Goal: Task Accomplishment & Management: Manage account settings

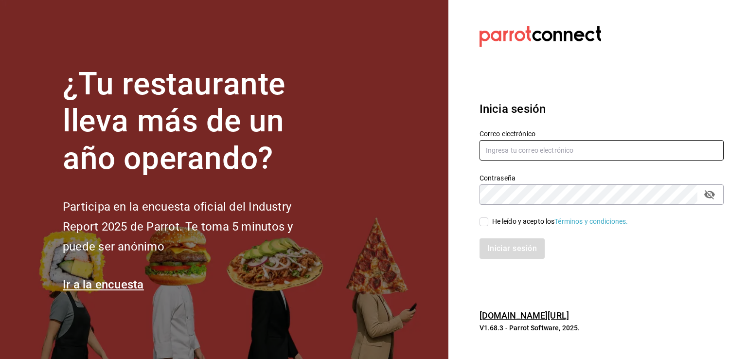
click at [536, 150] on input "text" at bounding box center [602, 150] width 244 height 20
click at [519, 148] on input "text" at bounding box center [602, 150] width 244 height 20
type input "guipocha.chapu@gmail.com"
click at [716, 198] on button "passwordField" at bounding box center [710, 194] width 17 height 17
click at [486, 228] on div "Iniciar sesión" at bounding box center [596, 243] width 256 height 32
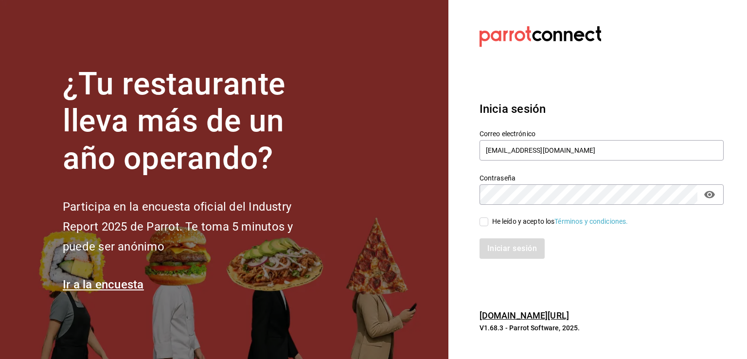
click at [486, 219] on input "He leído y acepto los Términos y condiciones." at bounding box center [484, 221] width 9 height 9
checkbox input "true"
click at [507, 256] on button "Iniciar sesión" at bounding box center [513, 248] width 66 height 20
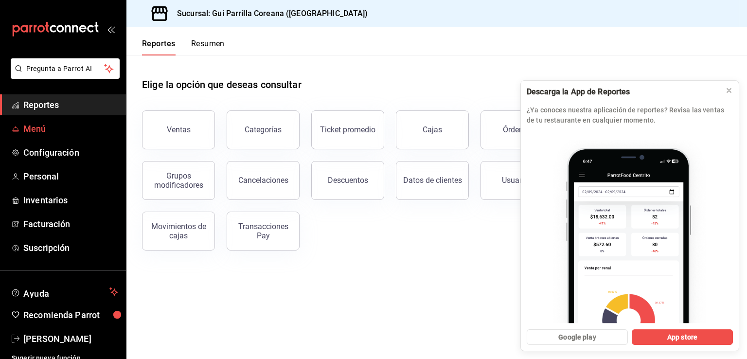
click at [41, 125] on span "Menú" at bounding box center [70, 128] width 95 height 13
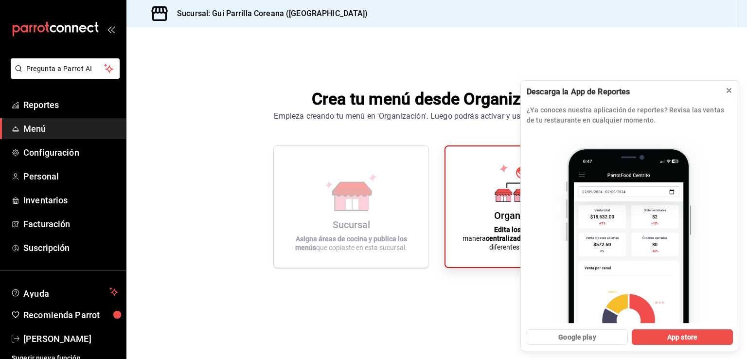
click at [728, 87] on icon at bounding box center [729, 91] width 8 height 8
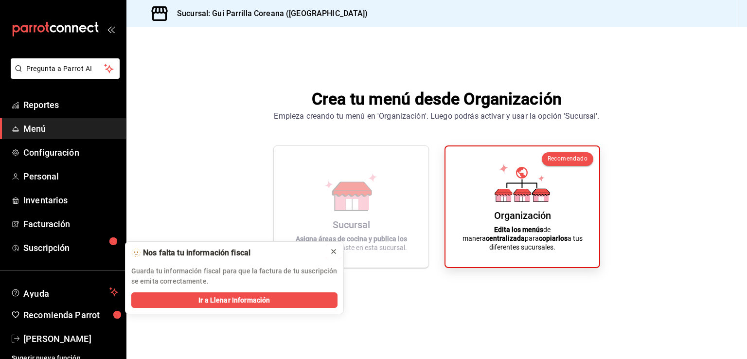
click at [332, 251] on icon at bounding box center [334, 252] width 8 height 8
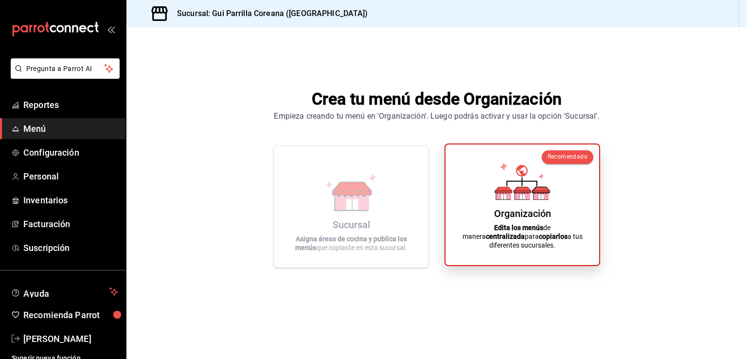
click at [481, 226] on div "Organización Edita los menús de manera centralizada para copiarlos a tus difere…" at bounding box center [522, 204] width 130 height 105
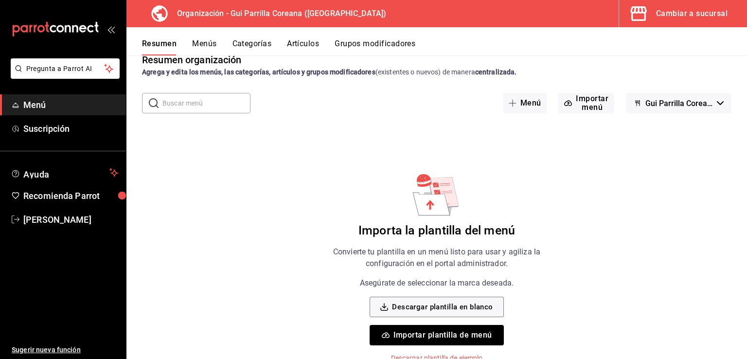
scroll to position [23, 0]
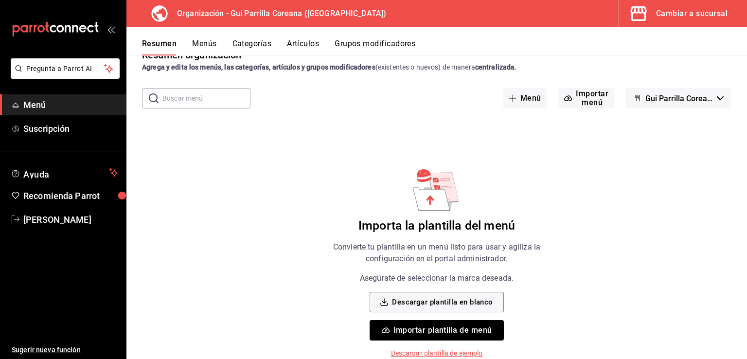
drag, startPoint x: 477, startPoint y: 192, endPoint x: 483, endPoint y: 193, distance: 5.9
click at [438, 302] on button "Descargar plantilla en blanco" at bounding box center [437, 302] width 134 height 20
click at [419, 332] on button "Importar plantilla de menú" at bounding box center [437, 330] width 134 height 20
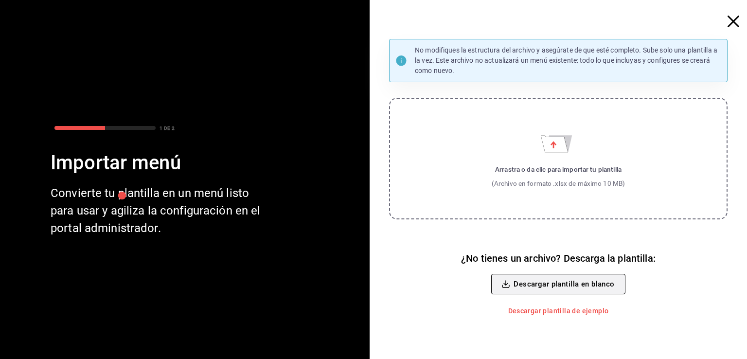
click at [553, 285] on button "Descargar plantilla en blanco" at bounding box center [558, 284] width 134 height 20
click at [576, 158] on label "Arrastra o da clic para importar tu plantilla (Archivo en formato .xlsx de máxi…" at bounding box center [558, 159] width 339 height 122
click at [0, 0] on input "Arrastra o da clic para importar tu plantilla (Archivo en formato .xlsx de máxi…" at bounding box center [0, 0] width 0 height 0
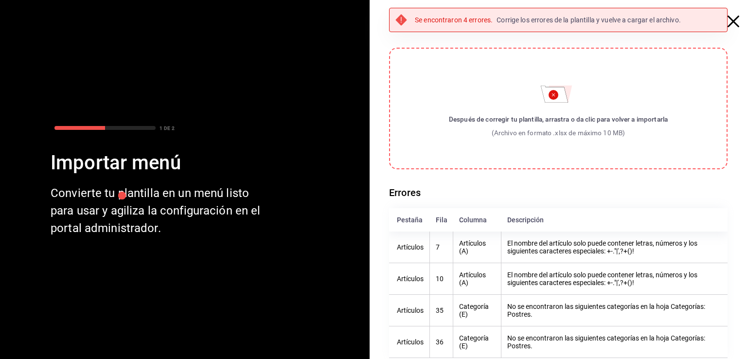
scroll to position [14, 0]
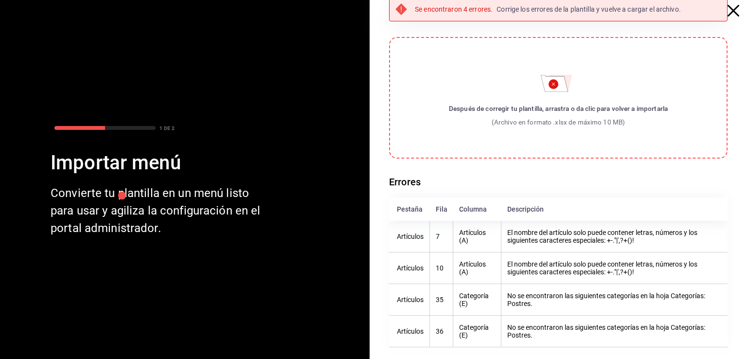
click at [441, 234] on th "7" at bounding box center [441, 237] width 23 height 32
click at [486, 234] on th "Artículos (A)" at bounding box center [477, 237] width 48 height 32
click at [479, 234] on th "Artículos (A)" at bounding box center [477, 237] width 48 height 32
click at [448, 230] on th "7" at bounding box center [441, 237] width 23 height 32
click at [471, 236] on th "Artículos (A)" at bounding box center [477, 237] width 48 height 32
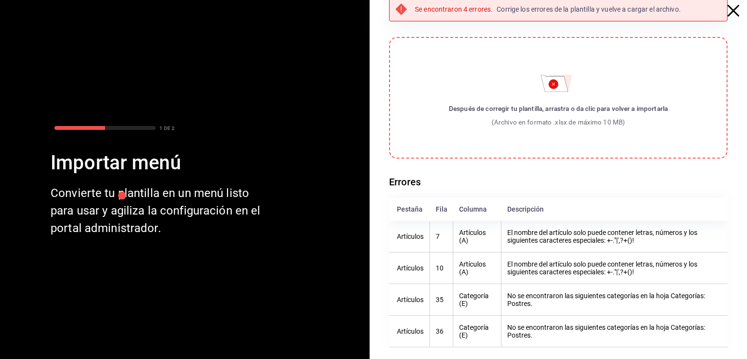
scroll to position [0, 0]
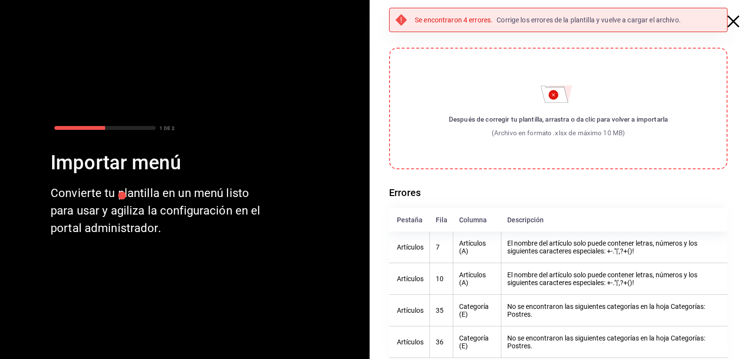
click at [728, 22] on icon "button" at bounding box center [734, 22] width 12 height 12
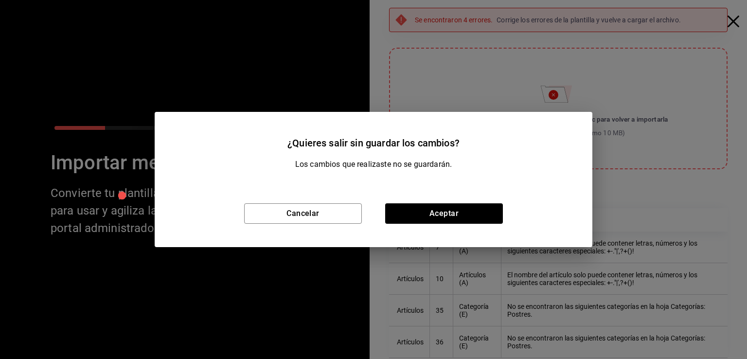
click at [434, 202] on div "Cancelar Aceptar" at bounding box center [374, 213] width 438 height 67
click at [437, 212] on button "Aceptar" at bounding box center [444, 213] width 118 height 20
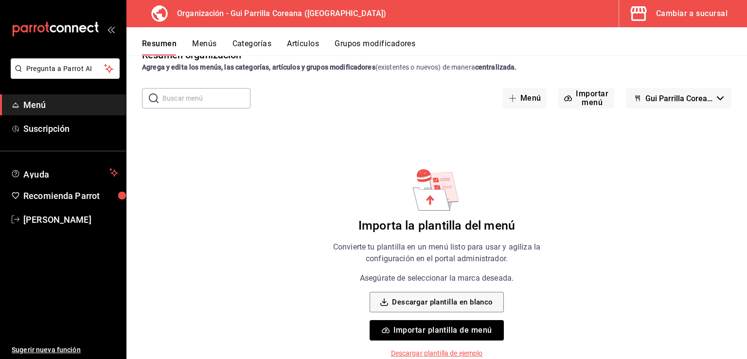
click at [422, 333] on button "Importar plantilla de menú" at bounding box center [437, 330] width 134 height 20
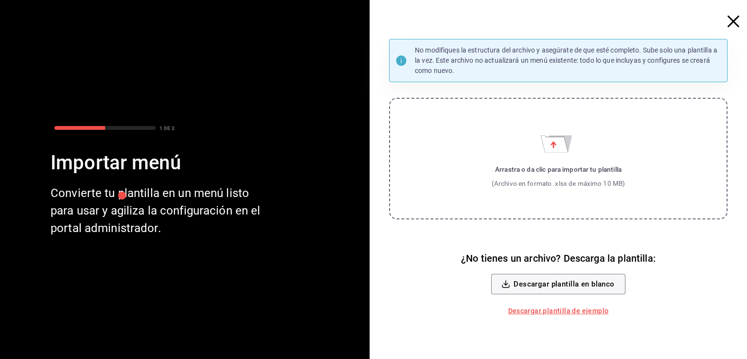
click at [580, 145] on label "Arrastra o da clic para importar tu plantilla (Archivo en formato .xlsx de máxi…" at bounding box center [558, 159] width 339 height 122
click at [0, 0] on input "Arrastra o da clic para importar tu plantilla (Archivo en formato .xlsx de máxi…" at bounding box center [0, 0] width 0 height 0
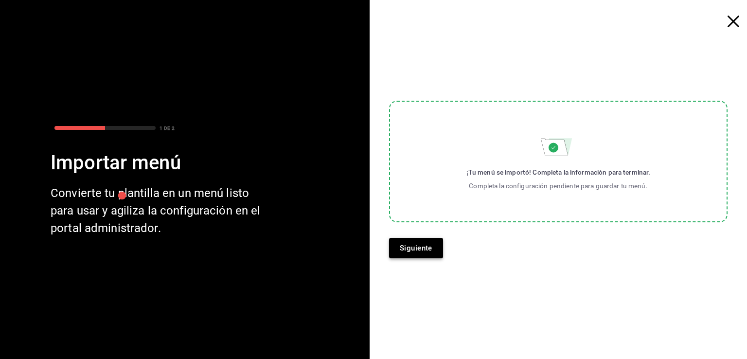
click at [435, 251] on button "Siguiente" at bounding box center [416, 248] width 54 height 20
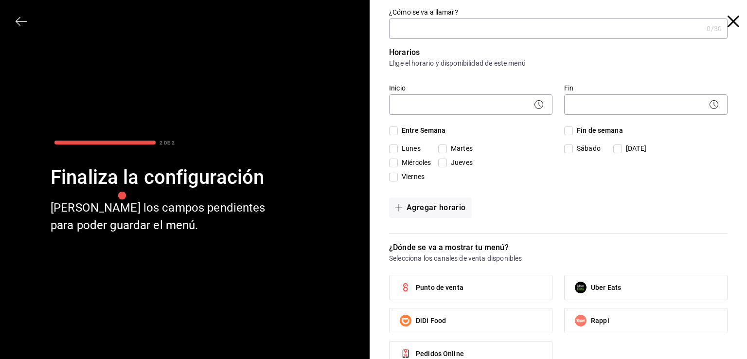
click at [424, 31] on input "¿Cómo se va a llamar?" at bounding box center [546, 28] width 314 height 19
type input "Sucursal"
click at [392, 148] on input "Lunes" at bounding box center [393, 149] width 9 height 9
checkbox input "true"
click at [442, 145] on input "Martes" at bounding box center [442, 149] width 9 height 9
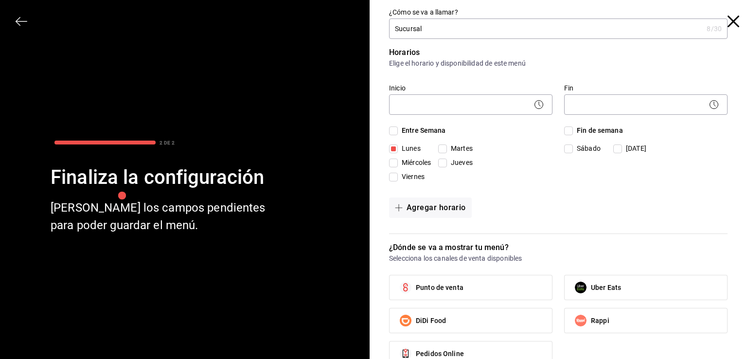
checkbox input "true"
click at [398, 162] on span "Miércoles" at bounding box center [414, 163] width 33 height 10
click at [396, 162] on input "Miércoles" at bounding box center [393, 163] width 9 height 9
checkbox input "true"
click at [438, 162] on input "Jueves" at bounding box center [442, 163] width 9 height 9
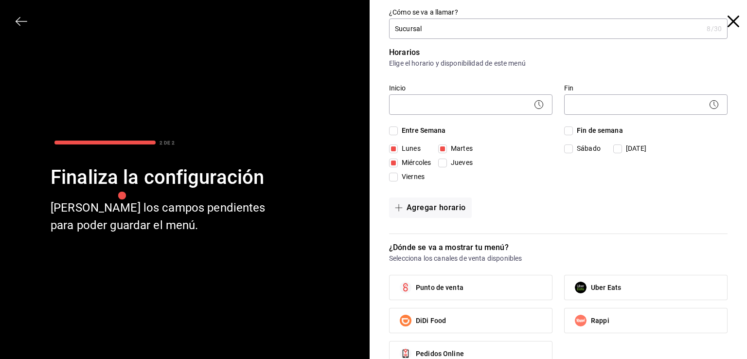
checkbox input "true"
click at [389, 129] on input "Entre Semana" at bounding box center [393, 131] width 9 height 9
checkbox input "true"
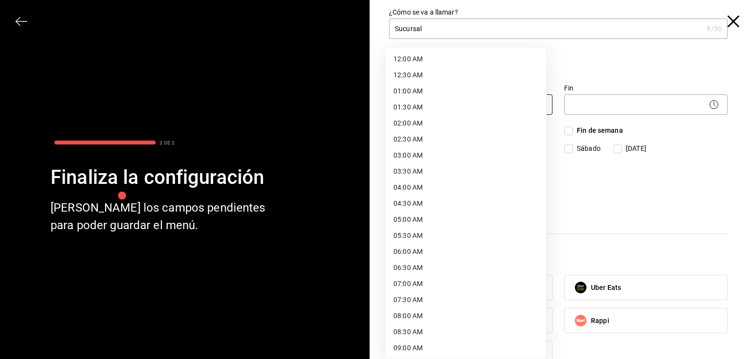
click at [428, 106] on body "Pregunta a Parrot AI Menú Suscripción Ayuda Recomienda Parrot Arnold Salcedo Su…" at bounding box center [373, 179] width 747 height 359
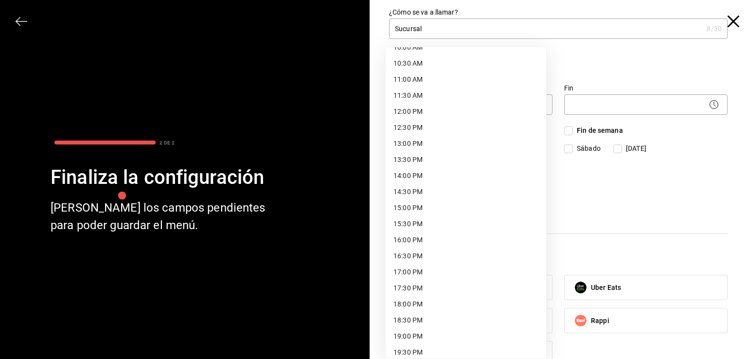
scroll to position [331, 0]
click at [418, 145] on li "13:00 PM" at bounding box center [466, 146] width 161 height 16
type input "13:00"
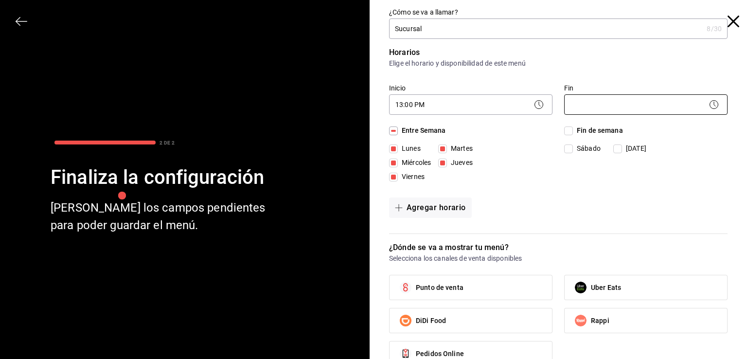
click at [643, 105] on body "Pregunta a Parrot AI Menú Suscripción Ayuda Recomienda Parrot Arnold Salcedo Su…" at bounding box center [373, 179] width 747 height 359
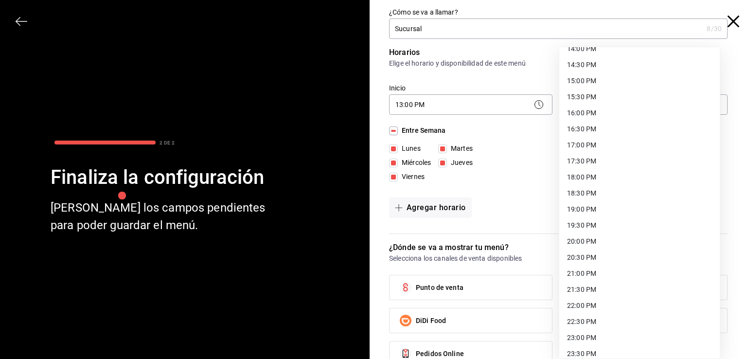
scroll to position [483, 0]
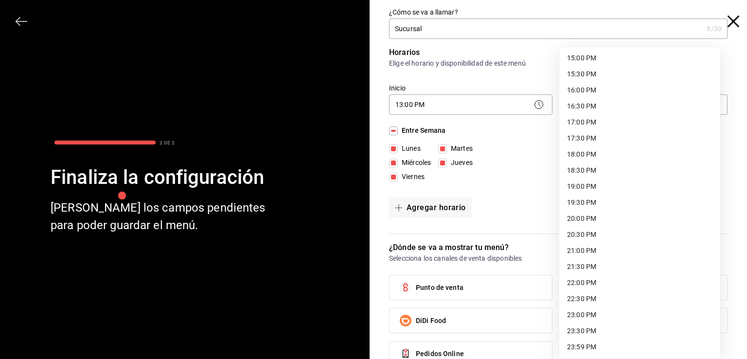
click at [585, 347] on li "23:59 PM" at bounding box center [640, 347] width 161 height 16
type input "23:59"
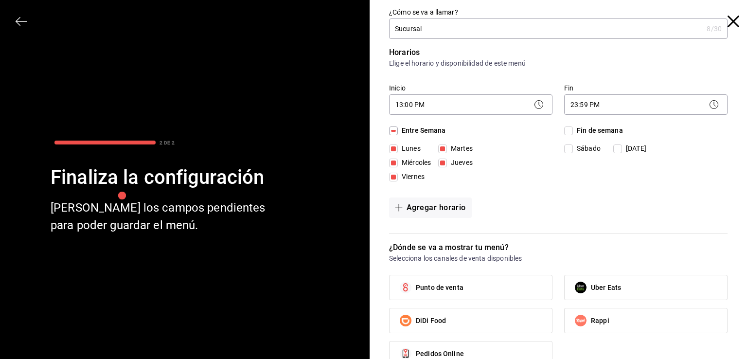
click at [631, 198] on div "Agregar horario" at bounding box center [558, 208] width 339 height 20
click at [431, 206] on button "Agregar horario" at bounding box center [430, 208] width 83 height 20
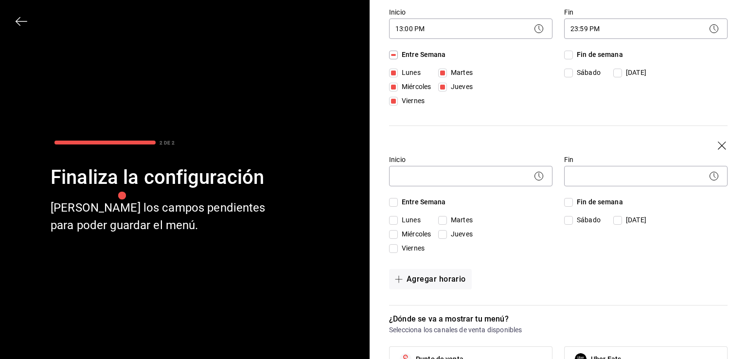
scroll to position [71, 0]
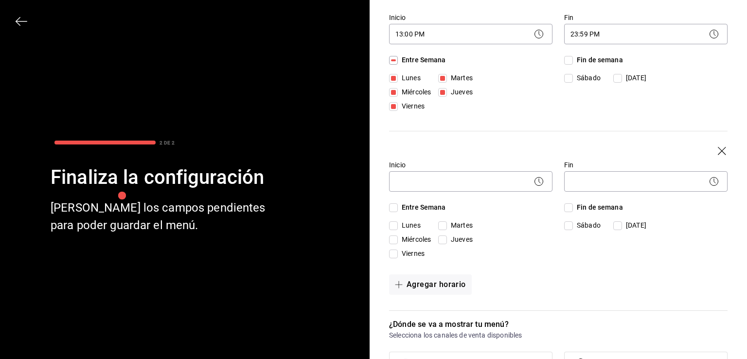
click at [718, 153] on icon "button" at bounding box center [723, 152] width 10 height 10
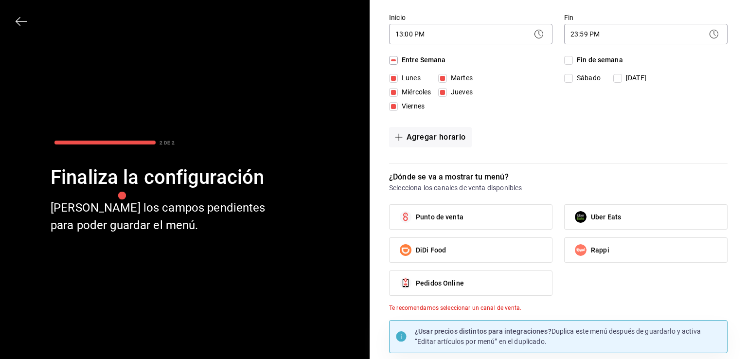
drag, startPoint x: 642, startPoint y: 215, endPoint x: 629, endPoint y: 155, distance: 61.4
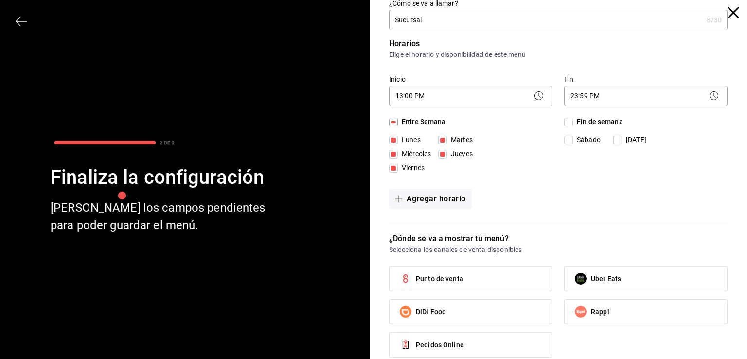
scroll to position [0, 0]
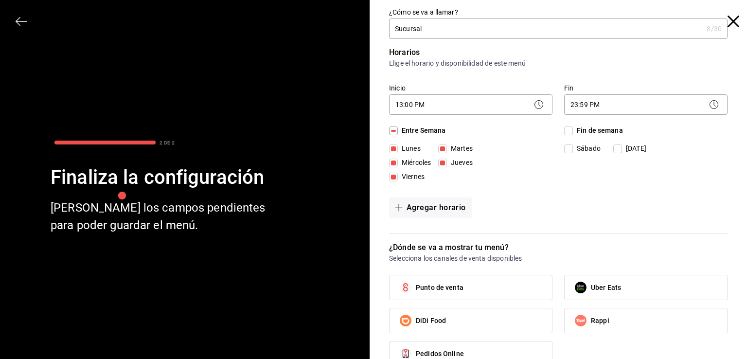
click at [564, 128] on input "Fin de semana" at bounding box center [568, 131] width 9 height 9
checkbox input "true"
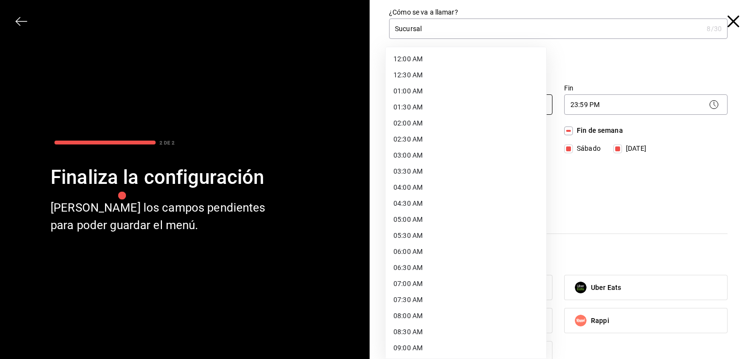
click at [455, 102] on body "Pregunta a Parrot AI Menú Suscripción Ayuda Recomienda Parrot Arnold Salcedo Su…" at bounding box center [373, 179] width 747 height 359
click at [445, 136] on li "11:00 AM" at bounding box center [466, 139] width 161 height 16
type input "11:00"
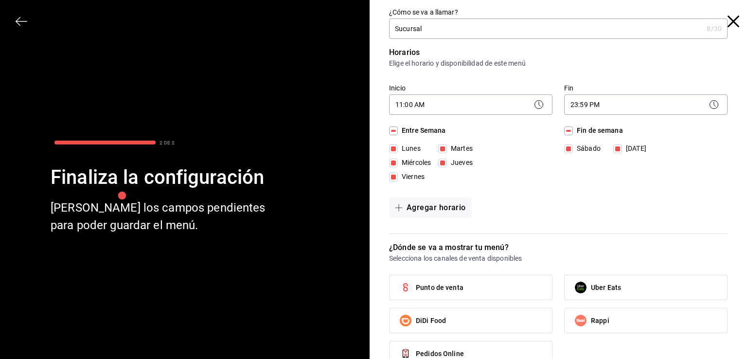
click at [598, 188] on div "Horarios Elige el horario y disponibilidad de este menú Inicio 11:00 AM 11:00 F…" at bounding box center [558, 140] width 339 height 187
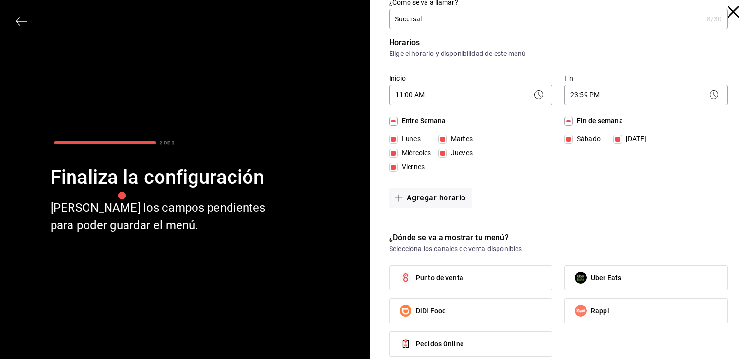
scroll to position [0, 0]
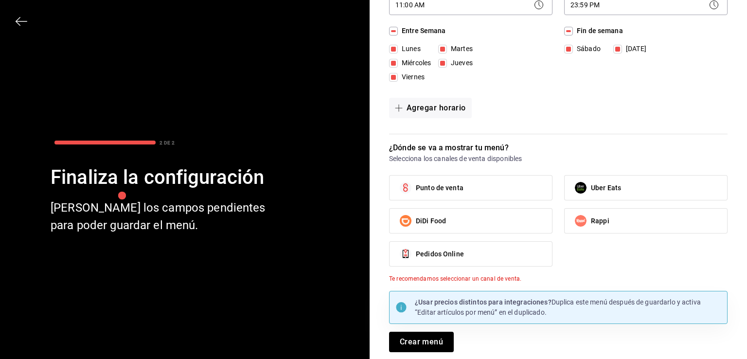
click at [477, 185] on label "Punto de venta" at bounding box center [471, 188] width 163 height 24
click at [416, 185] on input "Punto de venta" at bounding box center [406, 188] width 20 height 20
checkbox input "true"
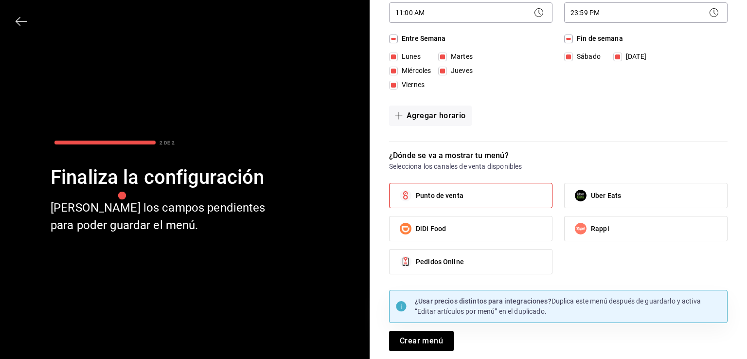
scroll to position [91, 0]
click at [426, 342] on button "Crear menú" at bounding box center [421, 341] width 65 height 20
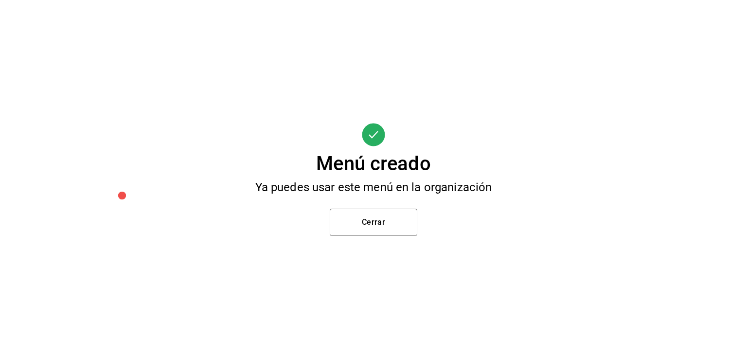
scroll to position [0, 0]
click at [374, 225] on button "Cerrar" at bounding box center [374, 222] width 88 height 27
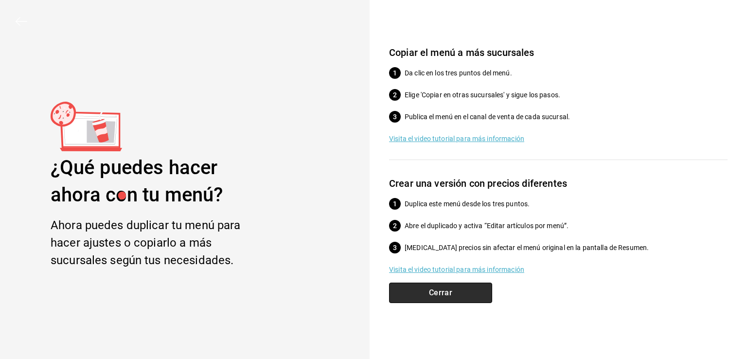
click at [437, 297] on button "Cerrar" at bounding box center [440, 293] width 103 height 20
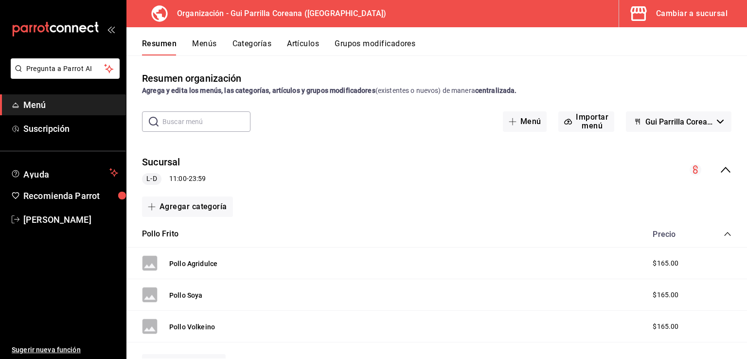
click at [699, 121] on span "Gui Parrilla Coreana Jalisco - [GEOGRAPHIC_DATA]" at bounding box center [680, 121] width 68 height 9
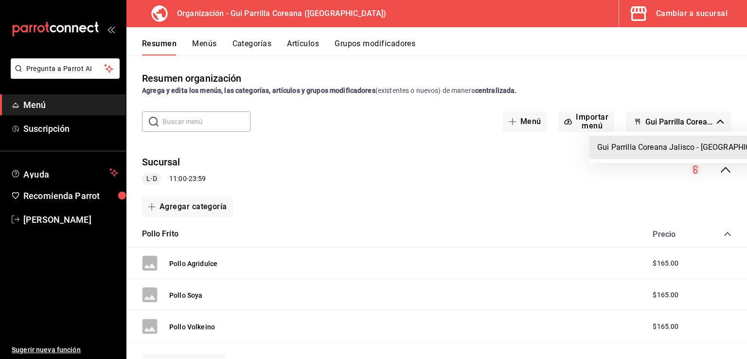
click at [699, 121] on div at bounding box center [373, 179] width 747 height 359
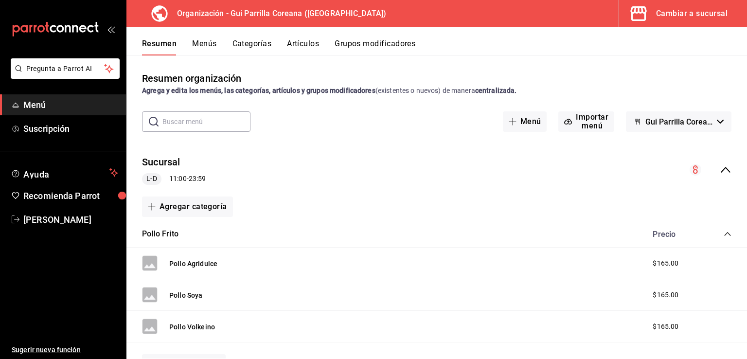
click at [681, 15] on div "Cambiar a sucursal" at bounding box center [692, 14] width 72 height 14
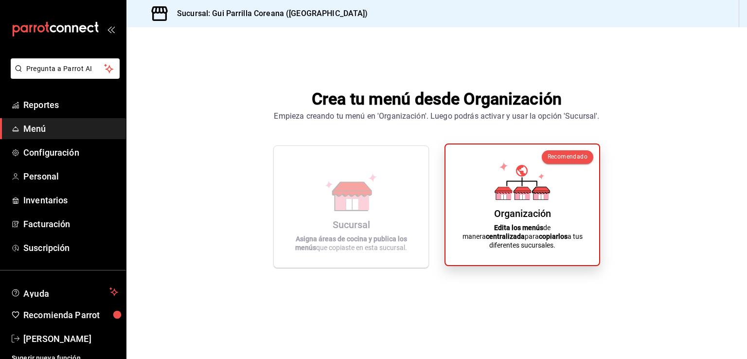
click at [526, 199] on icon at bounding box center [522, 194] width 15 height 9
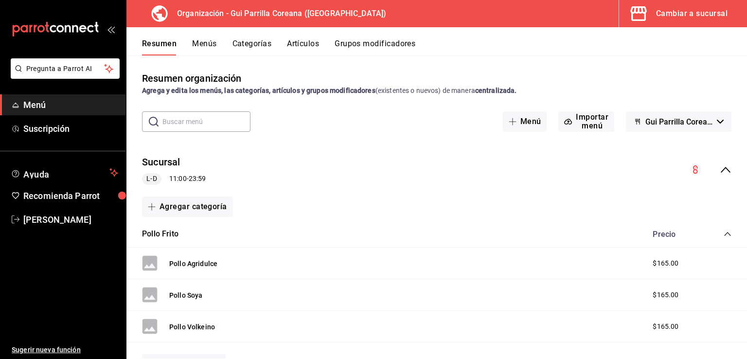
click at [689, 8] on div "Cambiar a sucursal" at bounding box center [692, 14] width 72 height 14
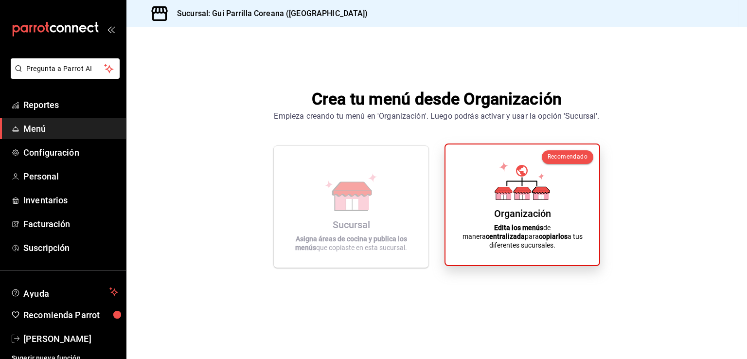
click at [514, 195] on icon at bounding box center [522, 181] width 55 height 38
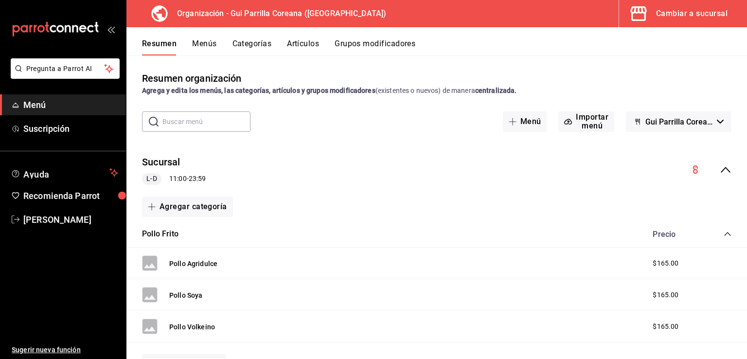
click at [683, 120] on span "Gui Parrilla Coreana Jalisco - [GEOGRAPHIC_DATA]" at bounding box center [680, 121] width 68 height 9
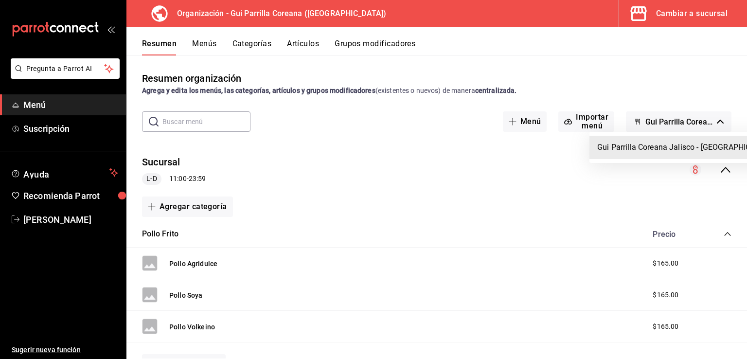
click at [683, 120] on div at bounding box center [373, 179] width 747 height 359
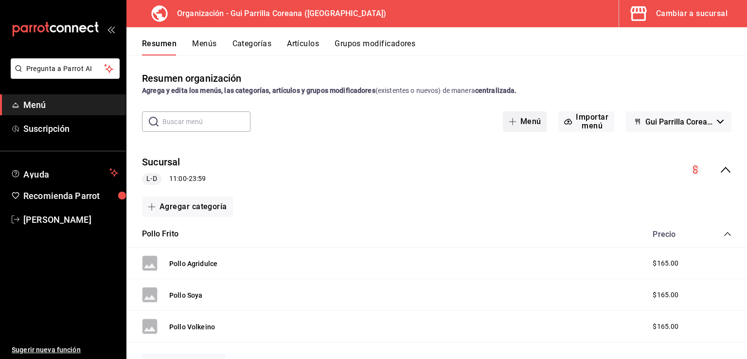
click at [535, 123] on button "Menú" at bounding box center [525, 121] width 44 height 20
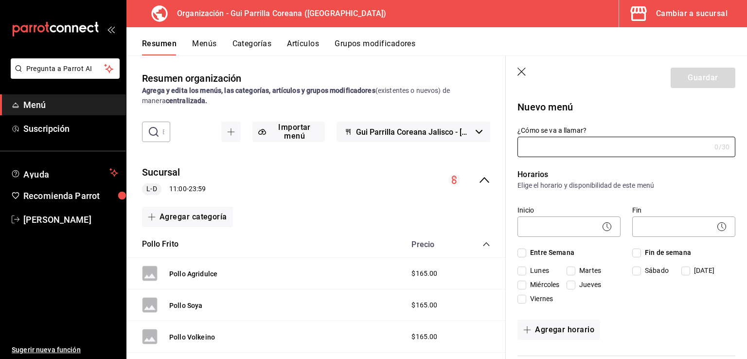
click at [523, 72] on icon "button" at bounding box center [523, 73] width 10 height 10
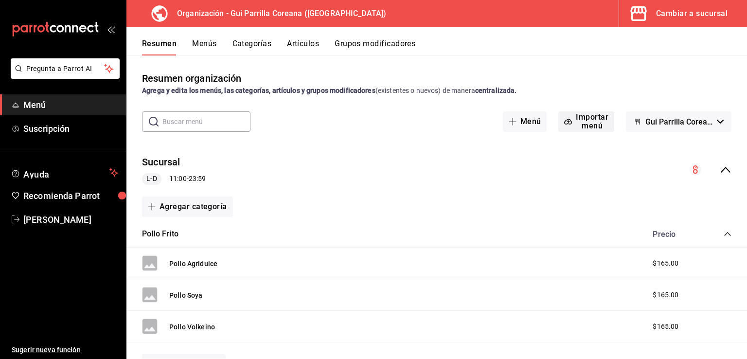
click at [588, 123] on button "Importar menú" at bounding box center [587, 121] width 56 height 20
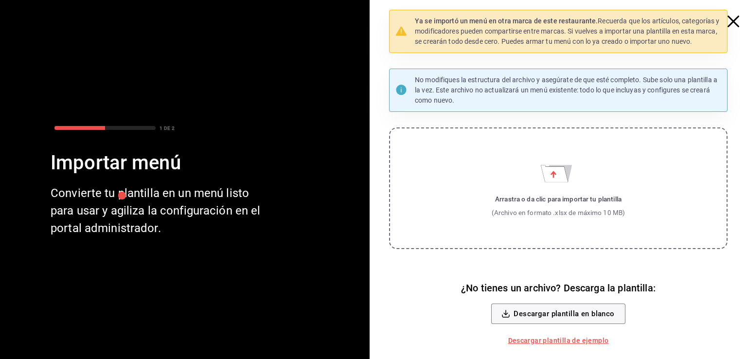
click at [734, 21] on icon "button" at bounding box center [734, 22] width 12 height 12
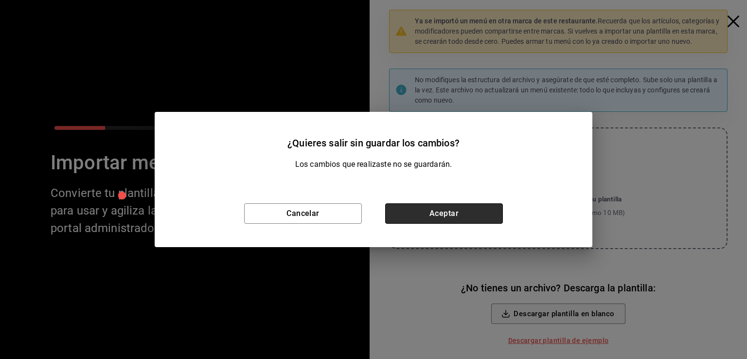
click at [431, 208] on button "Aceptar" at bounding box center [444, 213] width 118 height 20
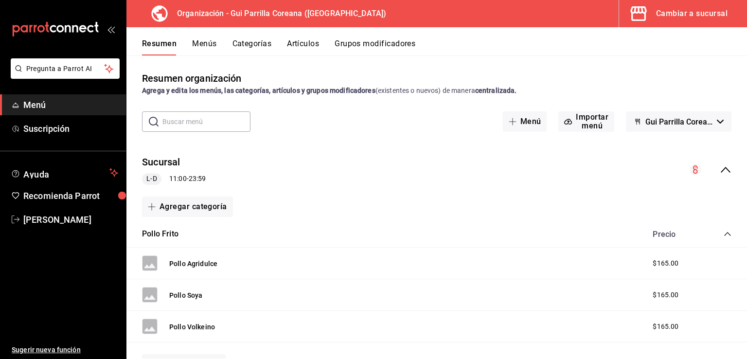
click at [372, 109] on div "Resumen organización Agrega y edita los menús, las categorías, artículos y grup…" at bounding box center [437, 215] width 621 height 288
click at [202, 42] on button "Menús" at bounding box center [204, 47] width 24 height 17
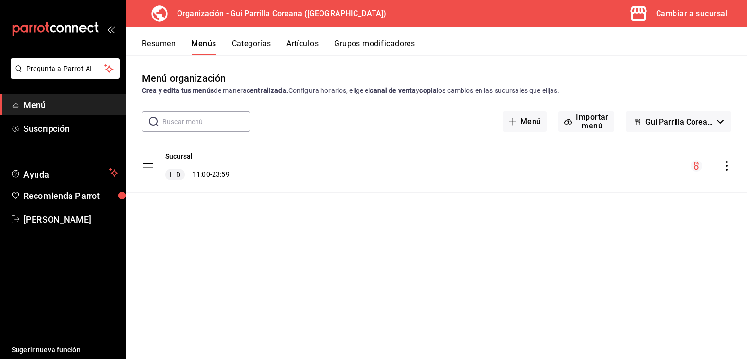
click at [716, 166] on div "menu-maker-table" at bounding box center [711, 166] width 41 height 12
click at [731, 163] on icon "actions" at bounding box center [727, 166] width 10 height 10
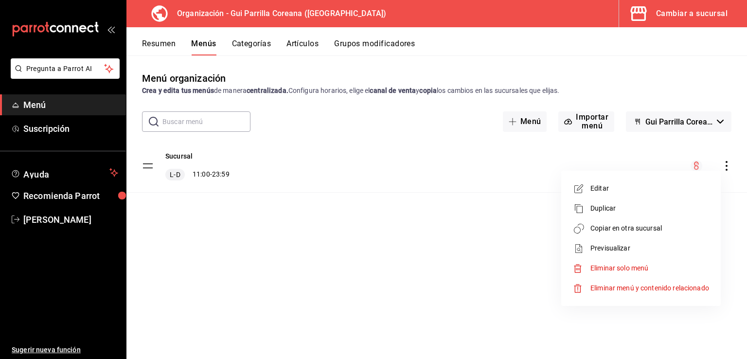
click at [635, 225] on span "Copiar en otra sucursal" at bounding box center [650, 228] width 119 height 10
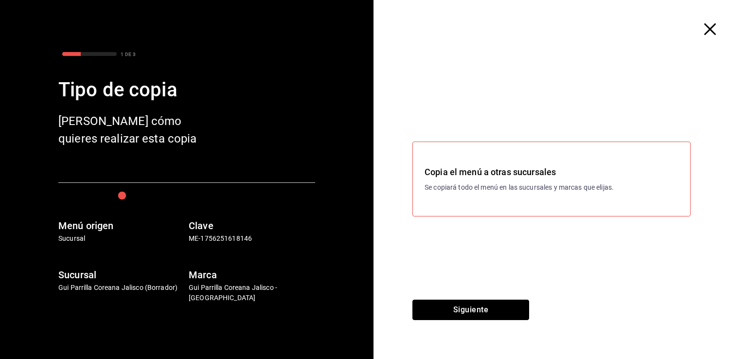
click at [467, 306] on button "Siguiente" at bounding box center [471, 310] width 117 height 20
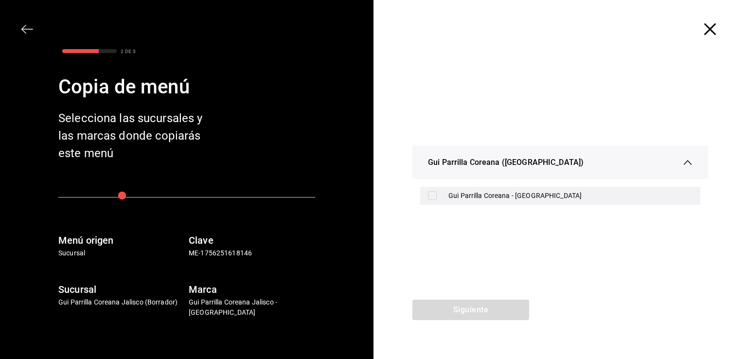
click at [487, 191] on div "Gui Parrilla Coreana - [GEOGRAPHIC_DATA]" at bounding box center [571, 196] width 244 height 10
checkbox input "true"
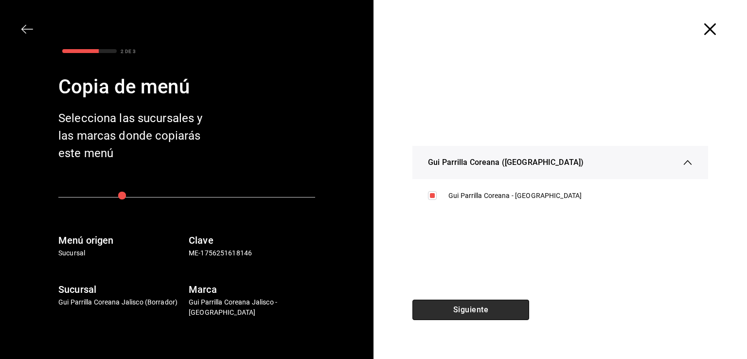
click at [484, 310] on button "Siguiente" at bounding box center [471, 310] width 117 height 20
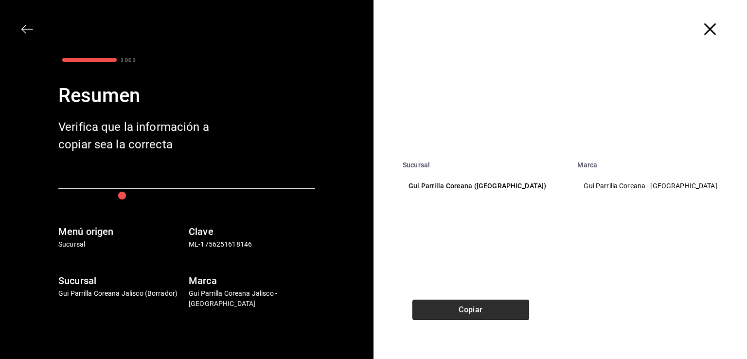
click at [485, 302] on button "Copiar" at bounding box center [471, 310] width 117 height 20
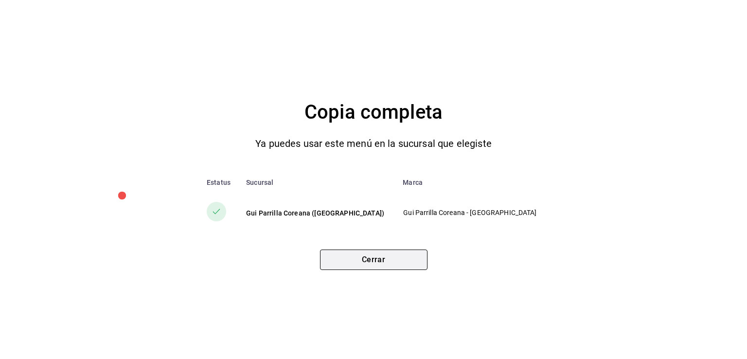
click at [381, 261] on button "Cerrar" at bounding box center [374, 260] width 108 height 20
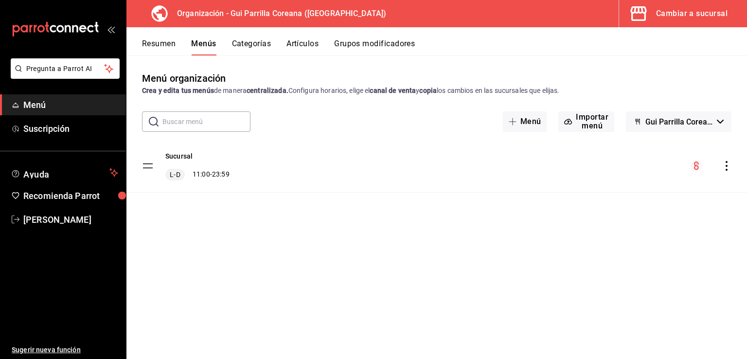
click at [261, 46] on button "Categorías" at bounding box center [251, 47] width 39 height 17
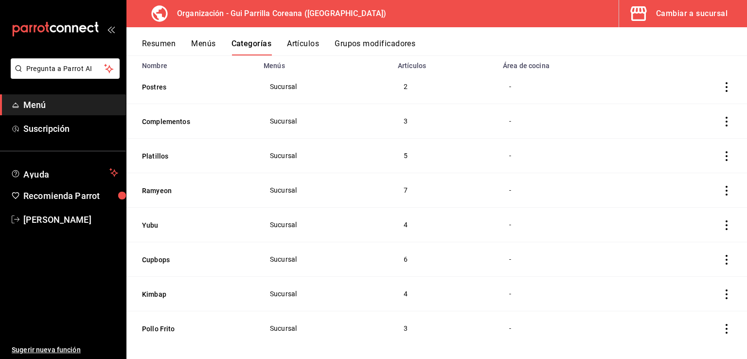
scroll to position [83, 0]
click at [163, 156] on button "Platillos" at bounding box center [190, 157] width 97 height 10
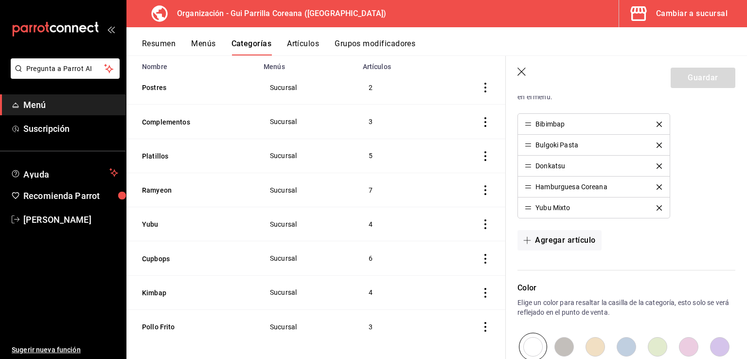
scroll to position [236, 0]
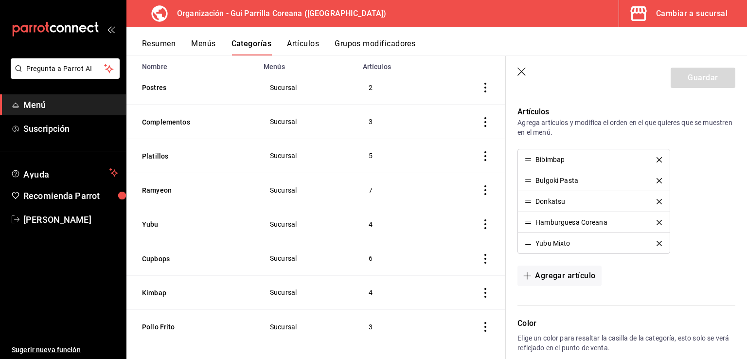
click at [650, 241] on button "delete" at bounding box center [659, 243] width 19 height 5
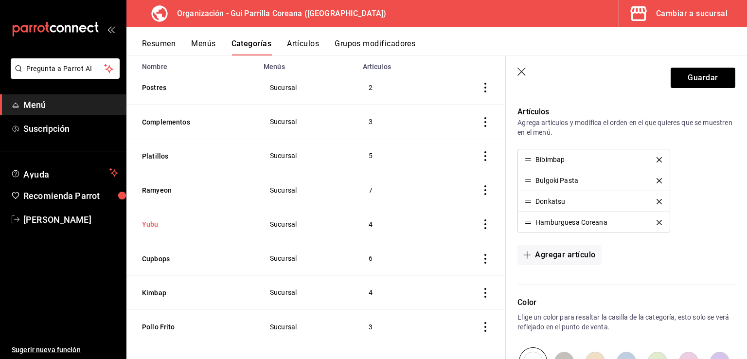
click at [167, 229] on button "Yubu" at bounding box center [190, 224] width 97 height 10
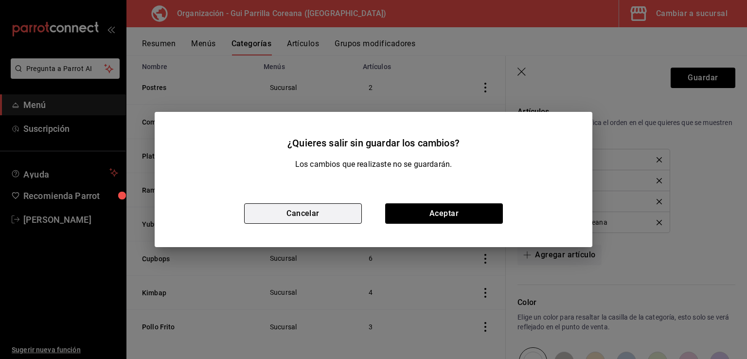
click at [333, 220] on button "Cancelar" at bounding box center [303, 213] width 118 height 20
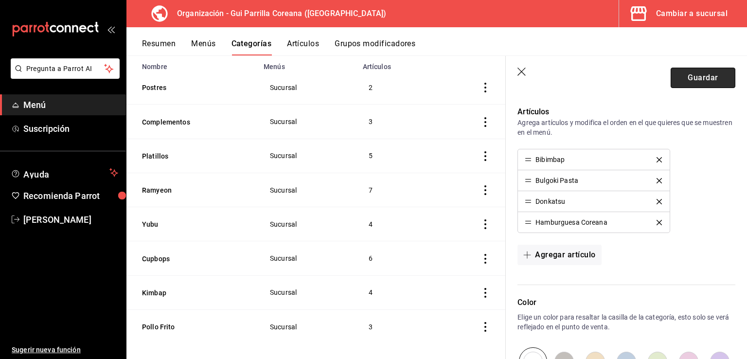
click at [702, 76] on button "Guardar" at bounding box center [703, 78] width 65 height 20
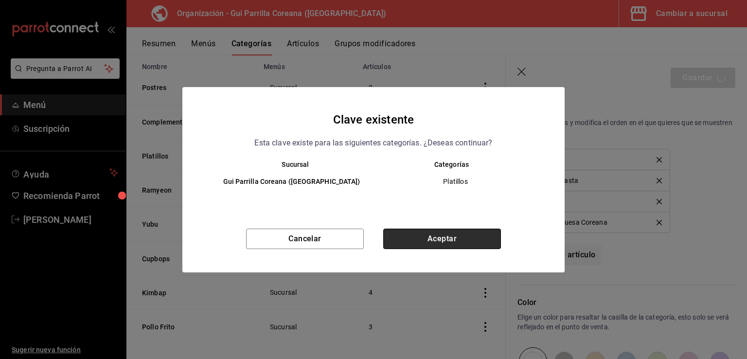
click at [423, 241] on button "Aceptar" at bounding box center [442, 239] width 118 height 20
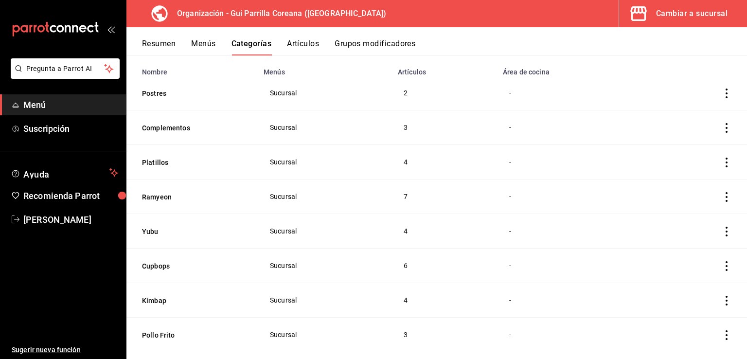
scroll to position [93, 0]
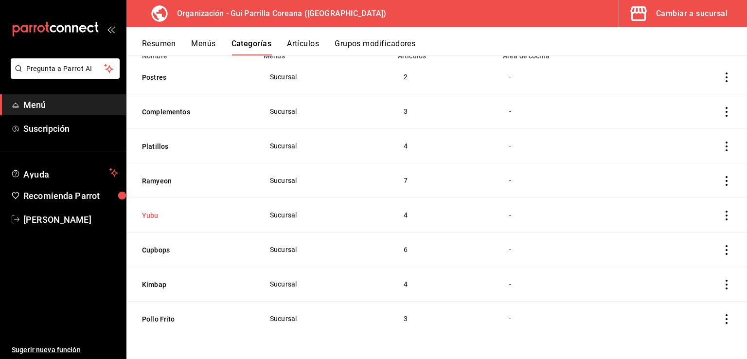
click at [146, 215] on button "Yubu" at bounding box center [190, 216] width 97 height 10
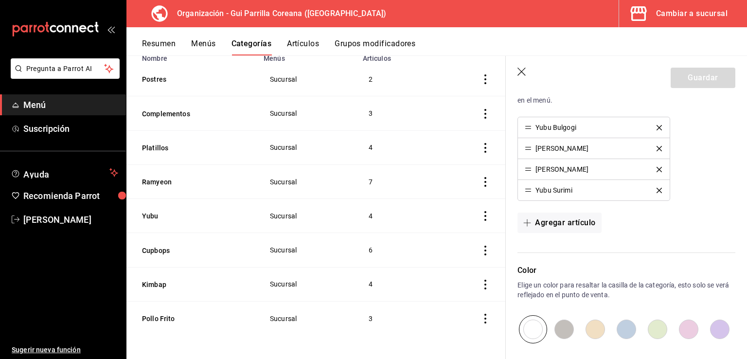
scroll to position [236, 0]
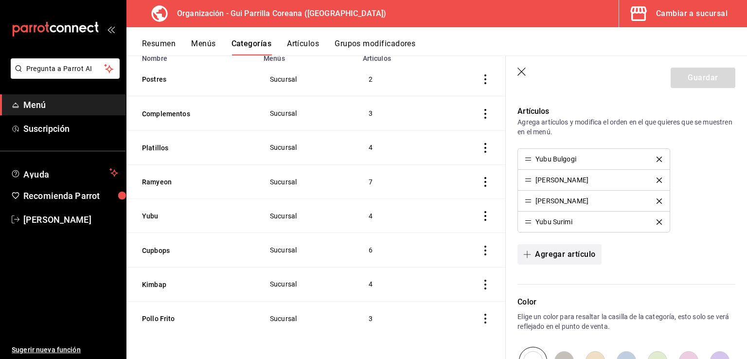
click at [576, 250] on button "Agregar artículo" at bounding box center [560, 254] width 84 height 20
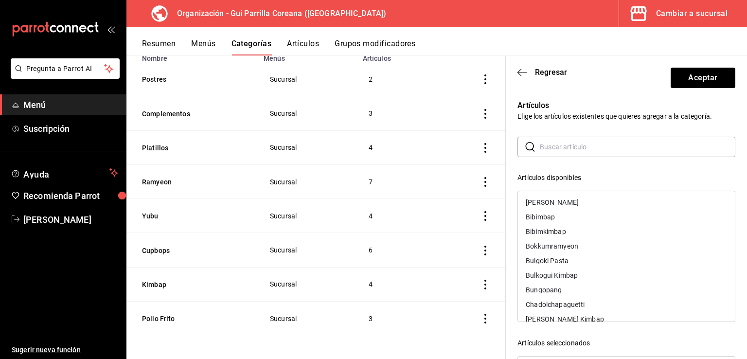
click at [603, 148] on input "text" at bounding box center [638, 146] width 196 height 19
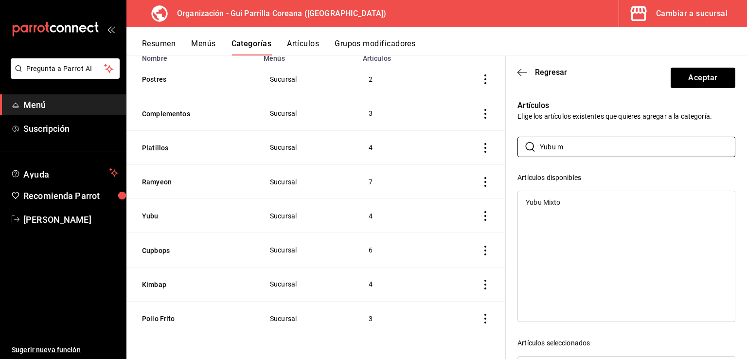
type input "Yubu m"
click at [561, 201] on div "Yubu Mixto" at bounding box center [626, 202] width 217 height 15
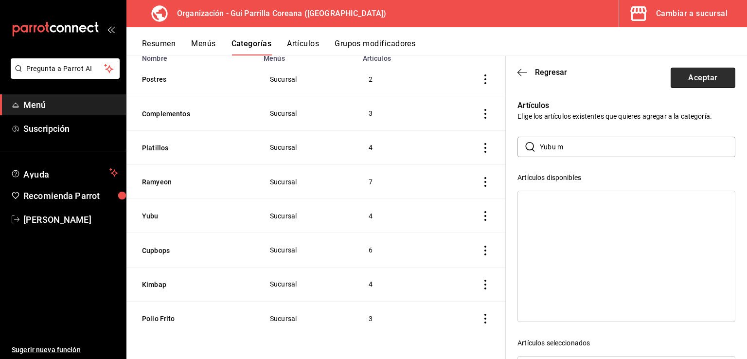
click at [705, 74] on button "Aceptar" at bounding box center [703, 78] width 65 height 20
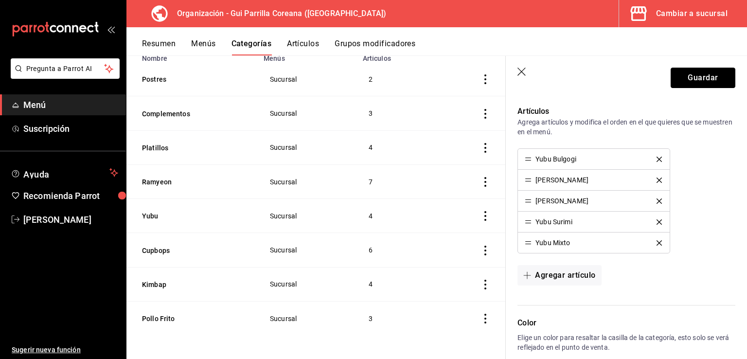
click at [695, 80] on button "Guardar" at bounding box center [703, 78] width 65 height 20
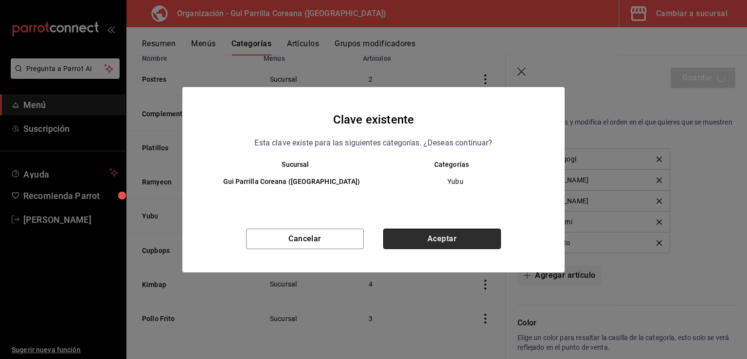
click at [450, 233] on button "Aceptar" at bounding box center [442, 239] width 118 height 20
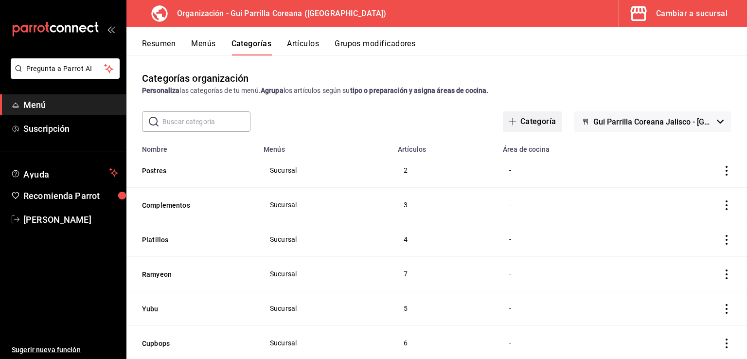
click at [523, 118] on button "Categoría" at bounding box center [532, 121] width 59 height 20
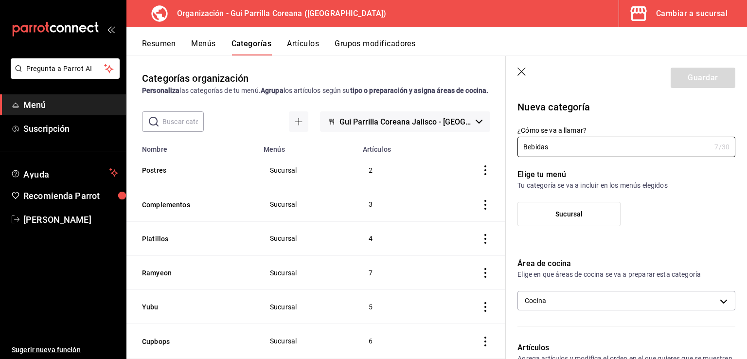
type input "Bebidas"
click at [565, 208] on label "Sucursal" at bounding box center [569, 213] width 102 height 23
click at [0, 0] on input "Sucursal" at bounding box center [0, 0] width 0 height 0
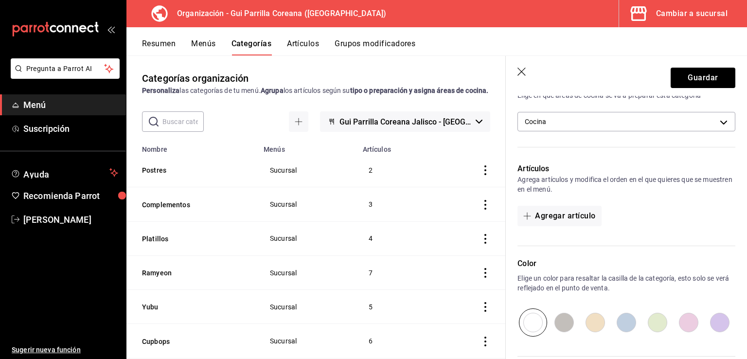
scroll to position [155, 0]
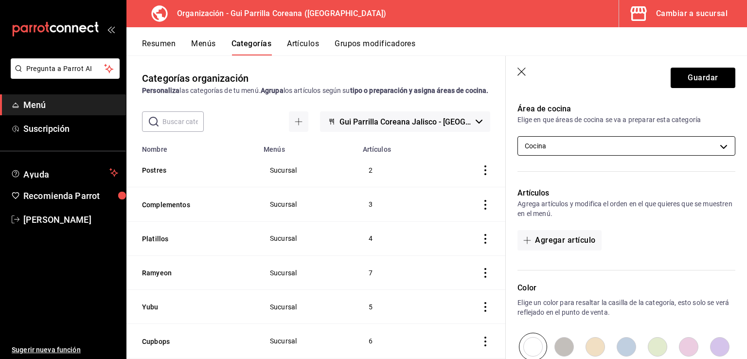
click at [625, 146] on body "Pregunta a Parrot AI Menú Suscripción Ayuda Recomienda Parrot Arnold Salcedo Su…" at bounding box center [373, 179] width 747 height 359
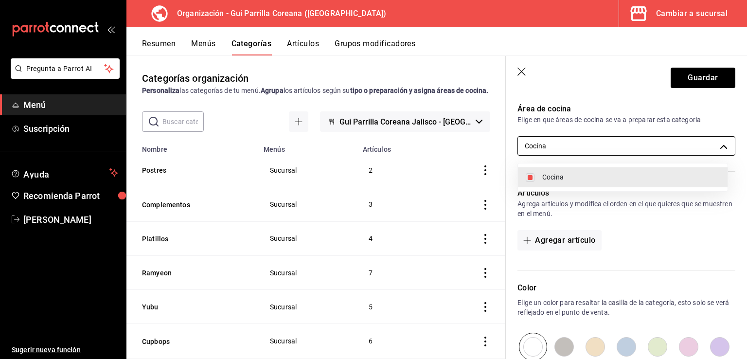
click at [625, 146] on div at bounding box center [373, 179] width 747 height 359
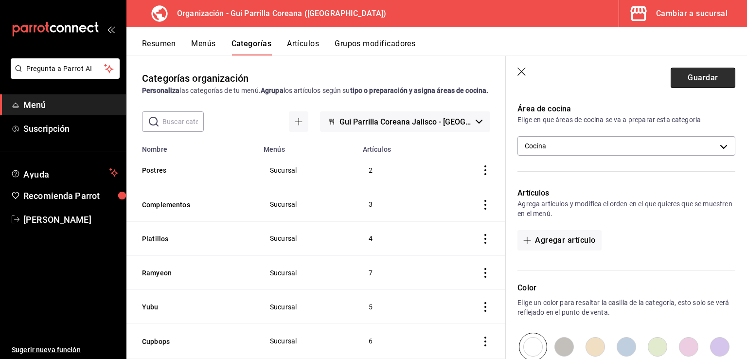
click at [687, 79] on button "Guardar" at bounding box center [703, 78] width 65 height 20
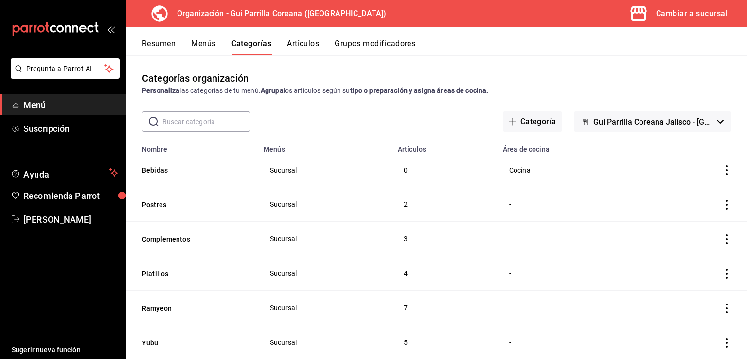
click at [304, 49] on button "Artículos" at bounding box center [303, 47] width 32 height 17
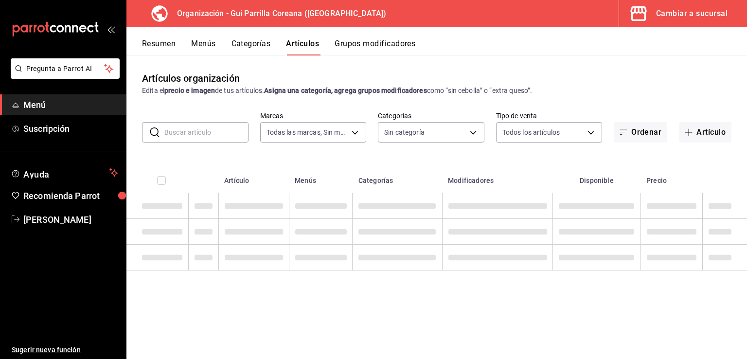
type input "f26a714d-a534-40e0-8963-0497fb202ba4"
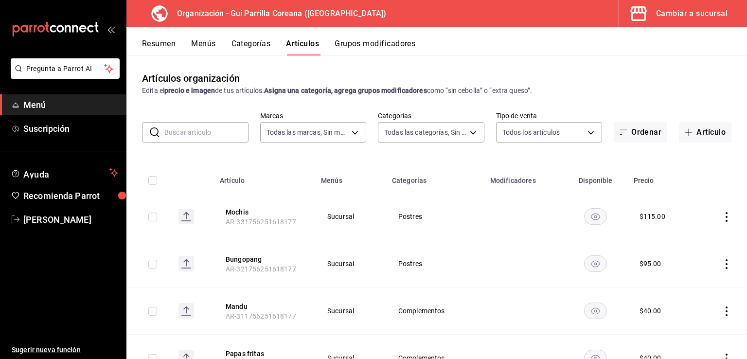
type input "646d81eb-910e-4367-9835-ff21c5b30b85,3114927e-cc21-468c-bd73-ab4afce376e0,2c092…"
drag, startPoint x: 700, startPoint y: 135, endPoint x: 677, endPoint y: 147, distance: 25.9
click at [700, 135] on button "Artículo" at bounding box center [705, 132] width 53 height 20
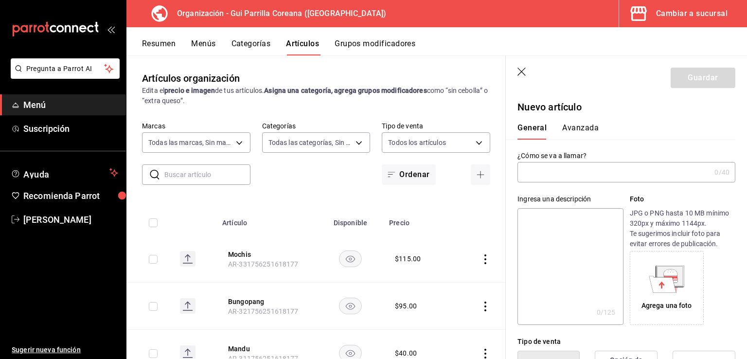
click at [543, 172] on input "text" at bounding box center [614, 172] width 193 height 19
type input "Corona"
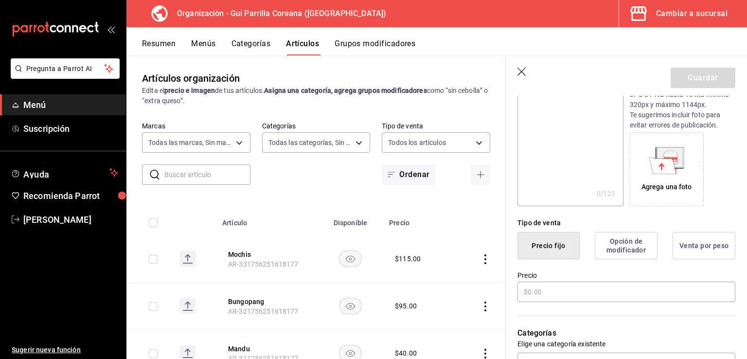
scroll to position [130, 0]
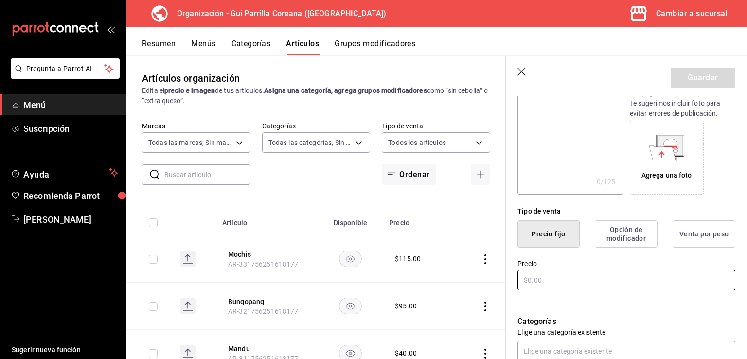
click at [559, 286] on input "text" at bounding box center [627, 280] width 218 height 20
type input "$55.00"
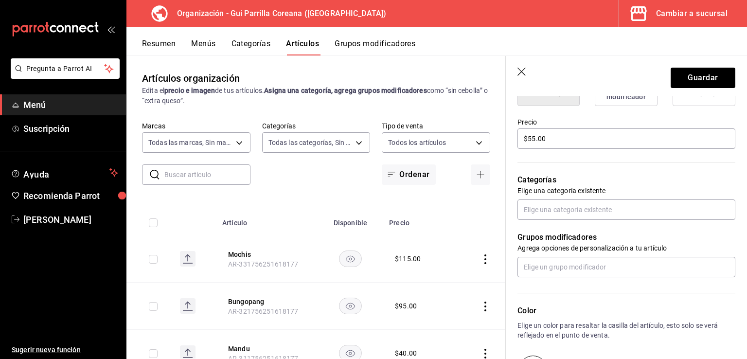
scroll to position [278, 0]
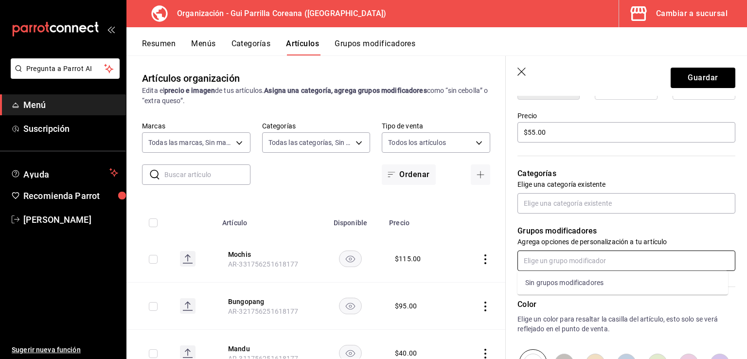
click at [580, 269] on input "text" at bounding box center [627, 261] width 218 height 20
click at [573, 204] on input "text" at bounding box center [627, 203] width 218 height 20
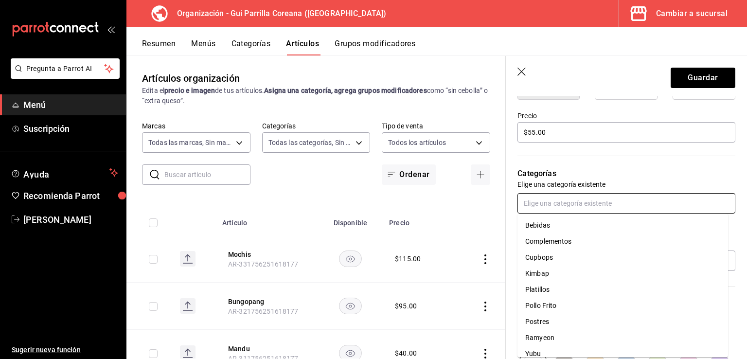
click at [558, 223] on li "Bebidas" at bounding box center [623, 225] width 211 height 16
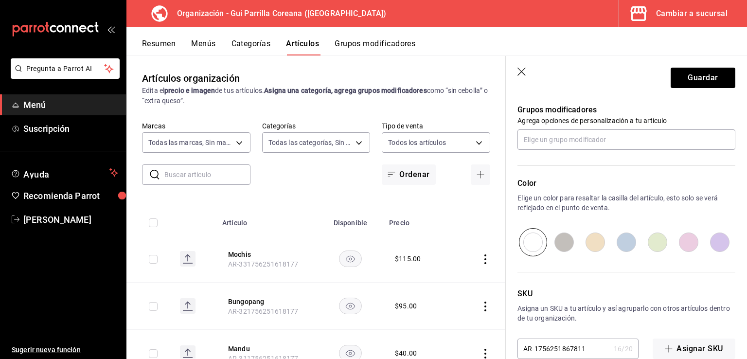
scroll to position [451, 0]
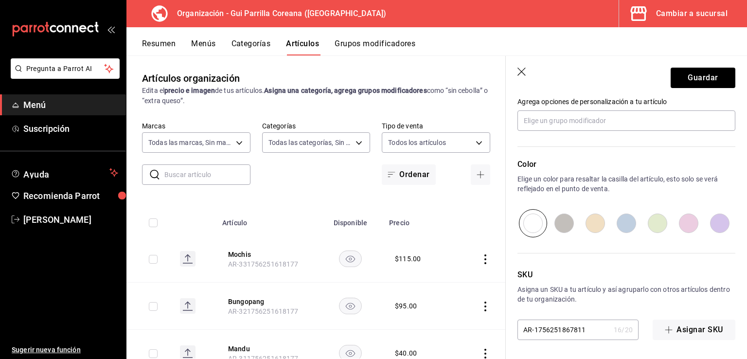
click at [585, 224] on input "radio" at bounding box center [595, 223] width 31 height 28
radio input "true"
click at [684, 83] on button "Guardar" at bounding box center [703, 78] width 65 height 20
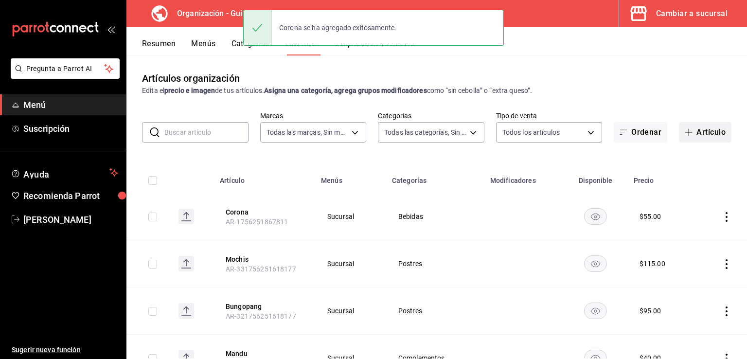
click at [701, 136] on button "Artículo" at bounding box center [705, 132] width 53 height 20
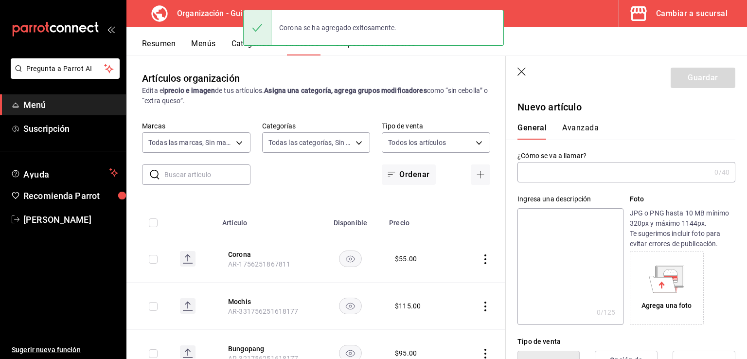
click at [579, 174] on input "text" at bounding box center [614, 172] width 193 height 19
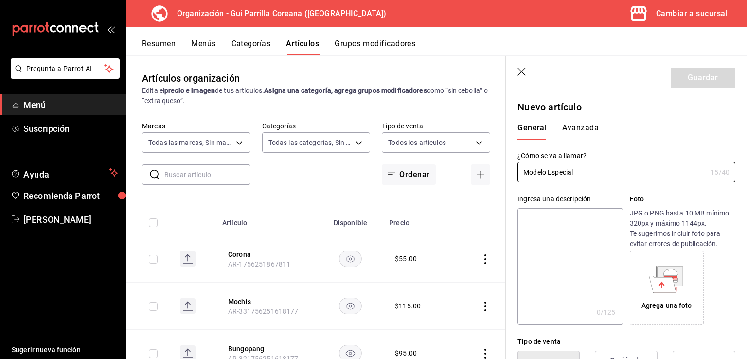
type input "Modelo Especial"
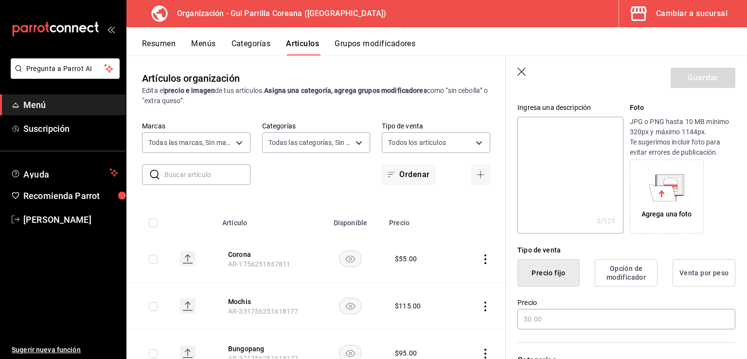
scroll to position [133, 0]
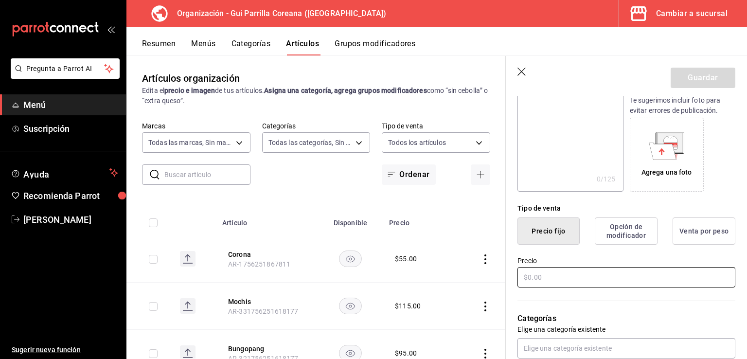
click at [566, 284] on input "text" at bounding box center [627, 277] width 218 height 20
type input "$55.00"
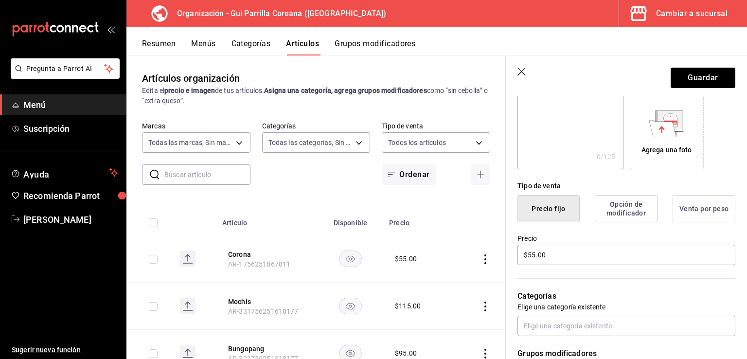
scroll to position [192, 0]
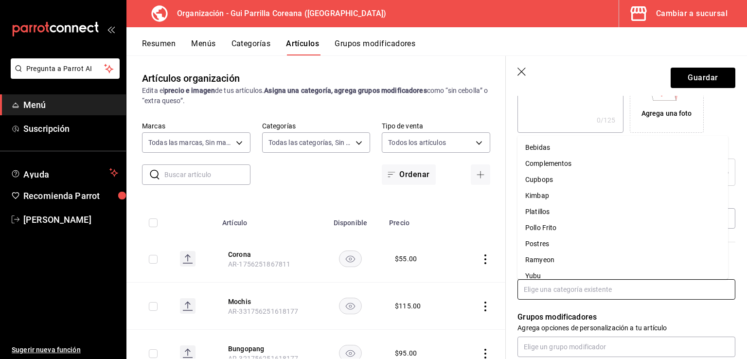
click at [572, 286] on input "text" at bounding box center [627, 289] width 218 height 20
click at [556, 145] on li "Bebidas" at bounding box center [623, 148] width 211 height 16
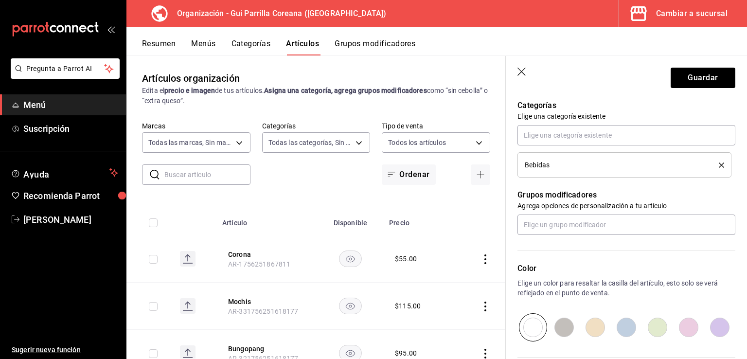
scroll to position [377, 0]
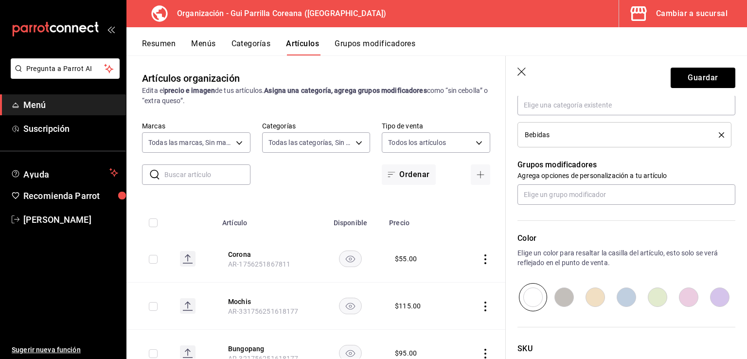
drag, startPoint x: 588, startPoint y: 297, endPoint x: 597, endPoint y: 280, distance: 19.2
click at [589, 296] on input "radio" at bounding box center [595, 297] width 31 height 28
radio input "true"
click at [686, 64] on header "Guardar" at bounding box center [626, 76] width 241 height 40
click at [684, 73] on button "Guardar" at bounding box center [703, 78] width 65 height 20
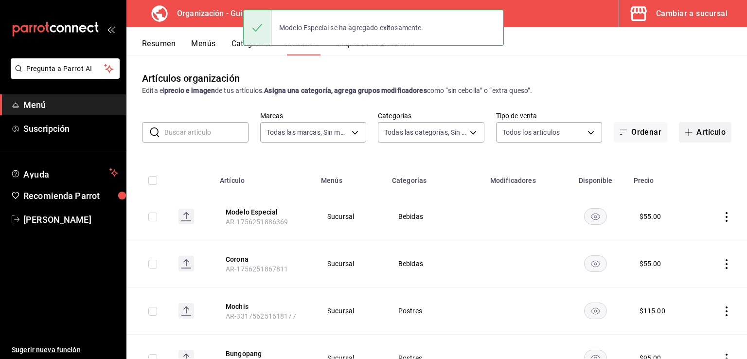
click at [688, 139] on button "Artículo" at bounding box center [705, 132] width 53 height 20
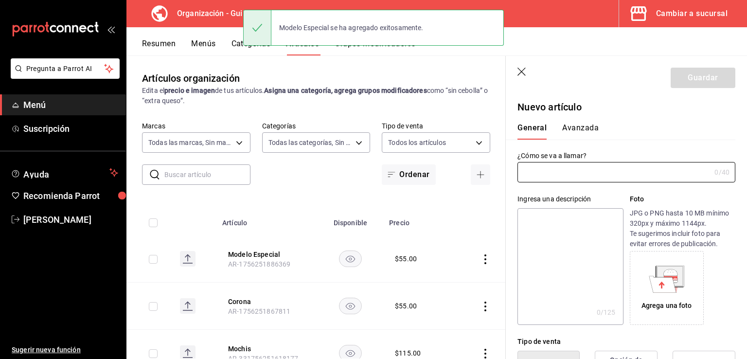
type input "AR-1756251904964"
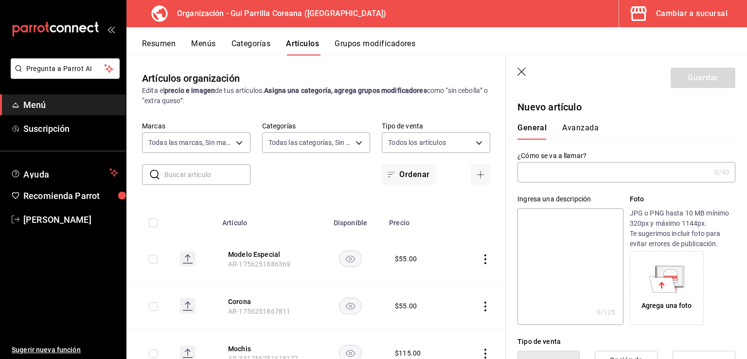
click at [553, 175] on input "text" at bounding box center [614, 172] width 193 height 19
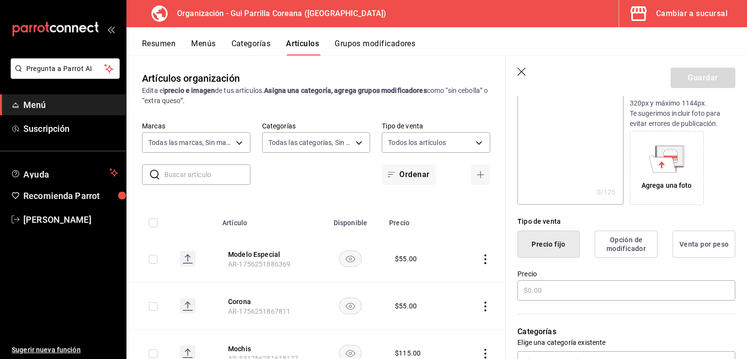
scroll to position [138, 0]
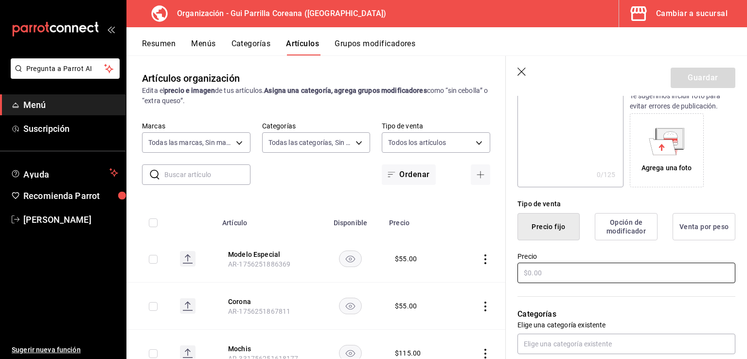
type input "Negra Modelo"
click at [550, 271] on input "text" at bounding box center [627, 273] width 218 height 20
type input "$55.00"
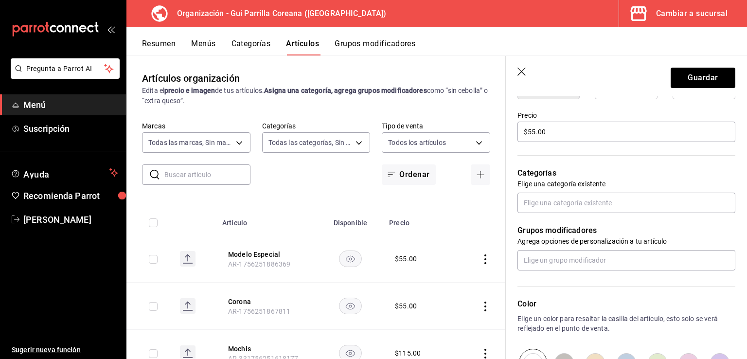
scroll to position [290, 0]
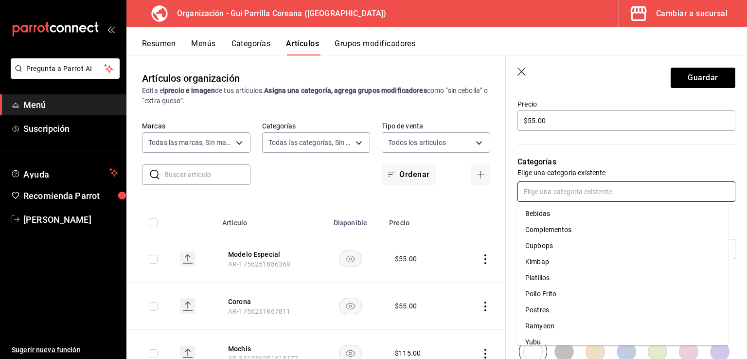
click at [568, 187] on input "text" at bounding box center [627, 191] width 218 height 20
click at [554, 215] on li "Bebidas" at bounding box center [623, 214] width 211 height 16
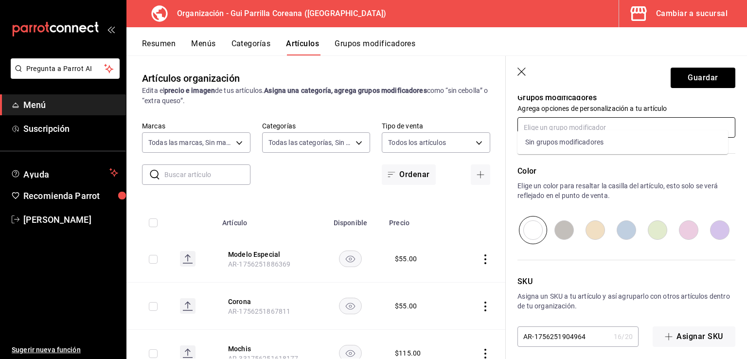
scroll to position [451, 0]
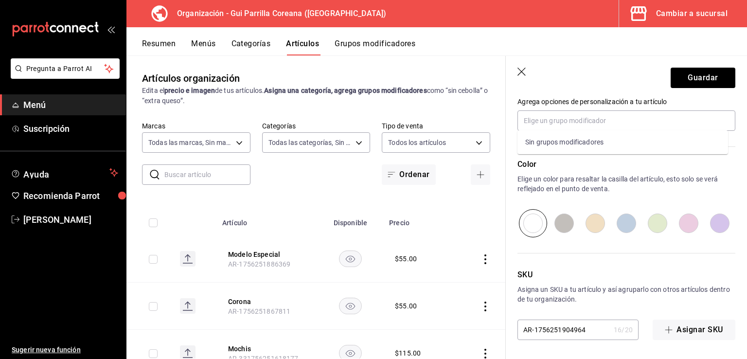
drag, startPoint x: 591, startPoint y: 219, endPoint x: 592, endPoint y: 214, distance: 5.4
click at [591, 220] on input "radio" at bounding box center [595, 223] width 31 height 28
radio input "true"
click at [699, 76] on button "Guardar" at bounding box center [703, 78] width 65 height 20
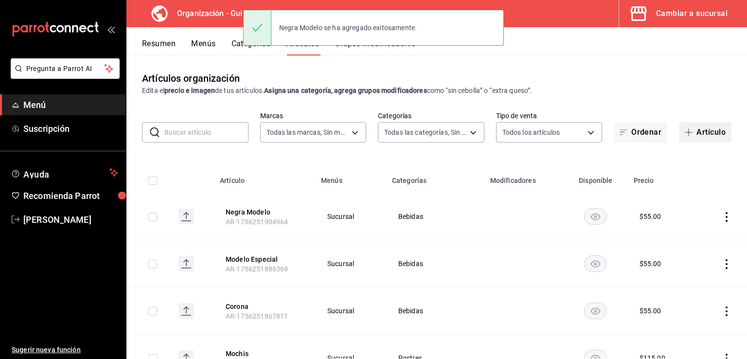
click at [704, 133] on button "Artículo" at bounding box center [705, 132] width 53 height 20
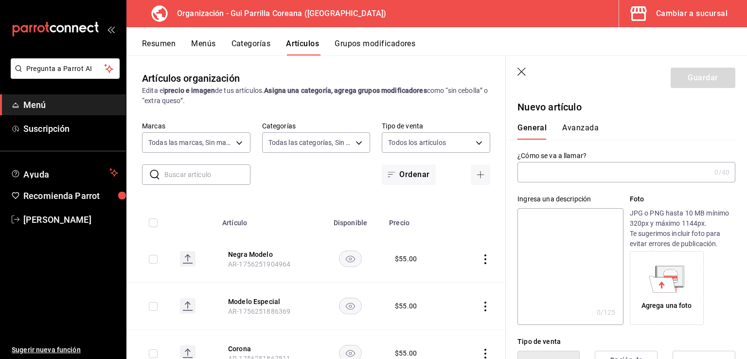
click at [550, 169] on input "text" at bounding box center [614, 172] width 193 height 19
type input "Victoria"
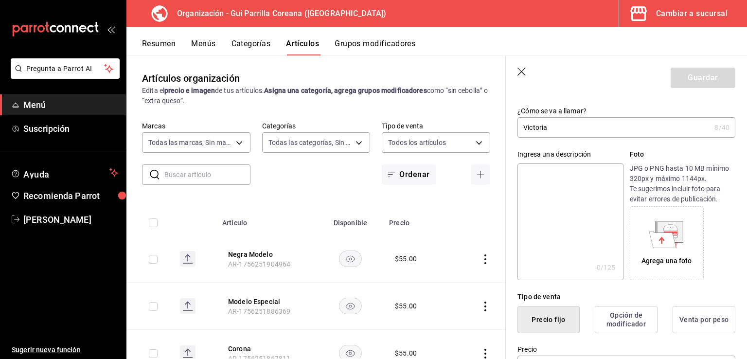
scroll to position [175, 0]
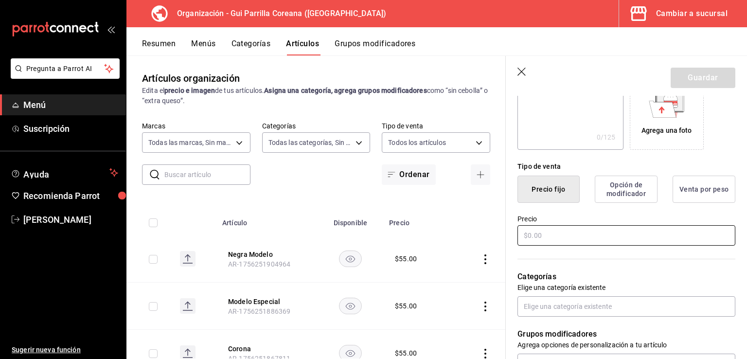
click at [554, 239] on input "text" at bounding box center [627, 235] width 218 height 20
type input "$55.00"
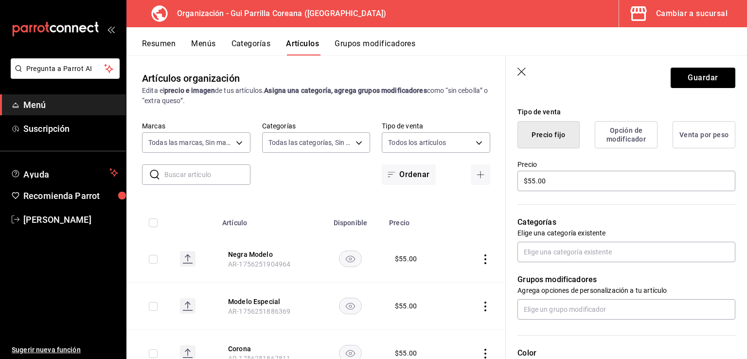
scroll to position [254, 0]
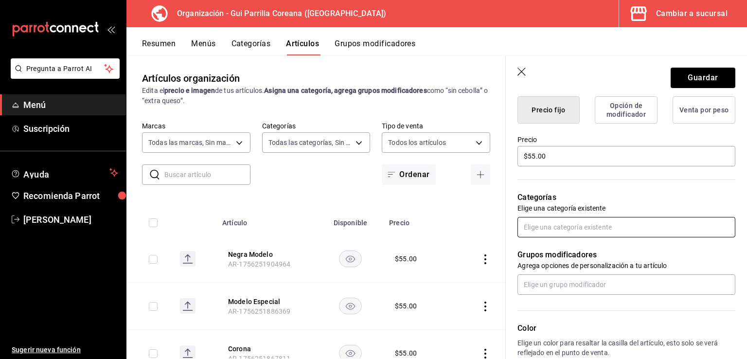
click at [591, 220] on input "text" at bounding box center [627, 227] width 218 height 20
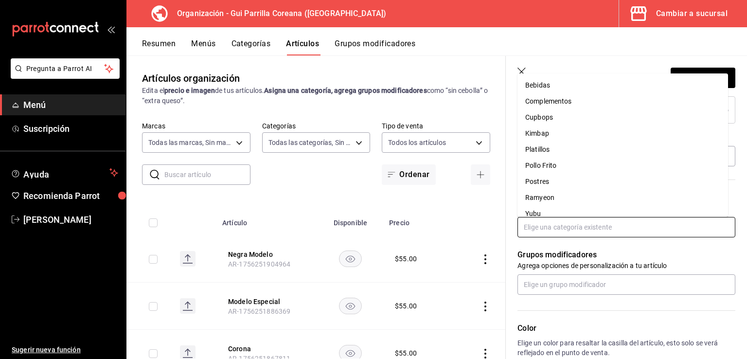
click at [555, 80] on li "Bebidas" at bounding box center [623, 85] width 211 height 16
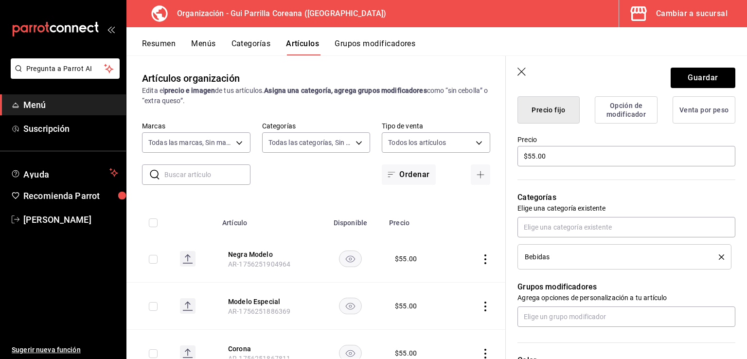
drag, startPoint x: 595, startPoint y: 198, endPoint x: 605, endPoint y: 275, distance: 78.0
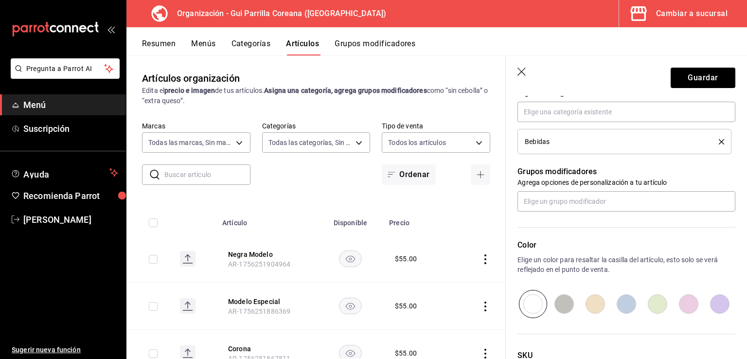
scroll to position [430, 0]
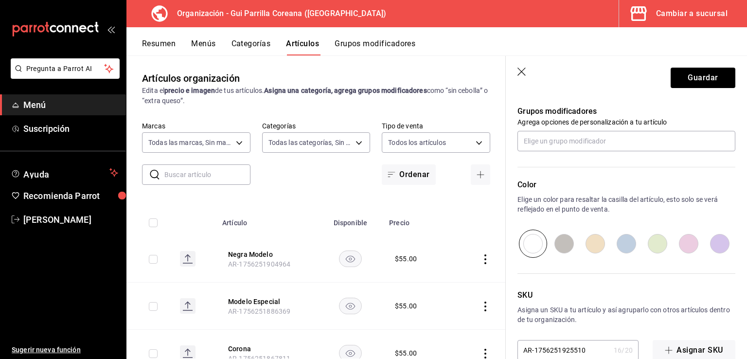
drag, startPoint x: 596, startPoint y: 247, endPoint x: 598, endPoint y: 236, distance: 10.9
click at [596, 246] on input "radio" at bounding box center [595, 244] width 31 height 28
radio input "true"
click at [691, 76] on button "Guardar" at bounding box center [703, 78] width 65 height 20
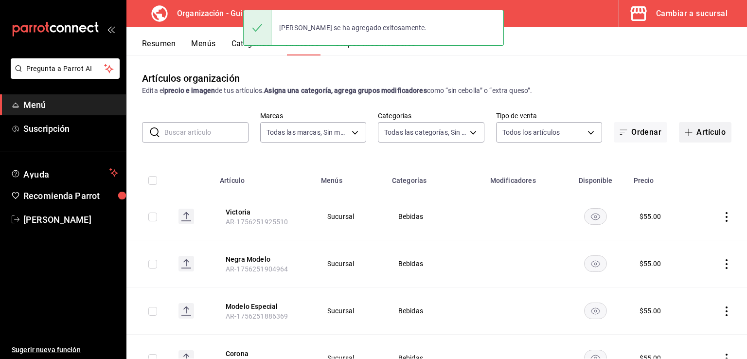
click at [692, 134] on button "Artículo" at bounding box center [705, 132] width 53 height 20
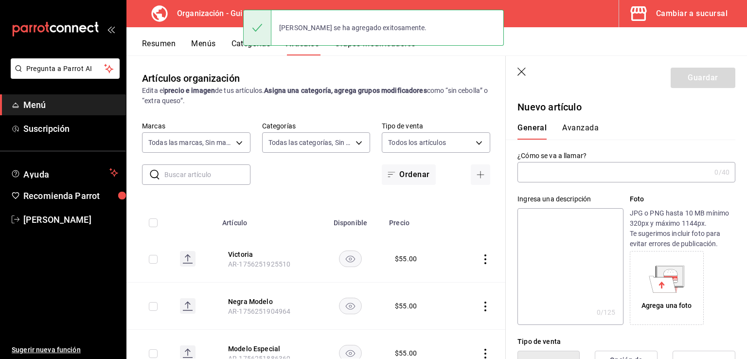
type input "AR-1756251940726"
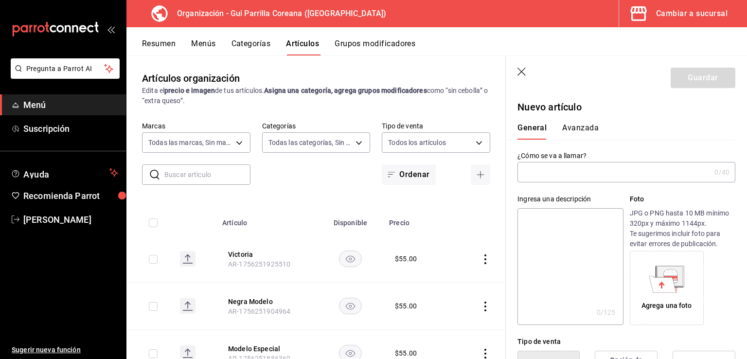
click at [566, 171] on input "text" at bounding box center [614, 172] width 193 height 19
type input "Pacífico"
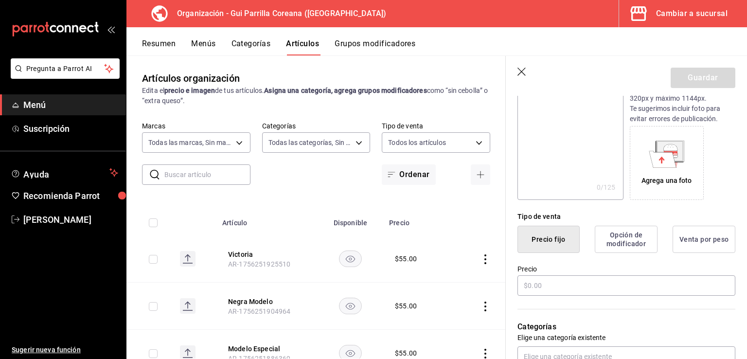
scroll to position [154, 0]
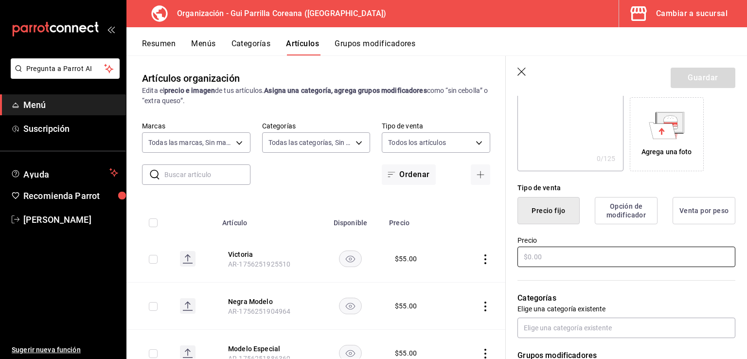
click at [556, 250] on input "text" at bounding box center [627, 257] width 218 height 20
type input "$55.00"
drag, startPoint x: 576, startPoint y: 215, endPoint x: 574, endPoint y: 250, distance: 35.1
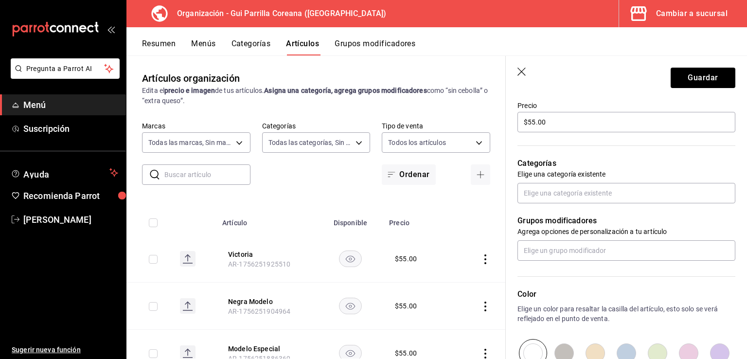
scroll to position [300, 0]
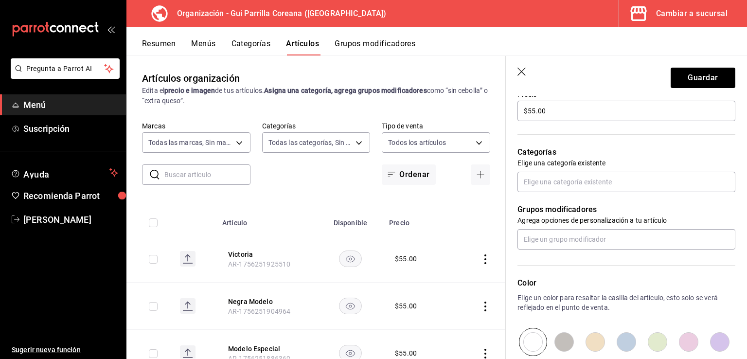
click at [577, 170] on div "Categorías Elige una categoría existente" at bounding box center [621, 158] width 230 height 70
click at [573, 184] on input "text" at bounding box center [627, 182] width 218 height 20
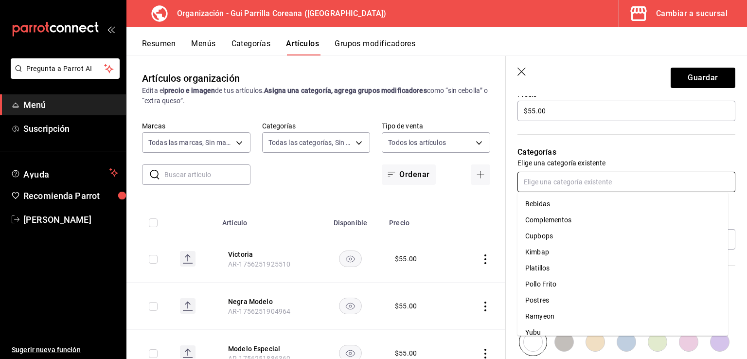
click at [551, 200] on li "Bebidas" at bounding box center [623, 204] width 211 height 16
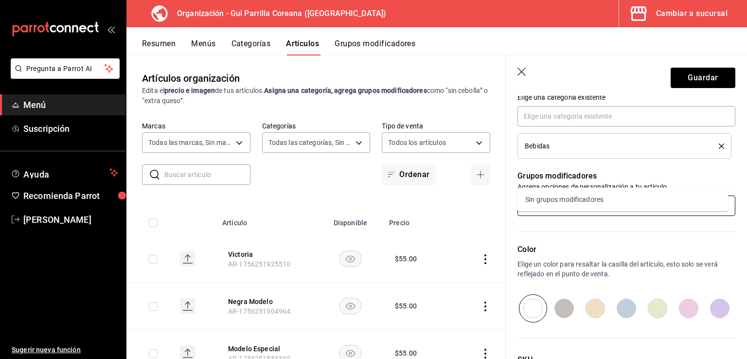
scroll to position [410, 0]
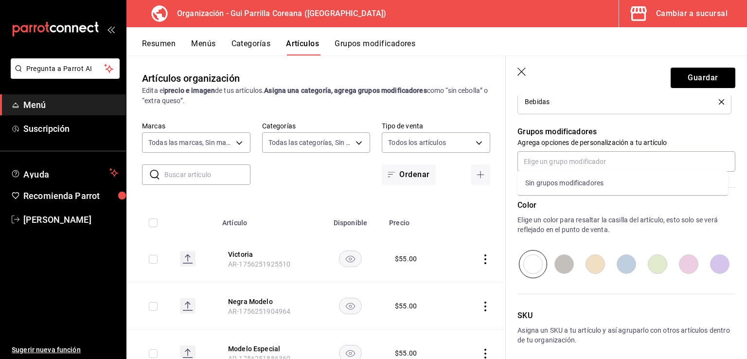
click at [596, 267] on input "radio" at bounding box center [595, 264] width 31 height 28
radio input "true"
click at [689, 71] on button "Guardar" at bounding box center [703, 78] width 65 height 20
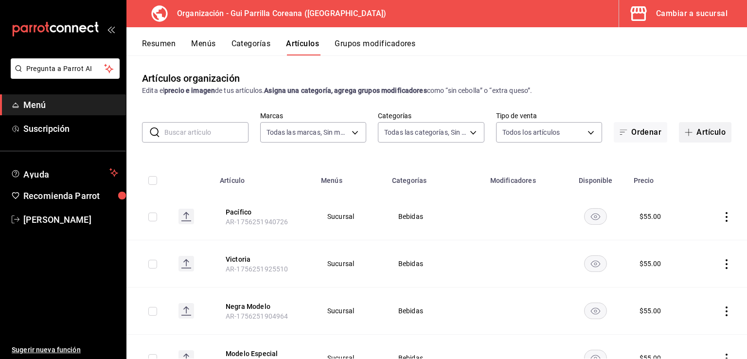
click at [715, 127] on button "Artículo" at bounding box center [705, 132] width 53 height 20
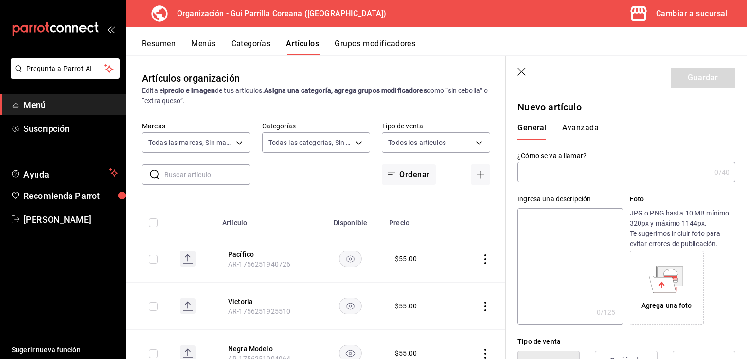
click at [564, 175] on input "text" at bounding box center [614, 172] width 193 height 19
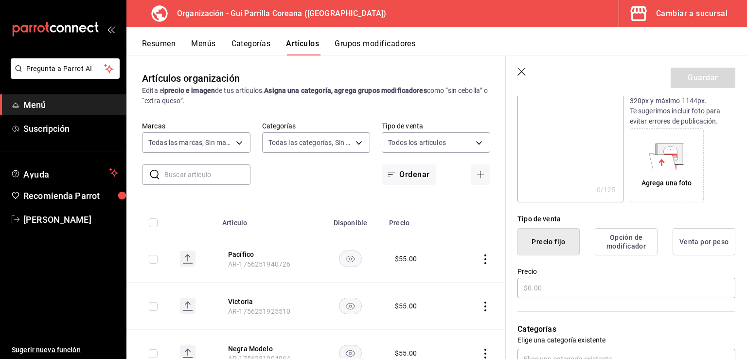
scroll to position [147, 0]
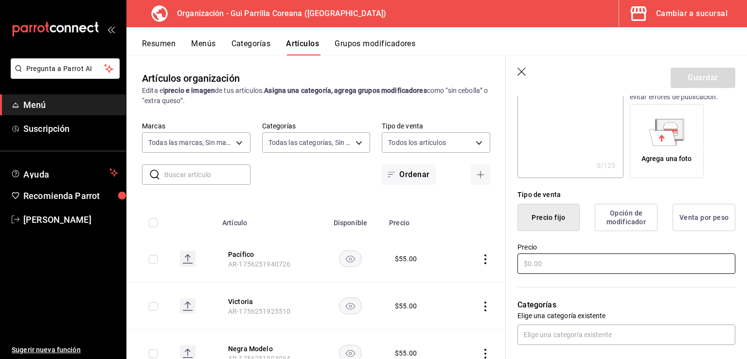
type input "Coca regular"
click at [550, 267] on input "text" at bounding box center [627, 264] width 218 height 20
type input "$45.00"
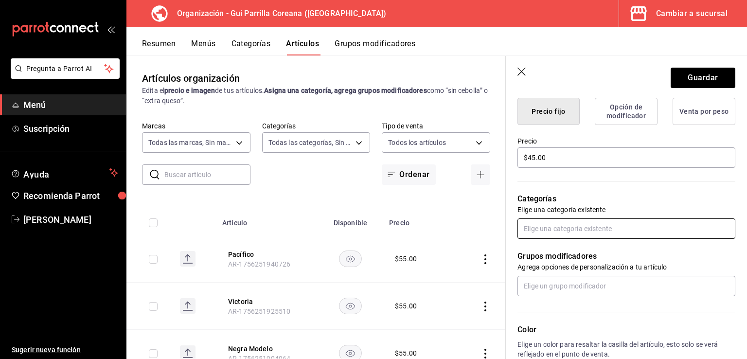
scroll to position [298, 0]
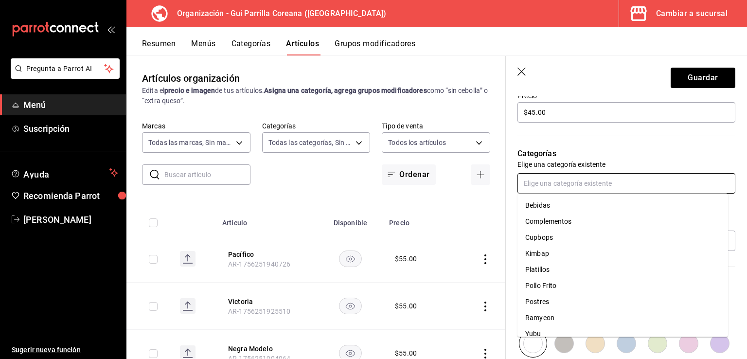
click at [584, 185] on input "text" at bounding box center [627, 183] width 218 height 20
click at [556, 209] on li "Bebidas" at bounding box center [623, 206] width 211 height 16
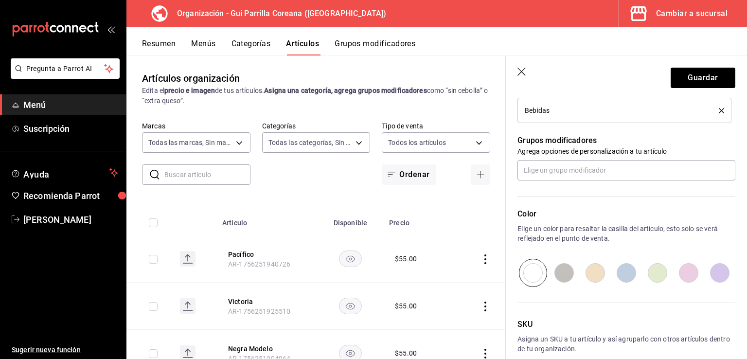
scroll to position [451, 0]
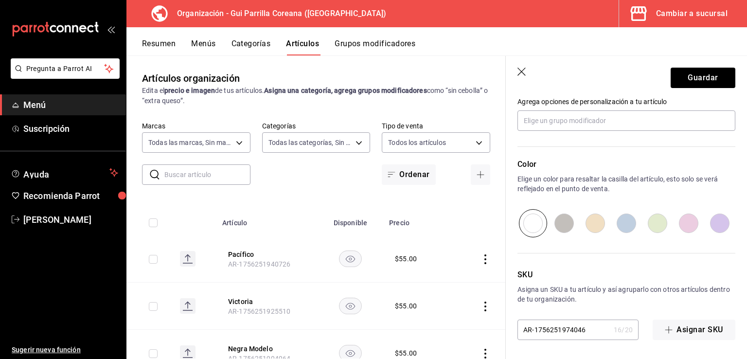
click at [625, 224] on input "radio" at bounding box center [626, 223] width 31 height 28
radio input "true"
click at [541, 224] on input "radio" at bounding box center [533, 223] width 31 height 28
radio input "true"
click at [713, 79] on button "Guardar" at bounding box center [703, 78] width 65 height 20
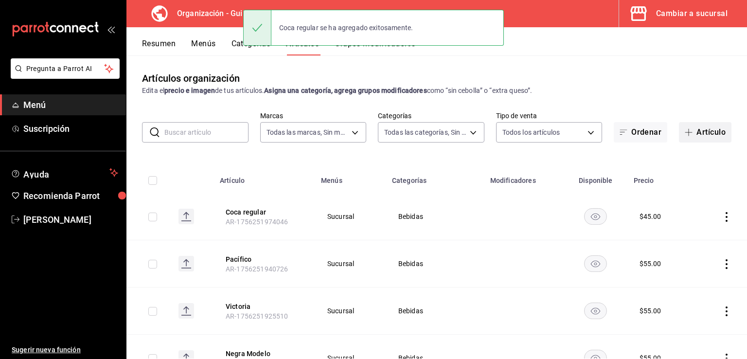
click at [697, 134] on button "Artículo" at bounding box center [705, 132] width 53 height 20
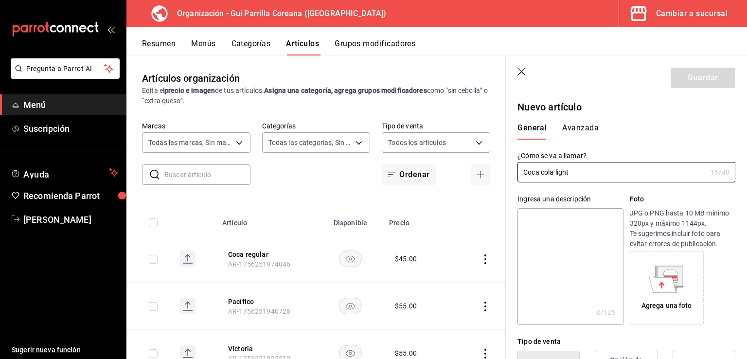
type input "Coca cola light"
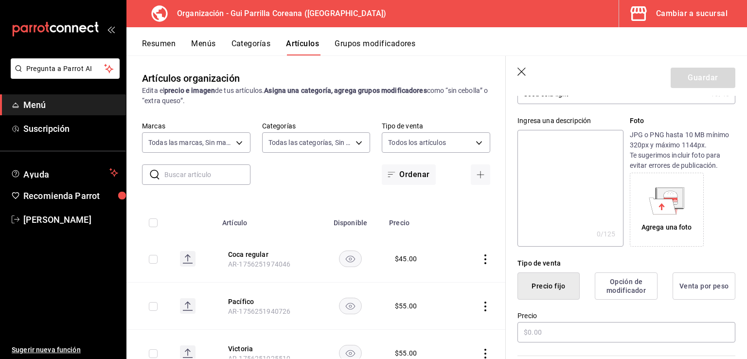
scroll to position [199, 0]
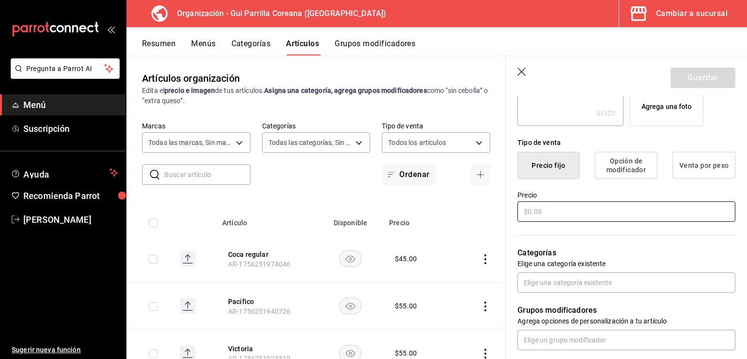
click at [556, 211] on input "text" at bounding box center [627, 211] width 218 height 20
type input "$45.00"
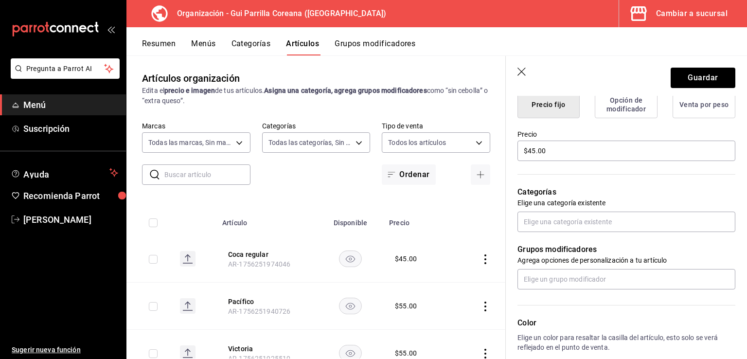
scroll to position [276, 0]
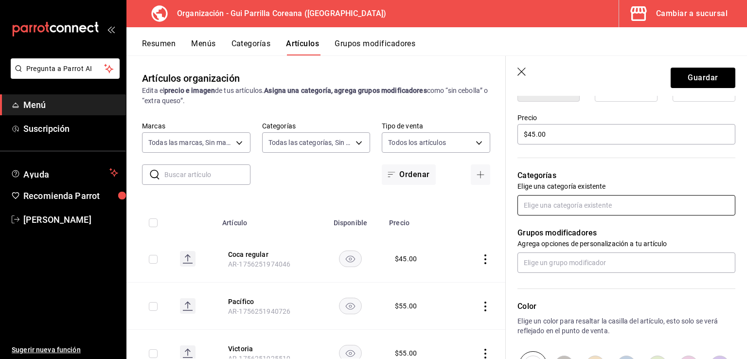
click at [582, 207] on input "text" at bounding box center [627, 205] width 218 height 20
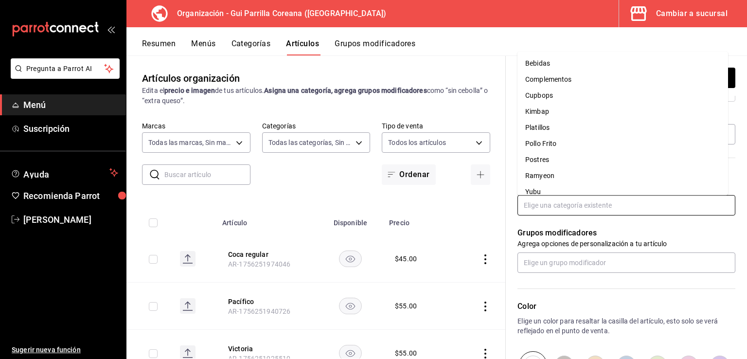
click at [558, 62] on li "Bebidas" at bounding box center [623, 63] width 211 height 16
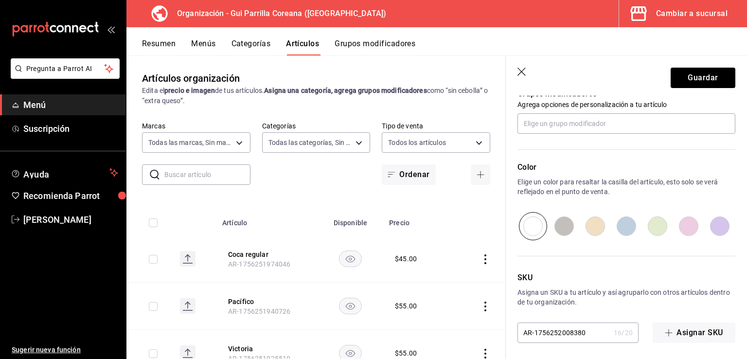
scroll to position [445, 0]
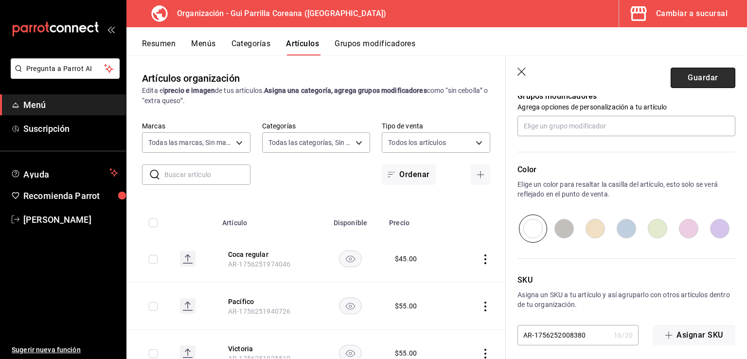
click at [700, 78] on button "Guardar" at bounding box center [703, 78] width 65 height 20
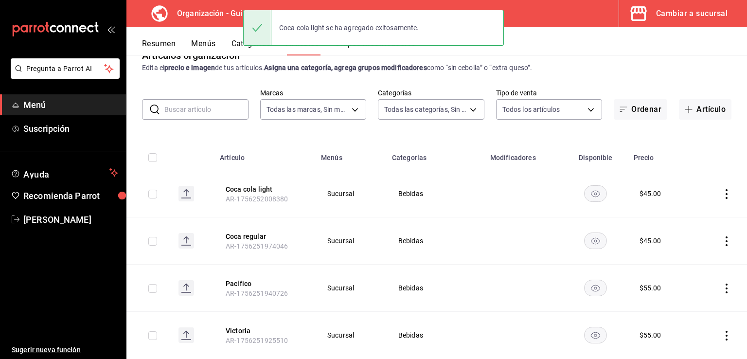
scroll to position [39, 0]
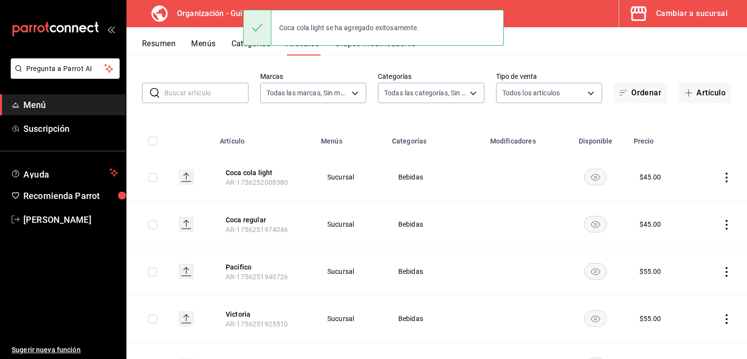
click at [243, 217] on button "Coca regular" at bounding box center [265, 220] width 78 height 10
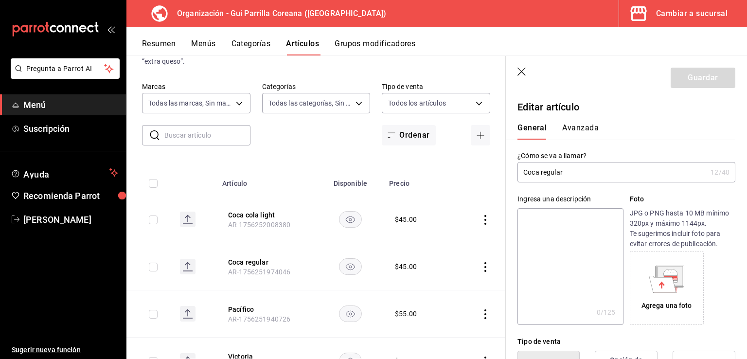
type input "$45.00"
click at [543, 172] on input "Coca regular" at bounding box center [612, 172] width 189 height 19
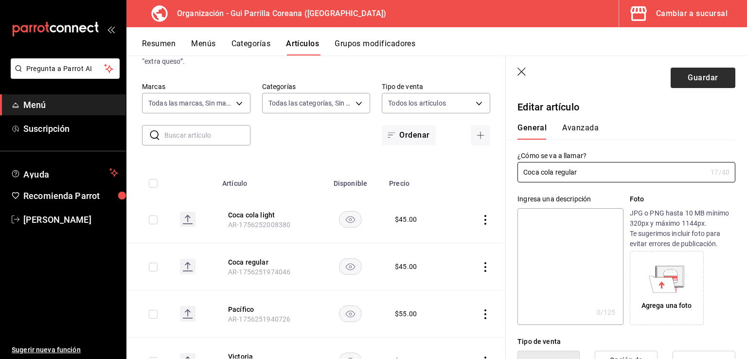
type input "Coca cola regular"
click at [707, 67] on header "Guardar" at bounding box center [626, 76] width 241 height 40
click at [702, 83] on button "Guardar" at bounding box center [703, 78] width 65 height 20
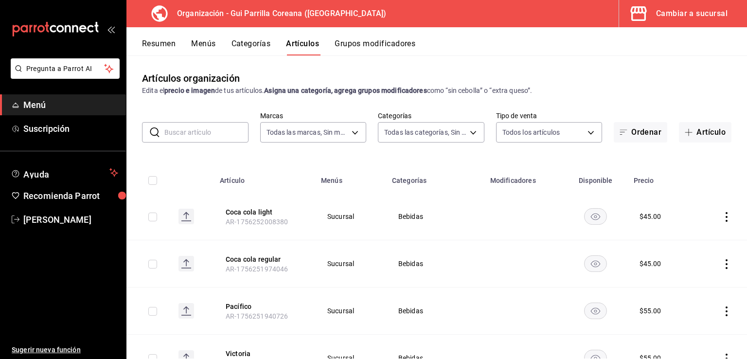
click at [702, 127] on button "Artículo" at bounding box center [705, 132] width 53 height 20
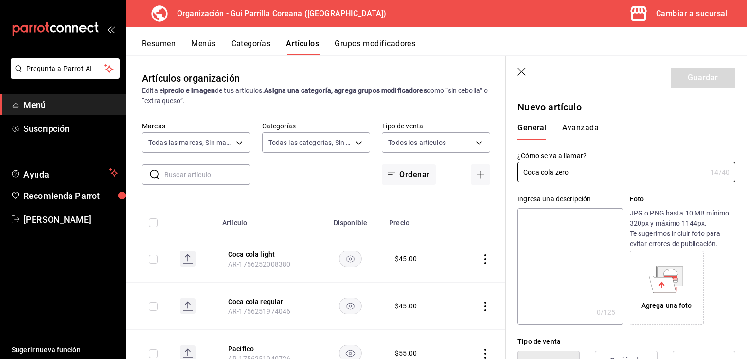
type input "Coca cola zero"
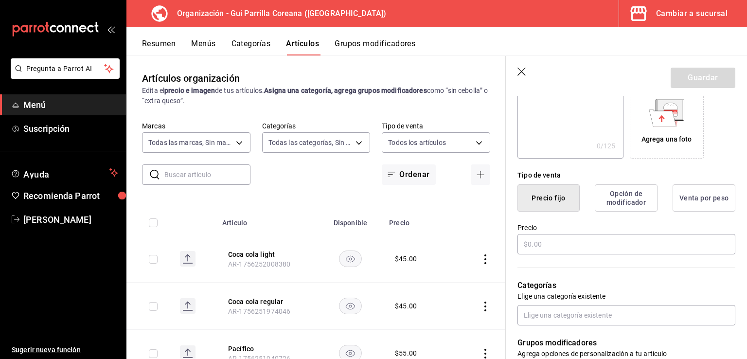
scroll to position [180, 0]
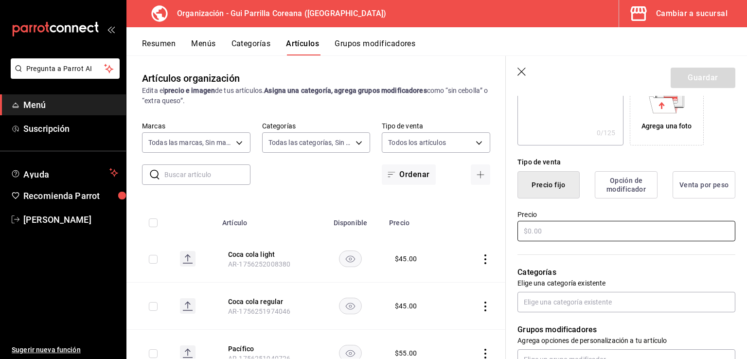
drag, startPoint x: 547, startPoint y: 230, endPoint x: 540, endPoint y: 219, distance: 13.1
click at [547, 231] on input "text" at bounding box center [627, 231] width 218 height 20
type input "$45.00"
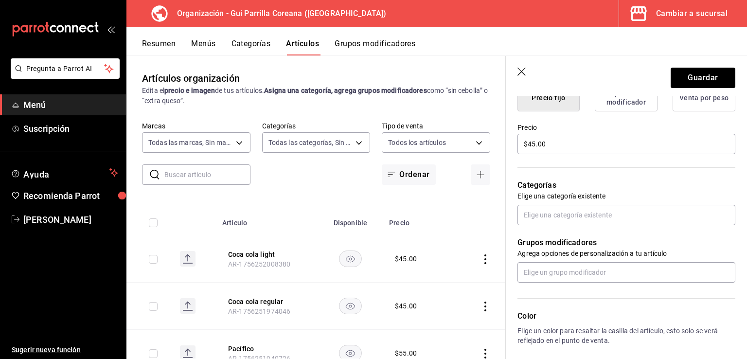
scroll to position [271, 0]
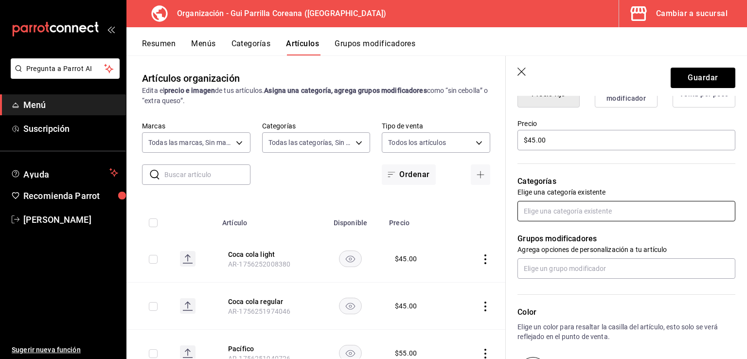
click at [553, 208] on input "text" at bounding box center [627, 211] width 218 height 20
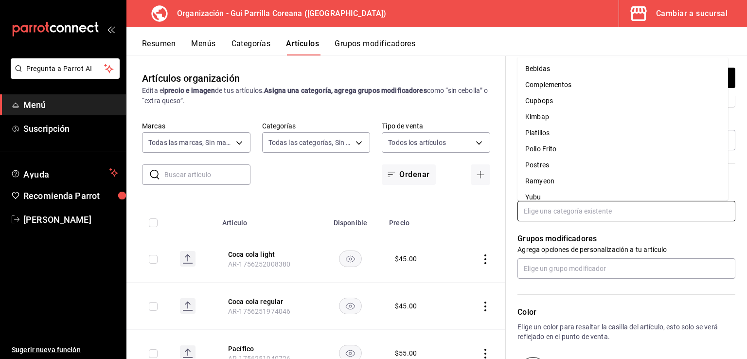
click at [561, 68] on li "Bebidas" at bounding box center [623, 69] width 211 height 16
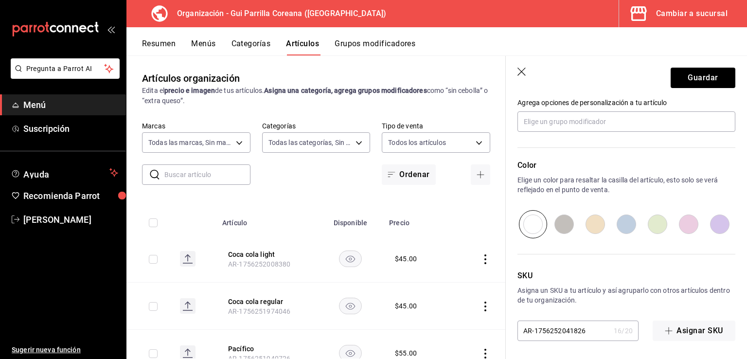
scroll to position [451, 0]
click at [697, 71] on button "Guardar" at bounding box center [703, 78] width 65 height 20
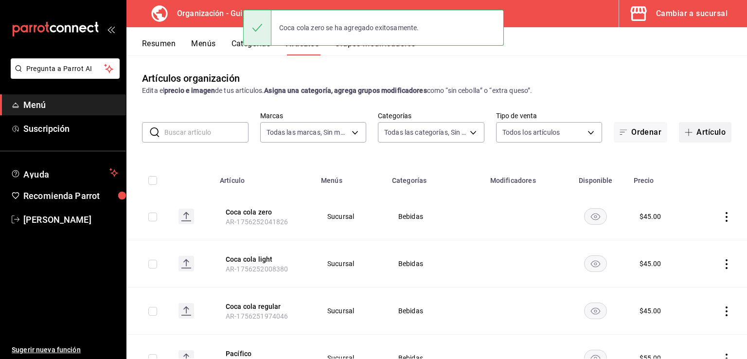
click at [693, 131] on button "Artículo" at bounding box center [705, 132] width 53 height 20
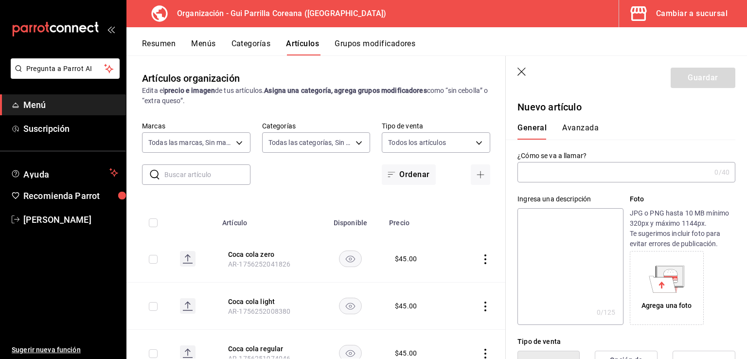
click at [564, 177] on input "text" at bounding box center [614, 172] width 193 height 19
type input "Sidral mundet"
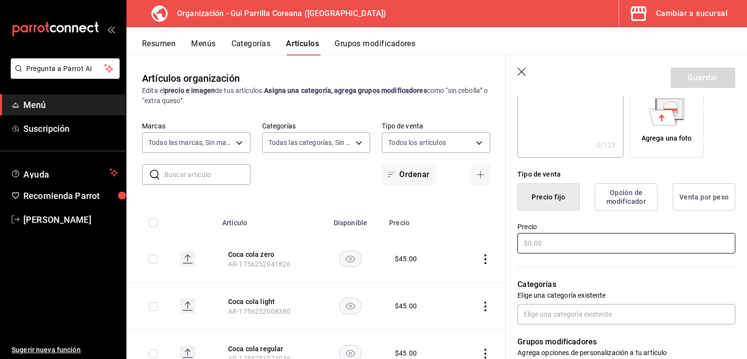
scroll to position [175, 0]
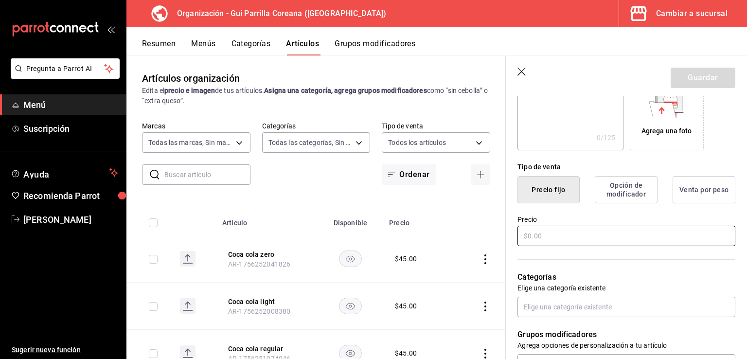
click at [576, 232] on input "text" at bounding box center [627, 236] width 218 height 20
type input "$45.00"
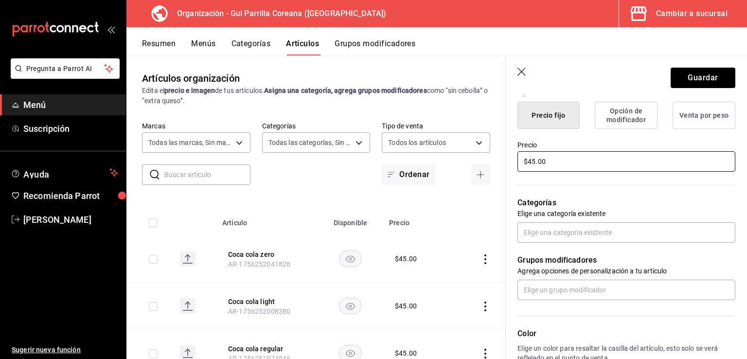
scroll to position [254, 0]
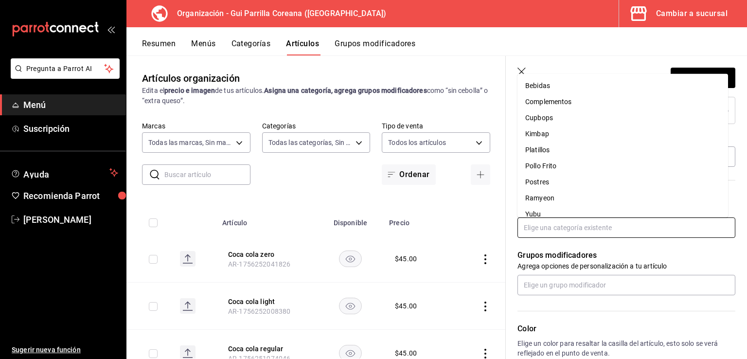
click at [576, 228] on input "text" at bounding box center [627, 227] width 218 height 20
click at [559, 81] on li "Bebidas" at bounding box center [623, 86] width 211 height 16
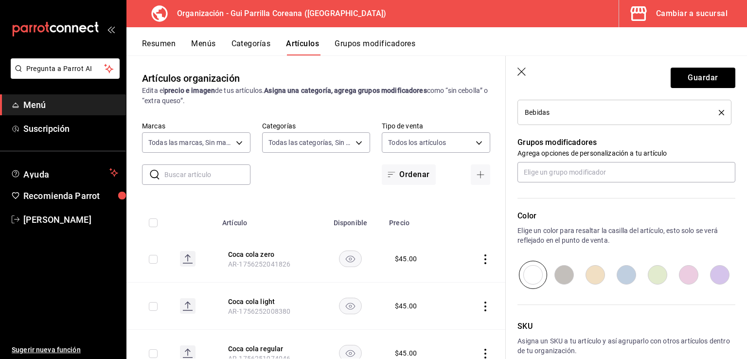
scroll to position [439, 0]
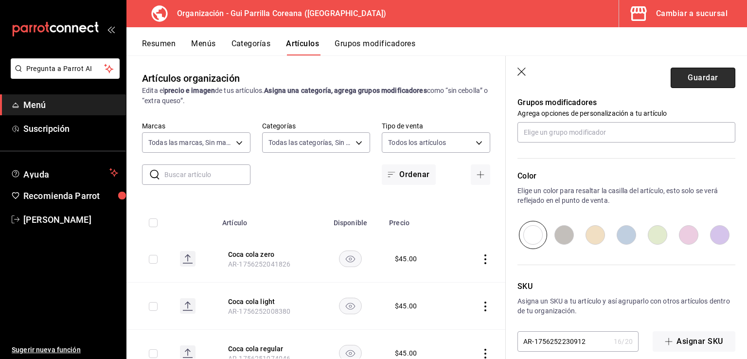
click at [701, 74] on button "Guardar" at bounding box center [703, 78] width 65 height 20
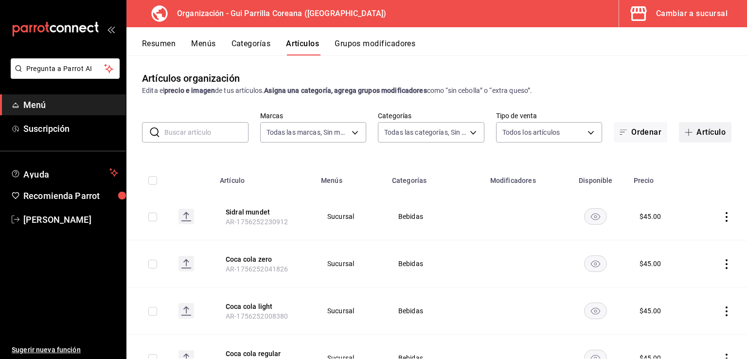
click at [689, 132] on button "Artículo" at bounding box center [705, 132] width 53 height 20
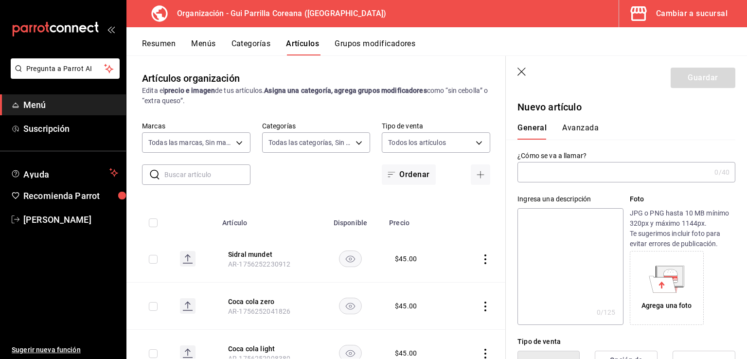
click at [545, 174] on input "text" at bounding box center [614, 172] width 193 height 19
type input "Sprite"
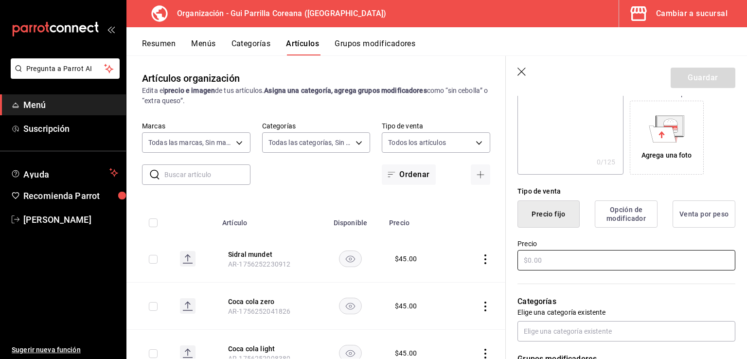
scroll to position [187, 0]
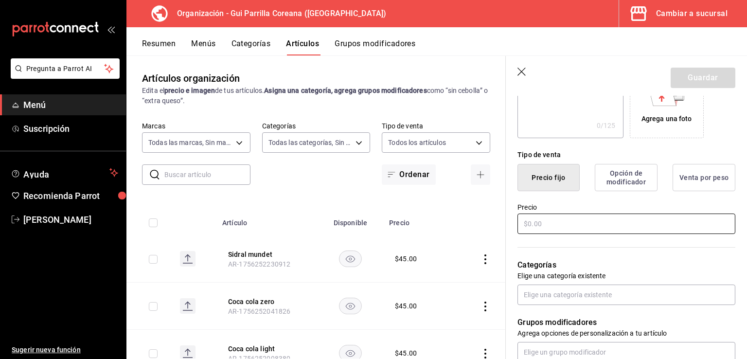
click at [535, 228] on input "text" at bounding box center [627, 224] width 218 height 20
type input "$45.00"
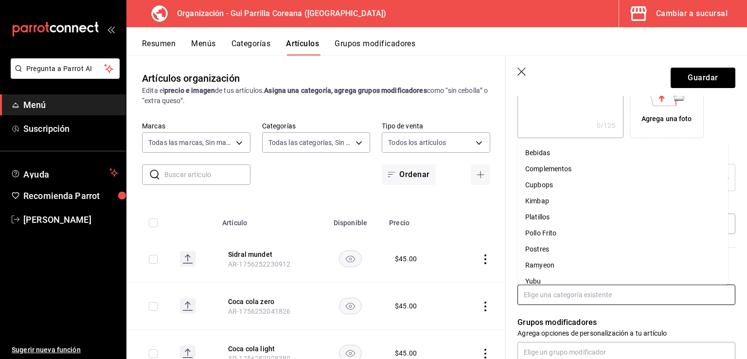
click at [570, 293] on input "text" at bounding box center [627, 295] width 218 height 20
click at [559, 152] on li "Bebidas" at bounding box center [623, 153] width 211 height 16
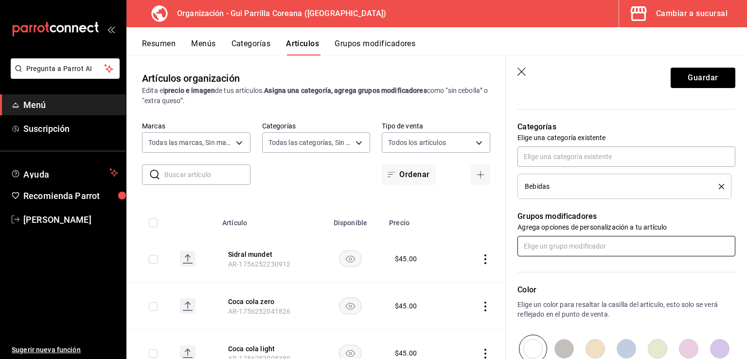
scroll to position [337, 0]
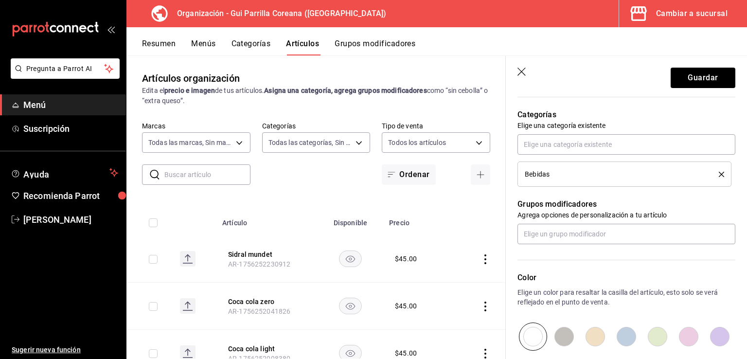
click at [694, 90] on header "Guardar" at bounding box center [626, 76] width 241 height 40
click at [690, 78] on button "Guardar" at bounding box center [703, 78] width 65 height 20
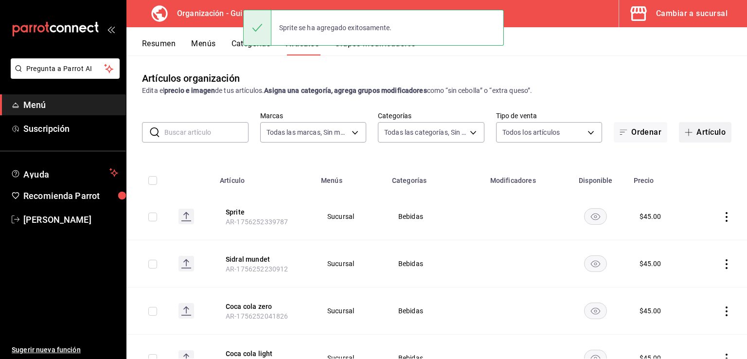
click at [699, 132] on button "Artículo" at bounding box center [705, 132] width 53 height 20
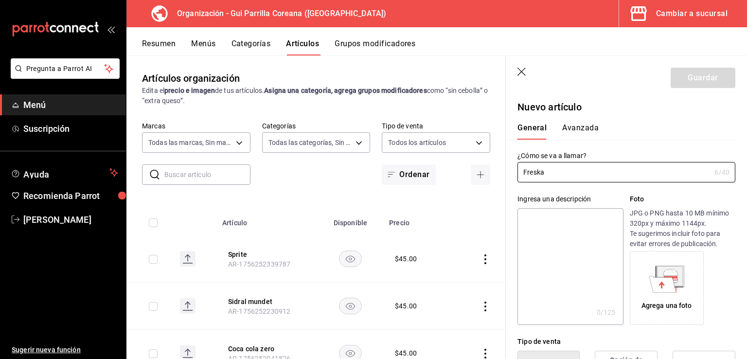
type input "Freska"
drag, startPoint x: 615, startPoint y: 138, endPoint x: 618, endPoint y: 235, distance: 96.9
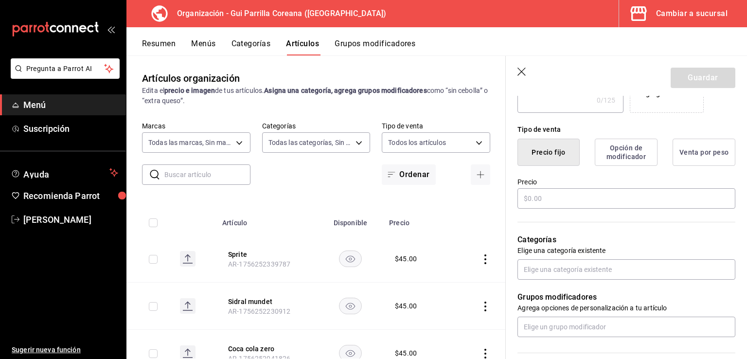
scroll to position [279, 0]
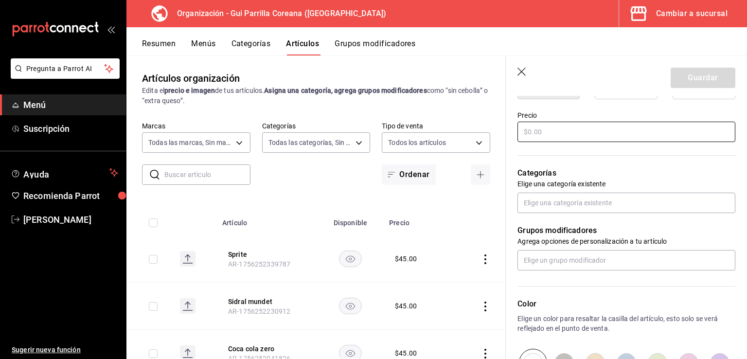
click at [566, 135] on input "text" at bounding box center [627, 132] width 218 height 20
type input "$5.00"
type input "$45.00"
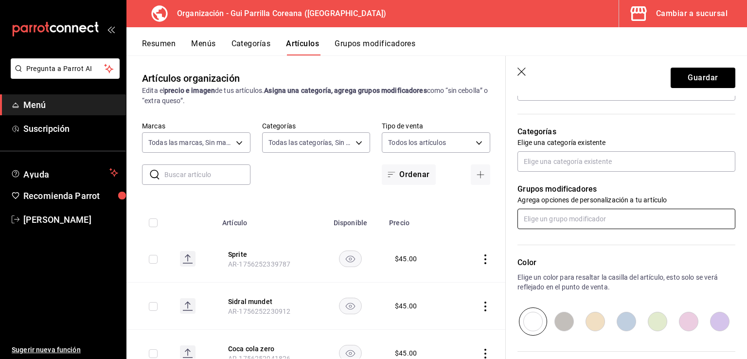
scroll to position [329, 0]
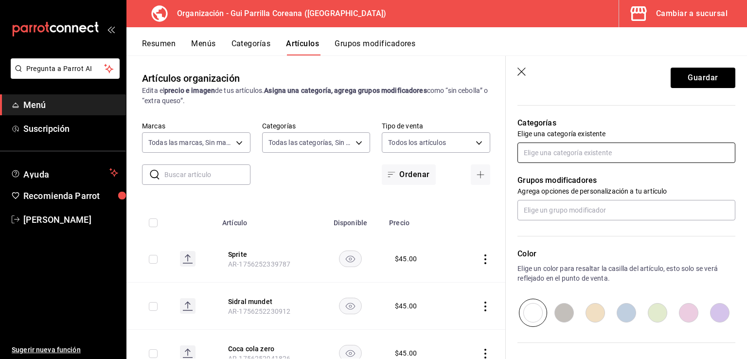
click at [575, 146] on input "text" at bounding box center [627, 153] width 218 height 20
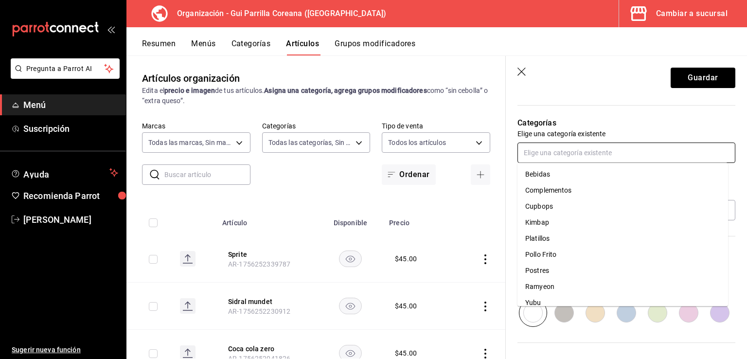
click at [554, 176] on li "Bebidas" at bounding box center [623, 174] width 211 height 16
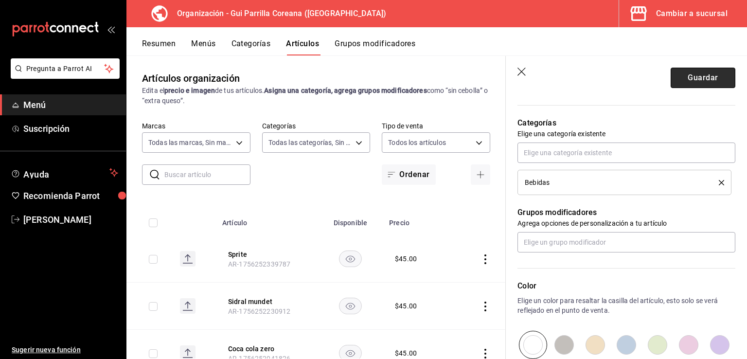
click at [689, 78] on button "Guardar" at bounding box center [703, 78] width 65 height 20
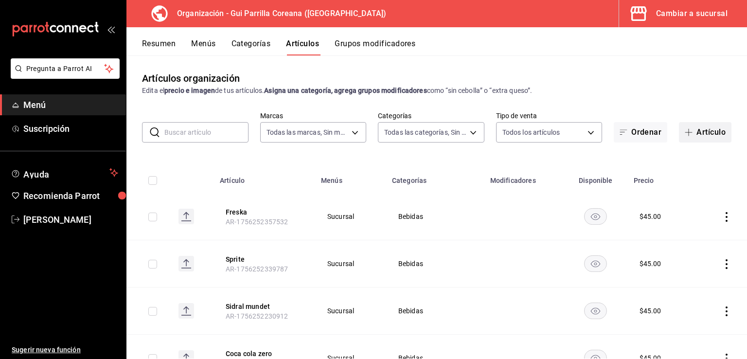
click at [706, 138] on button "Artículo" at bounding box center [705, 132] width 53 height 20
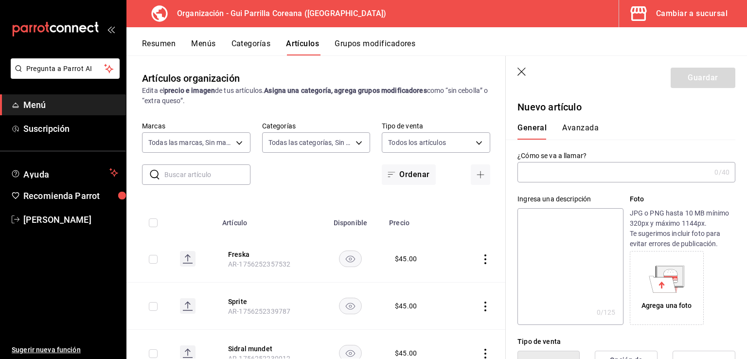
click at [553, 171] on input "text" at bounding box center [614, 172] width 193 height 19
type input "Ciel mineral"
drag, startPoint x: 605, startPoint y: 194, endPoint x: 606, endPoint y: 257, distance: 63.7
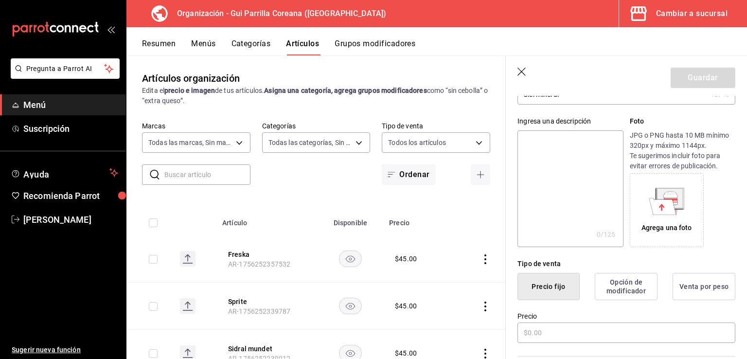
scroll to position [95, 0]
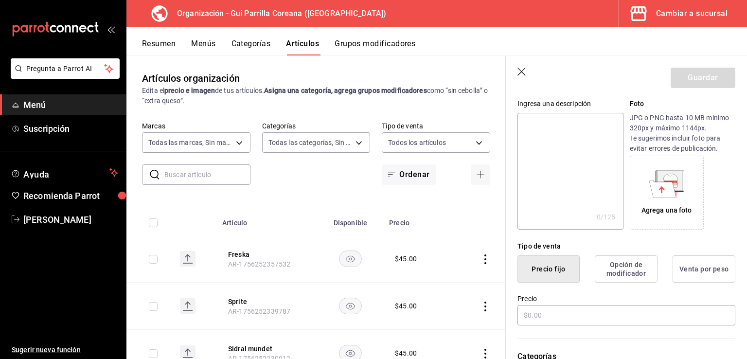
click at [551, 303] on div "Precio" at bounding box center [627, 310] width 218 height 33
click at [549, 312] on input "text" at bounding box center [627, 315] width 218 height 20
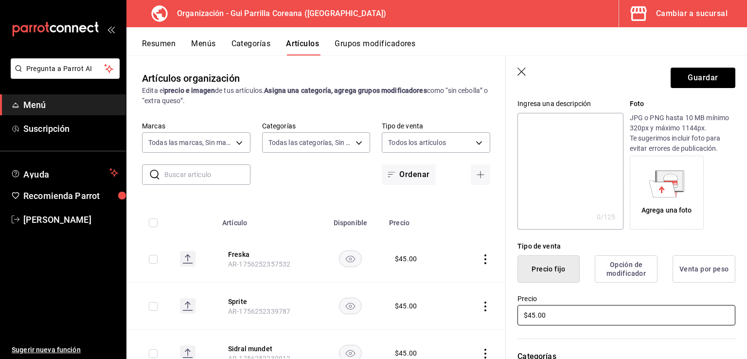
type input "$45.00"
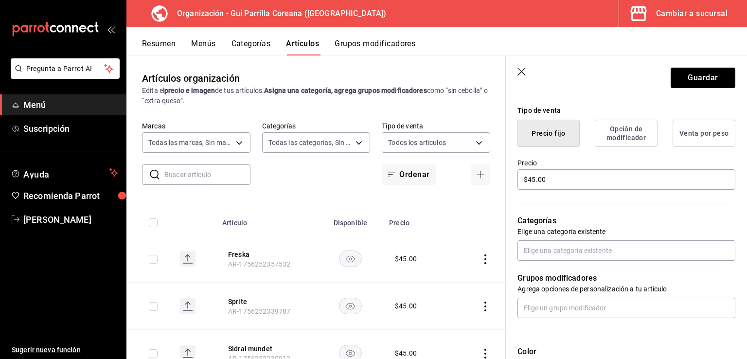
scroll to position [249, 0]
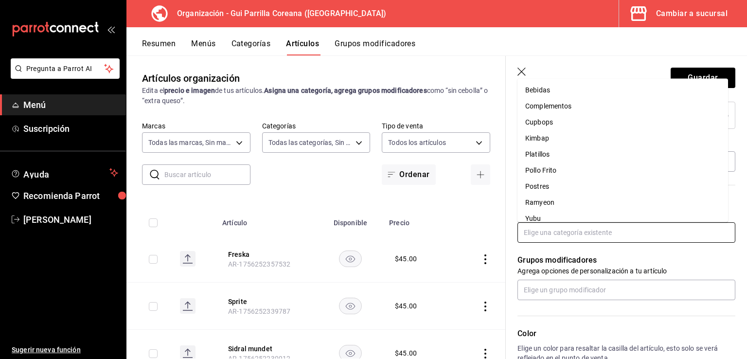
click at [566, 233] on input "text" at bounding box center [627, 232] width 218 height 20
click at [556, 90] on li "Bebidas" at bounding box center [623, 90] width 211 height 16
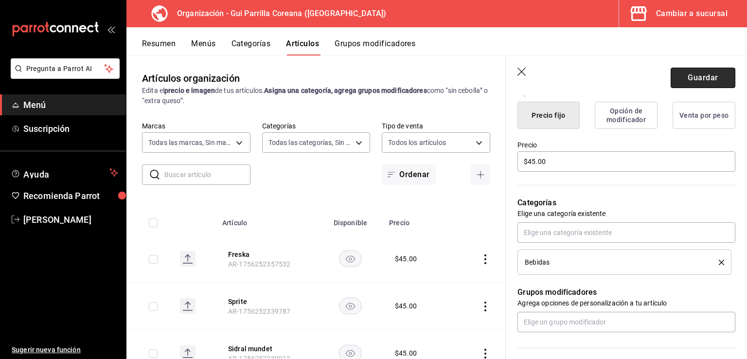
click at [697, 76] on button "Guardar" at bounding box center [703, 78] width 65 height 20
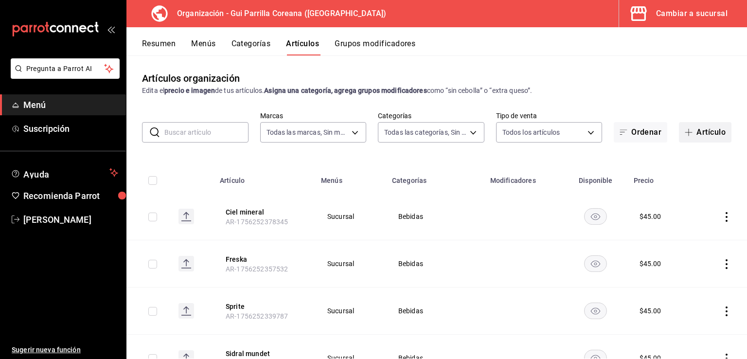
click at [705, 133] on button "Artículo" at bounding box center [705, 132] width 53 height 20
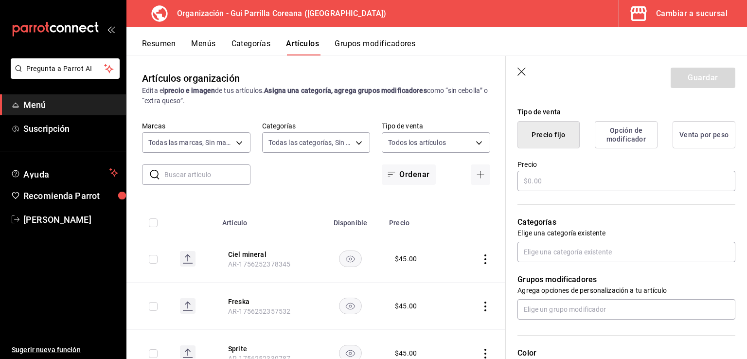
scroll to position [272, 0]
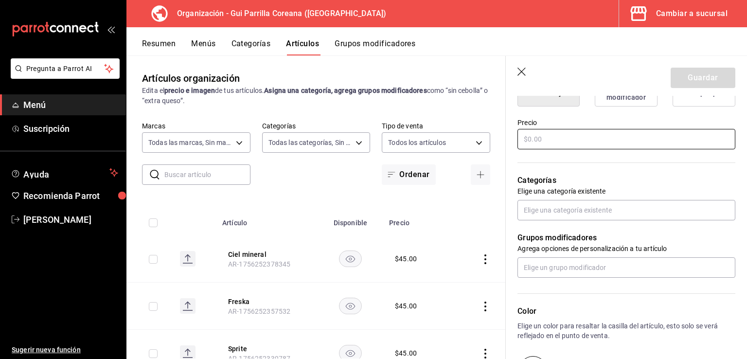
type input "Agua natural"
click at [557, 145] on input "text" at bounding box center [627, 139] width 218 height 20
type input "$40.00"
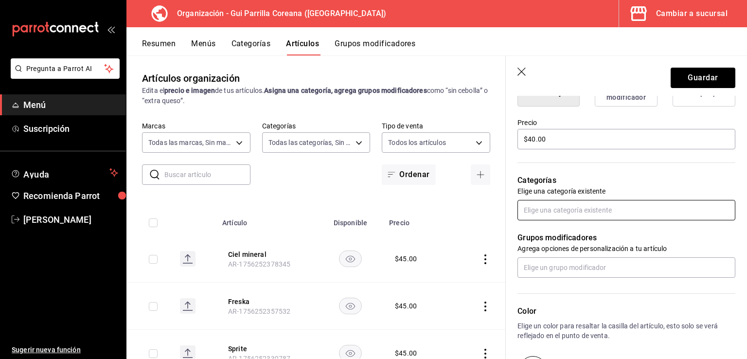
scroll to position [293, 0]
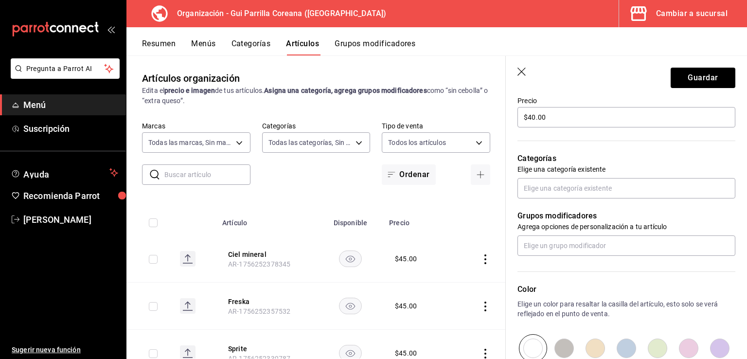
click at [568, 173] on p "Elige una categoría existente" at bounding box center [627, 169] width 218 height 10
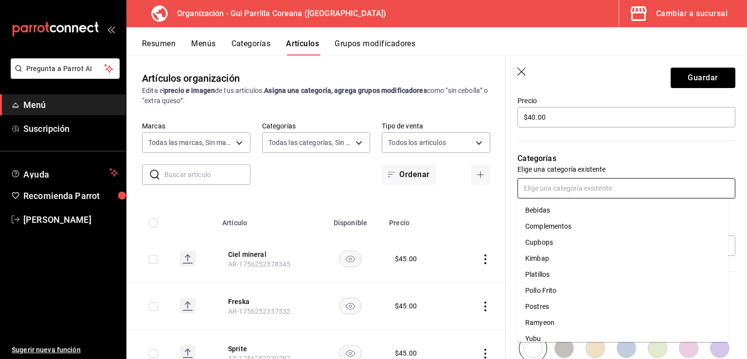
click at [572, 189] on input "text" at bounding box center [627, 188] width 218 height 20
click at [562, 213] on li "Bebidas" at bounding box center [623, 210] width 211 height 16
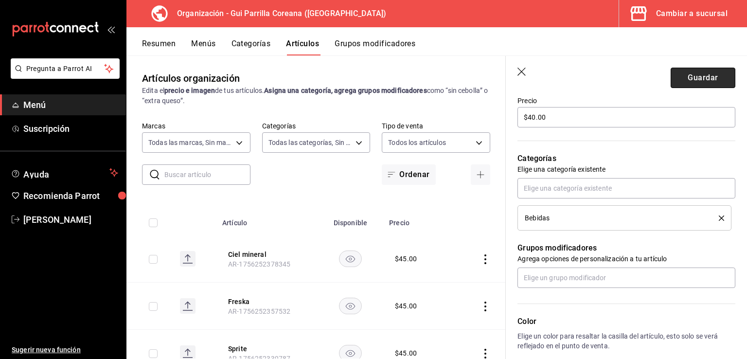
click at [689, 86] on button "Guardar" at bounding box center [703, 78] width 65 height 20
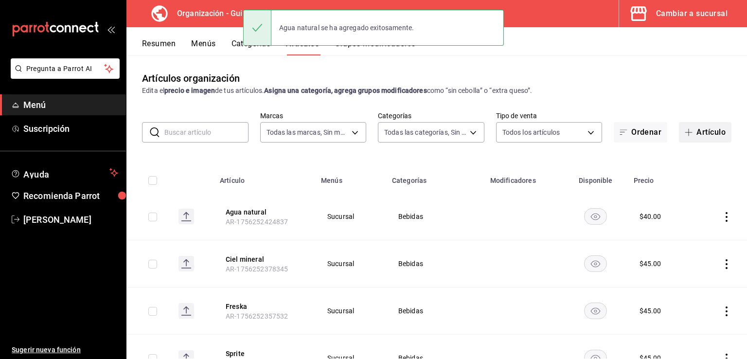
click at [700, 135] on button "Artículo" at bounding box center [705, 132] width 53 height 20
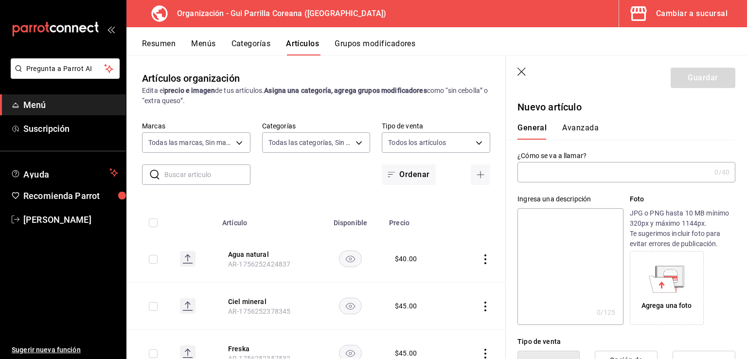
click at [606, 169] on input "text" at bounding box center [614, 172] width 193 height 19
type input "Limonada"
drag, startPoint x: 638, startPoint y: 147, endPoint x: 638, endPoint y: 163, distance: 16.6
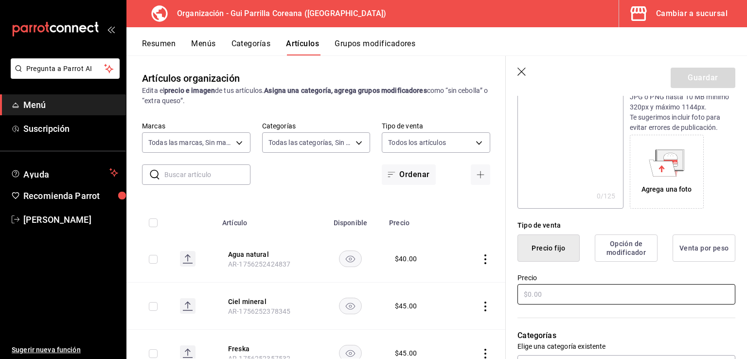
scroll to position [191, 0]
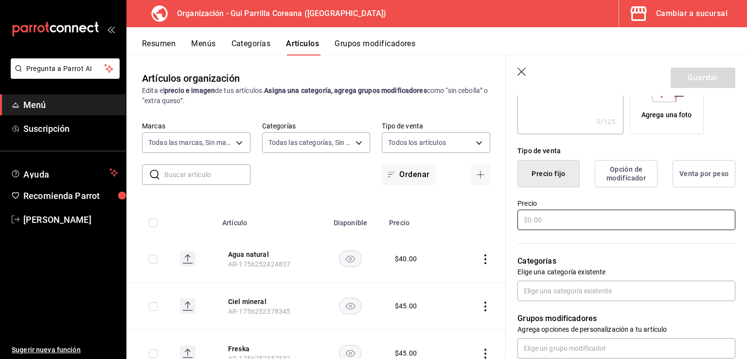
click at [557, 224] on input "text" at bounding box center [627, 220] width 218 height 20
type input "$58.00"
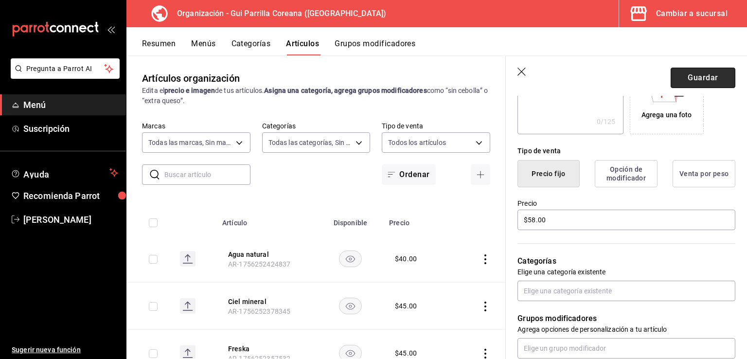
click at [686, 78] on button "Guardar" at bounding box center [703, 78] width 65 height 20
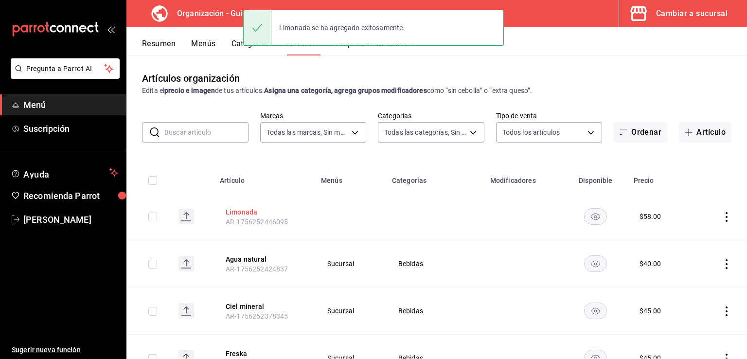
click at [248, 212] on button "Limonada" at bounding box center [265, 212] width 78 height 10
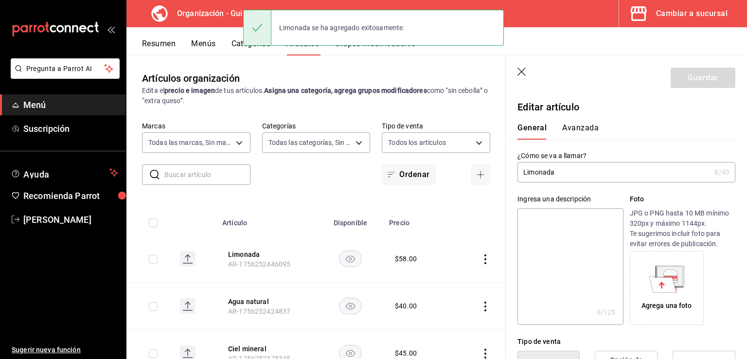
type input "$58.00"
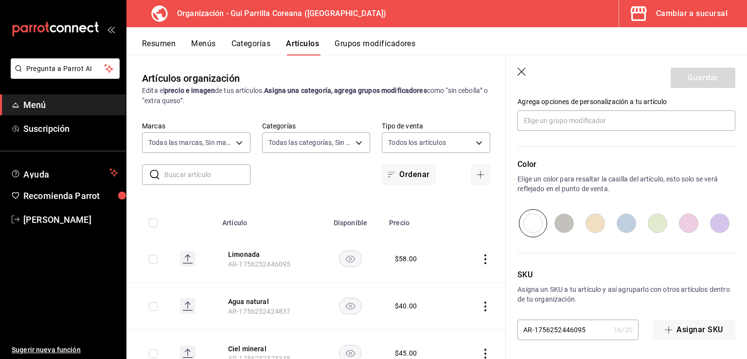
drag, startPoint x: 613, startPoint y: 219, endPoint x: 611, endPoint y: 183, distance: 35.6
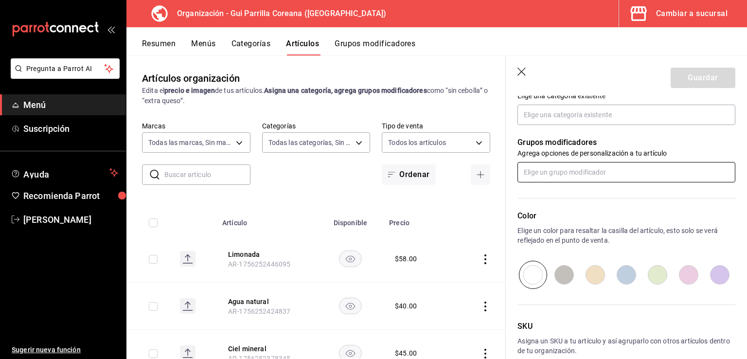
scroll to position [332, 0]
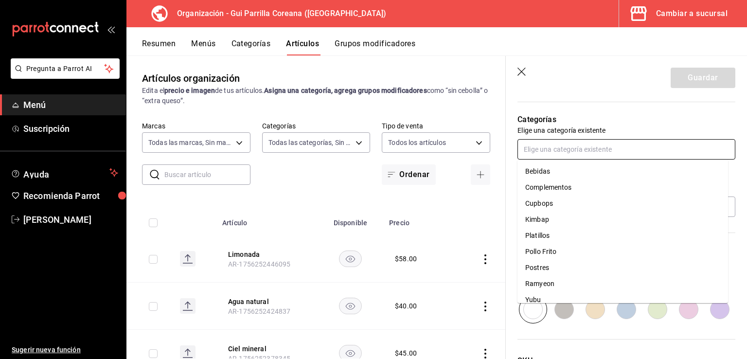
click at [593, 151] on input "text" at bounding box center [627, 149] width 218 height 20
click at [550, 168] on li "Bebidas" at bounding box center [623, 171] width 211 height 16
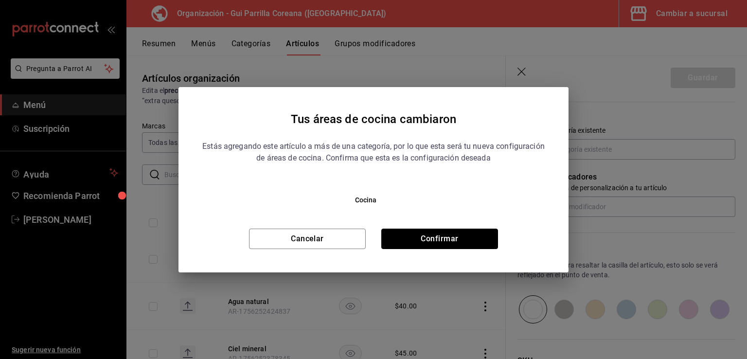
click at [465, 244] on button "Confirmar" at bounding box center [439, 239] width 117 height 20
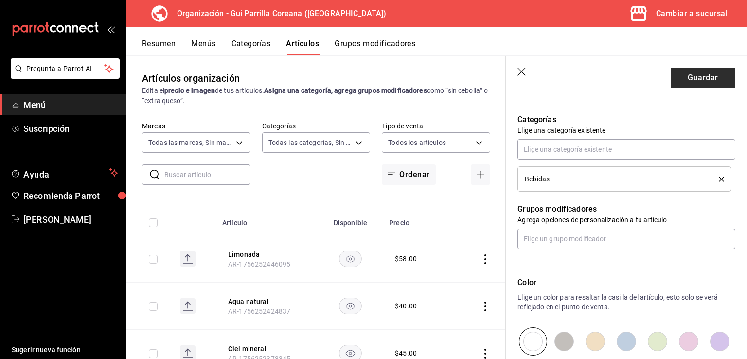
click at [703, 86] on header "Guardar" at bounding box center [626, 76] width 241 height 40
click at [703, 83] on button "Guardar" at bounding box center [703, 78] width 65 height 20
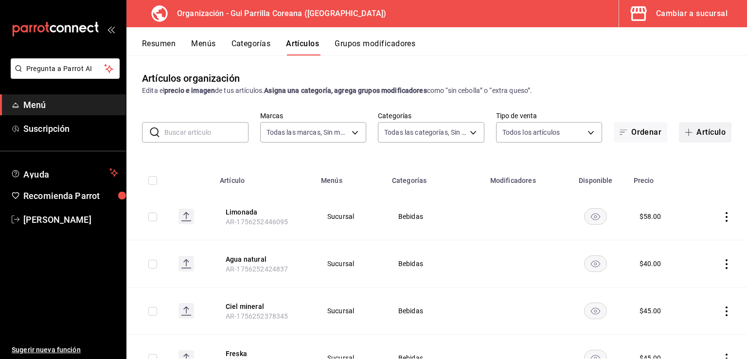
click at [698, 136] on button "Artículo" at bounding box center [705, 132] width 53 height 20
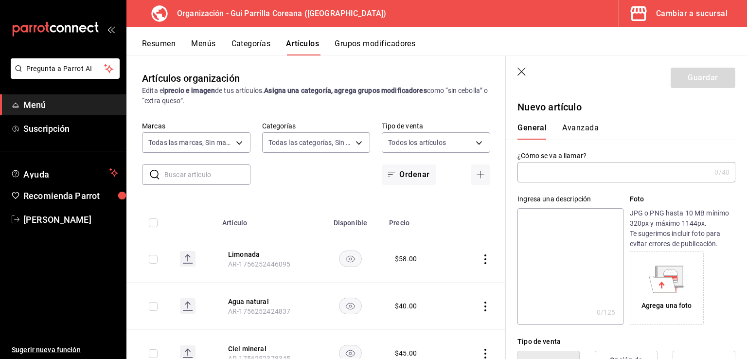
click at [550, 174] on input "text" at bounding box center [614, 172] width 193 height 19
type input "Naranjada"
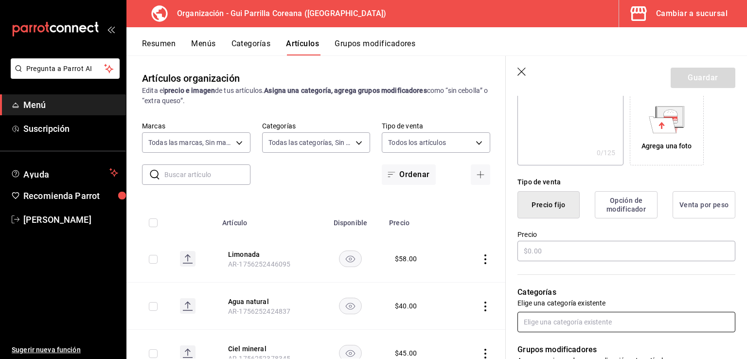
scroll to position [250, 0]
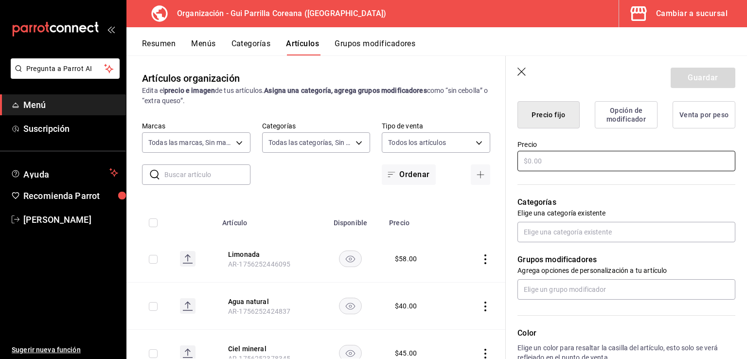
click at [577, 168] on input "text" at bounding box center [627, 161] width 218 height 20
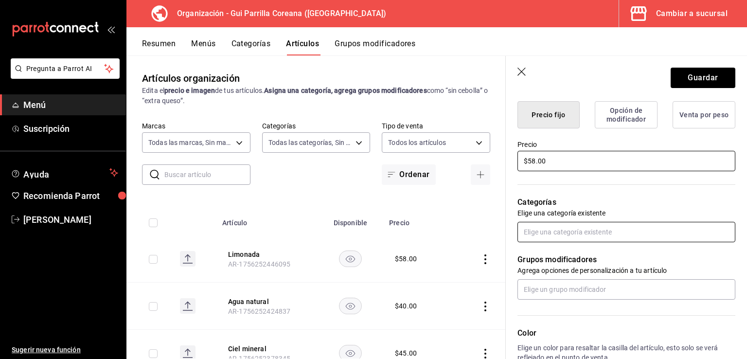
type input "$58.00"
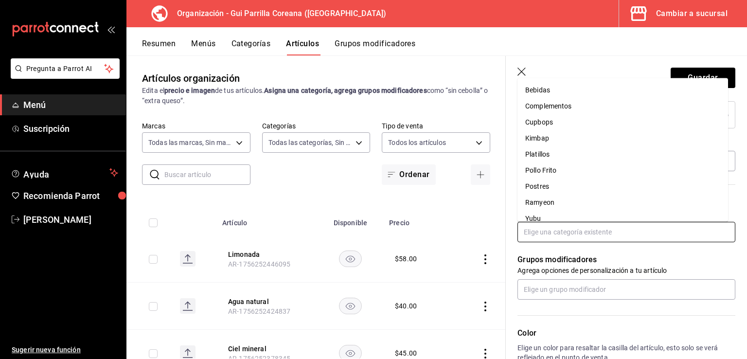
click at [600, 229] on input "text" at bounding box center [627, 232] width 218 height 20
click at [543, 90] on li "Bebidas" at bounding box center [623, 90] width 211 height 16
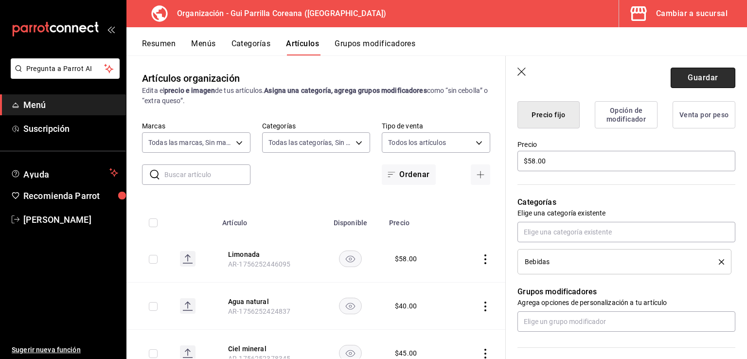
click at [703, 78] on button "Guardar" at bounding box center [703, 78] width 65 height 20
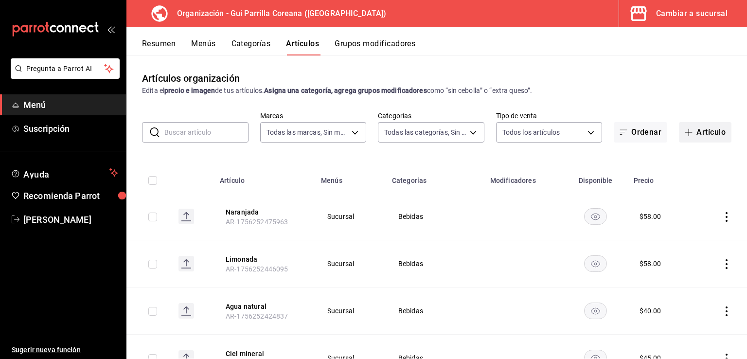
click at [709, 133] on button "Artículo" at bounding box center [705, 132] width 53 height 20
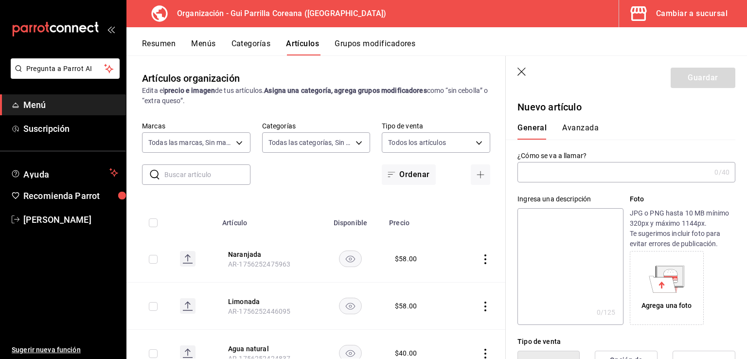
click at [564, 175] on input "text" at bounding box center [614, 172] width 193 height 19
click at [521, 72] on icon "button" at bounding box center [523, 73] width 10 height 10
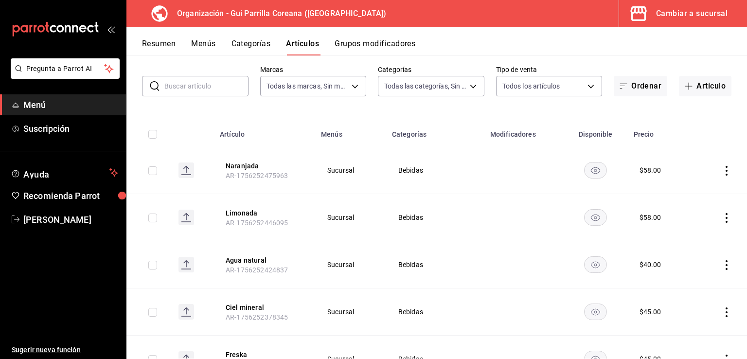
scroll to position [15, 0]
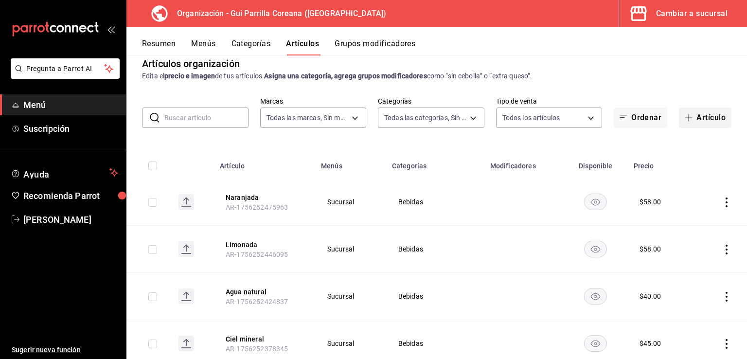
click at [690, 122] on button "Artículo" at bounding box center [705, 118] width 53 height 20
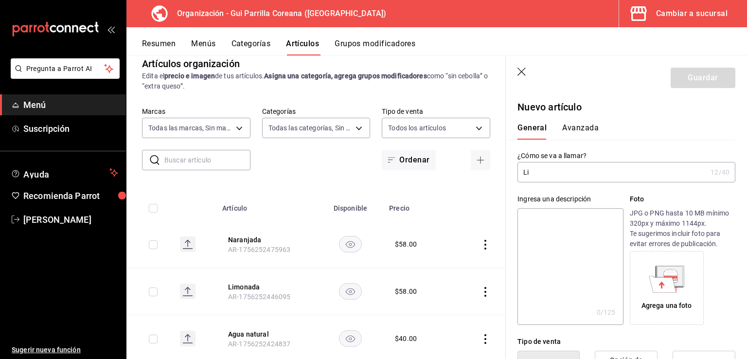
type input "L"
type input "Soju chamisul"
drag, startPoint x: 610, startPoint y: 185, endPoint x: 610, endPoint y: 197, distance: 11.2
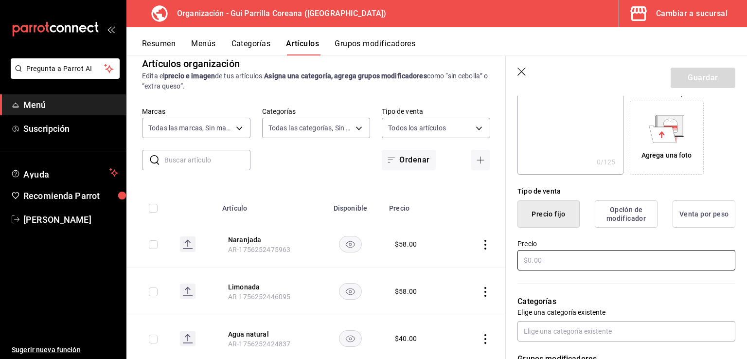
scroll to position [169, 0]
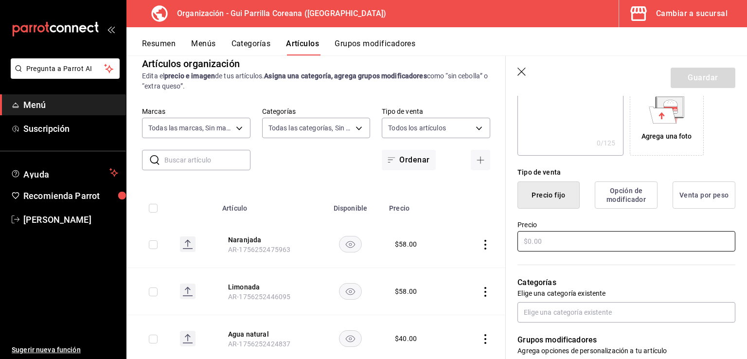
click at [529, 235] on input "text" at bounding box center [627, 241] width 218 height 20
drag, startPoint x: 591, startPoint y: 232, endPoint x: 596, endPoint y: 279, distance: 46.9
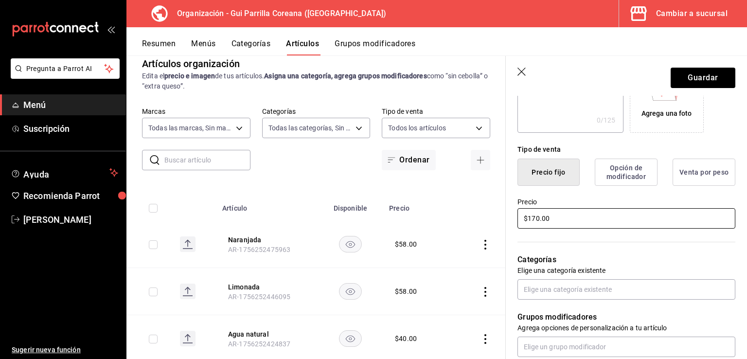
scroll to position [283, 0]
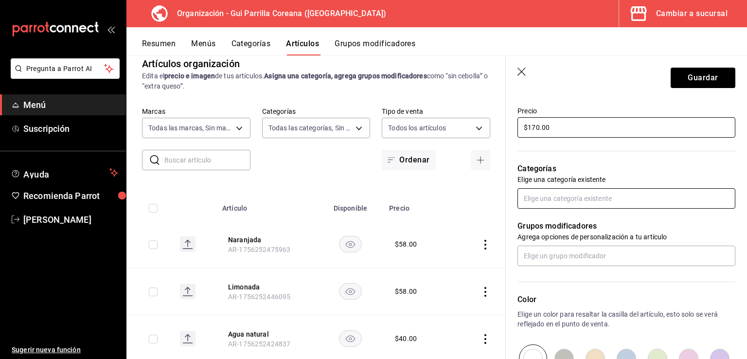
type input "$170.00"
click at [560, 193] on input "text" at bounding box center [627, 198] width 218 height 20
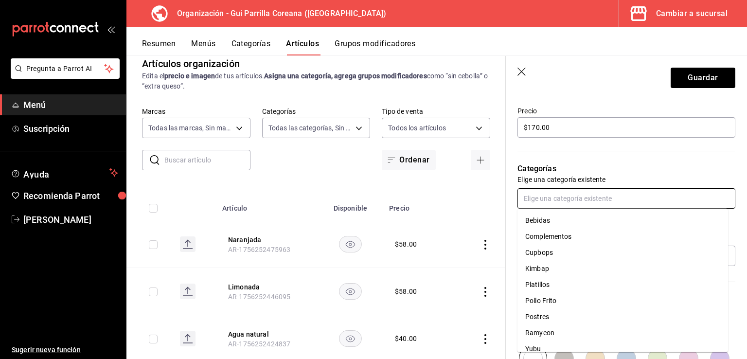
click at [555, 217] on li "Bebidas" at bounding box center [623, 221] width 211 height 16
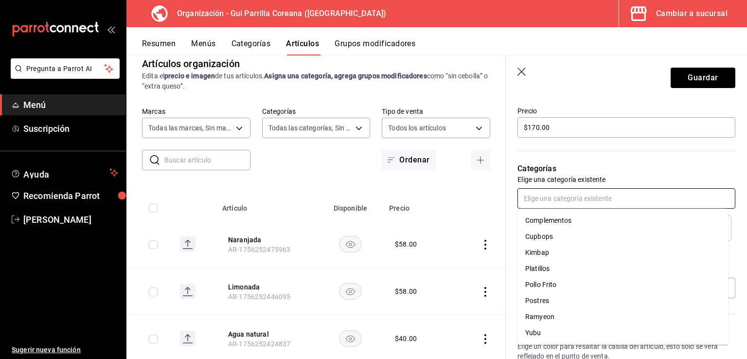
drag, startPoint x: 613, startPoint y: 197, endPoint x: 611, endPoint y: 224, distance: 26.8
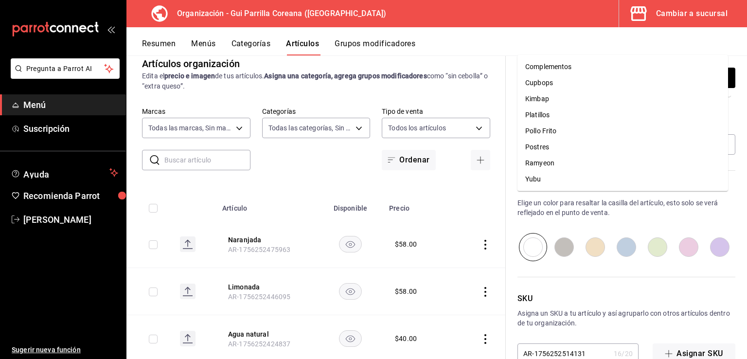
scroll to position [446, 0]
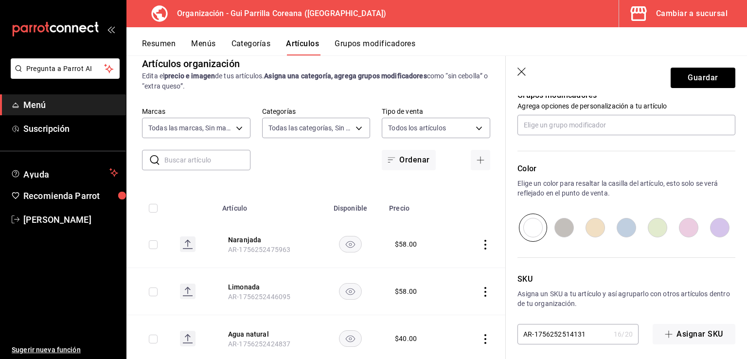
click at [617, 252] on div "SKU Asigna un SKU a tu artículo y así agruparlo con otros artículos dentro de t…" at bounding box center [621, 293] width 230 height 103
drag, startPoint x: 599, startPoint y: 175, endPoint x: 603, endPoint y: 149, distance: 26.0
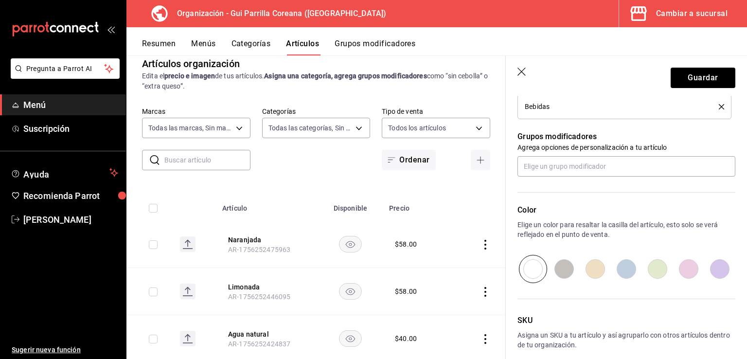
scroll to position [409, 0]
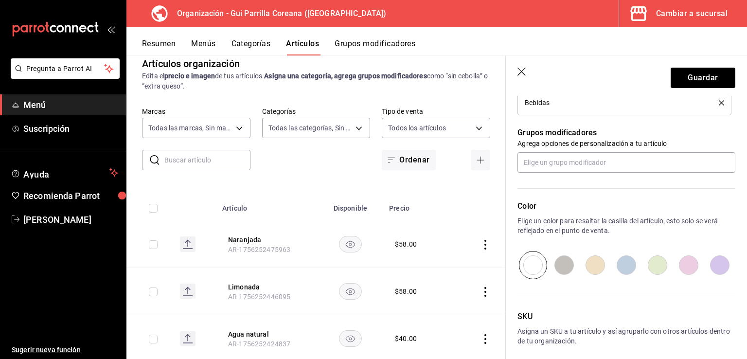
click at [652, 265] on input "radio" at bounding box center [657, 265] width 31 height 28
radio input "true"
click at [695, 73] on button "Guardar" at bounding box center [703, 78] width 65 height 20
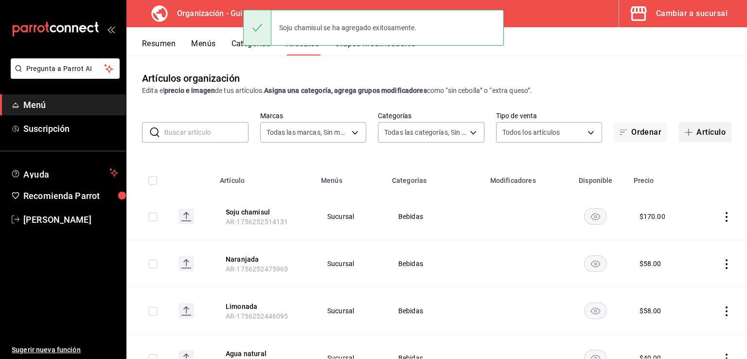
click at [695, 136] on button "Artículo" at bounding box center [705, 132] width 53 height 20
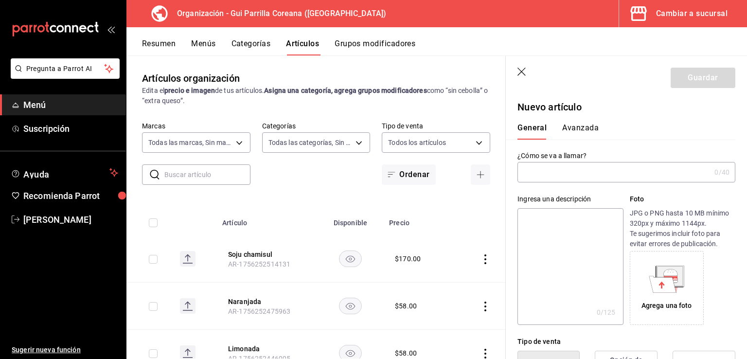
click at [525, 72] on icon "button" at bounding box center [523, 73] width 10 height 10
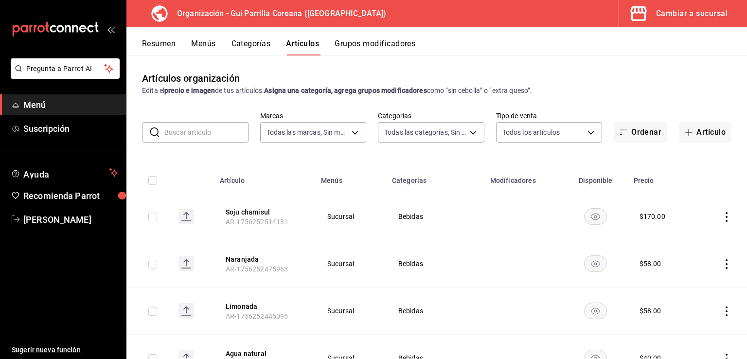
click at [242, 47] on button "Categorías" at bounding box center [251, 47] width 39 height 17
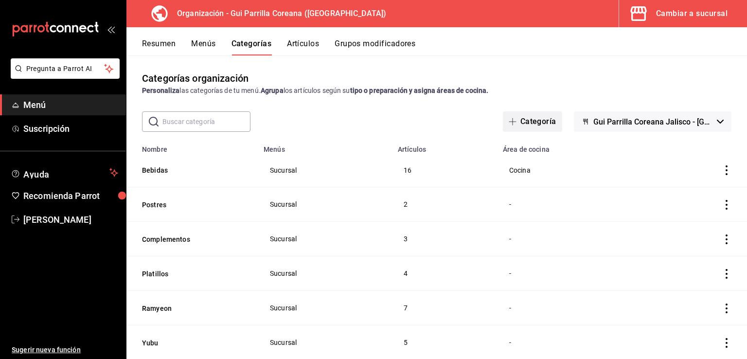
click at [542, 118] on button "Categoría" at bounding box center [532, 121] width 59 height 20
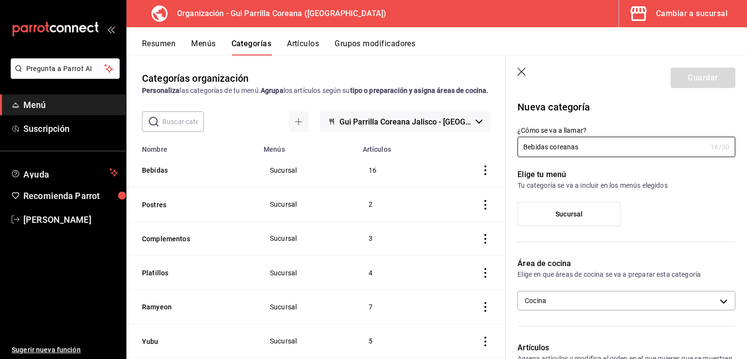
type input "Bebidas coreanas"
drag, startPoint x: 567, startPoint y: 218, endPoint x: 591, endPoint y: 230, distance: 27.2
click at [567, 217] on span "Sucursal" at bounding box center [569, 214] width 27 height 8
click at [559, 216] on span "Sucursal" at bounding box center [569, 214] width 27 height 8
click at [0, 0] on input "Sucursal" at bounding box center [0, 0] width 0 height 0
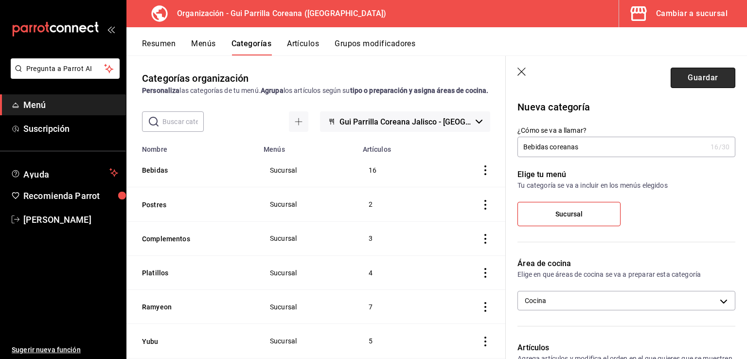
click at [684, 80] on button "Guardar" at bounding box center [703, 78] width 65 height 20
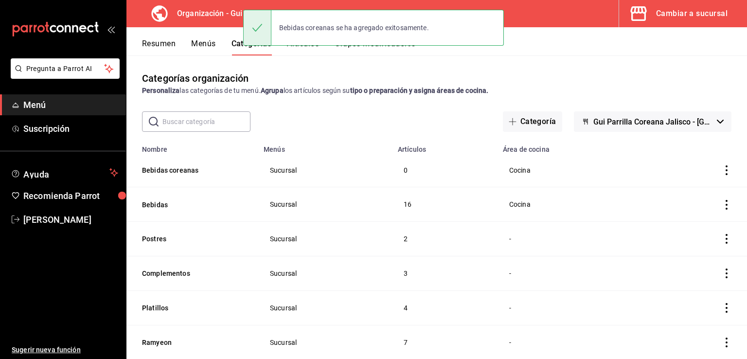
click at [302, 49] on button "Artículos" at bounding box center [303, 47] width 32 height 17
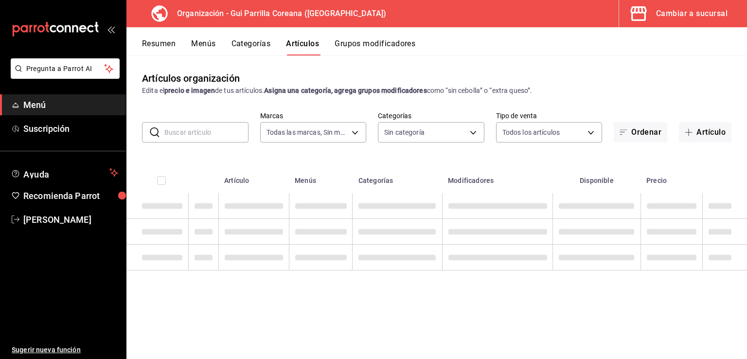
type input "f26a714d-a534-40e0-8963-0497fb202ba4"
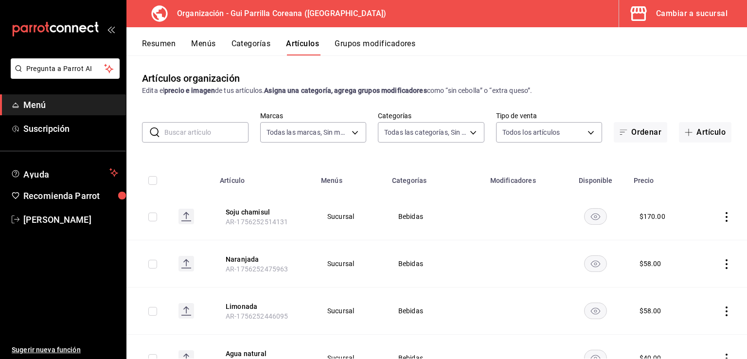
type input "bb04ac6b-2741-4a72-8792-c77f6c1b68f3,646d81eb-910e-4367-9835-ff21c5b30b85,31149…"
click at [249, 213] on button "Soju chamisul" at bounding box center [265, 212] width 78 height 10
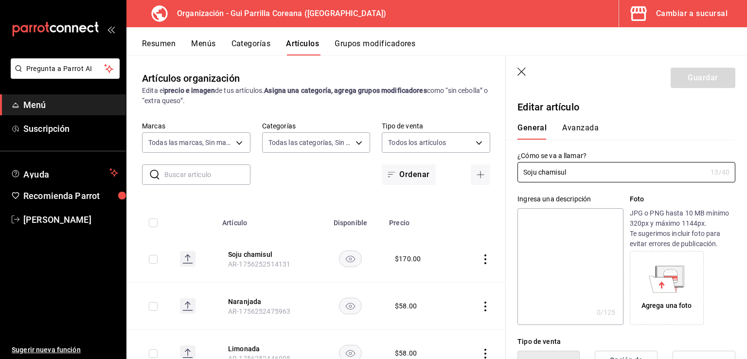
type input "$170.00"
radio input "false"
radio input "true"
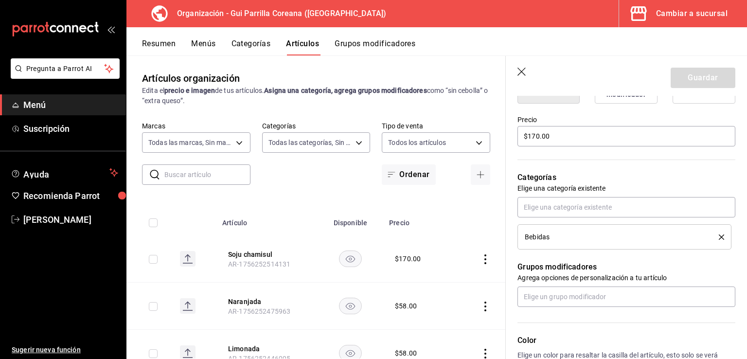
scroll to position [278, 0]
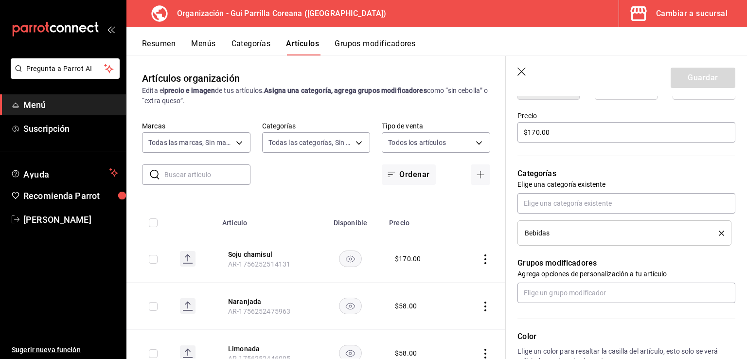
click at [719, 234] on icon "delete" at bounding box center [721, 233] width 5 height 5
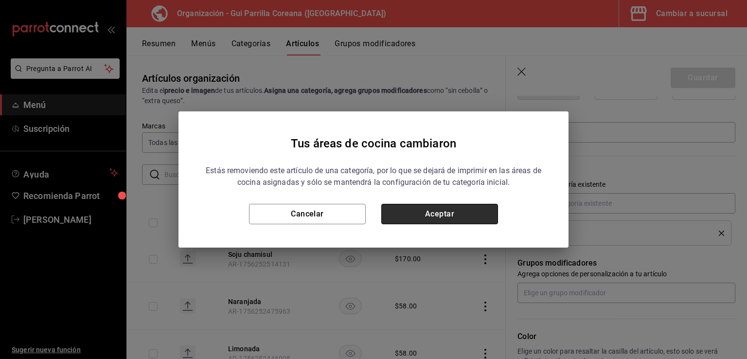
click at [448, 206] on button "Aceptar" at bounding box center [439, 214] width 117 height 20
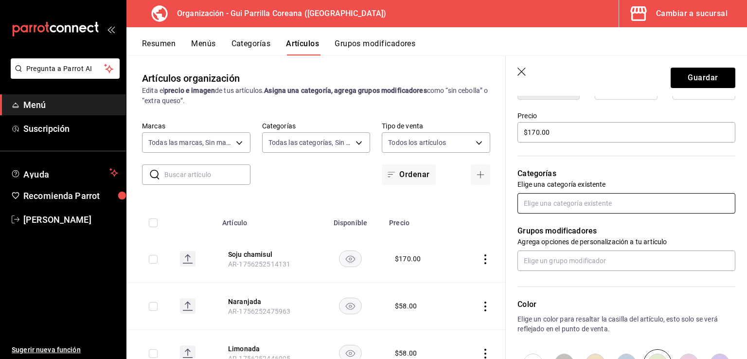
click at [594, 202] on input "text" at bounding box center [627, 203] width 218 height 20
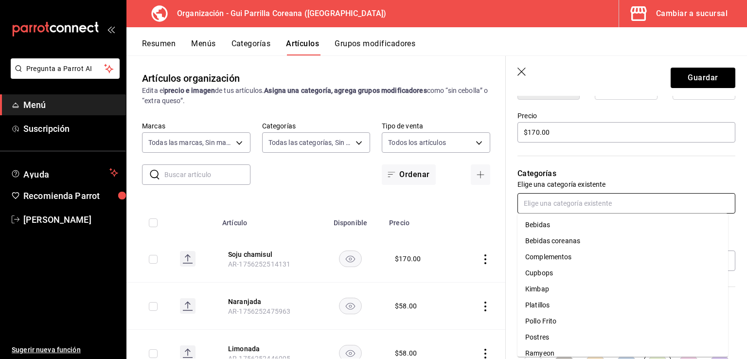
click at [565, 244] on li "Bebidas coreanas" at bounding box center [623, 241] width 211 height 16
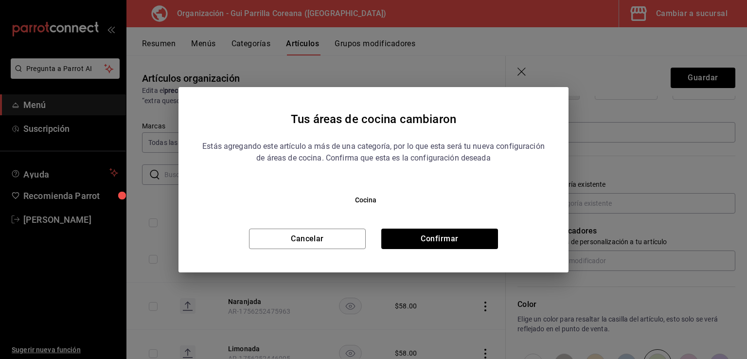
click at [442, 250] on div "Tus áreas de cocina cambiaron Estás agregando este artículo a más de una catego…" at bounding box center [374, 179] width 390 height 185
click at [449, 236] on button "Confirmar" at bounding box center [439, 239] width 117 height 20
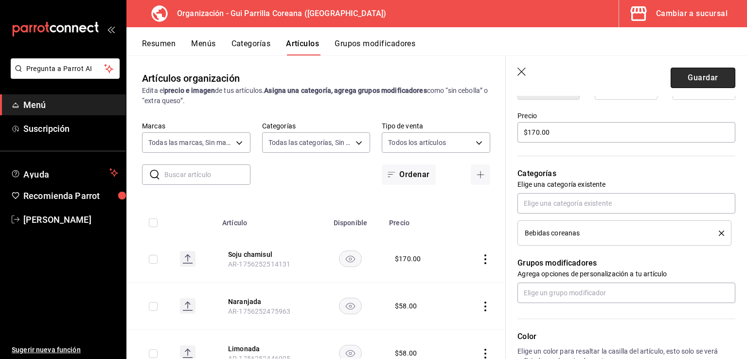
click at [705, 80] on button "Guardar" at bounding box center [703, 78] width 65 height 20
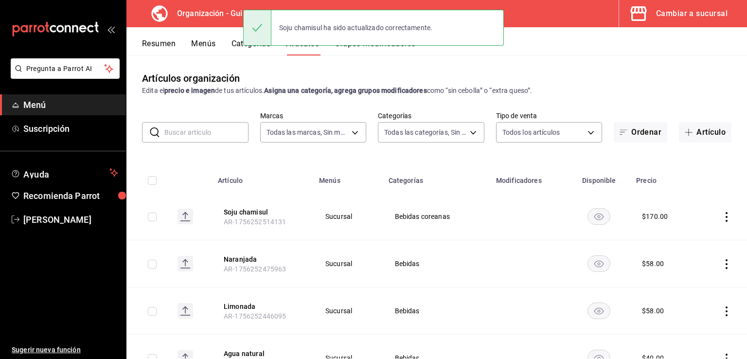
click at [685, 133] on icon "button" at bounding box center [689, 132] width 8 height 8
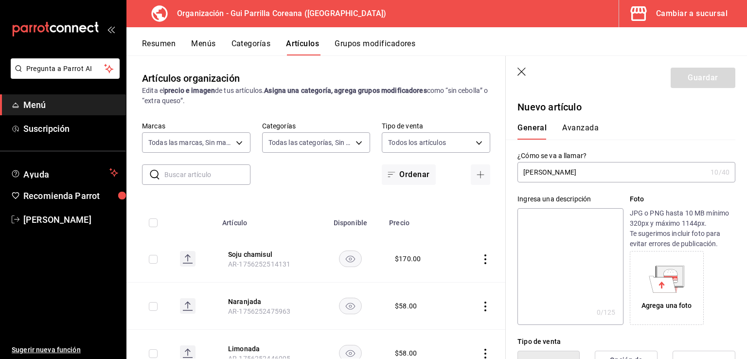
type input "[PERSON_NAME]"
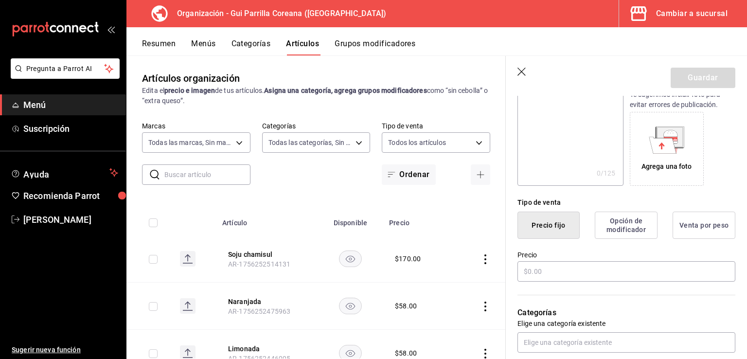
scroll to position [167, 0]
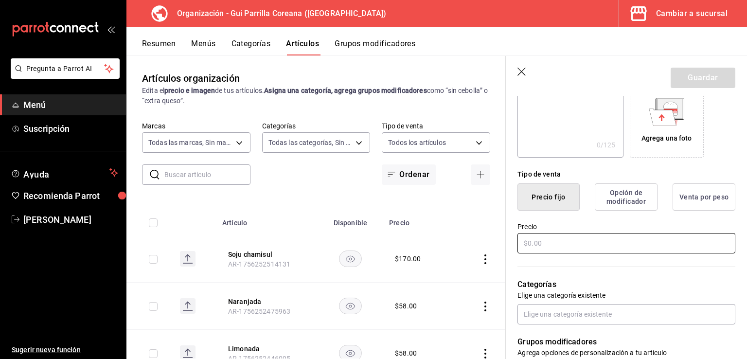
click at [569, 234] on input "text" at bounding box center [627, 243] width 218 height 20
type input "$170.00"
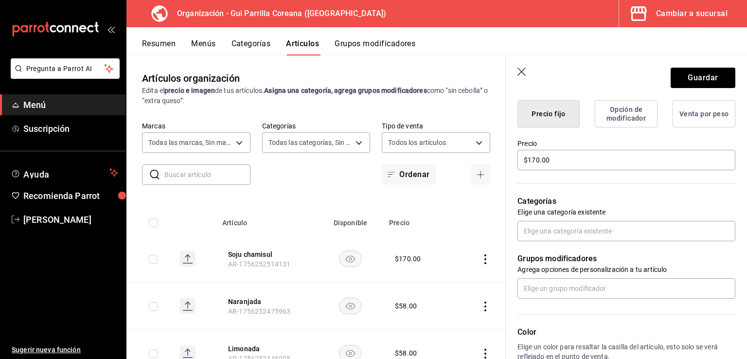
scroll to position [280, 0]
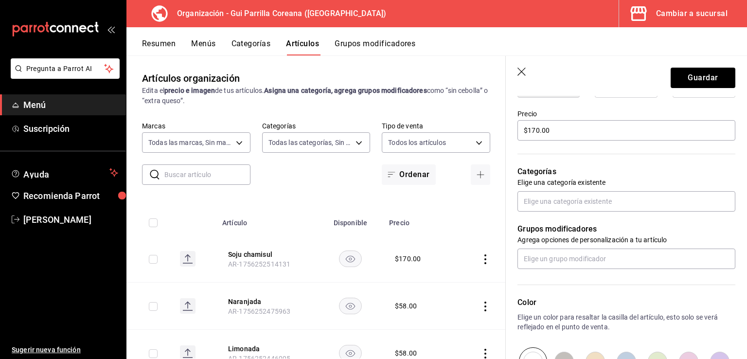
drag, startPoint x: 542, startPoint y: 175, endPoint x: 547, endPoint y: 189, distance: 15.5
click at [542, 176] on p "Categorías" at bounding box center [627, 172] width 218 height 12
click at [548, 198] on input "text" at bounding box center [627, 201] width 218 height 20
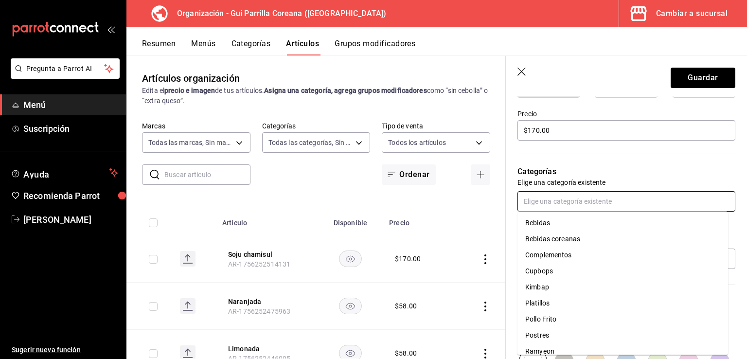
click at [553, 236] on li "Bebidas coreanas" at bounding box center [623, 239] width 211 height 16
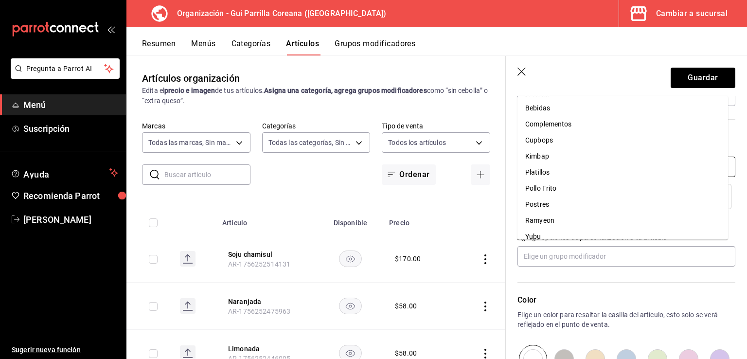
scroll to position [451, 0]
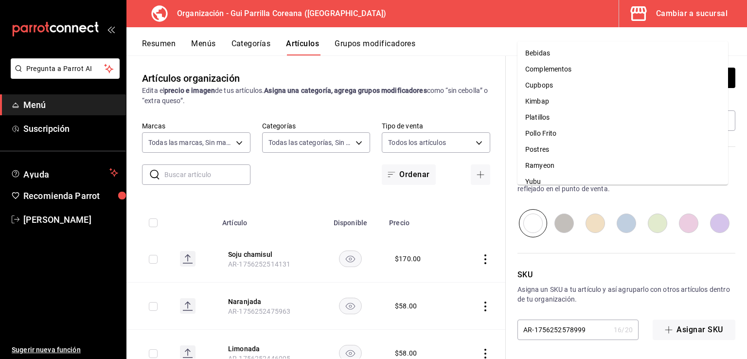
click at [654, 225] on input "radio" at bounding box center [657, 223] width 31 height 28
radio input "true"
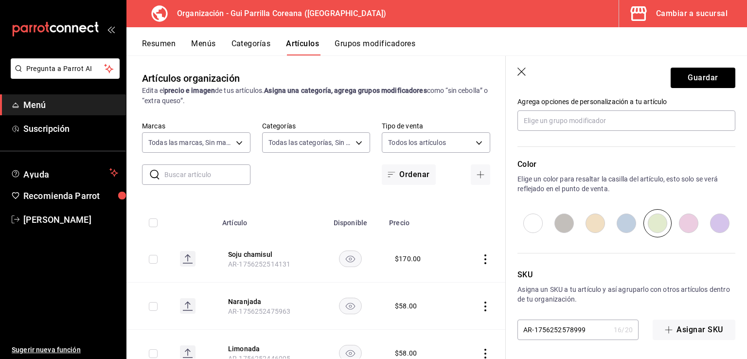
click at [654, 225] on input "radio" at bounding box center [657, 223] width 31 height 28
drag, startPoint x: 630, startPoint y: 260, endPoint x: 627, endPoint y: 218, distance: 41.9
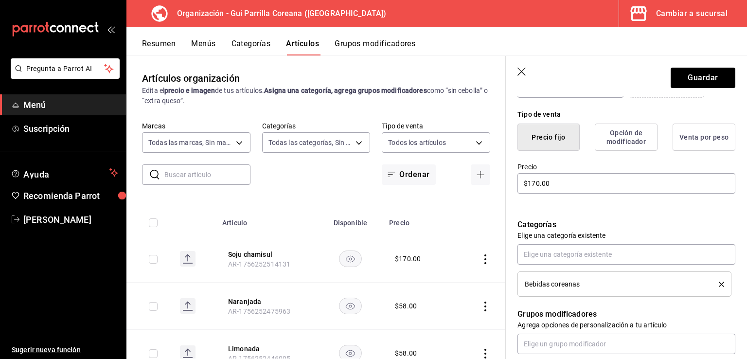
scroll to position [222, 0]
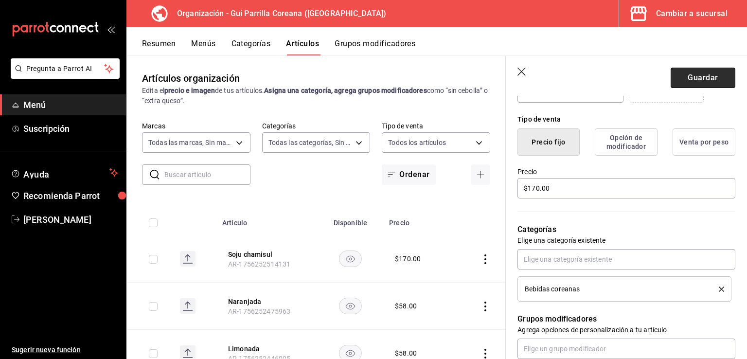
click at [695, 80] on button "Guardar" at bounding box center [703, 78] width 65 height 20
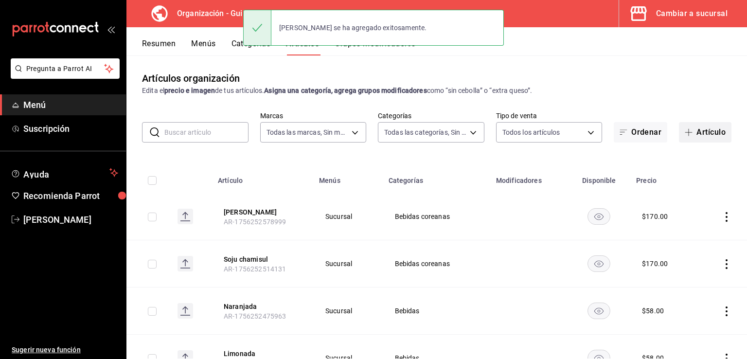
click at [693, 133] on button "Artículo" at bounding box center [705, 132] width 53 height 20
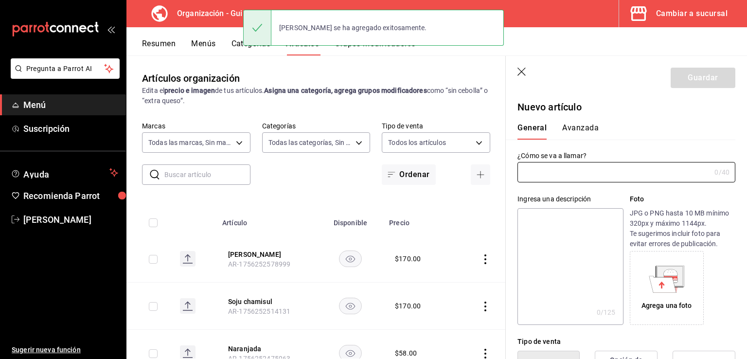
type input "AR-1756252602458"
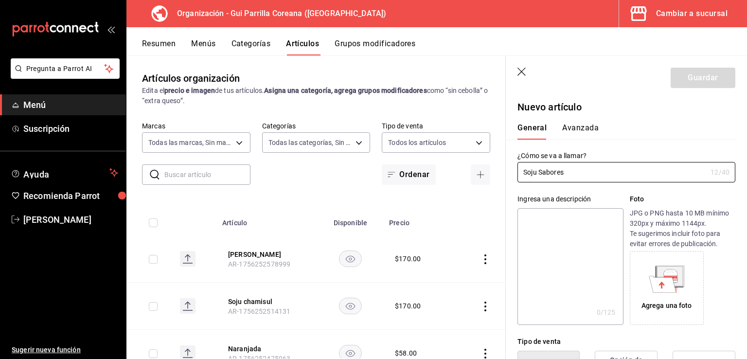
type input "Soju Sabores"
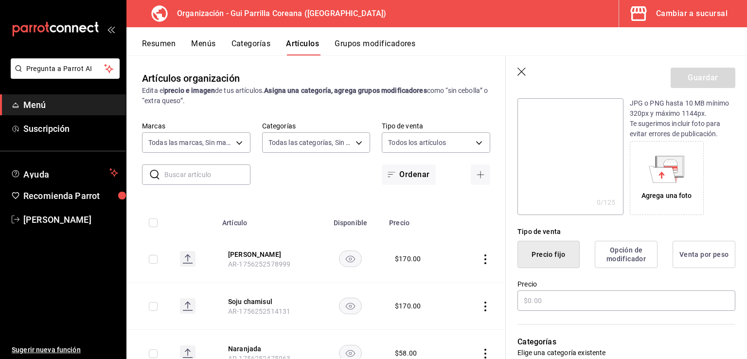
scroll to position [172, 0]
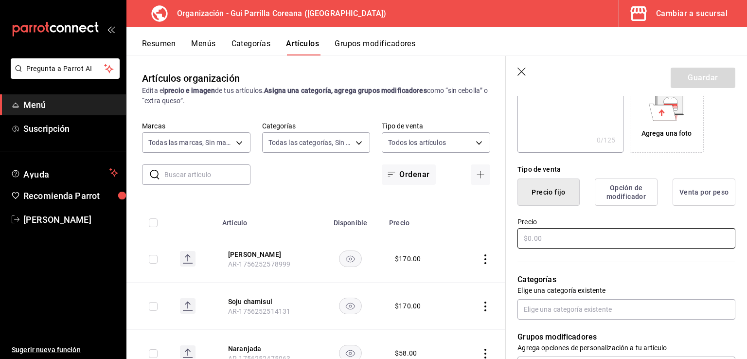
click at [575, 238] on input "text" at bounding box center [627, 238] width 218 height 20
type input "$195.00"
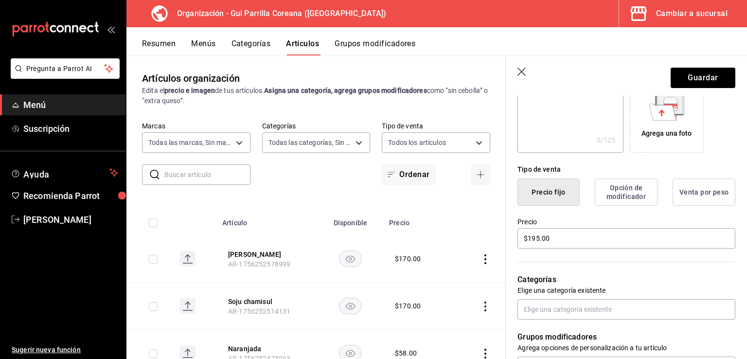
drag, startPoint x: 621, startPoint y: 197, endPoint x: 625, endPoint y: 209, distance: 12.8
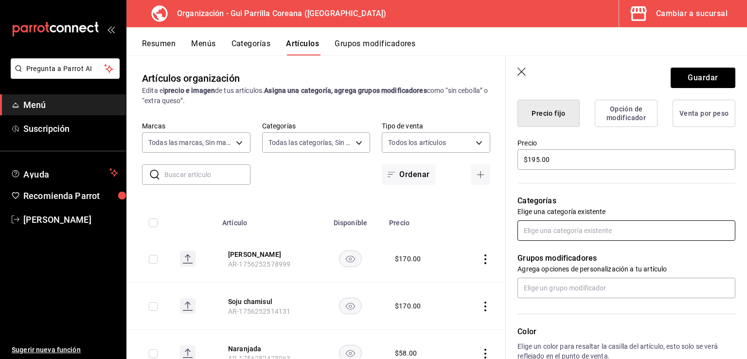
scroll to position [269, 0]
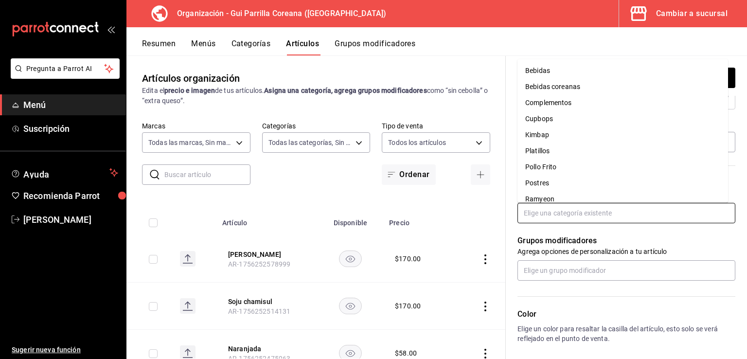
click at [590, 213] on input "text" at bounding box center [627, 213] width 218 height 20
click at [562, 84] on li "Bebidas coreanas" at bounding box center [623, 87] width 211 height 16
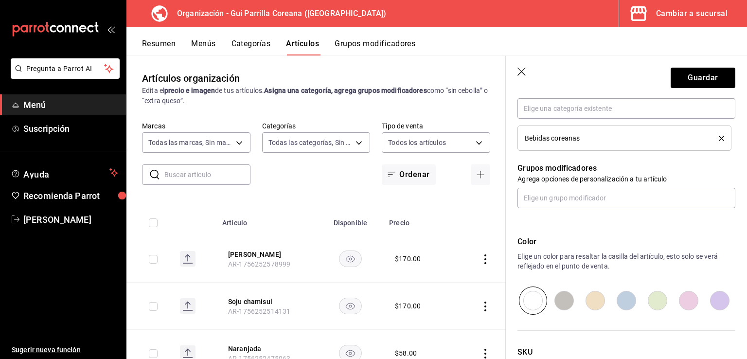
scroll to position [414, 0]
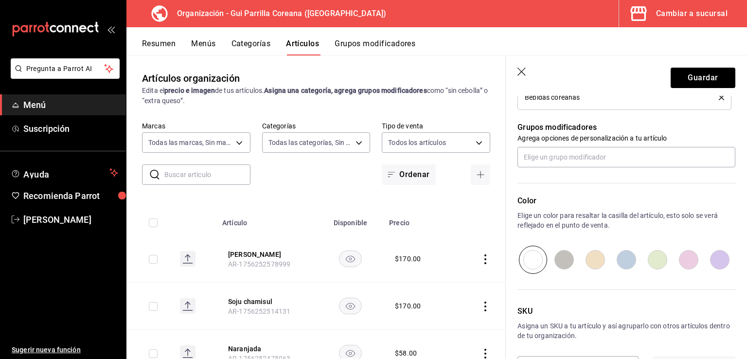
click at [664, 260] on input "radio" at bounding box center [657, 260] width 31 height 28
radio input "true"
click at [688, 70] on button "Guardar" at bounding box center [703, 78] width 65 height 20
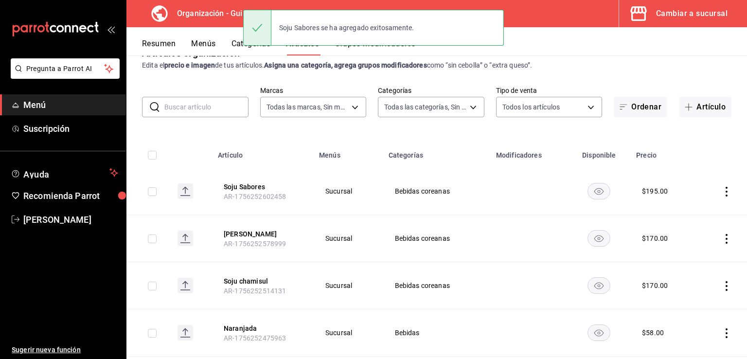
scroll to position [29, 0]
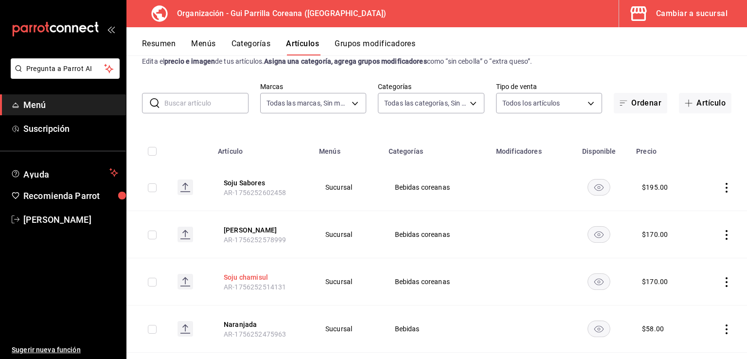
click at [250, 277] on button "Soju chamisul" at bounding box center [263, 277] width 78 height 10
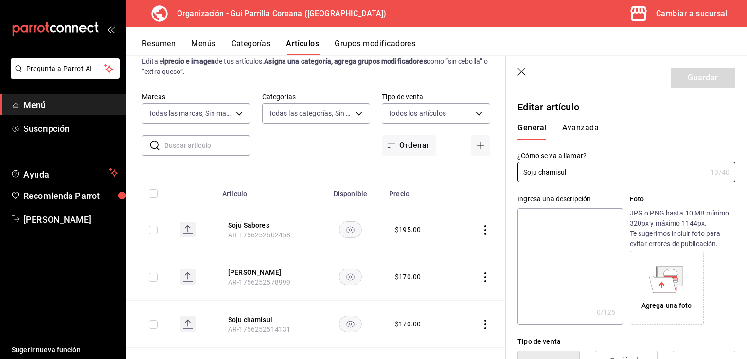
type input "$170.00"
radio input "false"
radio input "true"
click at [543, 173] on input "Soju chamisul" at bounding box center [612, 172] width 189 height 19
type input "[PERSON_NAME]"
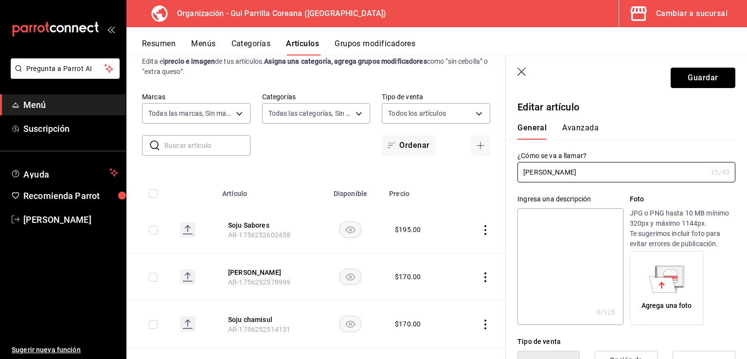
click at [680, 82] on button "Guardar" at bounding box center [703, 78] width 65 height 20
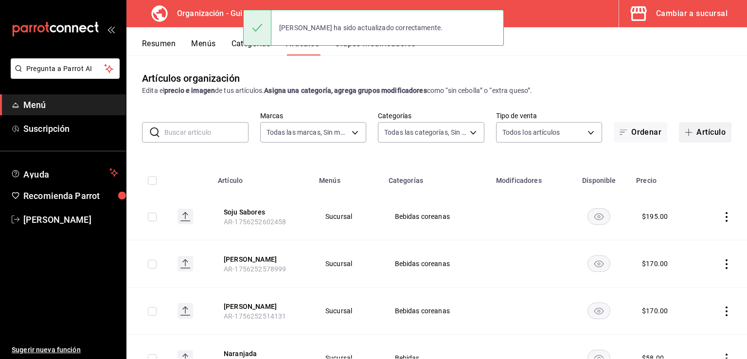
click at [699, 132] on button "Artículo" at bounding box center [705, 132] width 53 height 20
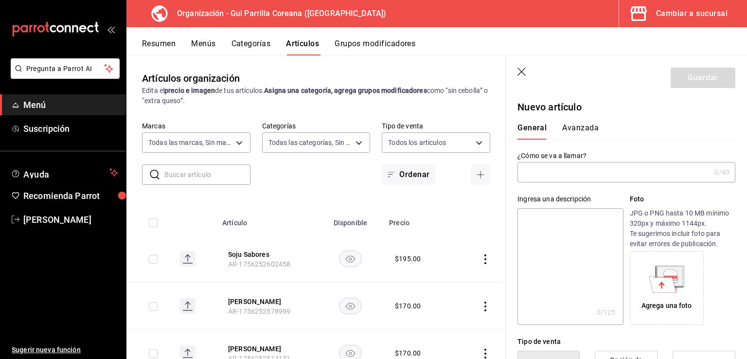
click at [561, 168] on input "text" at bounding box center [614, 172] width 193 height 19
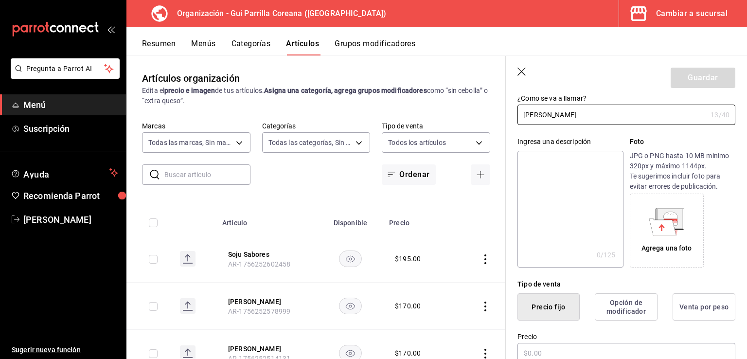
type input "[PERSON_NAME]"
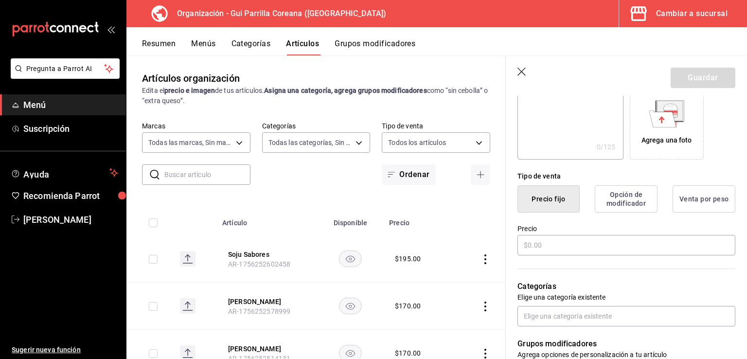
scroll to position [188, 0]
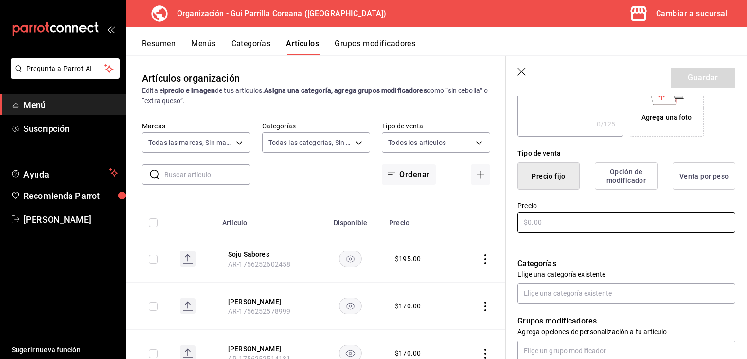
click at [596, 220] on input "text" at bounding box center [627, 222] width 218 height 20
type input "$75.00"
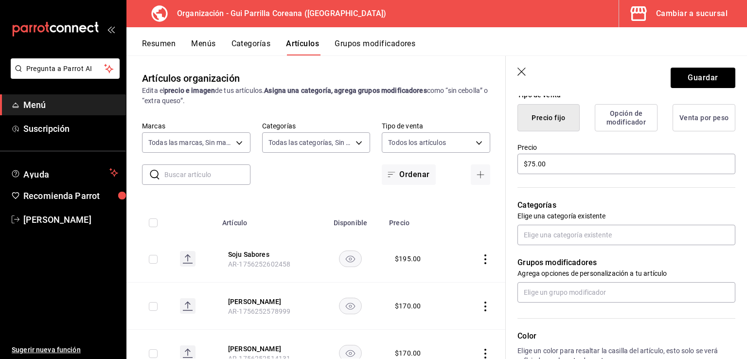
scroll to position [261, 0]
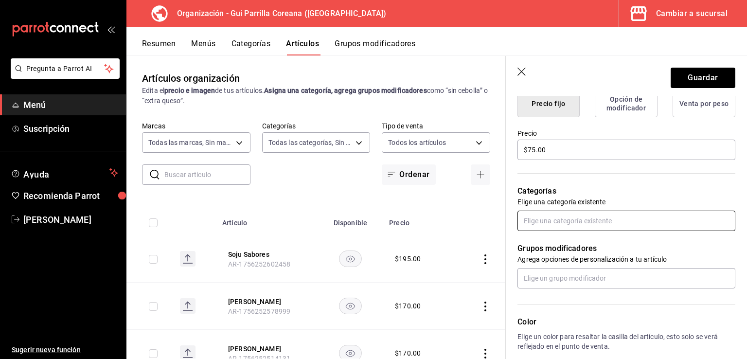
click at [591, 226] on input "text" at bounding box center [627, 221] width 218 height 20
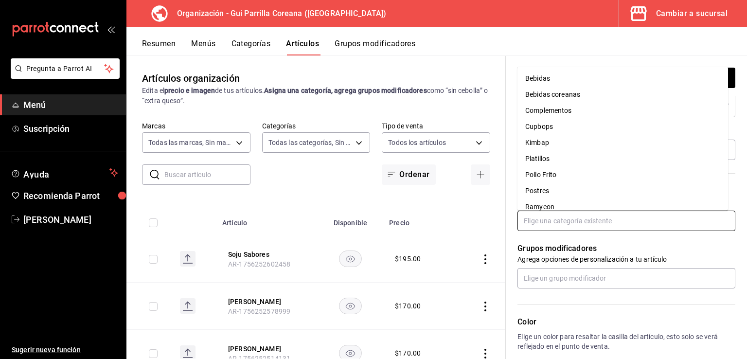
click at [568, 92] on li "Bebidas coreanas" at bounding box center [623, 95] width 211 height 16
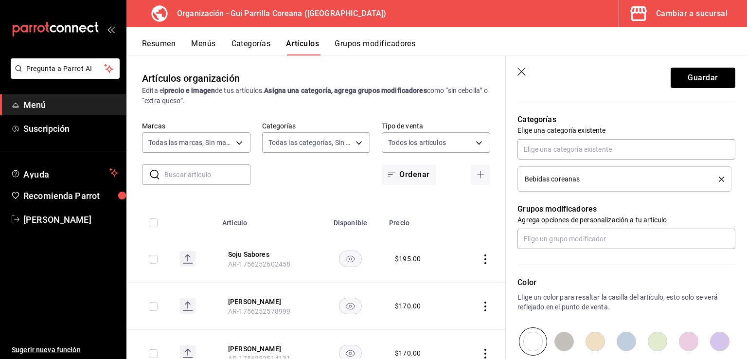
scroll to position [451, 0]
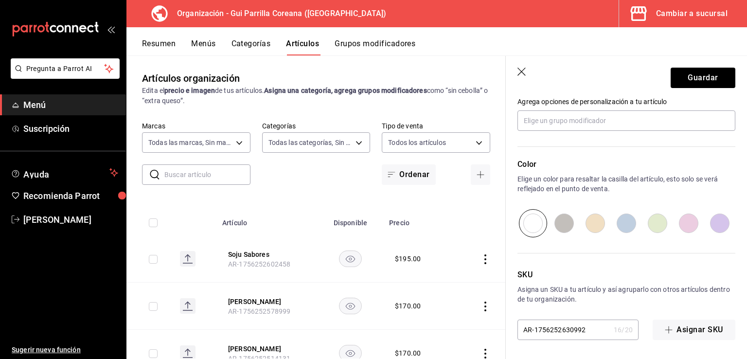
click at [686, 223] on input "radio" at bounding box center [688, 223] width 31 height 28
radio input "true"
click at [689, 75] on button "Guardar" at bounding box center [703, 78] width 65 height 20
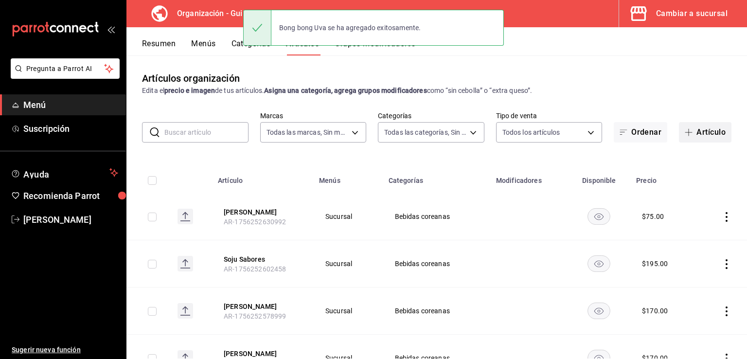
click at [687, 135] on span "button" at bounding box center [691, 132] width 12 height 8
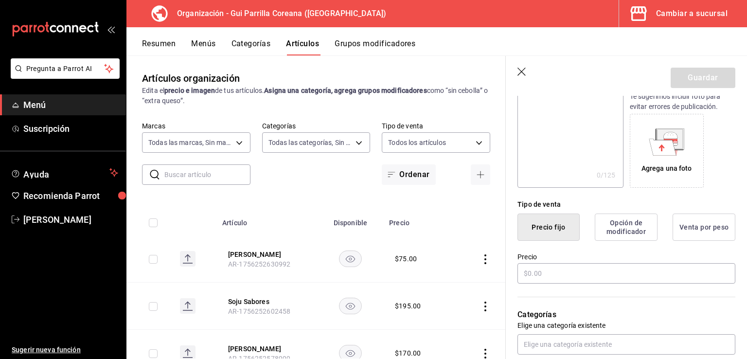
scroll to position [146, 0]
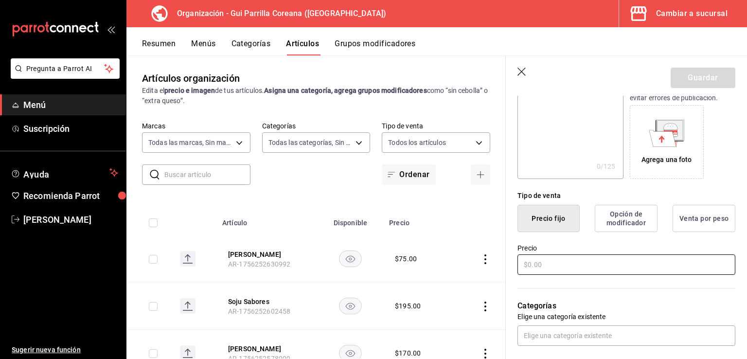
type input "Milkis Original"
click at [560, 262] on input "text" at bounding box center [627, 264] width 218 height 20
type input "$75.00"
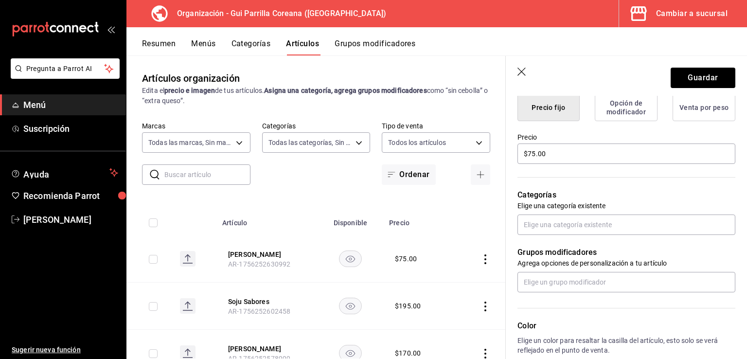
scroll to position [330, 0]
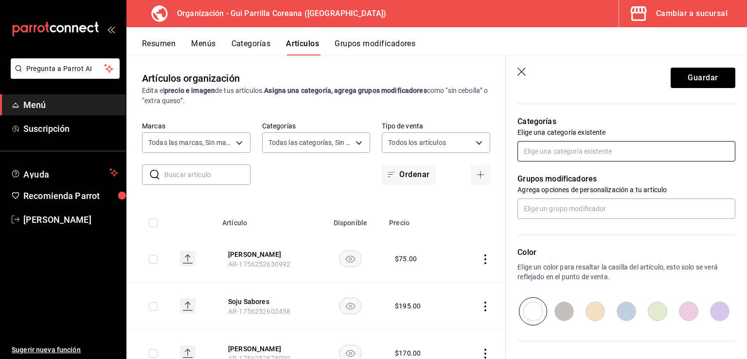
click at [573, 144] on input "text" at bounding box center [627, 151] width 218 height 20
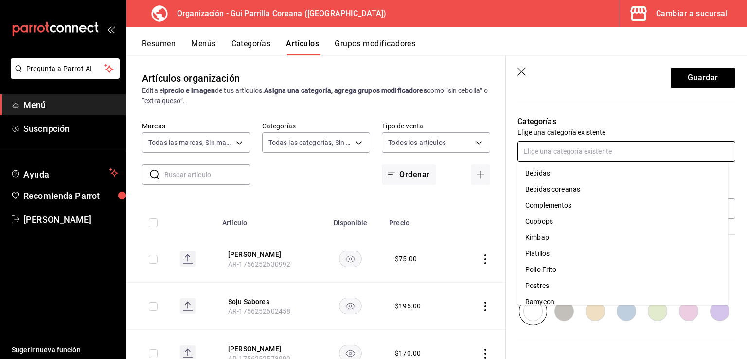
click at [570, 188] on li "Bebidas coreanas" at bounding box center [623, 189] width 211 height 16
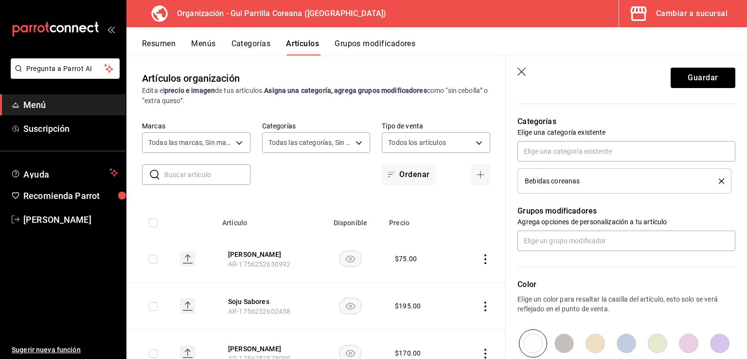
drag, startPoint x: 655, startPoint y: 283, endPoint x: 652, endPoint y: 268, distance: 15.8
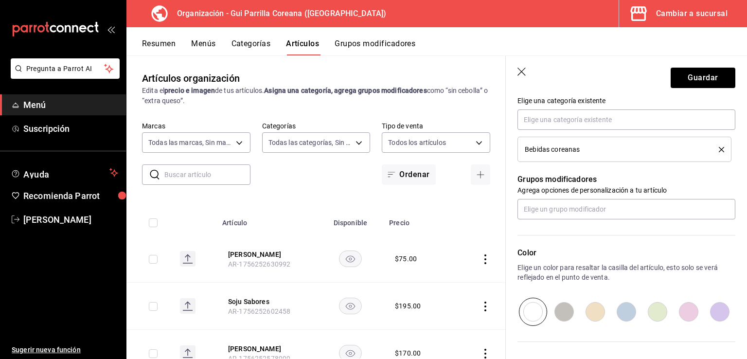
scroll to position [360, 0]
click at [687, 316] on input "radio" at bounding box center [688, 314] width 31 height 28
radio input "true"
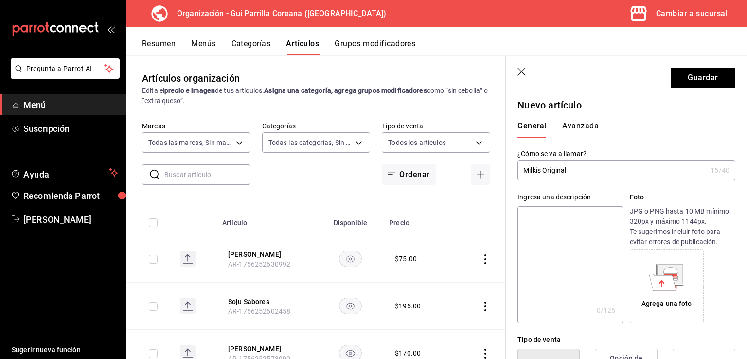
scroll to position [0, 0]
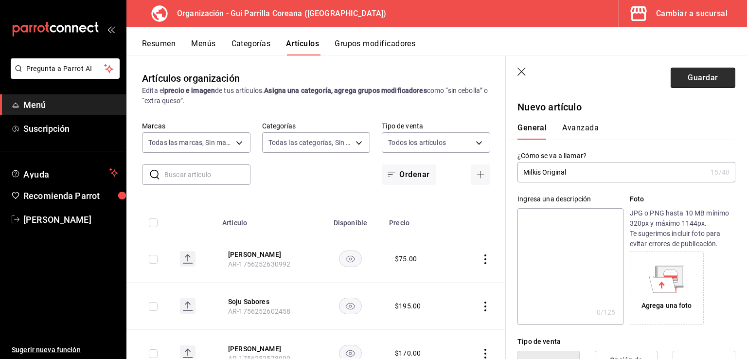
click at [677, 86] on button "Guardar" at bounding box center [703, 78] width 65 height 20
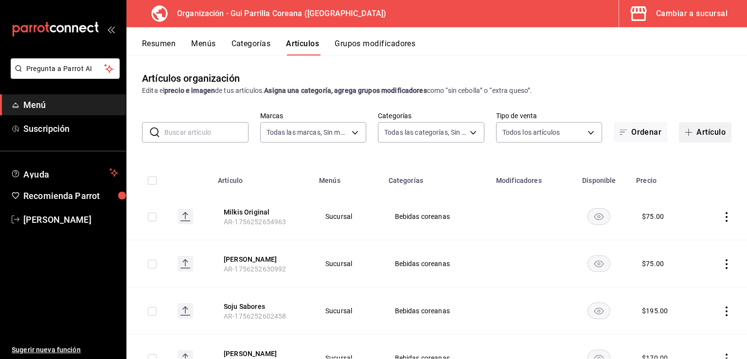
click at [689, 130] on button "Artículo" at bounding box center [705, 132] width 53 height 20
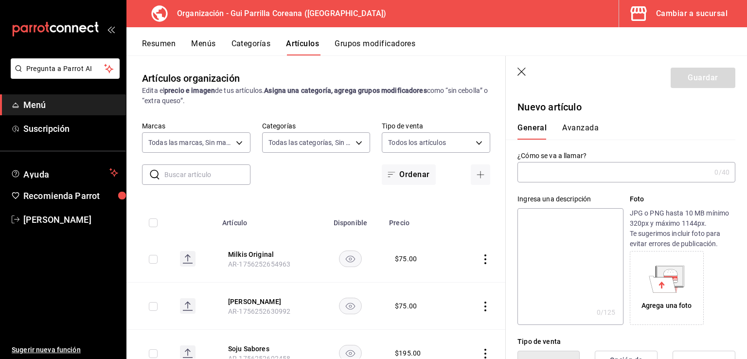
click at [547, 175] on input "text" at bounding box center [614, 172] width 193 height 19
type input "Milkis Fresa"
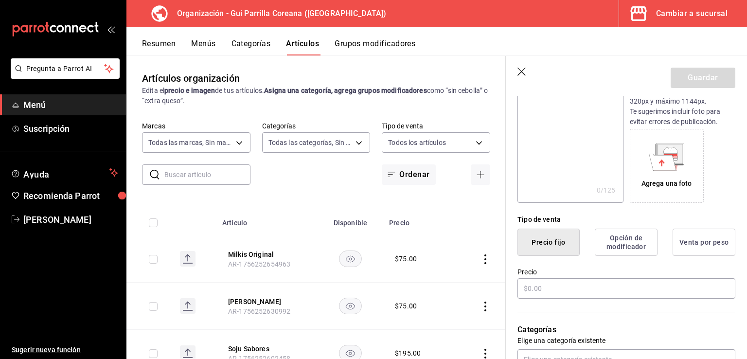
scroll to position [156, 0]
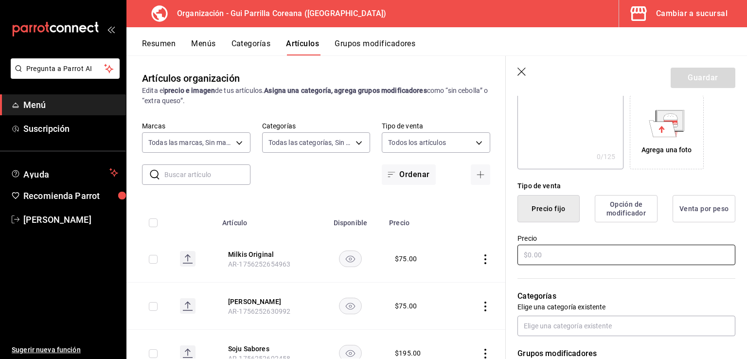
click at [571, 262] on input "text" at bounding box center [627, 255] width 218 height 20
type input "$75.00"
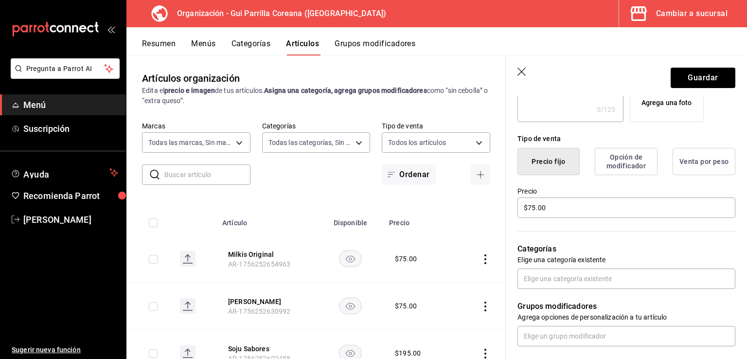
scroll to position [208, 0]
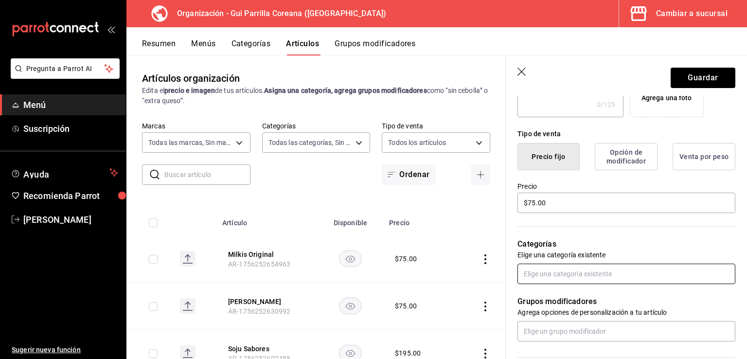
click at [566, 270] on input "text" at bounding box center [627, 274] width 218 height 20
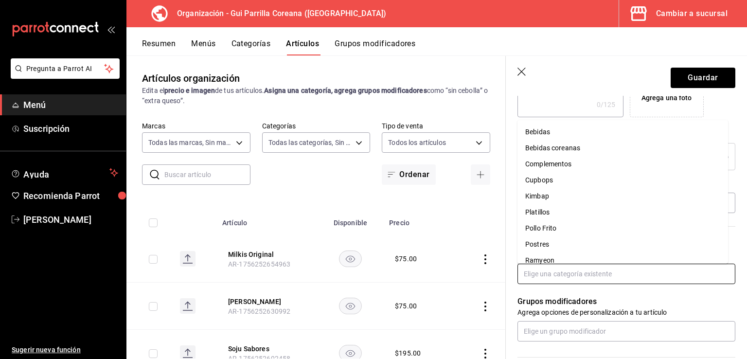
click at [556, 146] on li "Bebidas coreanas" at bounding box center [623, 148] width 211 height 16
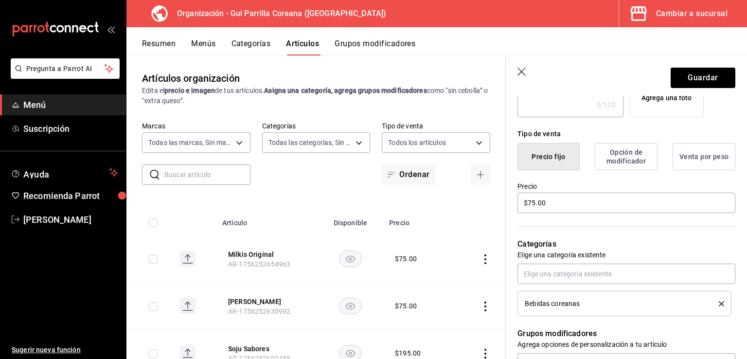
drag, startPoint x: 592, startPoint y: 226, endPoint x: 596, endPoint y: 254, distance: 27.9
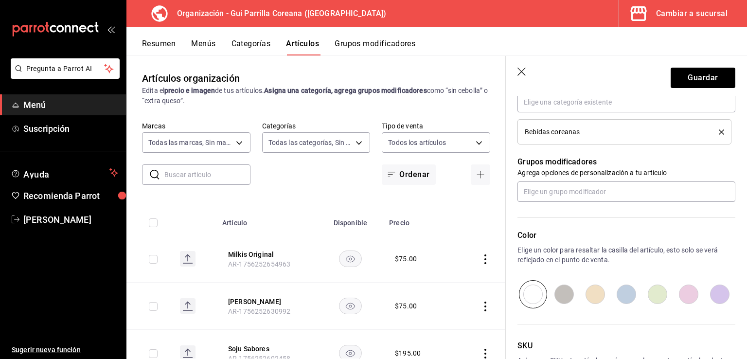
scroll to position [406, 0]
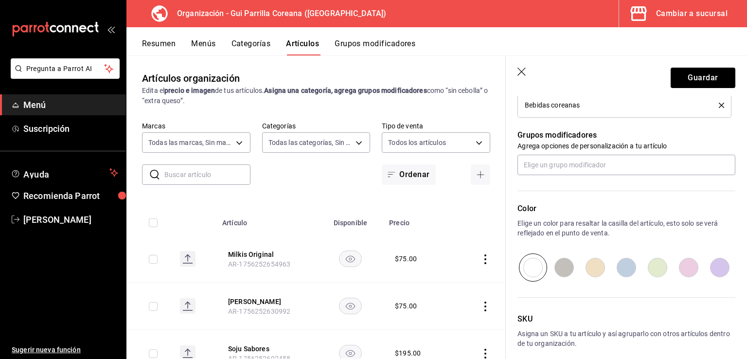
click at [684, 265] on input "radio" at bounding box center [688, 268] width 31 height 28
radio input "true"
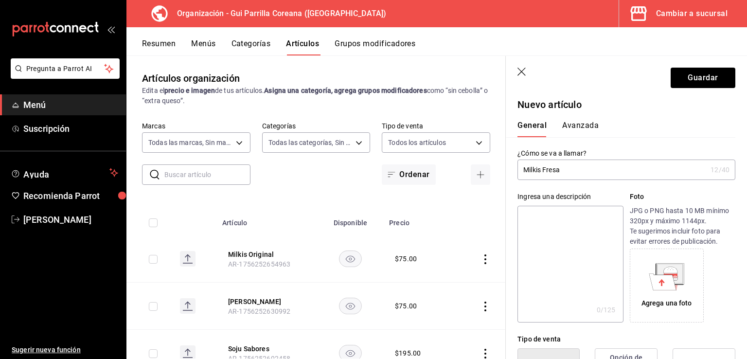
scroll to position [0, 0]
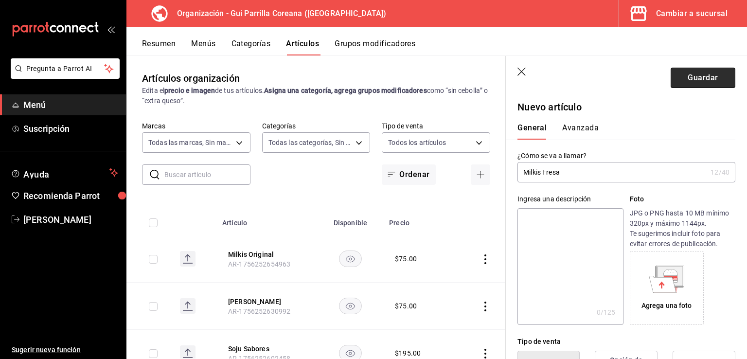
click at [689, 82] on button "Guardar" at bounding box center [703, 78] width 65 height 20
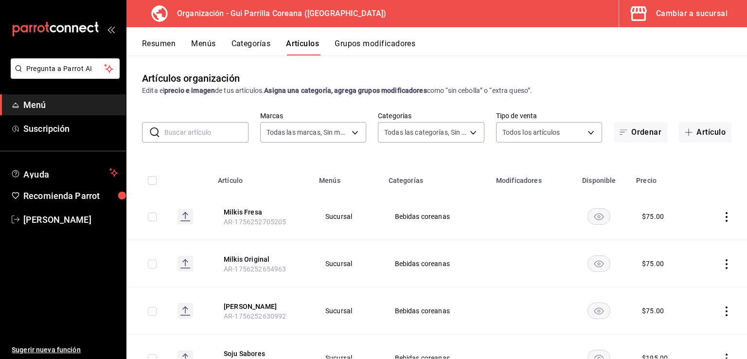
click at [163, 48] on button "Resumen" at bounding box center [159, 47] width 34 height 17
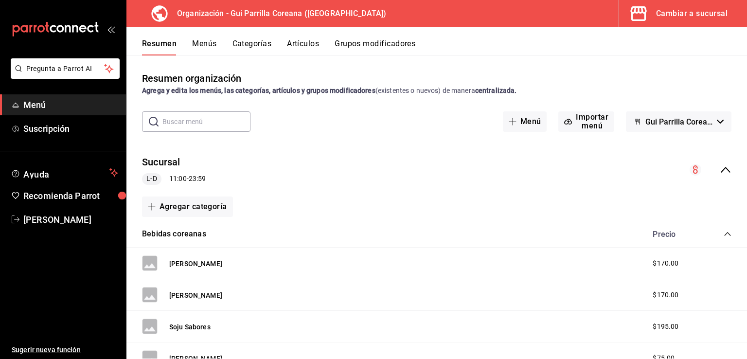
drag, startPoint x: 715, startPoint y: 229, endPoint x: 719, endPoint y: 233, distance: 5.2
click at [716, 230] on div "Bebidas coreanas Precio" at bounding box center [437, 234] width 621 height 27
click at [724, 233] on icon "collapse-category-row" at bounding box center [728, 234] width 8 height 8
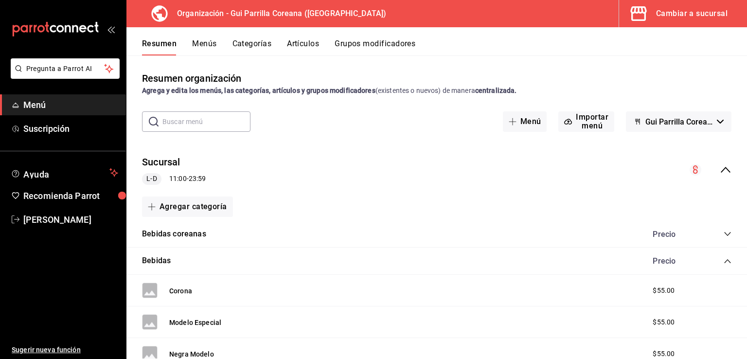
click at [206, 43] on button "Menús" at bounding box center [204, 47] width 24 height 17
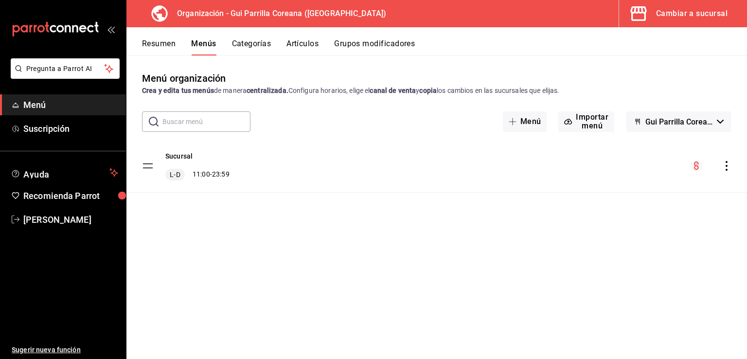
click at [725, 168] on icon "actions" at bounding box center [727, 166] width 10 height 10
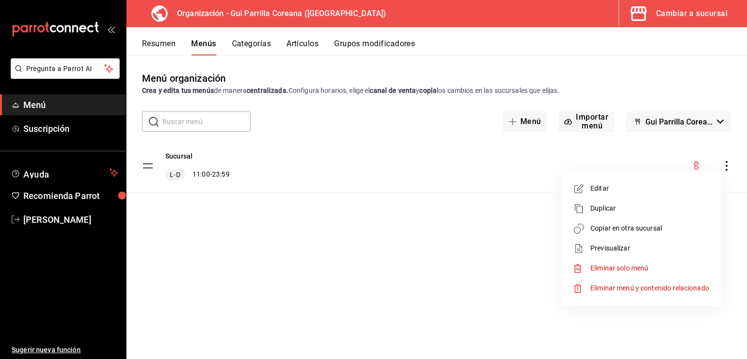
click at [617, 228] on span "Copiar en otra sucursal" at bounding box center [650, 228] width 119 height 10
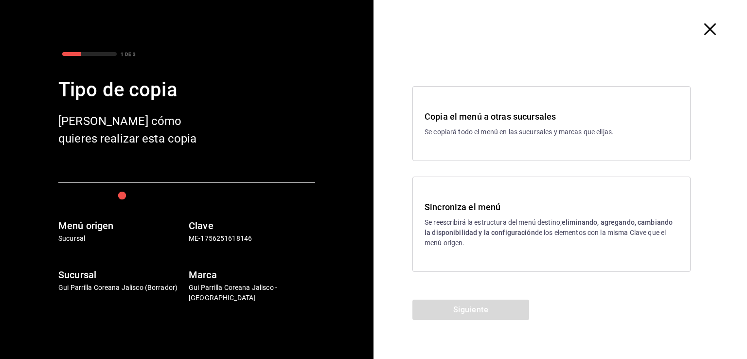
click at [499, 219] on p "Se reescribirá la estructura del menú destino; eliminando, agregando, cambiando…" at bounding box center [552, 232] width 254 height 31
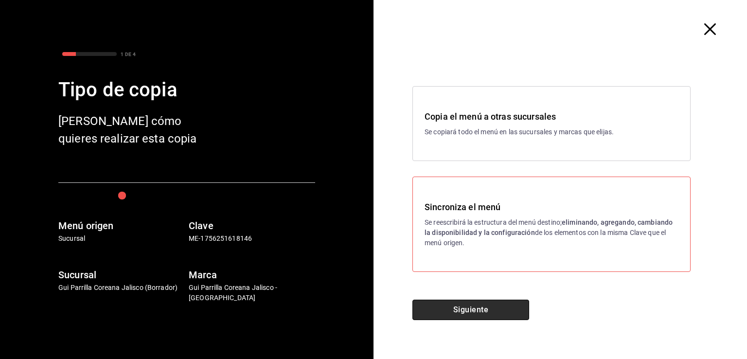
click at [470, 307] on button "Siguiente" at bounding box center [471, 310] width 117 height 20
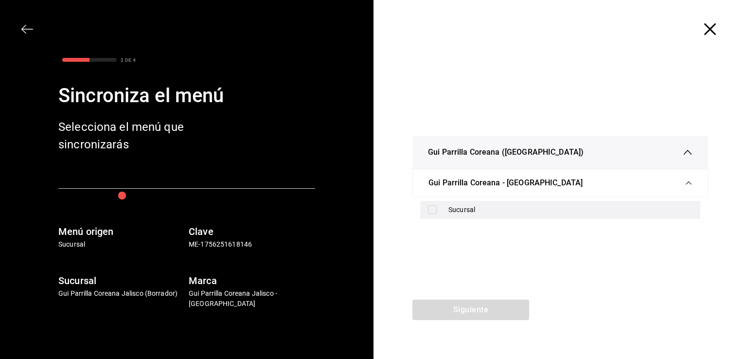
click at [448, 211] on div "Sucursal" at bounding box center [560, 210] width 280 height 18
checkbox input "true"
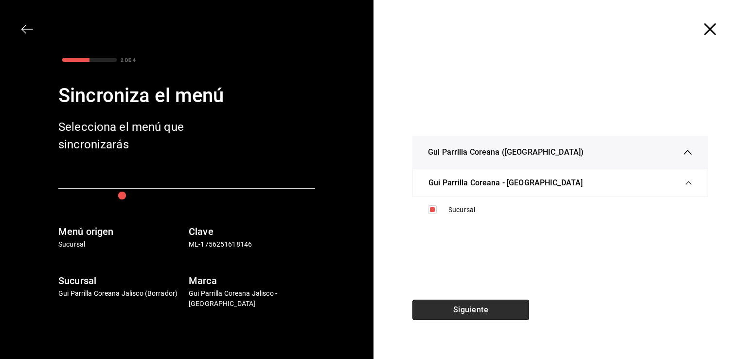
click at [470, 308] on button "Siguiente" at bounding box center [471, 310] width 117 height 20
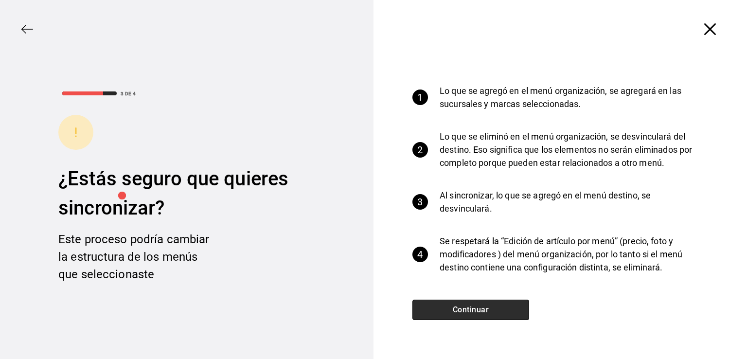
click at [478, 312] on button "Continuar" at bounding box center [471, 310] width 117 height 20
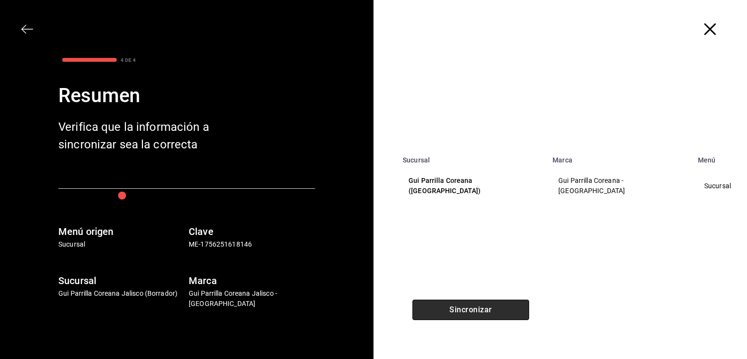
click at [483, 307] on button "Sincronizar" at bounding box center [471, 310] width 117 height 20
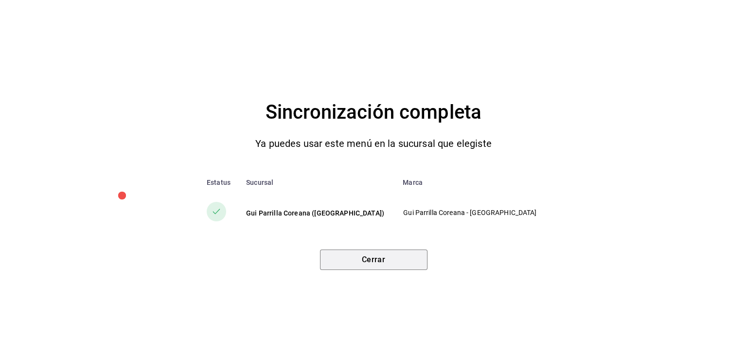
click at [388, 259] on button "Cerrar" at bounding box center [374, 260] width 108 height 20
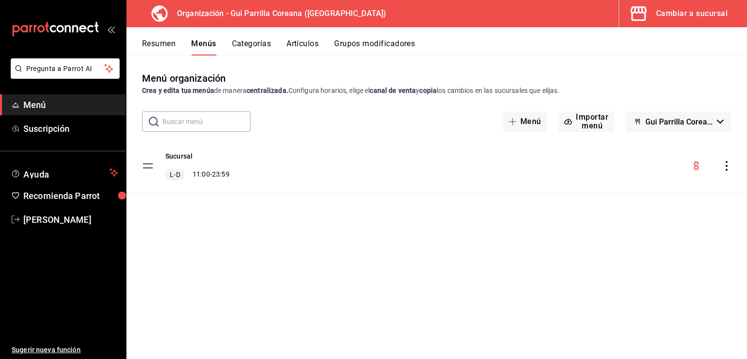
click at [690, 13] on div "Cambiar a sucursal" at bounding box center [692, 14] width 72 height 14
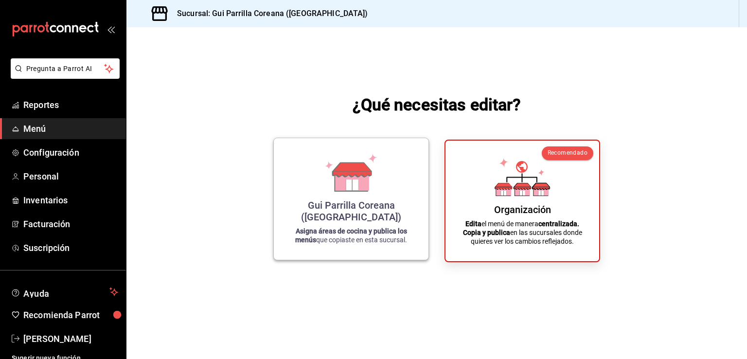
click at [338, 191] on icon at bounding box center [352, 180] width 34 height 21
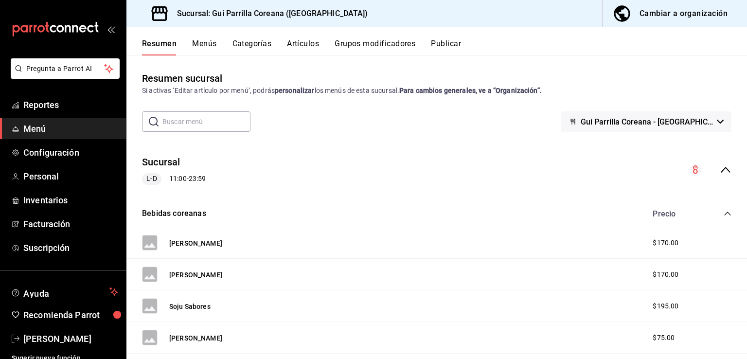
click at [724, 215] on icon "collapse-category-row" at bounding box center [728, 214] width 8 height 8
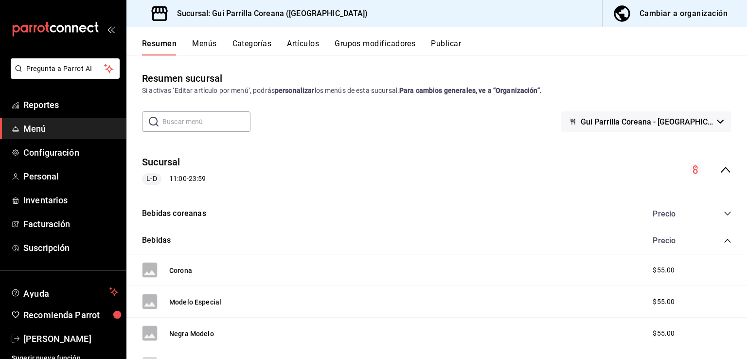
click at [724, 242] on icon "collapse-category-row" at bounding box center [728, 241] width 8 height 8
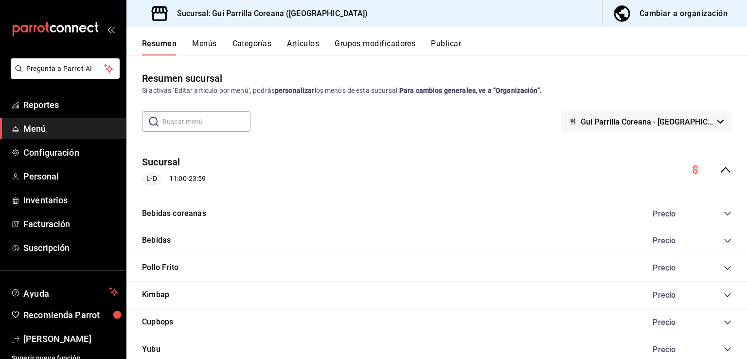
click at [451, 44] on button "Publicar" at bounding box center [446, 47] width 30 height 17
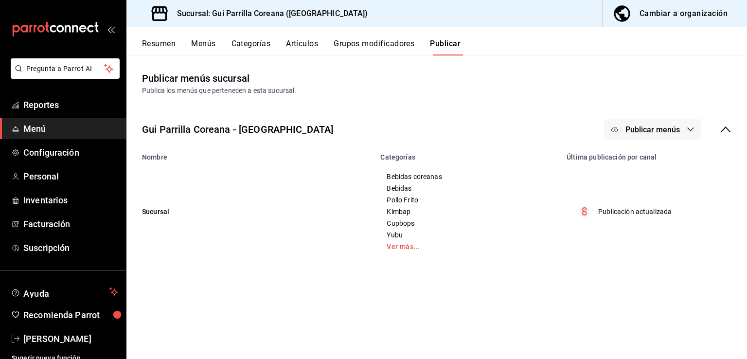
click at [167, 43] on button "Resumen" at bounding box center [159, 47] width 34 height 17
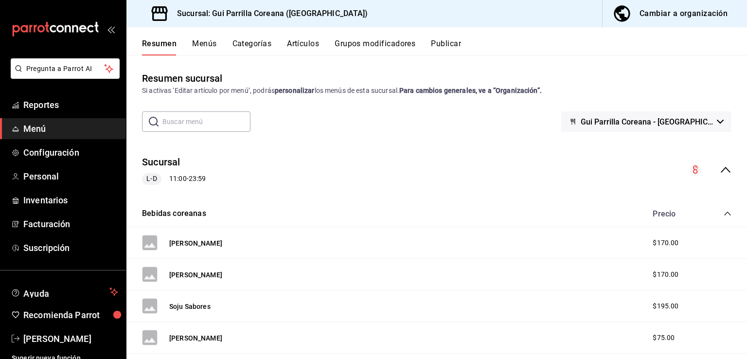
click at [453, 42] on button "Publicar" at bounding box center [446, 47] width 30 height 17
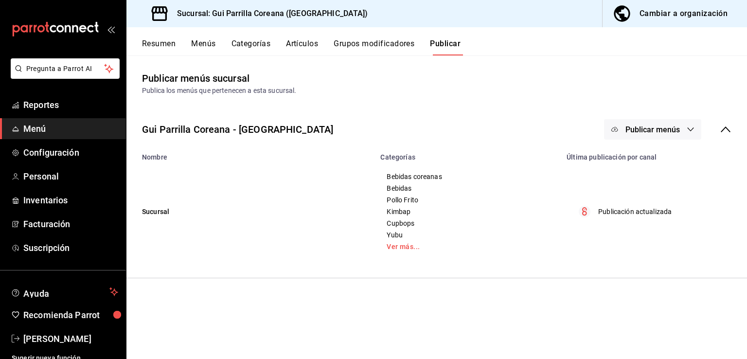
click at [538, 72] on div "Publicar menús sucursal Publica los menús que pertenecen a esta sucursal." at bounding box center [437, 83] width 621 height 25
click at [281, 177] on td "Sucursal" at bounding box center [251, 211] width 248 height 101
click at [58, 156] on span "Configuración" at bounding box center [70, 152] width 95 height 13
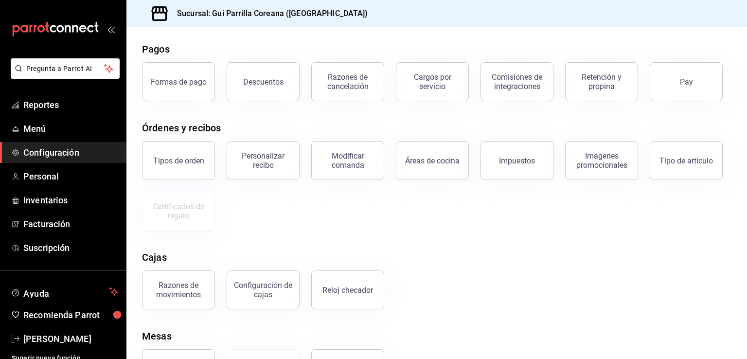
scroll to position [84, 0]
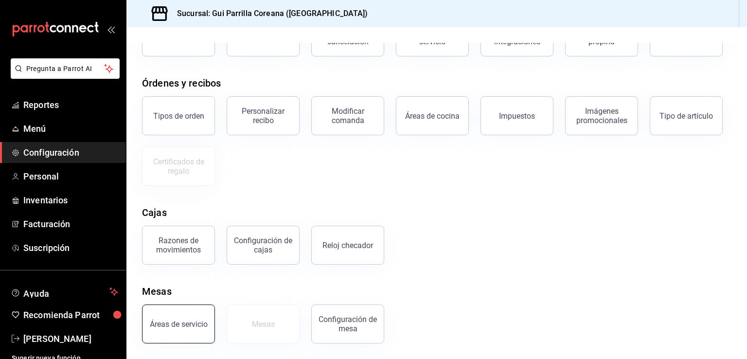
click at [172, 327] on div "Áreas de servicio" at bounding box center [179, 324] width 58 height 9
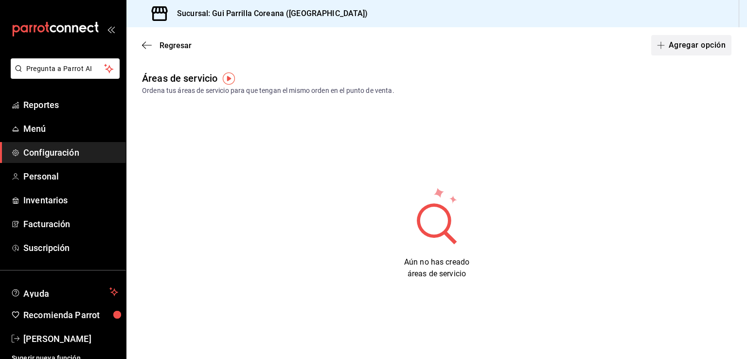
click at [683, 46] on button "Agregar opción" at bounding box center [692, 45] width 80 height 20
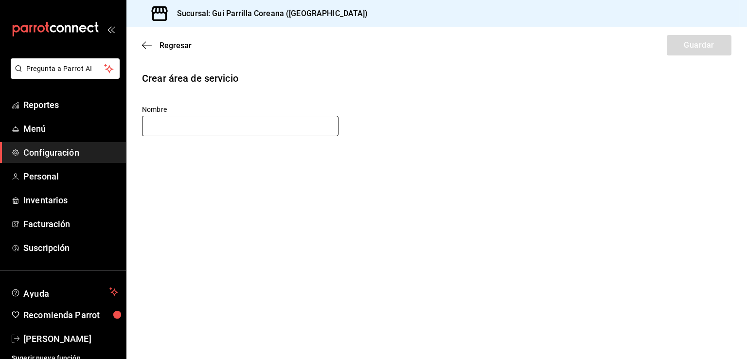
click at [200, 127] on input "text" at bounding box center [240, 126] width 197 height 20
type input "Salón"
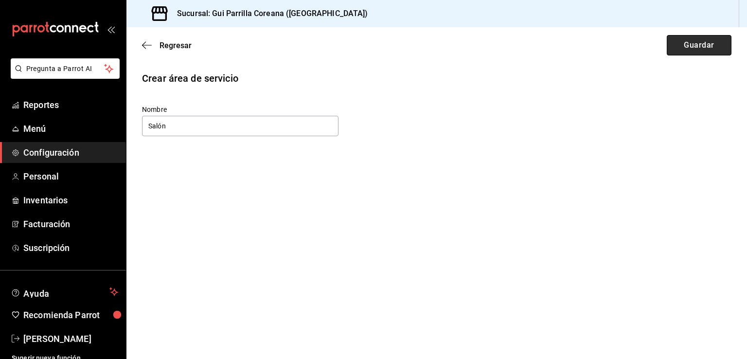
click at [687, 50] on button "Guardar" at bounding box center [699, 45] width 65 height 20
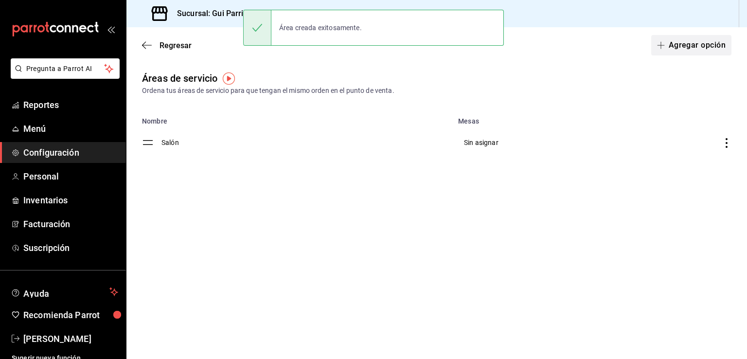
click at [665, 49] on button "Agregar opción" at bounding box center [692, 45] width 80 height 20
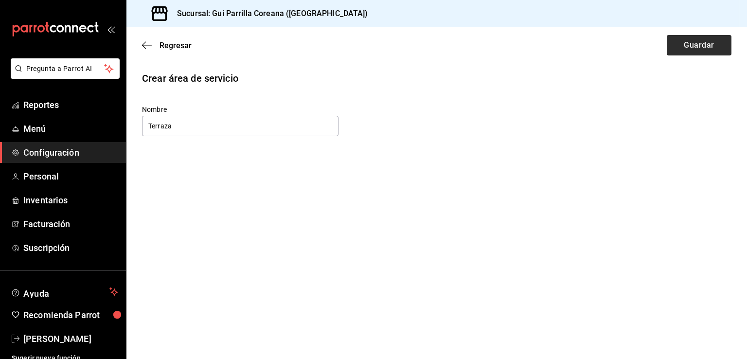
type input "Terraza"
click at [721, 49] on button "Guardar" at bounding box center [699, 45] width 65 height 20
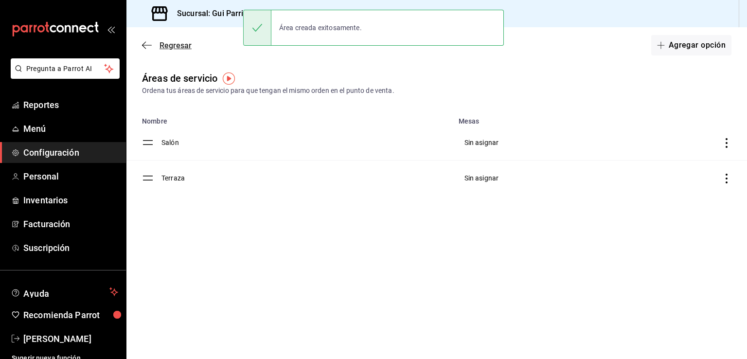
click at [165, 45] on span "Regresar" at bounding box center [176, 45] width 32 height 9
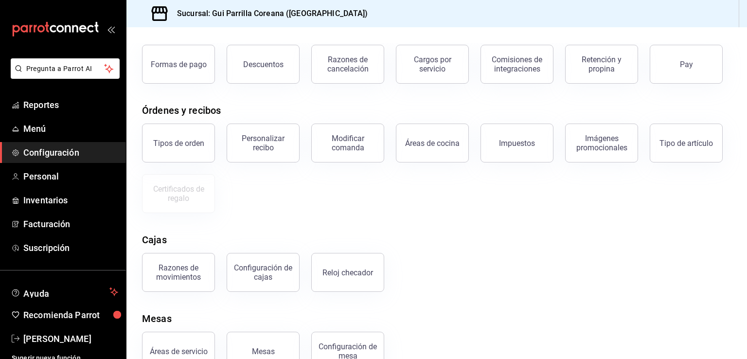
scroll to position [84, 0]
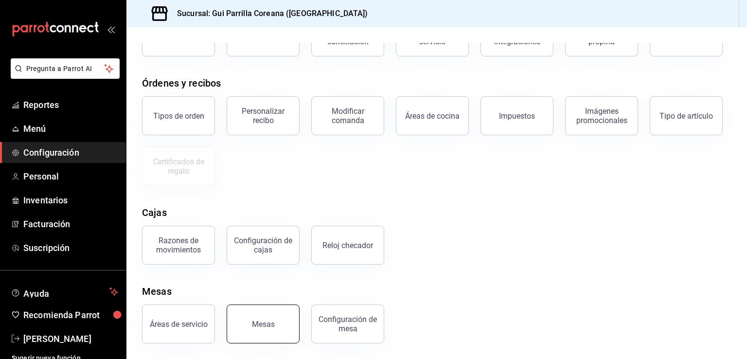
click at [260, 332] on button "Mesas" at bounding box center [263, 324] width 73 height 39
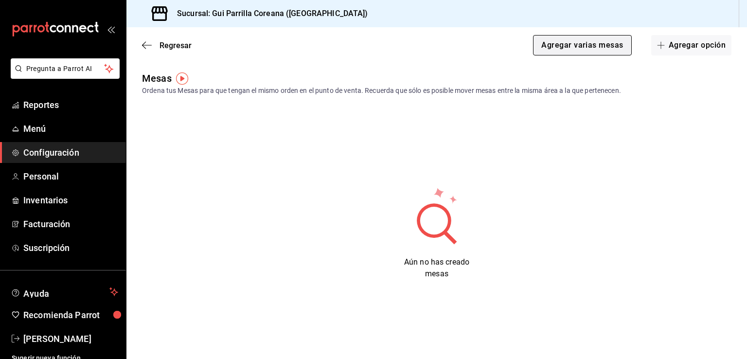
click at [598, 49] on button "Agregar varias mesas" at bounding box center [582, 45] width 98 height 20
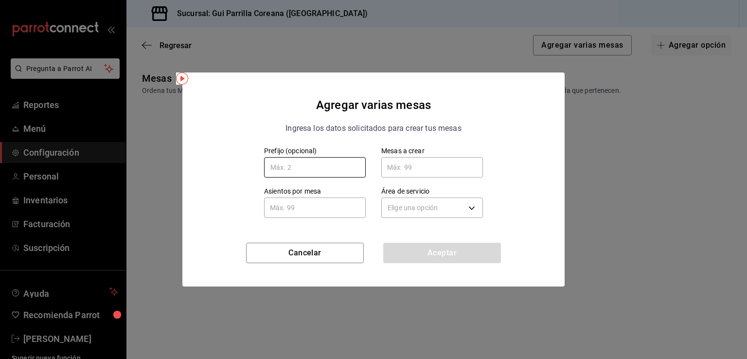
click at [328, 169] on input "text" at bounding box center [315, 167] width 102 height 20
type input "T"
click at [416, 168] on input "text" at bounding box center [432, 167] width 102 height 19
type input "8"
click at [442, 213] on body "Pregunta a Parrot AI Reportes Menú Configuración Personal Inventarios Facturaci…" at bounding box center [373, 179] width 747 height 359
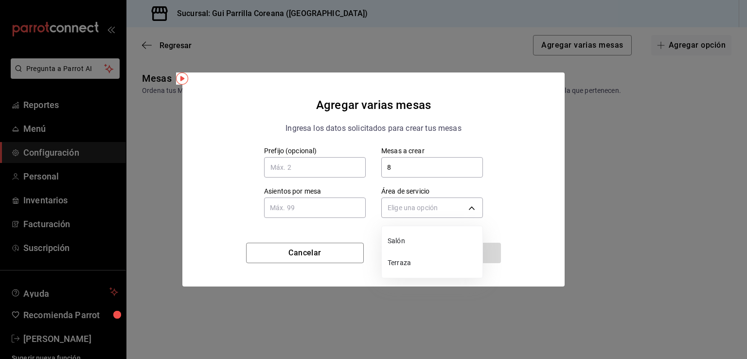
drag, startPoint x: 405, startPoint y: 264, endPoint x: 375, endPoint y: 250, distance: 33.5
click at [405, 264] on span "Terraza" at bounding box center [433, 263] width 91 height 10
type input "d7074aab-ef68-455f-933c-40ccbdb4716e"
click at [319, 213] on input "text" at bounding box center [315, 207] width 102 height 19
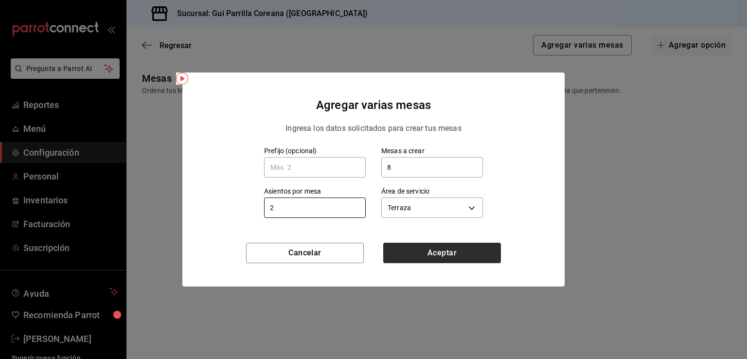
type input "2"
click at [455, 257] on button "Aceptar" at bounding box center [442, 253] width 118 height 20
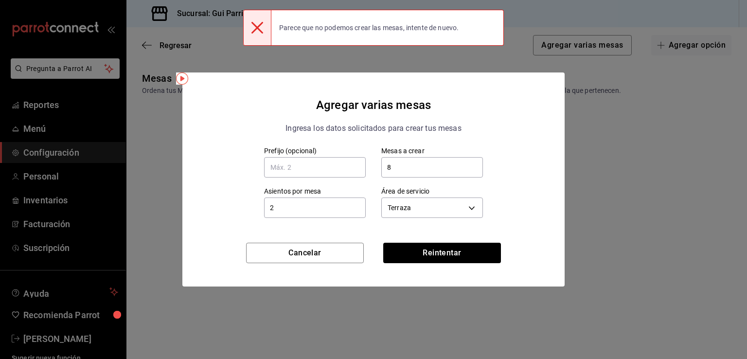
click at [346, 134] on p "Ingresa los datos solicitados para crear tus mesas" at bounding box center [374, 128] width 176 height 13
click at [426, 247] on button "Reintentar" at bounding box center [442, 253] width 118 height 20
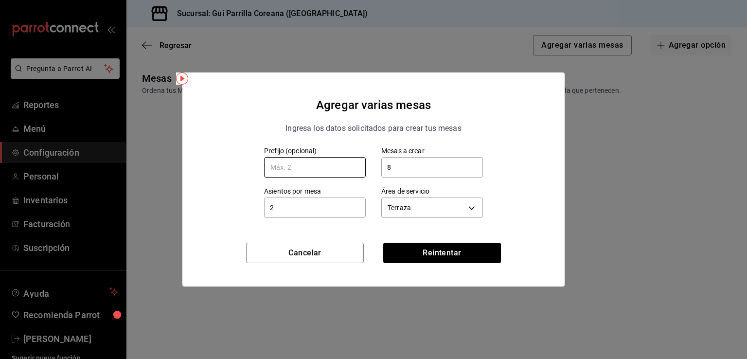
click at [309, 164] on input "text" at bounding box center [315, 167] width 102 height 20
type input "T"
click at [448, 257] on button "Reintentar" at bounding box center [442, 253] width 118 height 20
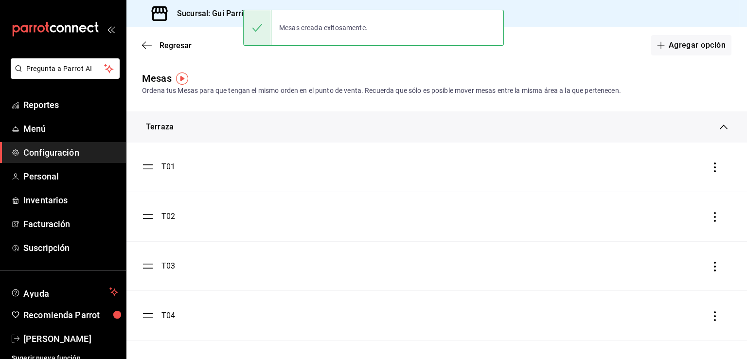
click at [169, 168] on div "T01" at bounding box center [169, 167] width 14 height 12
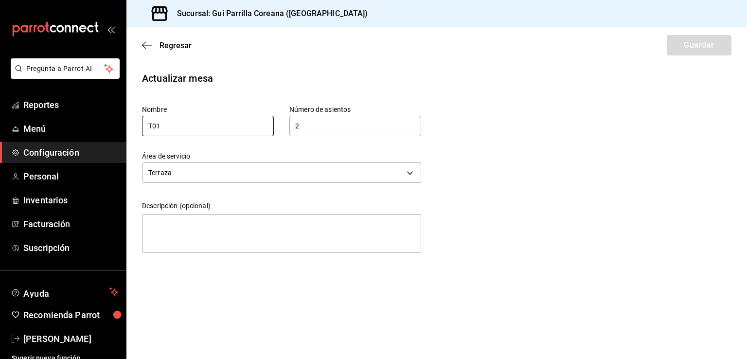
drag, startPoint x: 175, startPoint y: 126, endPoint x: 280, endPoint y: 140, distance: 106.1
click at [140, 127] on div "Nombre T01" at bounding box center [200, 113] width 147 height 47
type input "10"
click at [689, 47] on button "Guardar" at bounding box center [699, 45] width 65 height 20
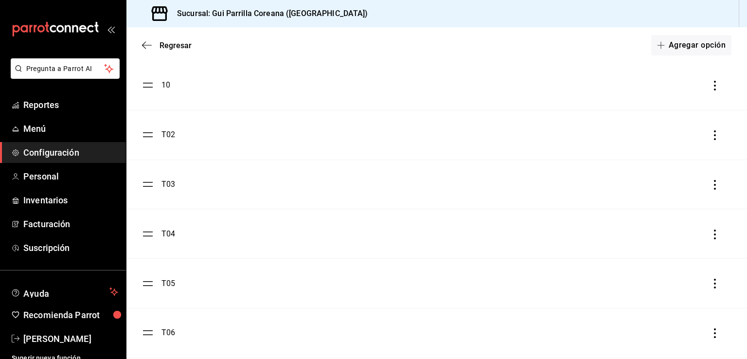
scroll to position [79, 0]
click at [167, 144] on li "T02" at bounding box center [437, 137] width 621 height 49
click at [175, 141] on div "T02" at bounding box center [437, 138] width 590 height 12
click at [168, 139] on div "T02" at bounding box center [169, 138] width 14 height 12
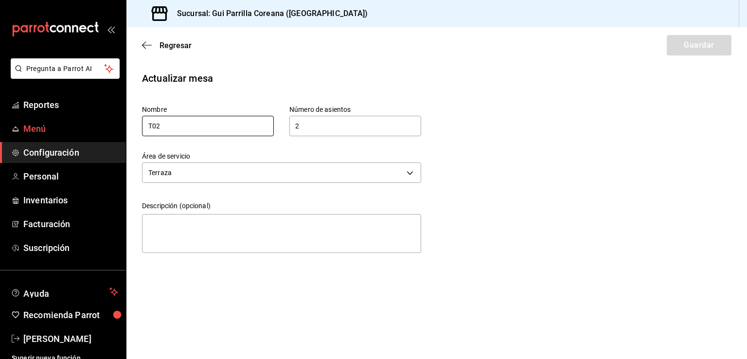
drag, startPoint x: 220, startPoint y: 130, endPoint x: 537, endPoint y: 113, distance: 317.7
click at [105, 132] on div "Pregunta a Parrot AI Reportes Menú Configuración Personal Inventarios Facturaci…" at bounding box center [373, 179] width 747 height 359
type input "11"
click at [707, 39] on button "Guardar" at bounding box center [699, 45] width 65 height 20
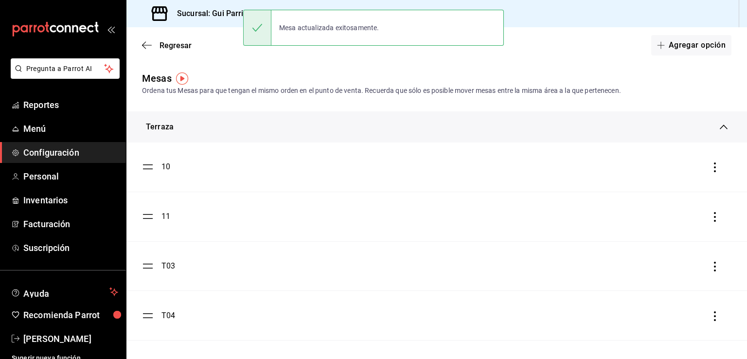
click at [165, 267] on div "T03" at bounding box center [169, 266] width 14 height 12
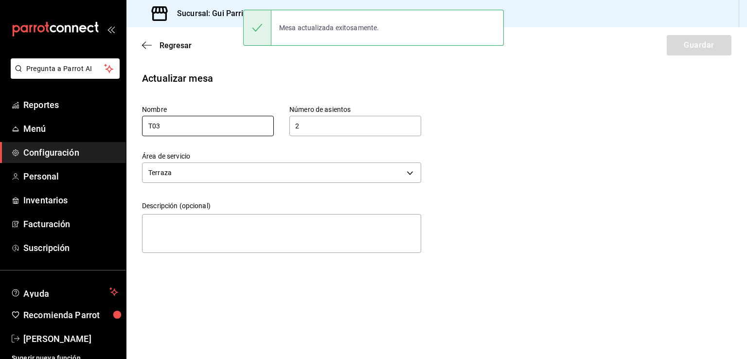
drag, startPoint x: 177, startPoint y: 133, endPoint x: 127, endPoint y: 125, distance: 51.3
click at [128, 126] on div "Nombre T03" at bounding box center [200, 113] width 147 height 47
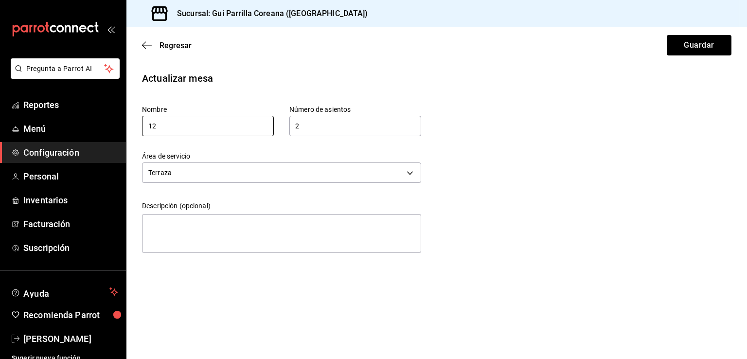
type input "12"
click at [708, 47] on button "Guardar" at bounding box center [699, 45] width 65 height 20
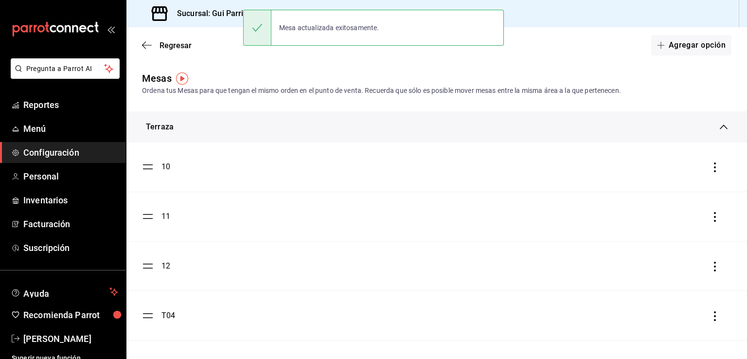
click at [168, 318] on div "T04" at bounding box center [169, 316] width 14 height 12
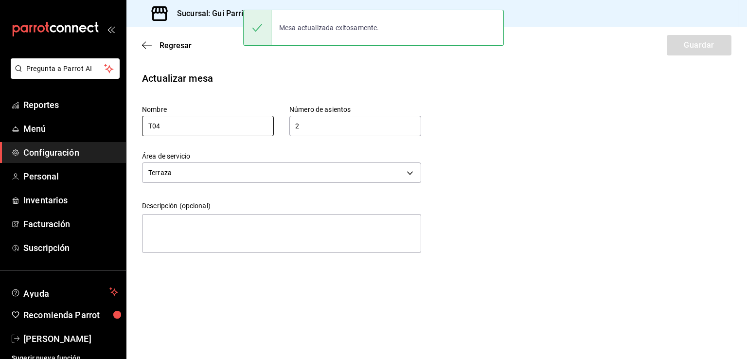
drag, startPoint x: 175, startPoint y: 125, endPoint x: 134, endPoint y: 126, distance: 40.9
click at [135, 126] on div "Nombre T04" at bounding box center [200, 113] width 147 height 47
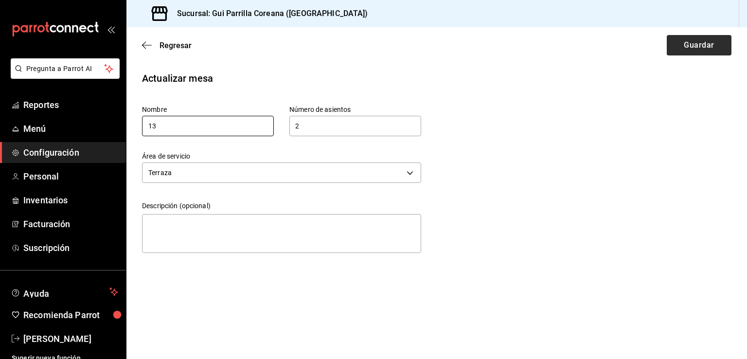
type input "13"
click at [700, 42] on button "Guardar" at bounding box center [699, 45] width 65 height 20
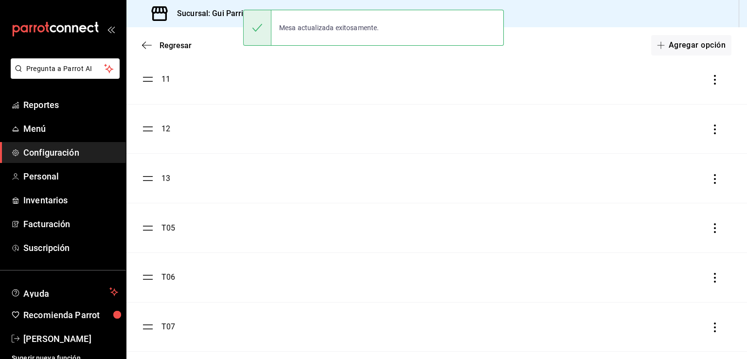
scroll to position [195, 0]
click at [168, 176] on div "T05" at bounding box center [169, 171] width 14 height 12
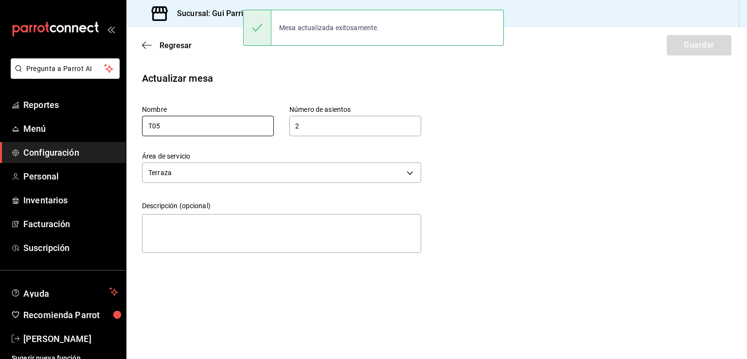
drag, startPoint x: 172, startPoint y: 124, endPoint x: 130, endPoint y: 122, distance: 41.4
click at [137, 123] on div "Nombre T05" at bounding box center [200, 113] width 147 height 47
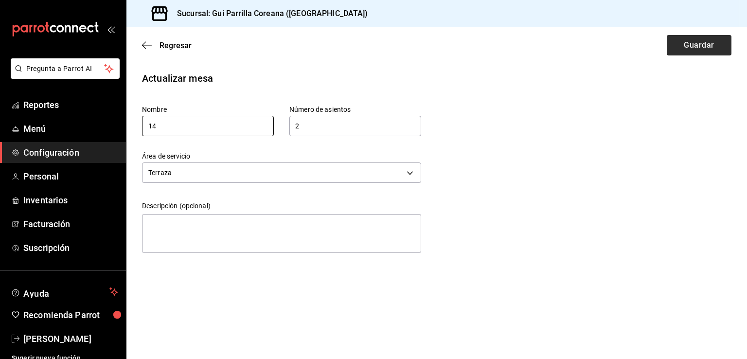
type input "14"
click at [697, 39] on button "Guardar" at bounding box center [699, 45] width 65 height 20
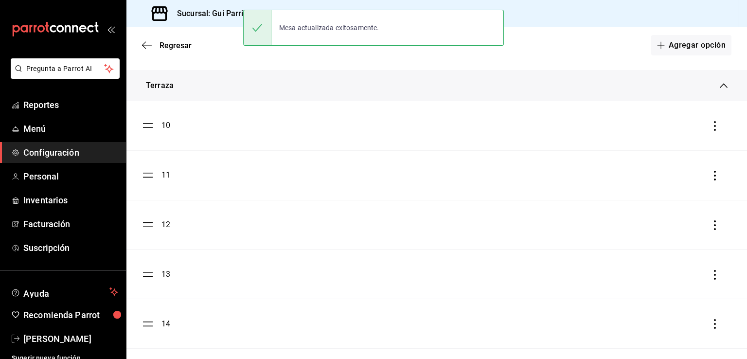
scroll to position [195, 0]
click at [169, 221] on div "T06" at bounding box center [169, 220] width 14 height 12
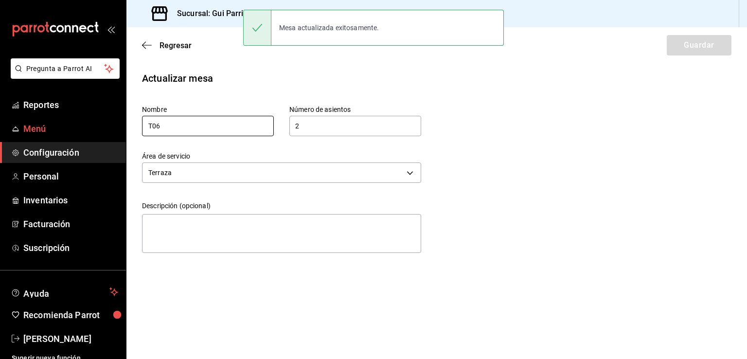
drag, startPoint x: 172, startPoint y: 127, endPoint x: 95, endPoint y: 126, distance: 76.4
click at [97, 127] on div "Pregunta a Parrot AI Reportes Menú Configuración Personal Inventarios Facturaci…" at bounding box center [373, 179] width 747 height 359
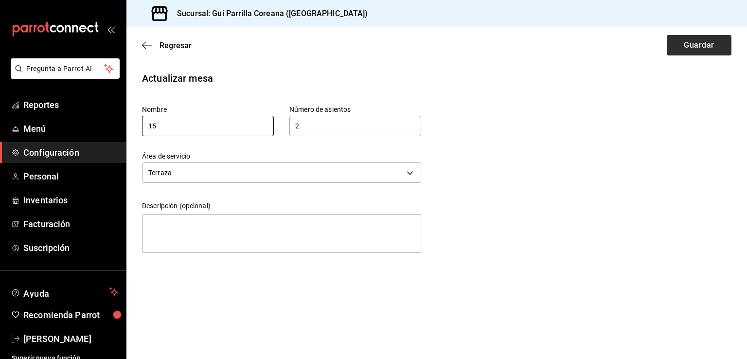
type input "15"
click at [701, 37] on button "Guardar" at bounding box center [699, 45] width 65 height 20
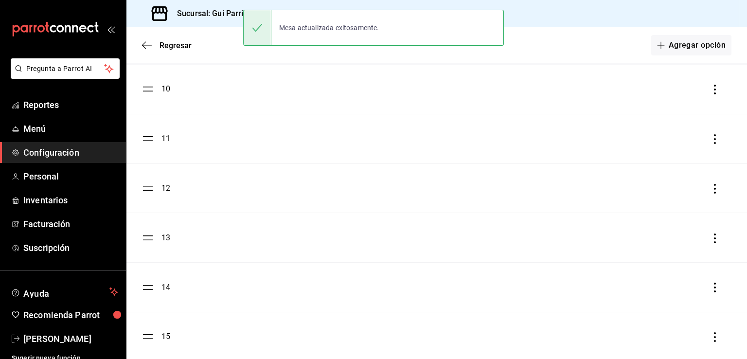
scroll to position [195, 0]
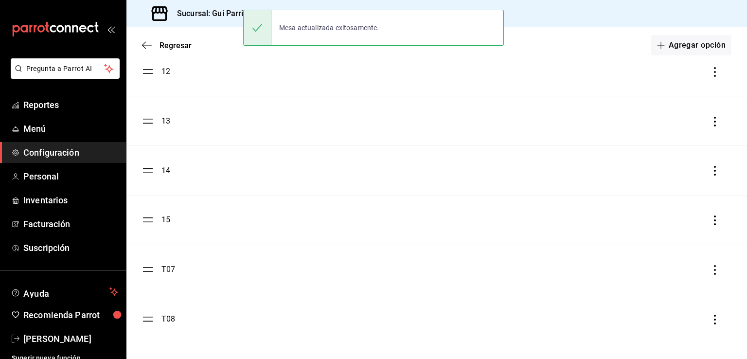
click at [163, 269] on div "T07" at bounding box center [169, 270] width 14 height 12
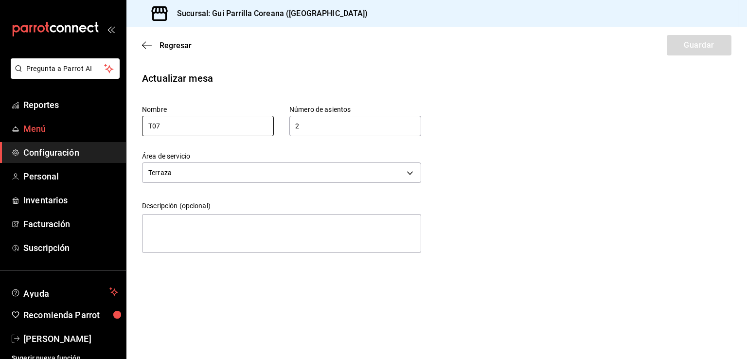
drag, startPoint x: 188, startPoint y: 132, endPoint x: 101, endPoint y: 129, distance: 87.1
click at [101, 130] on div "Pregunta a Parrot AI Reportes Menú Configuración Personal Inventarios Facturaci…" at bounding box center [373, 179] width 747 height 359
type input "16"
drag, startPoint x: 697, startPoint y: 45, endPoint x: 656, endPoint y: 66, distance: 46.1
click at [697, 43] on button "Guardar" at bounding box center [699, 45] width 65 height 20
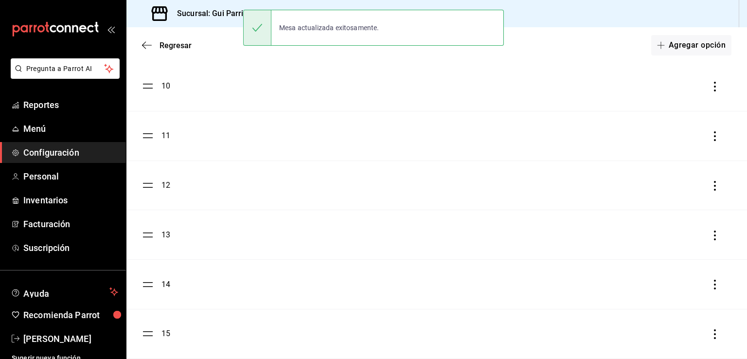
scroll to position [195, 0]
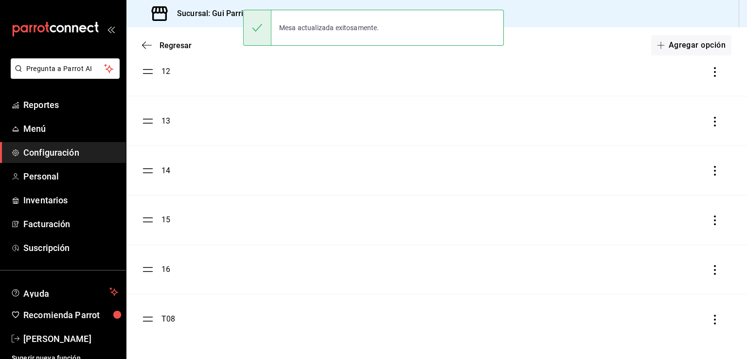
click at [168, 319] on div "T08" at bounding box center [169, 319] width 14 height 12
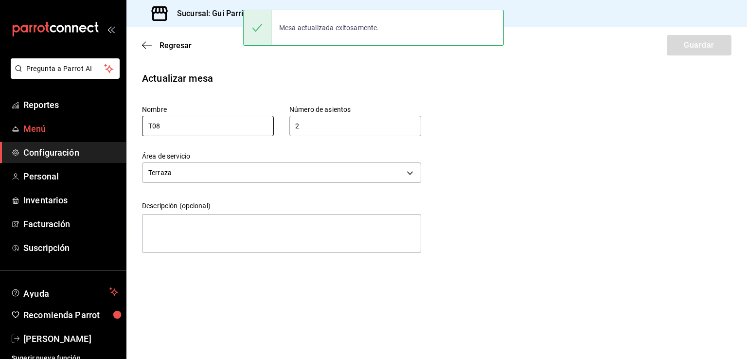
drag, startPoint x: 177, startPoint y: 126, endPoint x: 95, endPoint y: 127, distance: 81.8
click at [95, 128] on div "Pregunta a Parrot AI Reportes Menú Configuración Personal Inventarios Facturaci…" at bounding box center [373, 179] width 747 height 359
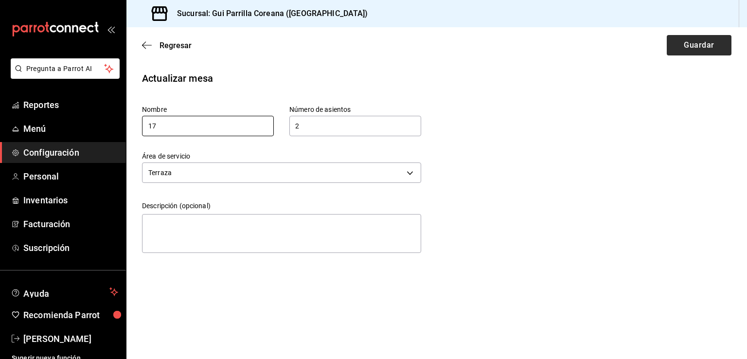
type input "17"
click at [724, 38] on button "Guardar" at bounding box center [699, 45] width 65 height 20
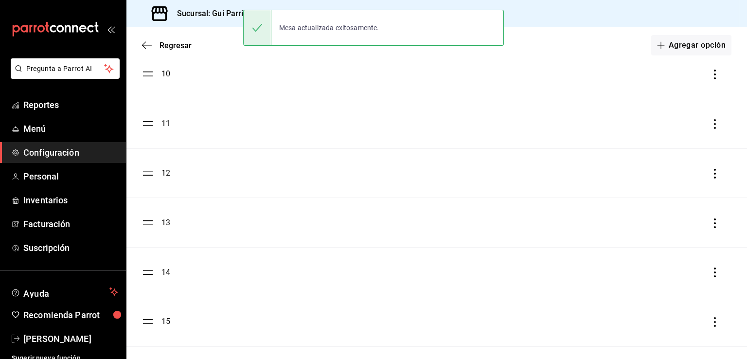
scroll to position [195, 0]
drag, startPoint x: 452, startPoint y: 333, endPoint x: 455, endPoint y: 224, distance: 109.5
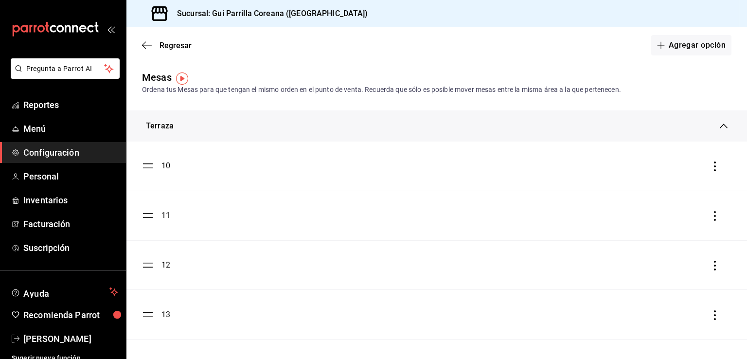
scroll to position [0, 0]
drag, startPoint x: 699, startPoint y: 48, endPoint x: 694, endPoint y: 48, distance: 5.4
click at [694, 48] on button "Agregar opción" at bounding box center [692, 45] width 80 height 20
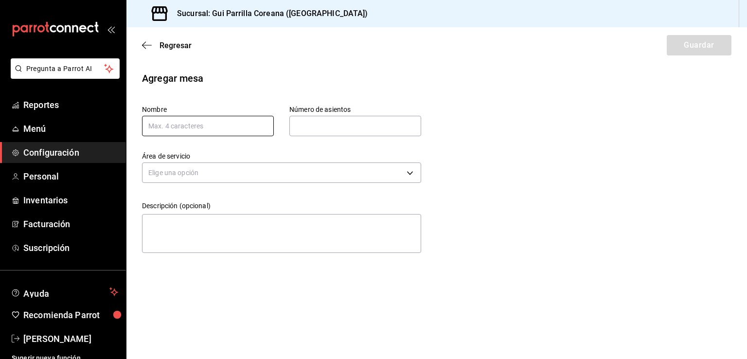
click at [186, 127] on input "text" at bounding box center [208, 126] width 132 height 20
type input "18"
click at [333, 132] on input "text" at bounding box center [356, 125] width 132 height 19
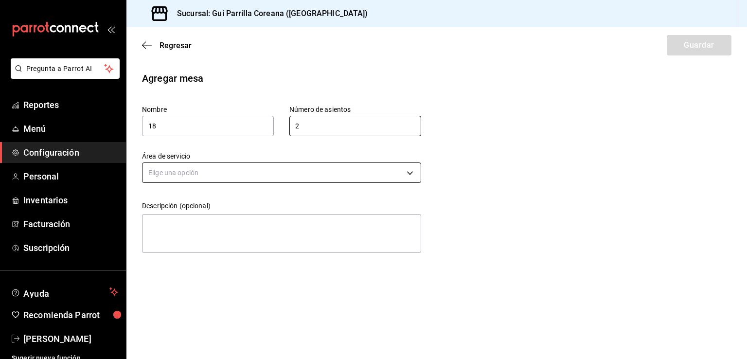
type input "2"
click at [311, 178] on body "Pregunta a Parrot AI Reportes Menú Configuración Personal Inventarios Facturaci…" at bounding box center [373, 179] width 747 height 359
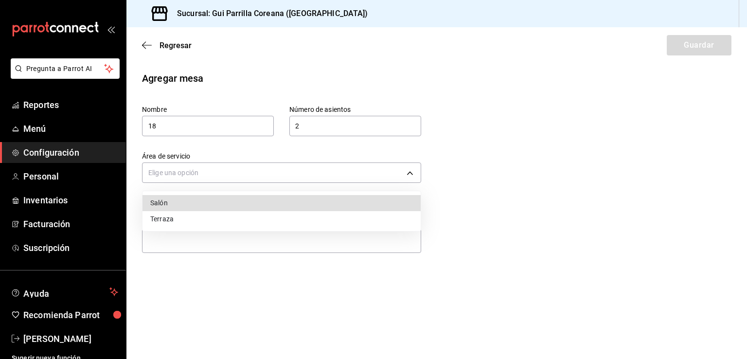
click at [247, 220] on li "Terraza" at bounding box center [282, 219] width 278 height 16
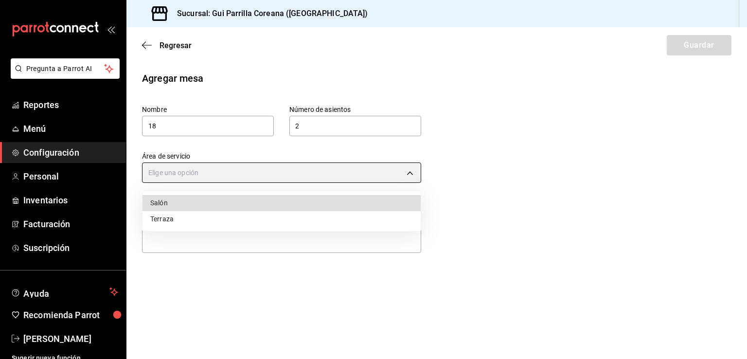
type input "d7074aab-ef68-455f-933c-40ccbdb4716e"
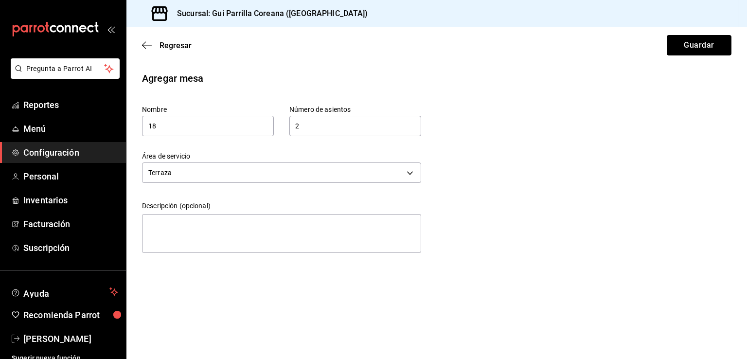
drag, startPoint x: 708, startPoint y: 37, endPoint x: 702, endPoint y: 45, distance: 9.3
click at [707, 37] on button "Guardar" at bounding box center [699, 45] width 65 height 20
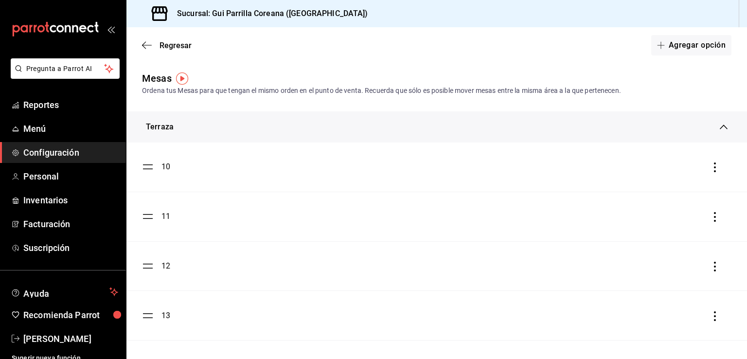
click at [710, 127] on div "Terraza" at bounding box center [433, 127] width 574 height 12
click at [685, 47] on button "Agregar opción" at bounding box center [692, 45] width 80 height 20
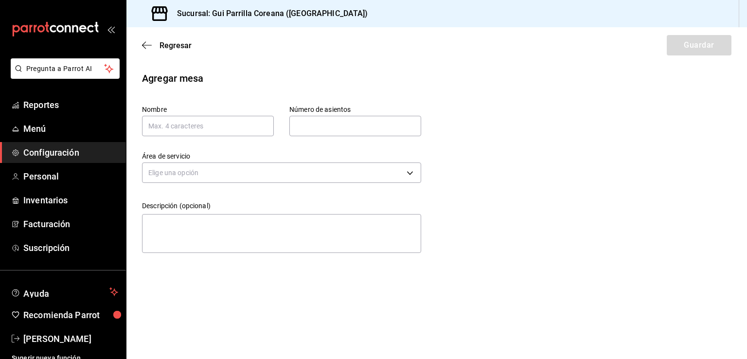
click at [322, 131] on input "text" at bounding box center [356, 125] width 132 height 19
type input "2"
click at [191, 124] on input "text" at bounding box center [208, 126] width 132 height 20
type input "20"
click at [210, 174] on body "Pregunta a Parrot AI Reportes Menú Configuración Personal Inventarios Facturaci…" at bounding box center [373, 179] width 747 height 359
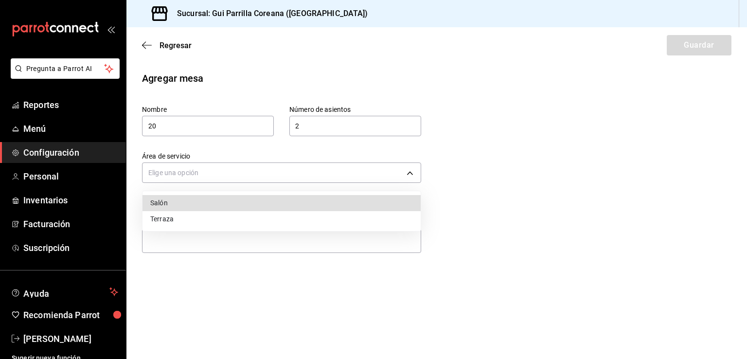
click at [200, 203] on li "Salón" at bounding box center [282, 203] width 278 height 16
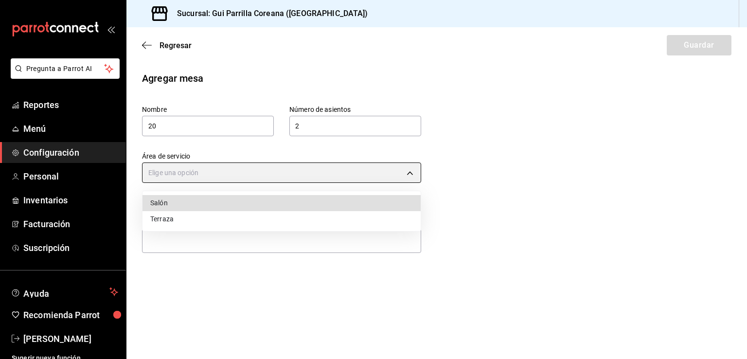
type input "8b381ece-a30d-4a59-bb19-ef7104fa05a8"
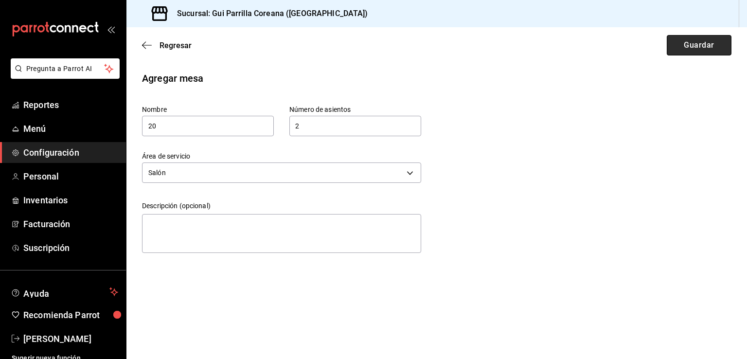
click at [687, 46] on button "Guardar" at bounding box center [699, 45] width 65 height 20
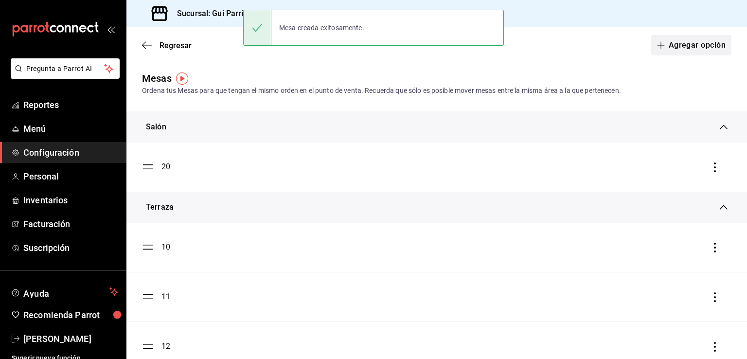
click at [703, 50] on button "Agregar opción" at bounding box center [692, 45] width 80 height 20
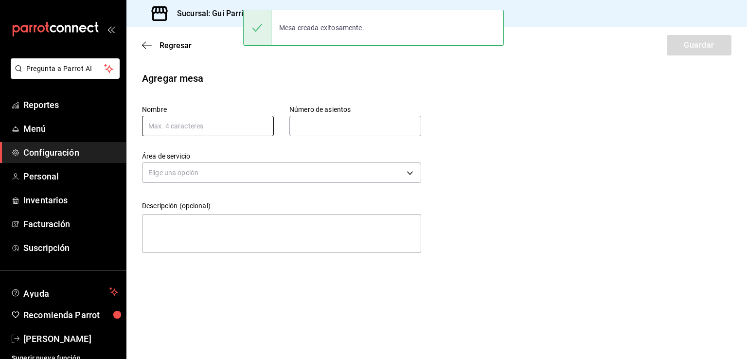
click at [196, 128] on input "text" at bounding box center [208, 126] width 132 height 20
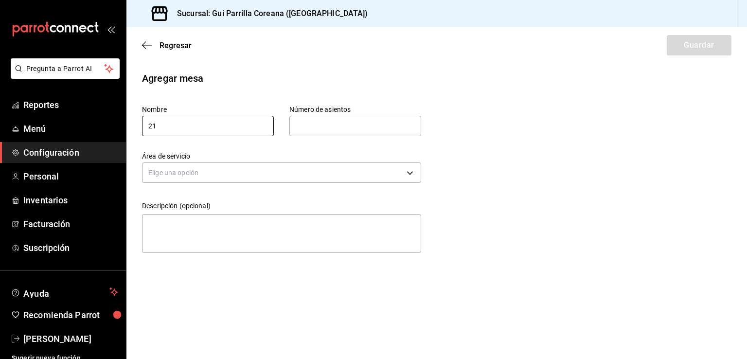
type input "21"
click at [362, 121] on input "text" at bounding box center [356, 125] width 132 height 19
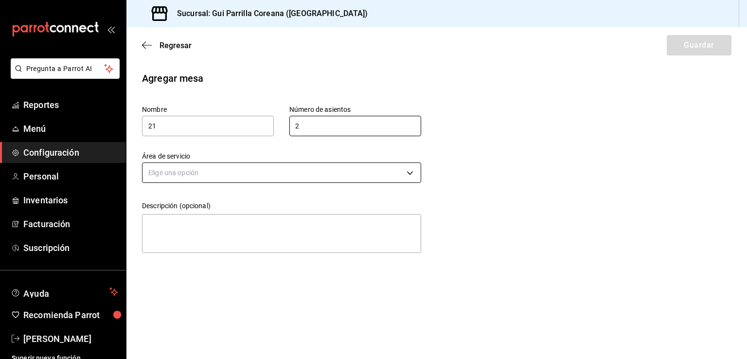
type input "2"
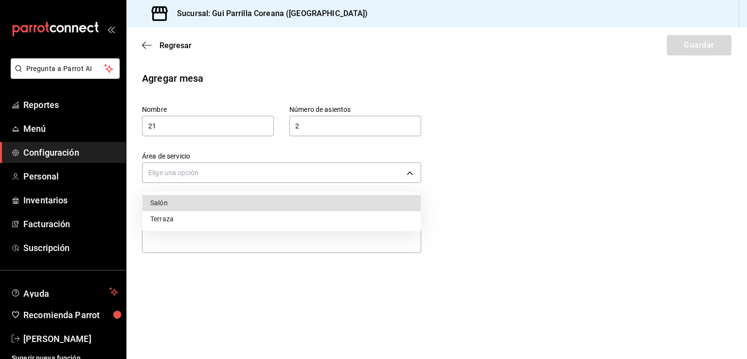
drag, startPoint x: 300, startPoint y: 181, endPoint x: 295, endPoint y: 178, distance: 5.3
click at [299, 180] on body "Pregunta a Parrot AI Reportes Menú Configuración Personal Inventarios Facturaci…" at bounding box center [373, 179] width 747 height 359
click at [205, 201] on li "Salón" at bounding box center [282, 203] width 278 height 16
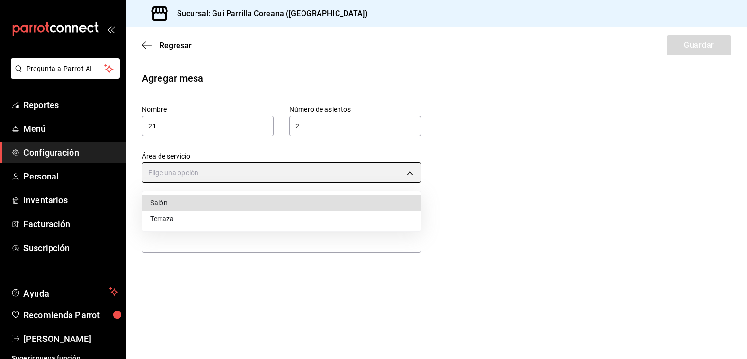
type input "8b381ece-a30d-4a59-bb19-ef7104fa05a8"
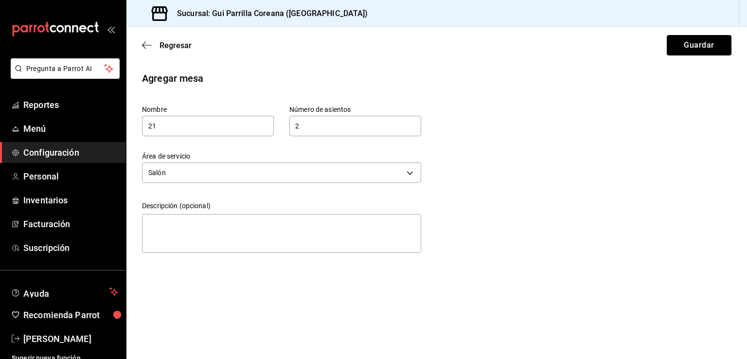
click at [697, 42] on button "Guardar" at bounding box center [699, 45] width 65 height 20
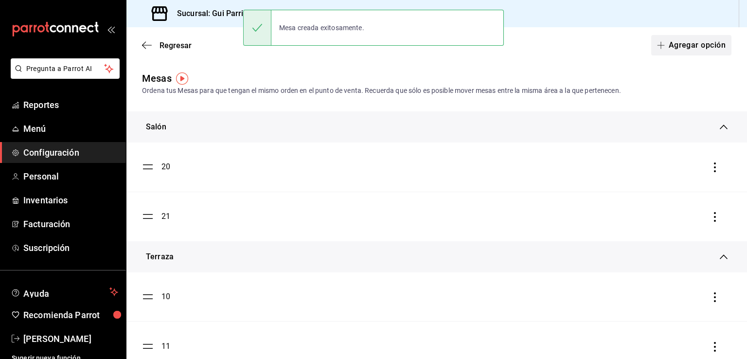
click at [663, 48] on button "Agregar opción" at bounding box center [692, 45] width 80 height 20
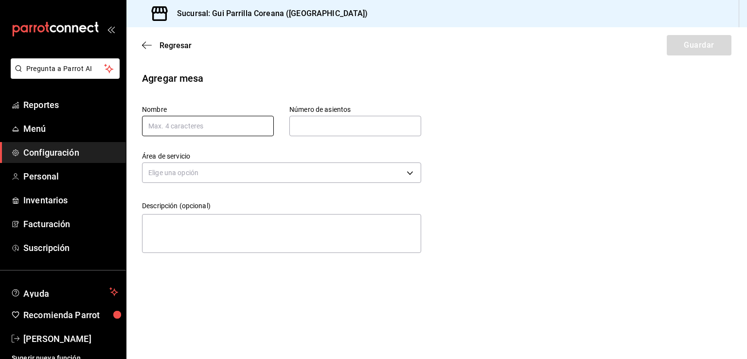
click at [209, 123] on input "text" at bounding box center [208, 126] width 132 height 20
type input "22"
click at [316, 126] on input "text" at bounding box center [356, 125] width 132 height 19
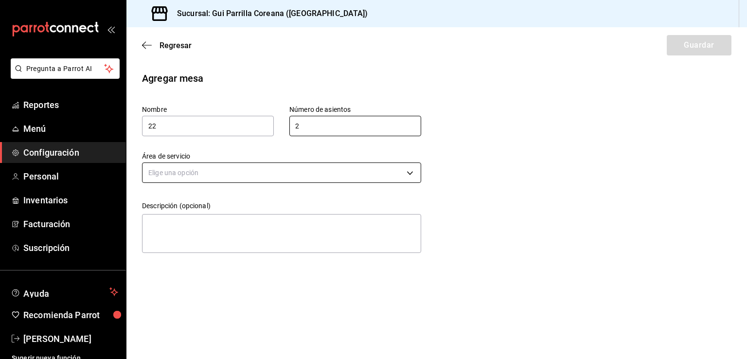
type input "2"
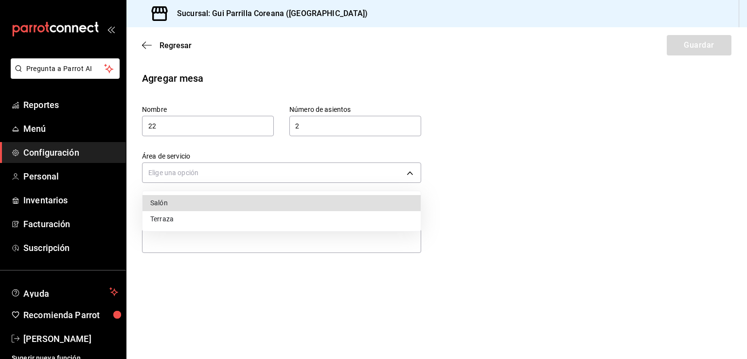
click at [275, 171] on body "Pregunta a Parrot AI Reportes Menú Configuración Personal Inventarios Facturaci…" at bounding box center [373, 179] width 747 height 359
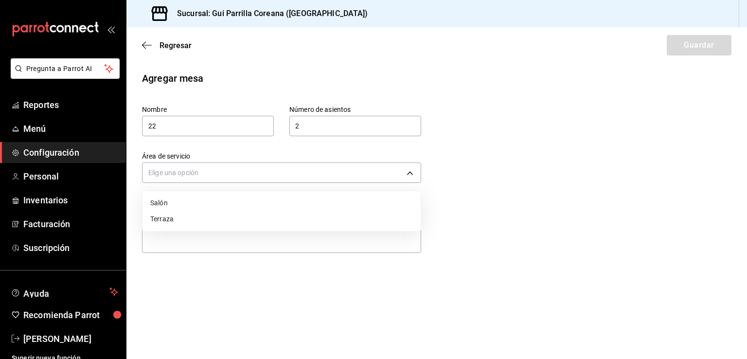
click at [169, 221] on li "Terraza" at bounding box center [282, 219] width 278 height 16
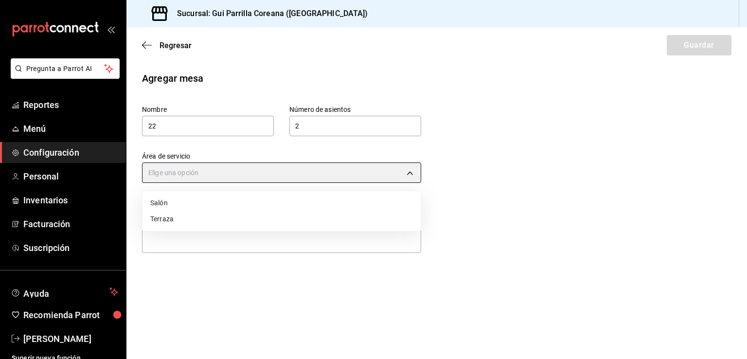
type input "d7074aab-ef68-455f-933c-40ccbdb4716e"
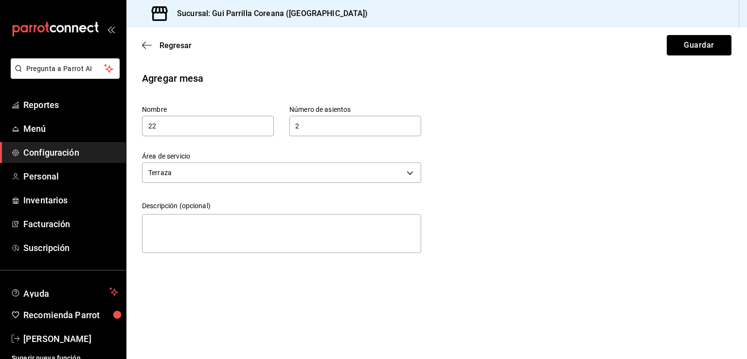
click at [713, 45] on button "Guardar" at bounding box center [699, 45] width 65 height 20
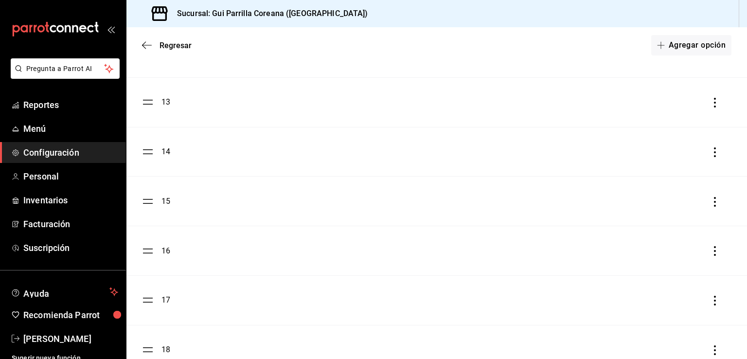
scroll to position [424, 0]
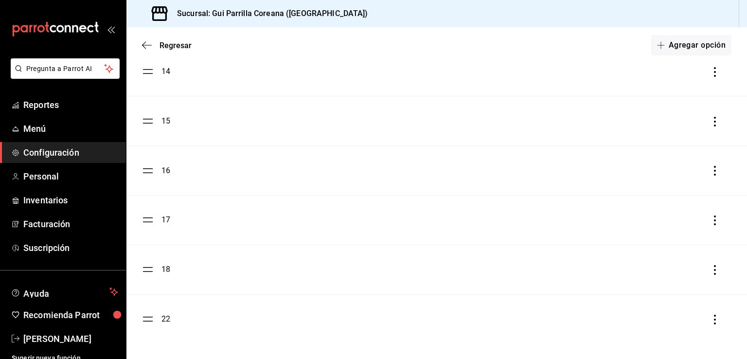
click at [165, 318] on div "22" at bounding box center [166, 319] width 9 height 12
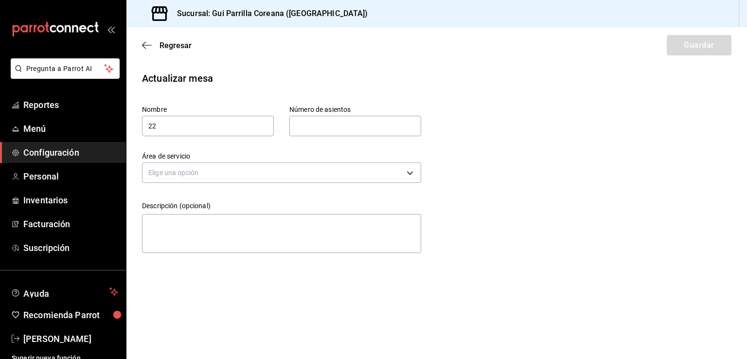
type input "2"
click at [298, 191] on div "Descripción (opcional) x" at bounding box center [274, 221] width 295 height 71
click at [306, 172] on body "Pregunta a Parrot AI Reportes Menú Configuración Personal Inventarios Facturaci…" at bounding box center [373, 179] width 747 height 359
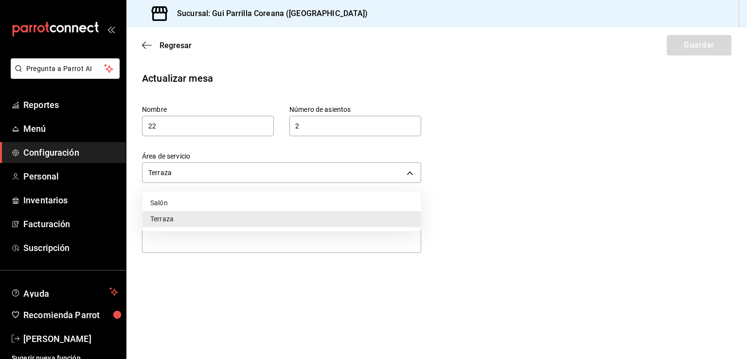
click at [174, 201] on li "Salón" at bounding box center [282, 203] width 278 height 16
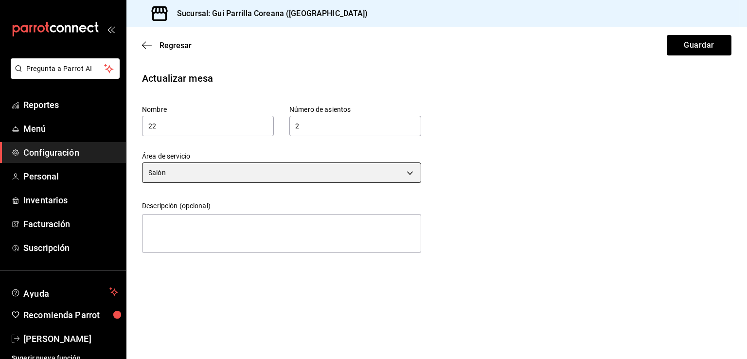
type input "8b381ece-a30d-4a59-bb19-ef7104fa05a8"
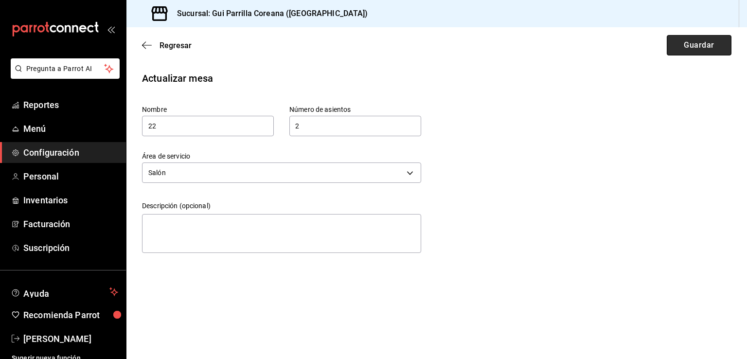
click at [695, 46] on button "Guardar" at bounding box center [699, 45] width 65 height 20
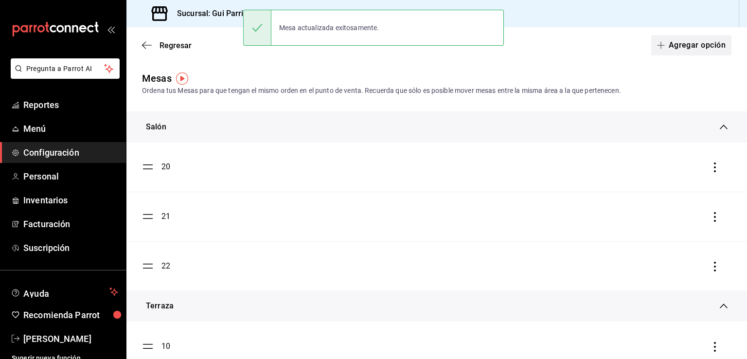
click at [672, 45] on button "Agregar opción" at bounding box center [692, 45] width 80 height 20
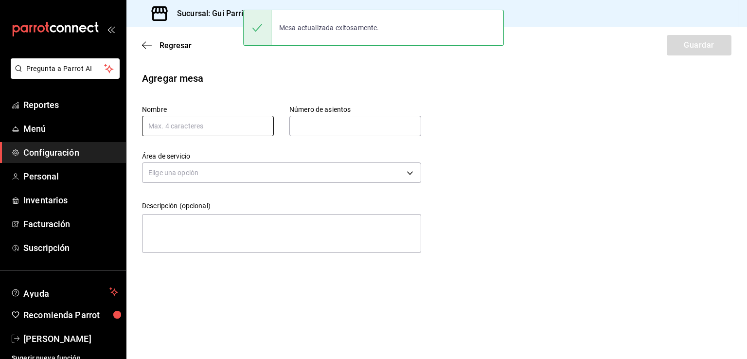
click at [209, 125] on input "text" at bounding box center [208, 126] width 132 height 20
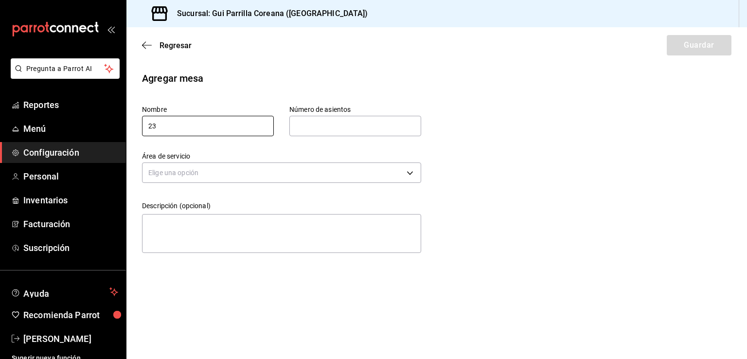
type input "23"
click at [327, 126] on input "text" at bounding box center [356, 125] width 132 height 19
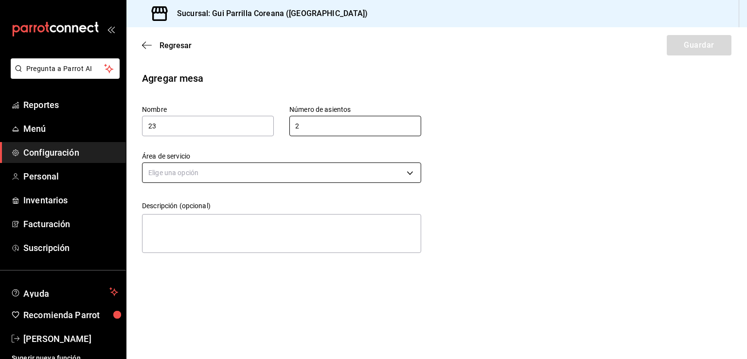
type input "2"
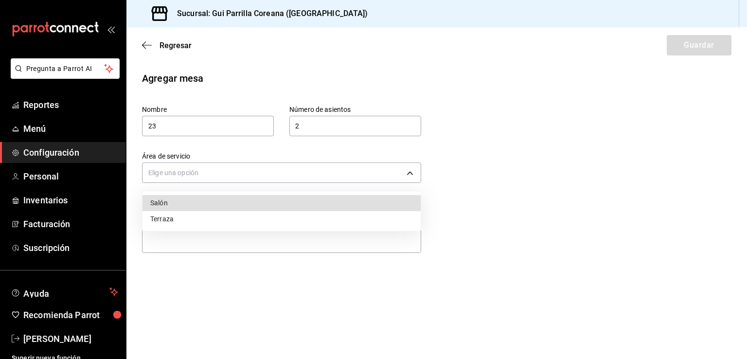
drag, startPoint x: 259, startPoint y: 174, endPoint x: 252, endPoint y: 180, distance: 9.1
click at [258, 174] on body "Pregunta a Parrot AI Reportes Menú Configuración Personal Inventarios Facturaci…" at bounding box center [373, 179] width 747 height 359
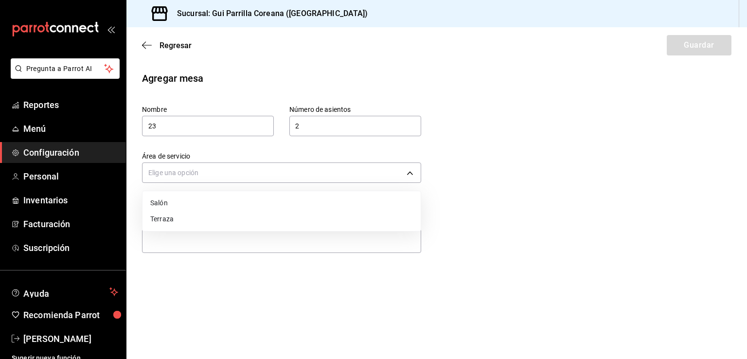
click at [189, 218] on li "Terraza" at bounding box center [282, 219] width 278 height 16
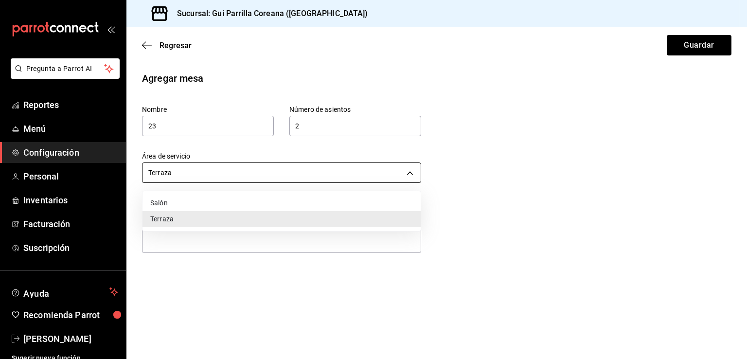
click at [254, 173] on body "Pregunta a Parrot AI Reportes Menú Configuración Personal Inventarios Facturaci…" at bounding box center [373, 179] width 747 height 359
click at [177, 202] on li "Salón" at bounding box center [282, 203] width 278 height 16
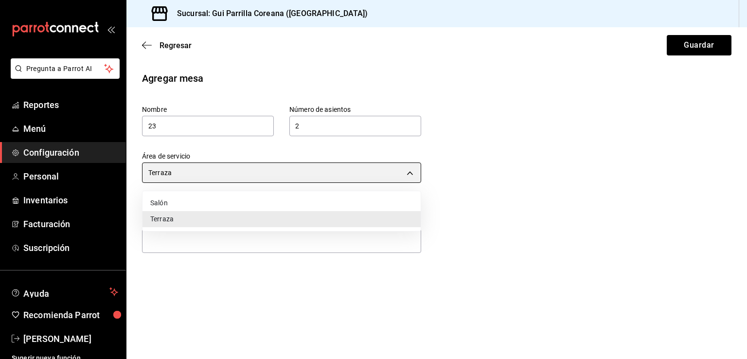
type input "8b381ece-a30d-4a59-bb19-ef7104fa05a8"
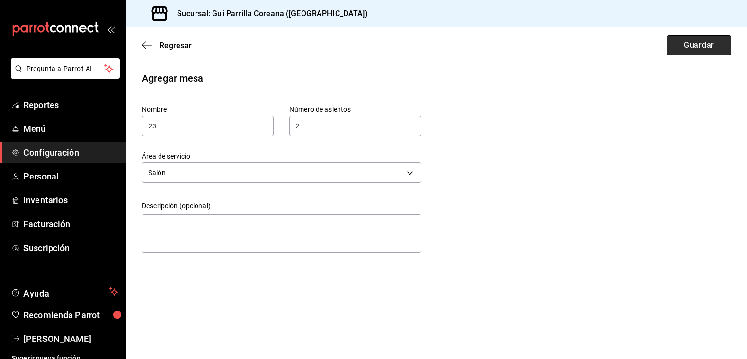
click at [696, 54] on button "Guardar" at bounding box center [699, 45] width 65 height 20
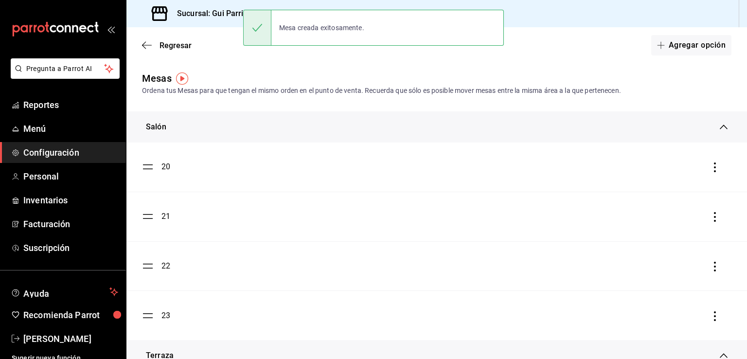
click at [656, 56] on div "Regresar Agregar opción" at bounding box center [437, 45] width 621 height 36
click at [669, 47] on button "Agregar opción" at bounding box center [692, 45] width 80 height 20
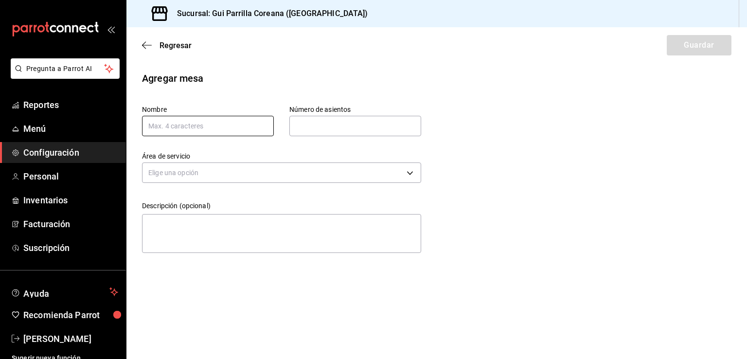
click at [220, 129] on input "text" at bounding box center [208, 126] width 132 height 20
type input "24"
click at [347, 126] on input "text" at bounding box center [356, 125] width 132 height 19
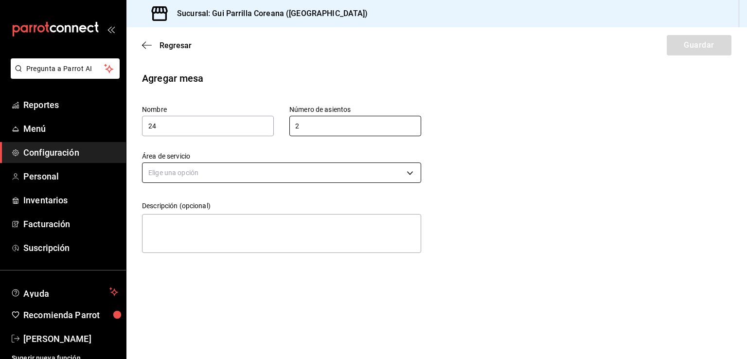
type input "2"
click at [276, 168] on body "Pregunta a Parrot AI Reportes Menú Configuración Personal Inventarios Facturaci…" at bounding box center [373, 179] width 747 height 359
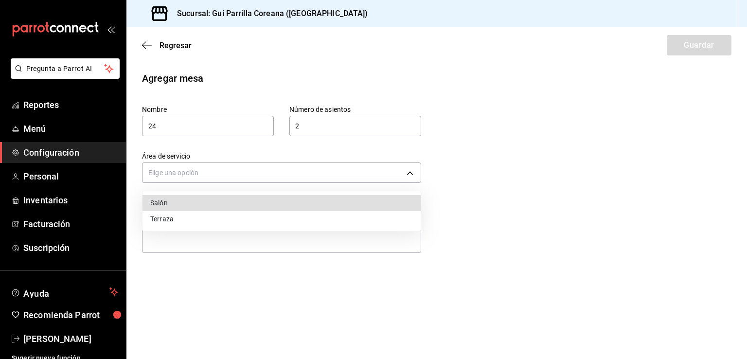
click at [197, 201] on li "Salón" at bounding box center [282, 203] width 278 height 16
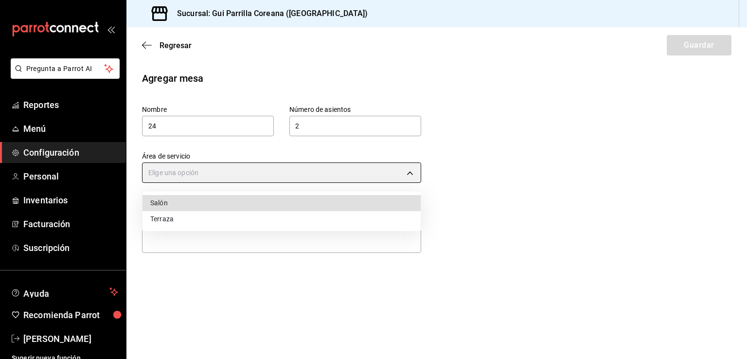
type input "8b381ece-a30d-4a59-bb19-ef7104fa05a8"
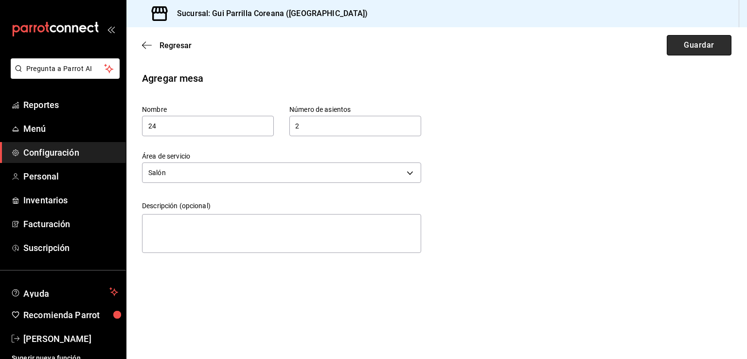
click at [689, 45] on button "Guardar" at bounding box center [699, 45] width 65 height 20
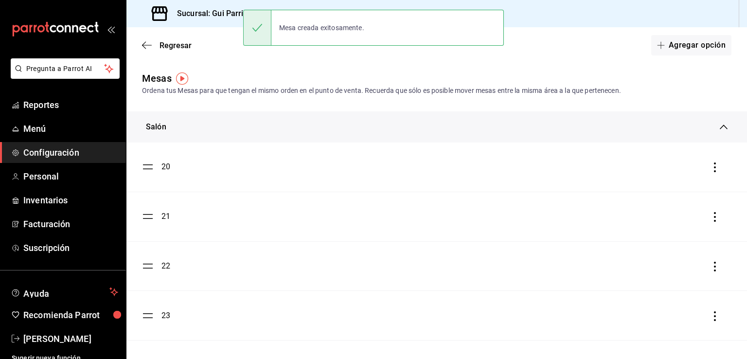
drag, startPoint x: 490, startPoint y: 78, endPoint x: 493, endPoint y: 114, distance: 35.6
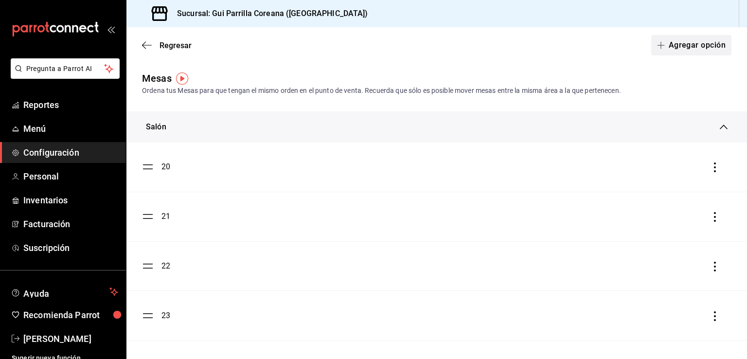
click at [687, 49] on button "Agregar opción" at bounding box center [692, 45] width 80 height 20
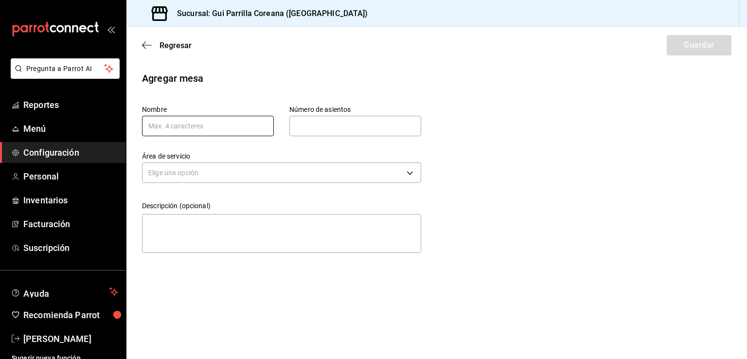
click at [202, 127] on input "text" at bounding box center [208, 126] width 132 height 20
type input "25"
click at [326, 127] on input "text" at bounding box center [356, 125] width 132 height 19
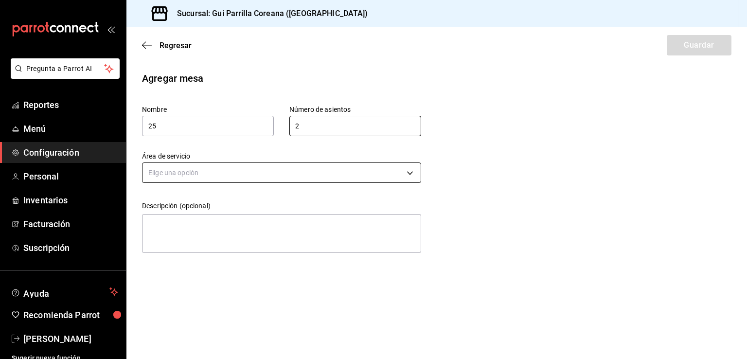
type input "2"
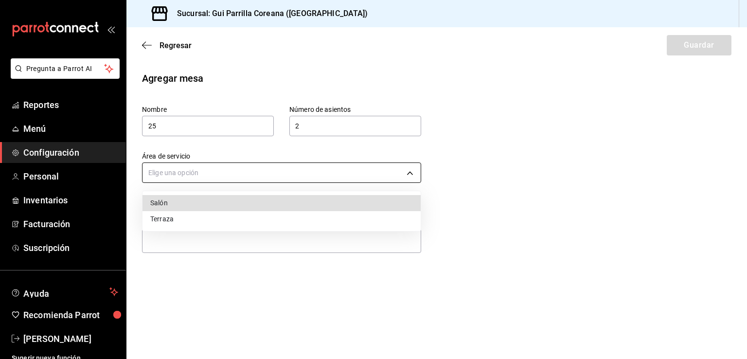
click at [259, 168] on body "Pregunta a Parrot AI Reportes Menú Configuración Personal Inventarios Facturaci…" at bounding box center [373, 179] width 747 height 359
click at [199, 203] on li "Salón" at bounding box center [282, 203] width 278 height 16
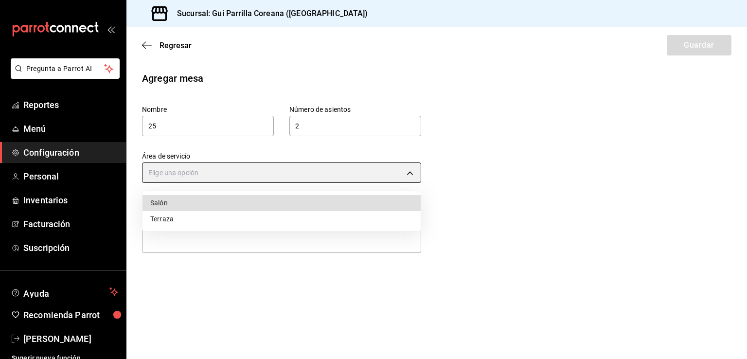
type input "8b381ece-a30d-4a59-bb19-ef7104fa05a8"
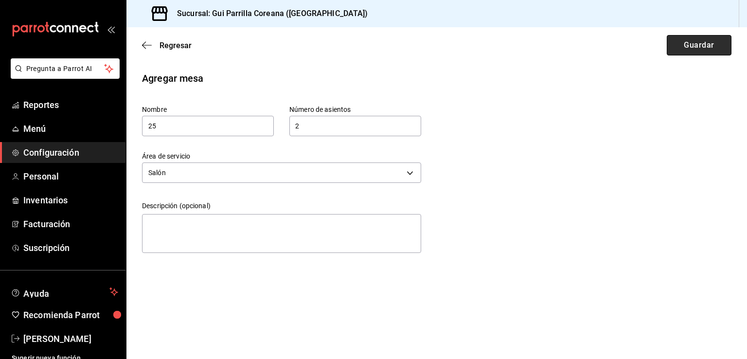
click at [685, 53] on button "Guardar" at bounding box center [699, 45] width 65 height 20
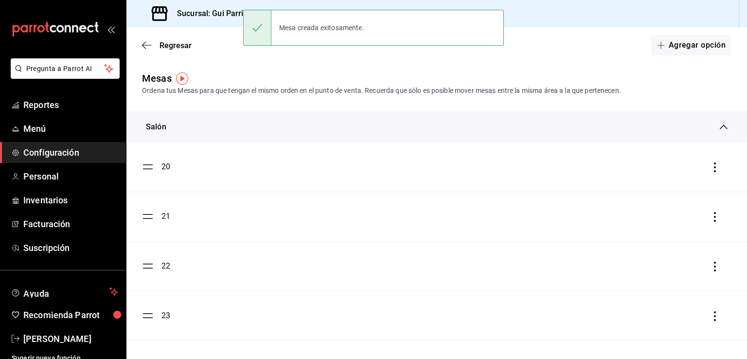
drag, startPoint x: 689, startPoint y: 56, endPoint x: 533, endPoint y: 76, distance: 157.0
click at [686, 56] on div "Regresar Agregar opción" at bounding box center [437, 45] width 621 height 36
click at [688, 49] on button "Agregar opción" at bounding box center [692, 45] width 80 height 20
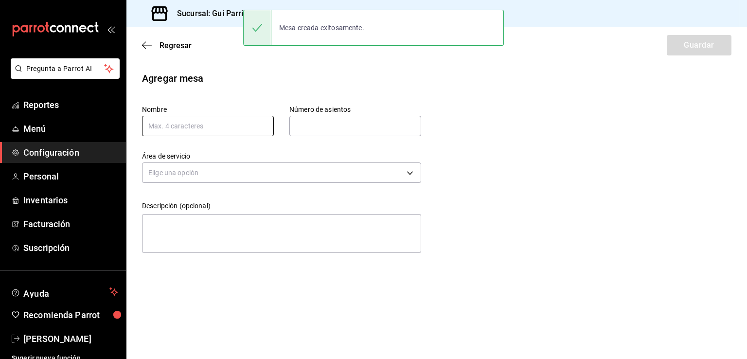
click at [226, 129] on input "text" at bounding box center [208, 126] width 132 height 20
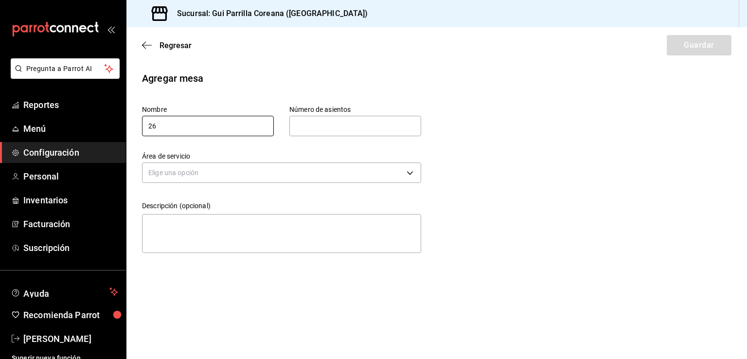
type input "26"
click at [345, 130] on input "text" at bounding box center [356, 125] width 132 height 19
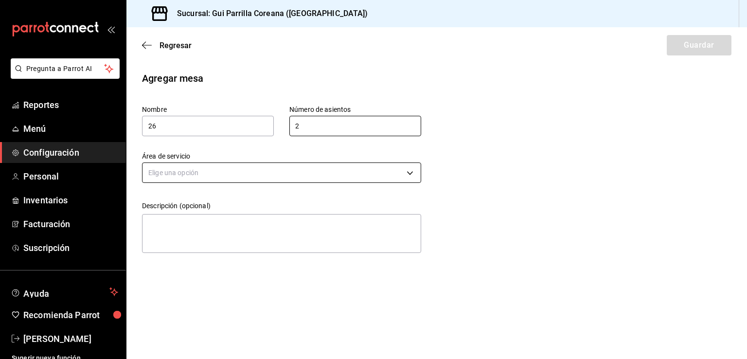
type input "2"
click at [254, 174] on body "Pregunta a Parrot AI Reportes Menú Configuración Personal Inventarios Facturaci…" at bounding box center [373, 179] width 747 height 359
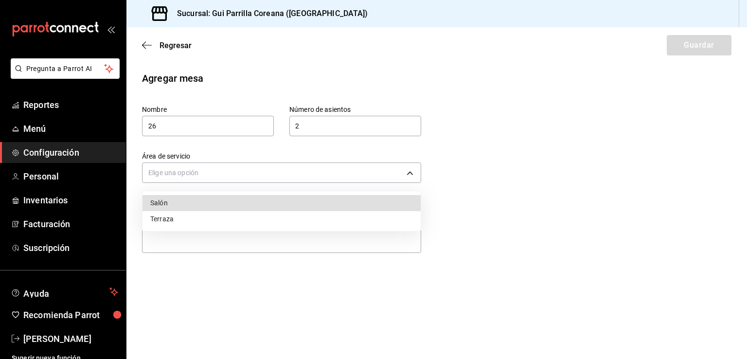
click at [188, 204] on li "Salón" at bounding box center [282, 203] width 278 height 16
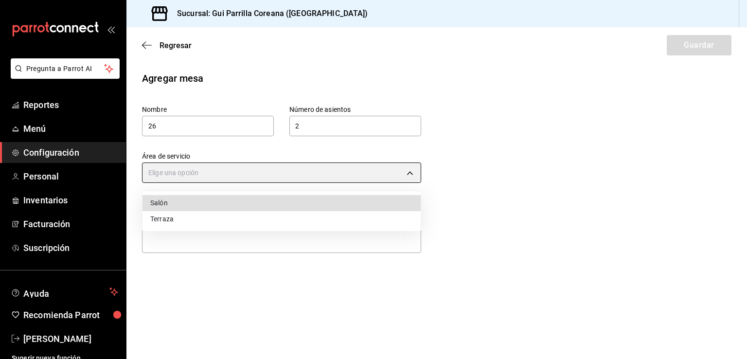
type input "8b381ece-a30d-4a59-bb19-ef7104fa05a8"
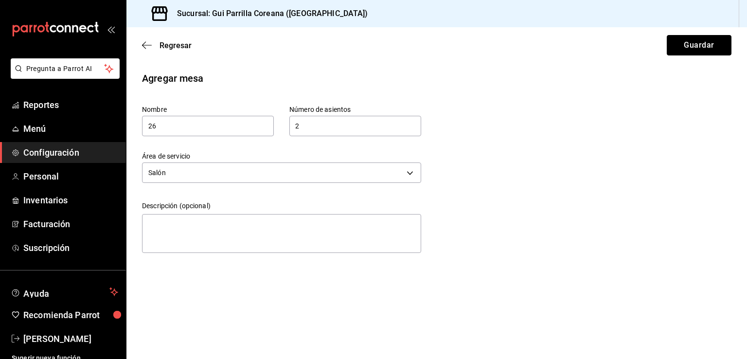
click at [681, 36] on button "Guardar" at bounding box center [699, 45] width 65 height 20
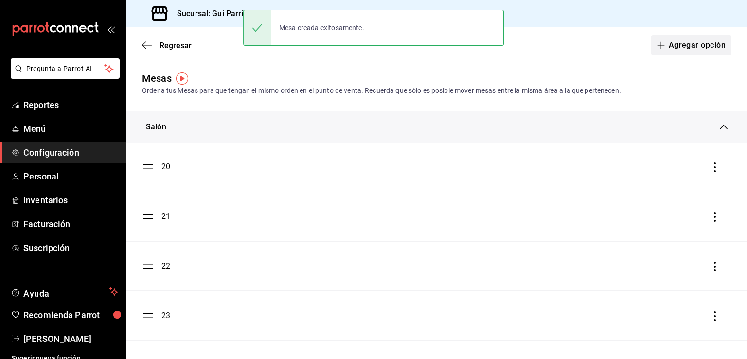
click at [683, 40] on button "Agregar opción" at bounding box center [692, 45] width 80 height 20
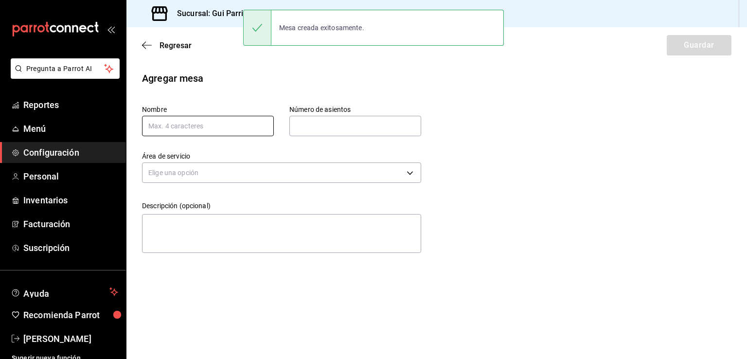
click at [193, 125] on input "text" at bounding box center [208, 126] width 132 height 20
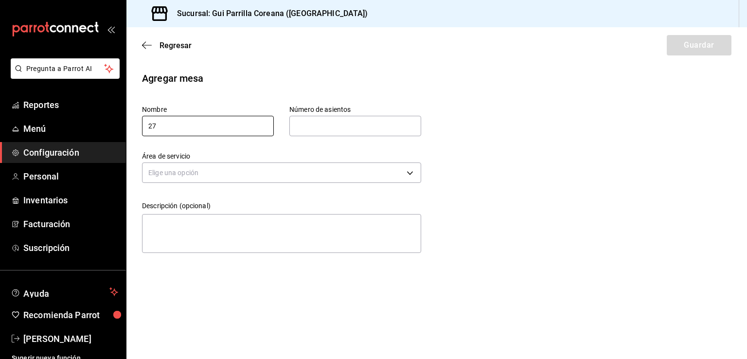
type input "27"
drag, startPoint x: 342, startPoint y: 116, endPoint x: 329, endPoint y: 133, distance: 20.9
click at [342, 116] on input "text" at bounding box center [356, 125] width 132 height 19
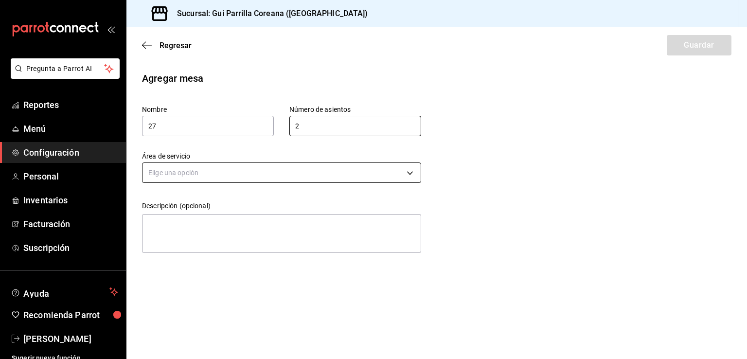
type input "2"
click at [281, 171] on body "Pregunta a Parrot AI Reportes Menú Configuración Personal Inventarios Facturaci…" at bounding box center [373, 179] width 747 height 359
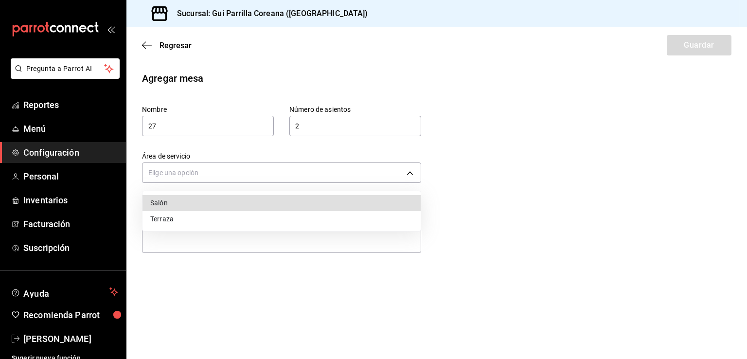
click at [185, 205] on li "Salón" at bounding box center [282, 203] width 278 height 16
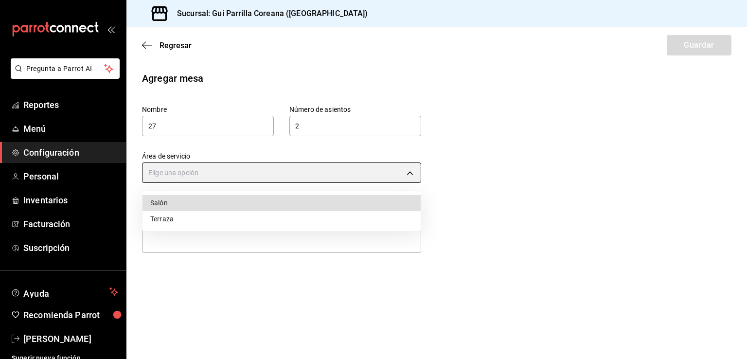
type input "8b381ece-a30d-4a59-bb19-ef7104fa05a8"
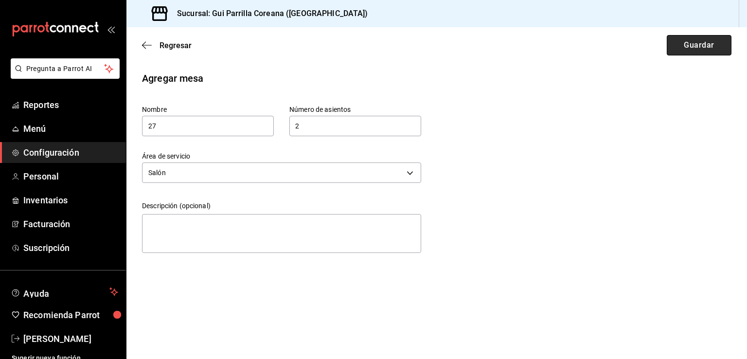
click at [700, 51] on button "Guardar" at bounding box center [699, 45] width 65 height 20
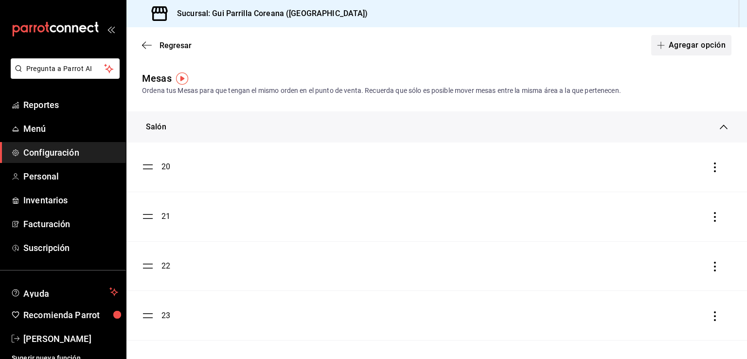
click at [675, 41] on button "Agregar opción" at bounding box center [692, 45] width 80 height 20
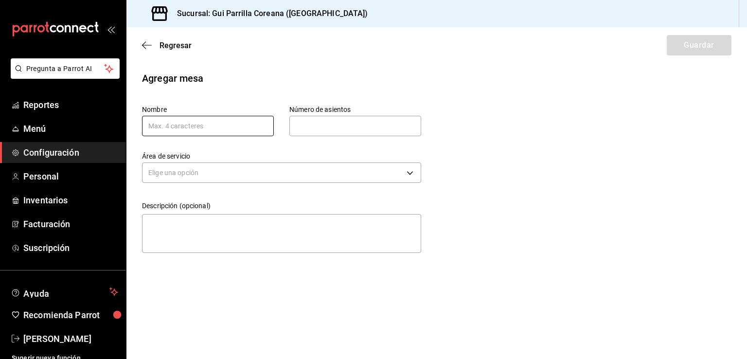
click at [176, 123] on input "text" at bounding box center [208, 126] width 132 height 20
type input "28"
click at [305, 115] on div "Número de asientos Número de asientos" at bounding box center [356, 120] width 132 height 31
click at [309, 127] on input "text" at bounding box center [356, 125] width 132 height 19
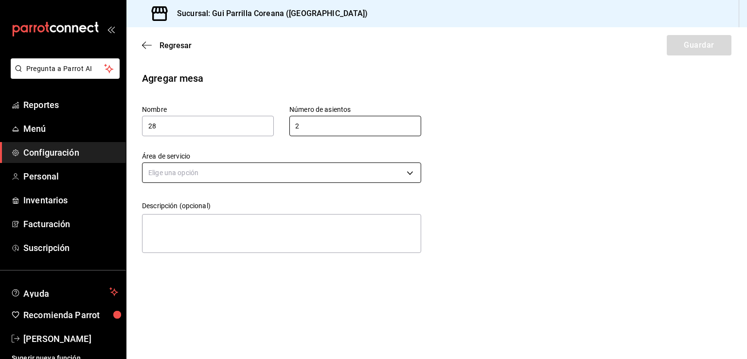
type input "2"
click at [251, 172] on body "Pregunta a Parrot AI Reportes Menú Configuración Personal Inventarios Facturaci…" at bounding box center [373, 179] width 747 height 359
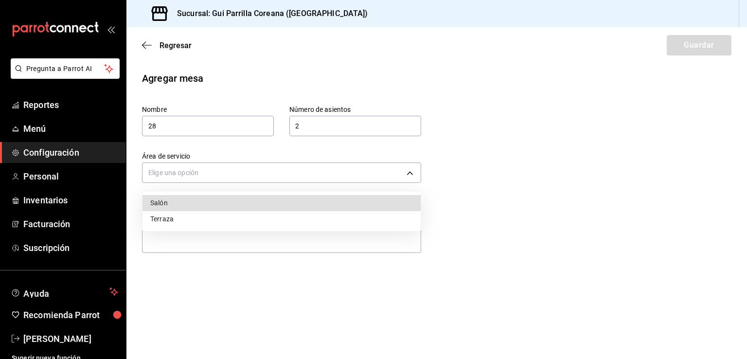
click at [205, 204] on li "Salón" at bounding box center [282, 203] width 278 height 16
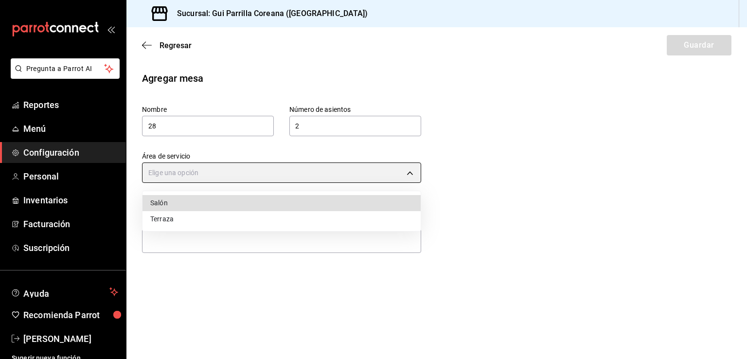
type input "8b381ece-a30d-4a59-bb19-ef7104fa05a8"
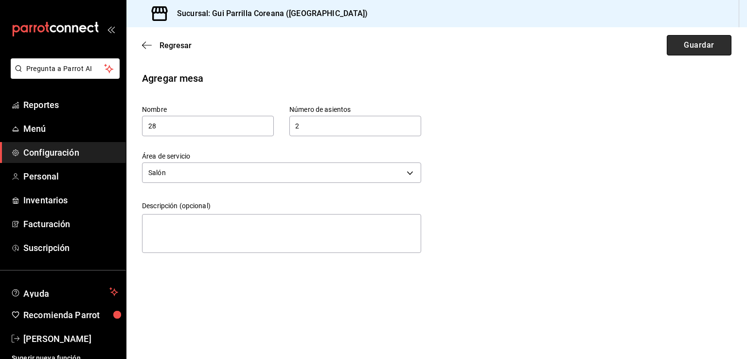
click at [699, 46] on button "Guardar" at bounding box center [699, 45] width 65 height 20
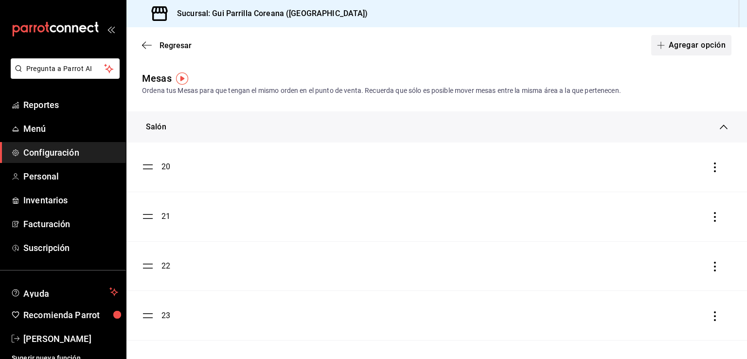
click at [699, 45] on button "Agregar opción" at bounding box center [692, 45] width 80 height 20
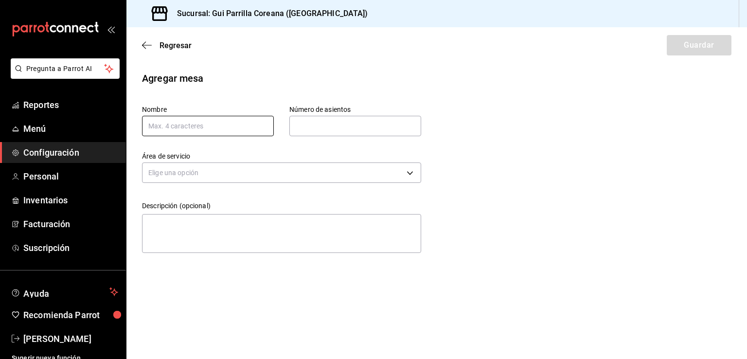
click at [207, 133] on input "text" at bounding box center [208, 126] width 132 height 20
type input "29"
click at [323, 129] on input "text" at bounding box center [356, 125] width 132 height 19
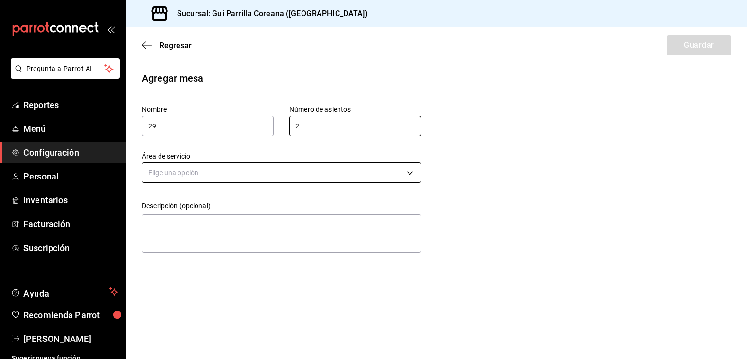
type input "2"
click at [299, 174] on body "Pregunta a Parrot AI Reportes Menú Configuración Personal Inventarios Facturaci…" at bounding box center [373, 179] width 747 height 359
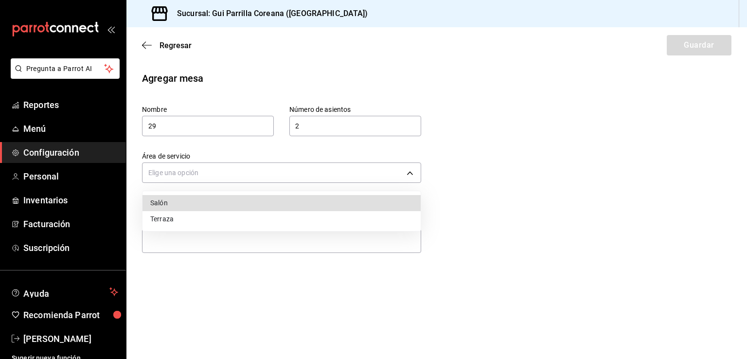
click at [209, 205] on li "Salón" at bounding box center [282, 203] width 278 height 16
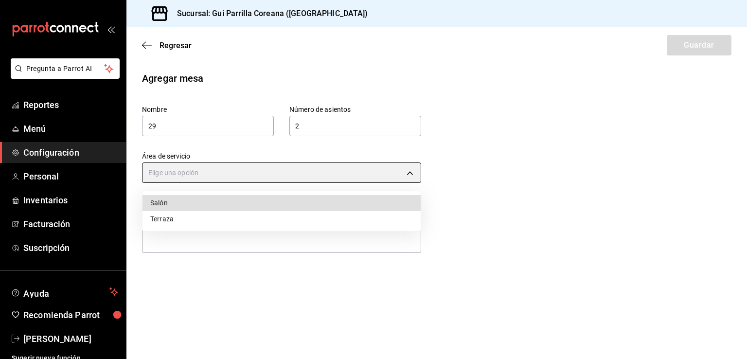
type input "8b381ece-a30d-4a59-bb19-ef7104fa05a8"
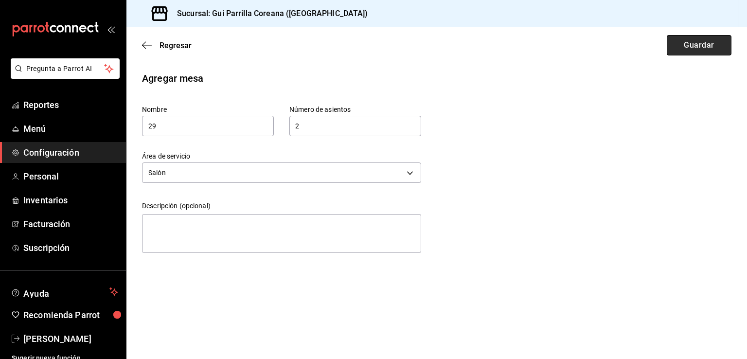
click at [717, 50] on button "Guardar" at bounding box center [699, 45] width 65 height 20
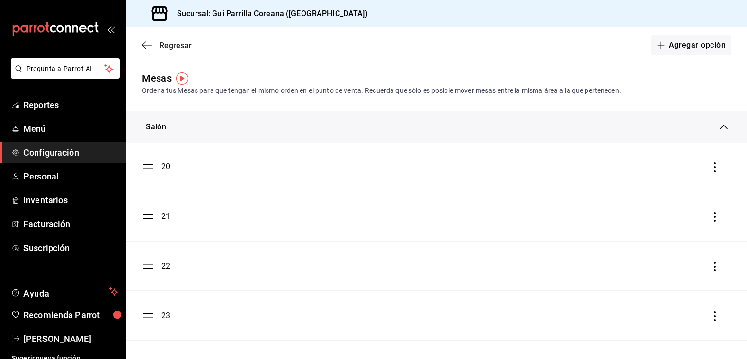
click at [176, 41] on span "Regresar" at bounding box center [176, 45] width 32 height 9
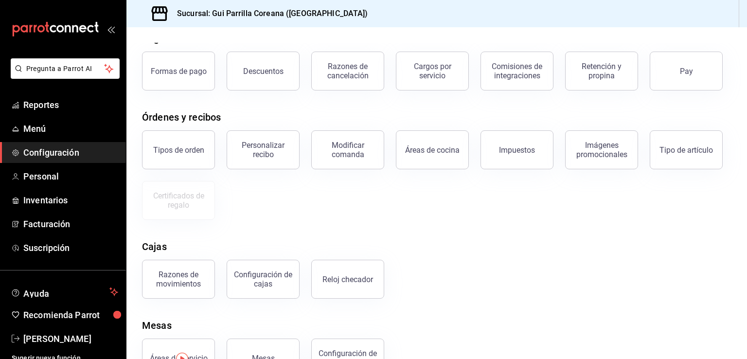
scroll to position [84, 0]
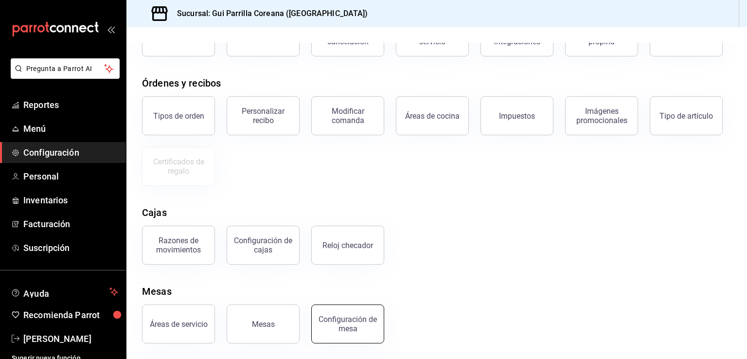
click at [365, 320] on div "Configuración de mesa" at bounding box center [348, 324] width 60 height 18
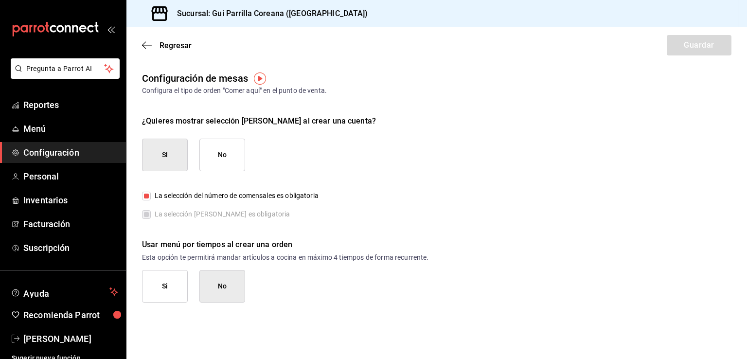
click at [159, 155] on button "Si" at bounding box center [165, 155] width 46 height 33
click at [223, 285] on button "No" at bounding box center [222, 286] width 46 height 33
click at [171, 46] on span "Regresar" at bounding box center [176, 45] width 32 height 9
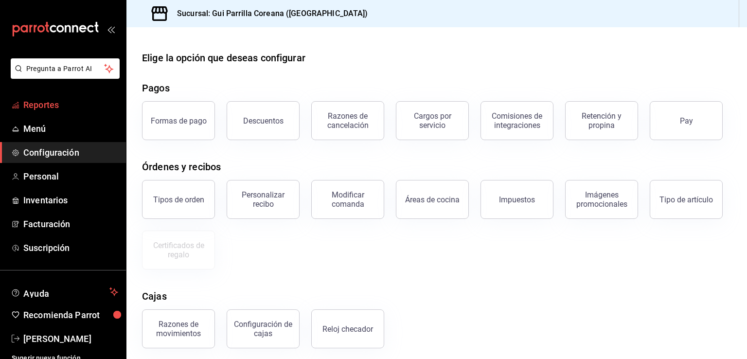
click at [36, 108] on span "Reportes" at bounding box center [70, 104] width 95 height 13
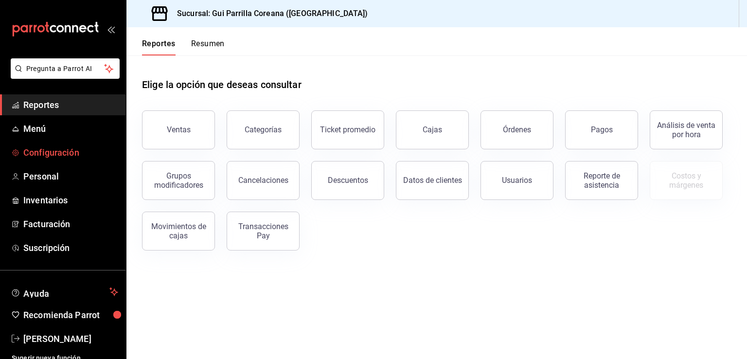
click at [70, 156] on span "Configuración" at bounding box center [70, 152] width 95 height 13
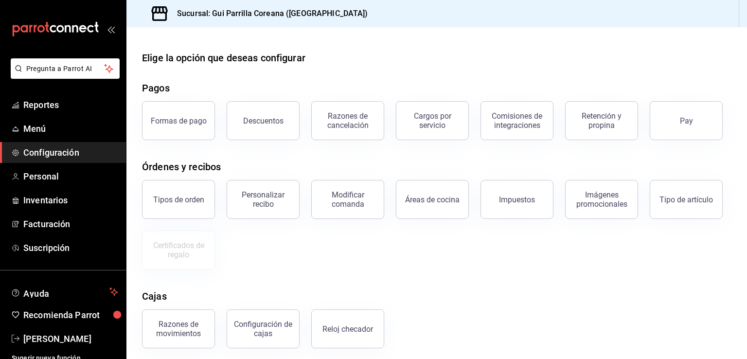
click at [441, 191] on button "Áreas de cocina" at bounding box center [432, 199] width 73 height 39
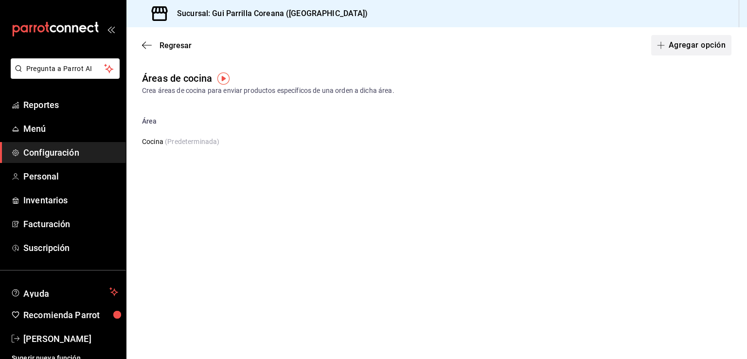
click at [697, 44] on button "Agregar opción" at bounding box center [692, 45] width 80 height 20
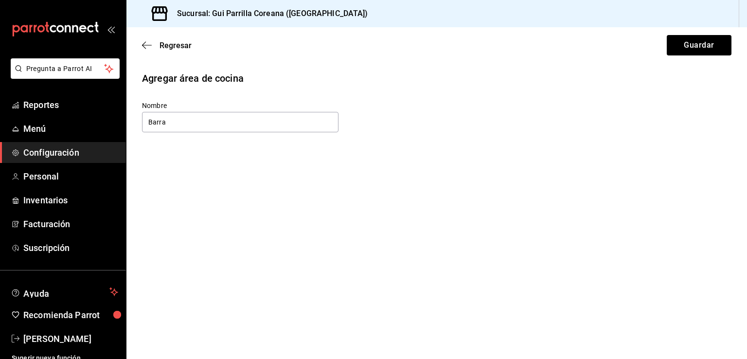
type input "Barra"
click at [738, 37] on div "Regresar Guardar" at bounding box center [437, 45] width 621 height 36
click at [715, 48] on button "Guardar" at bounding box center [699, 45] width 65 height 20
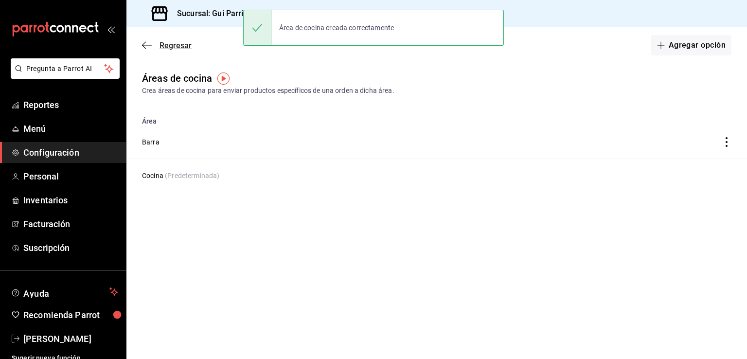
click at [172, 47] on span "Regresar" at bounding box center [176, 45] width 32 height 9
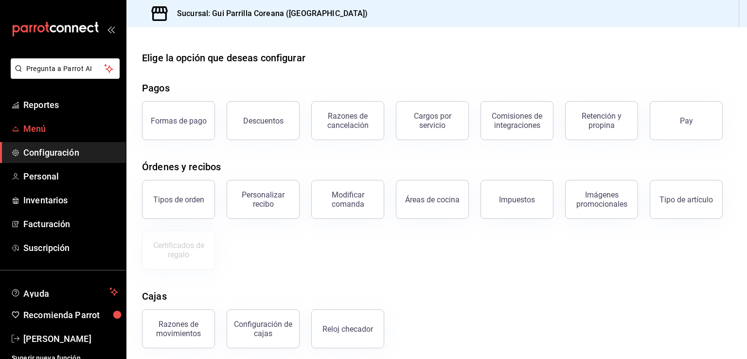
click at [36, 130] on span "Menú" at bounding box center [70, 128] width 95 height 13
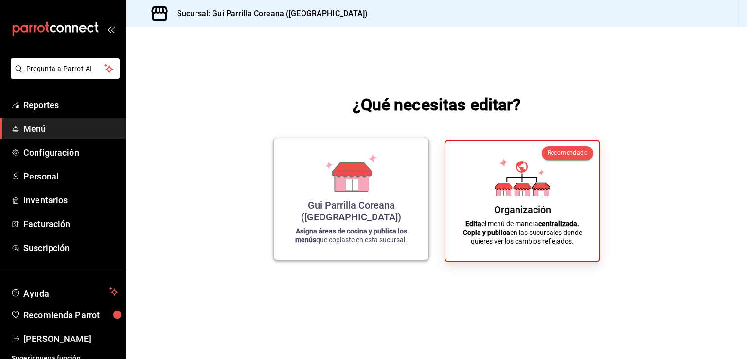
click at [331, 209] on div "Gui Parrilla Coreana ([GEOGRAPHIC_DATA]) Asigna áreas de cocina y publica los m…" at bounding box center [351, 199] width 131 height 106
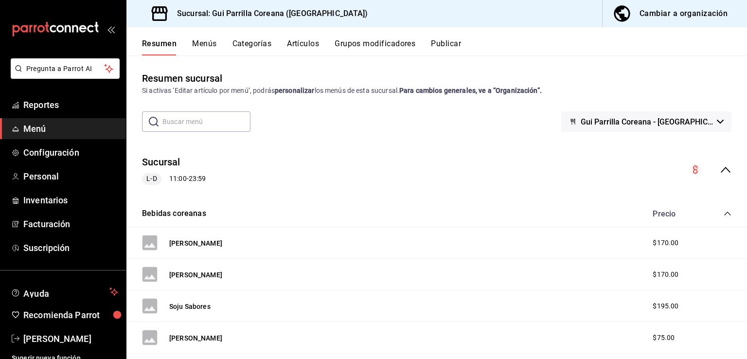
click at [249, 40] on button "Categorías" at bounding box center [252, 47] width 39 height 17
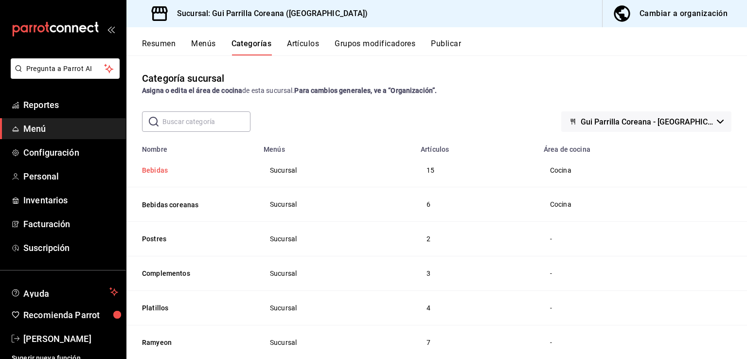
click at [160, 170] on button "Bebidas" at bounding box center [190, 170] width 97 height 10
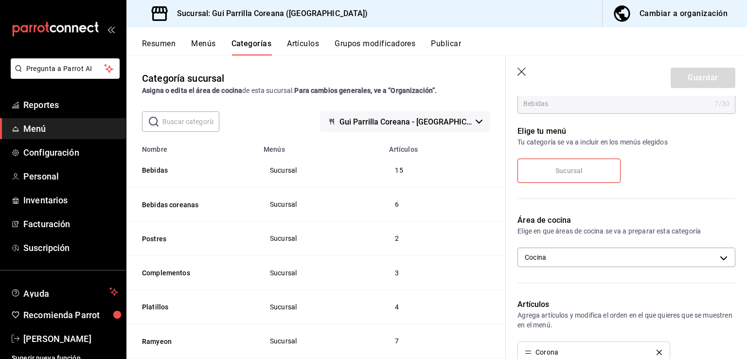
scroll to position [91, 0]
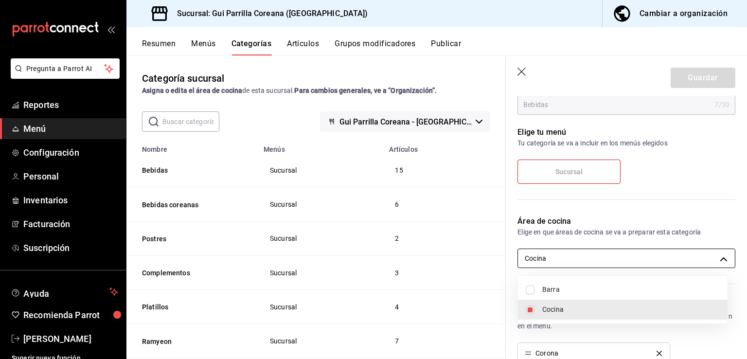
drag, startPoint x: 592, startPoint y: 260, endPoint x: 572, endPoint y: 263, distance: 19.8
click at [591, 260] on body "Pregunta a Parrot AI Reportes Menú Configuración Personal Inventarios Facturaci…" at bounding box center [373, 179] width 747 height 359
click at [545, 290] on span "Barra" at bounding box center [632, 290] width 178 height 10
type input "0942da16-7dc0-4cad-bfb8-0ce3da693169,2b146598-6194-45d4-af66-0e2db5a05df6"
checkbox input "true"
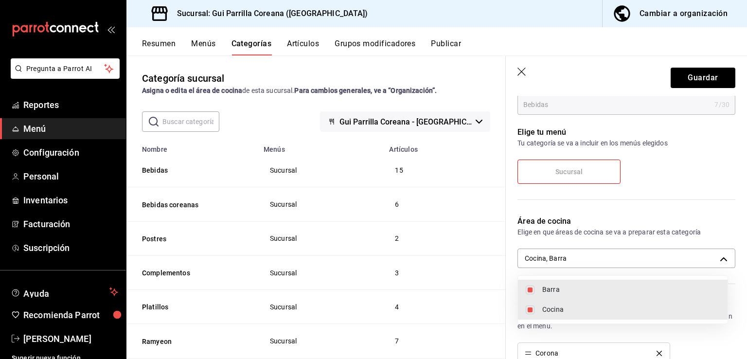
click at [550, 307] on span "Cocina" at bounding box center [632, 310] width 178 height 10
type input "2b146598-6194-45d4-af66-0e2db5a05df6"
checkbox input "false"
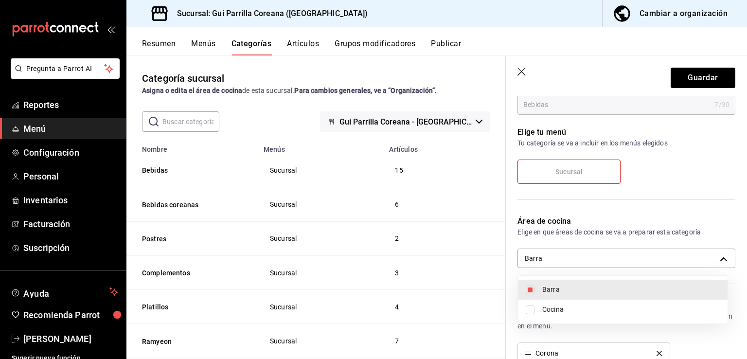
click at [700, 78] on div at bounding box center [373, 179] width 747 height 359
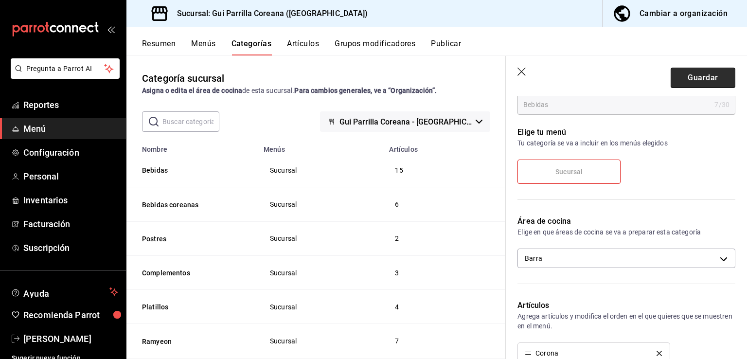
click at [700, 78] on button "Guardar" at bounding box center [703, 78] width 65 height 20
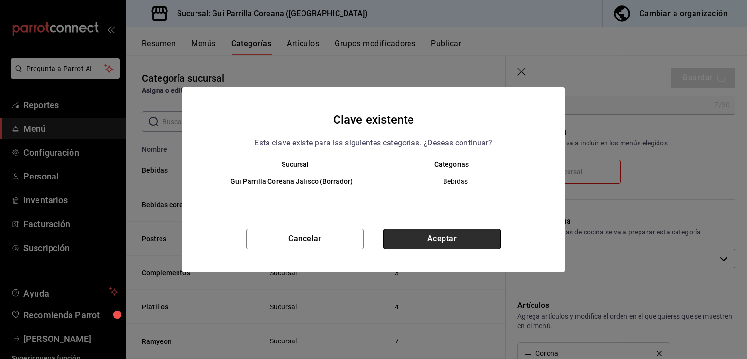
click at [443, 237] on button "Aceptar" at bounding box center [442, 239] width 118 height 20
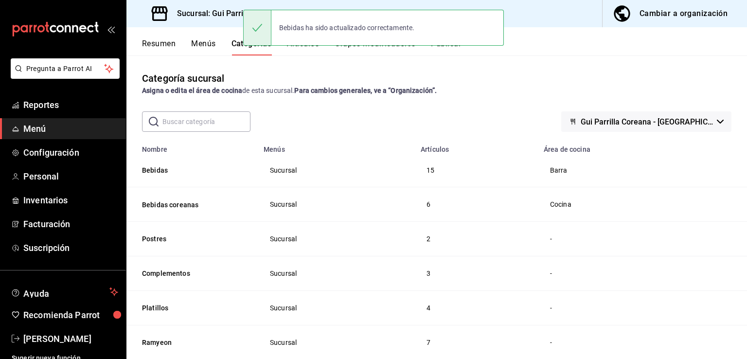
drag, startPoint x: 187, startPoint y: 202, endPoint x: 612, endPoint y: 222, distance: 424.8
click at [187, 202] on button "Bebidas coreanas" at bounding box center [190, 205] width 97 height 10
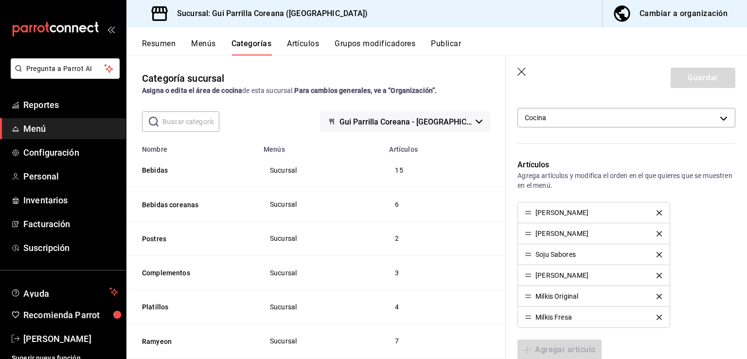
scroll to position [183, 0]
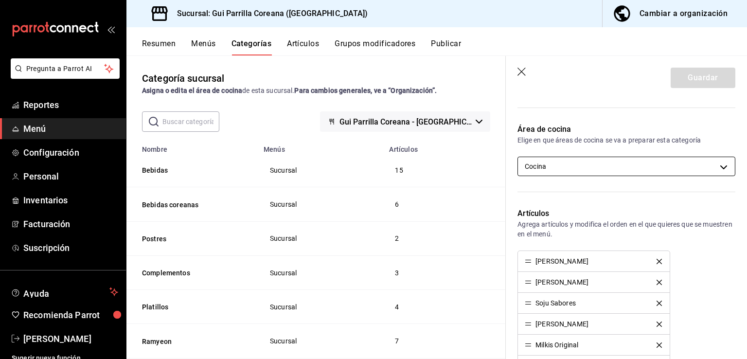
click at [679, 166] on body "Pregunta a Parrot AI Reportes Menú Configuración Personal Inventarios Facturaci…" at bounding box center [373, 179] width 747 height 359
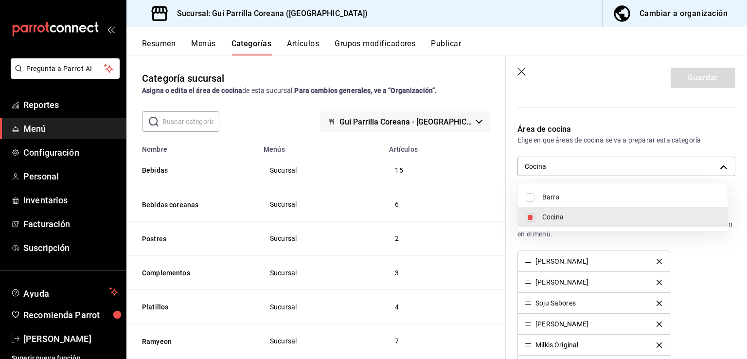
click at [543, 195] on span "Barra" at bounding box center [632, 197] width 178 height 10
type input "0942da16-7dc0-4cad-bfb8-0ce3da693169,2b146598-6194-45d4-af66-0e2db5a05df6"
checkbox input "true"
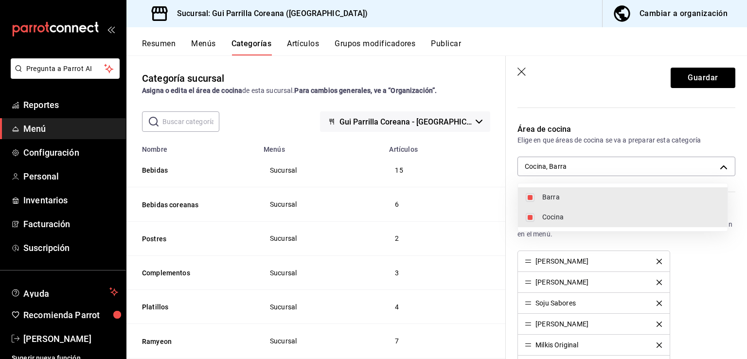
click at [544, 220] on span "Cocina" at bounding box center [632, 217] width 178 height 10
type input "2b146598-6194-45d4-af66-0e2db5a05df6"
checkbox input "false"
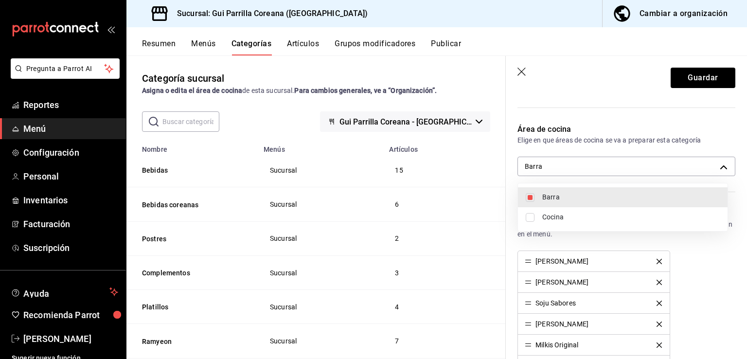
click at [694, 83] on div at bounding box center [373, 179] width 747 height 359
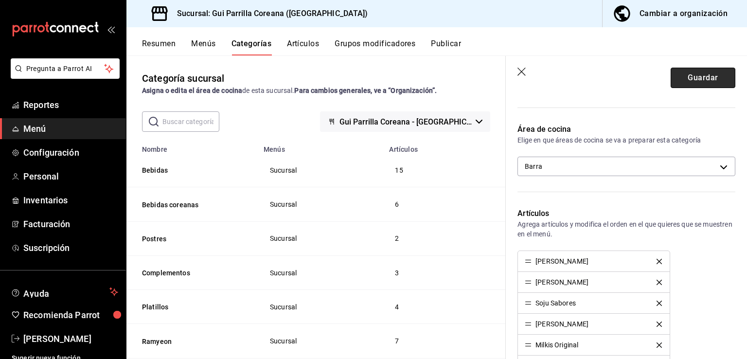
click at [699, 77] on button "Guardar" at bounding box center [703, 78] width 65 height 20
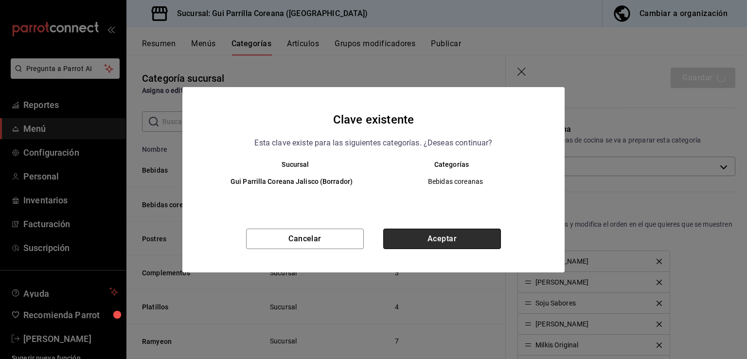
click at [466, 236] on button "Aceptar" at bounding box center [442, 239] width 118 height 20
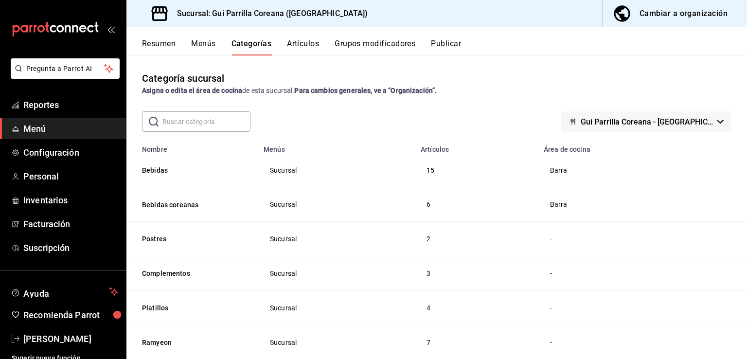
click at [460, 44] on button "Publicar" at bounding box center [446, 47] width 30 height 17
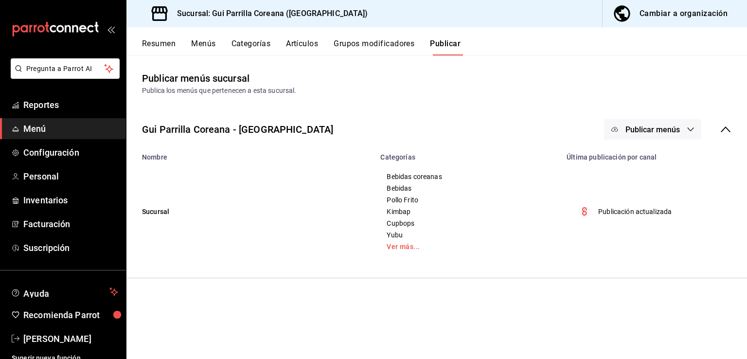
click at [654, 129] on span "Publicar menús" at bounding box center [653, 129] width 54 height 9
click at [652, 164] on span "Punto de venta" at bounding box center [667, 161] width 47 height 10
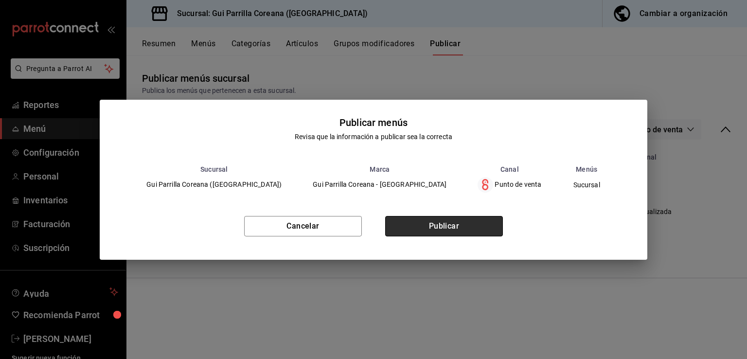
click at [421, 222] on button "Publicar" at bounding box center [444, 226] width 118 height 20
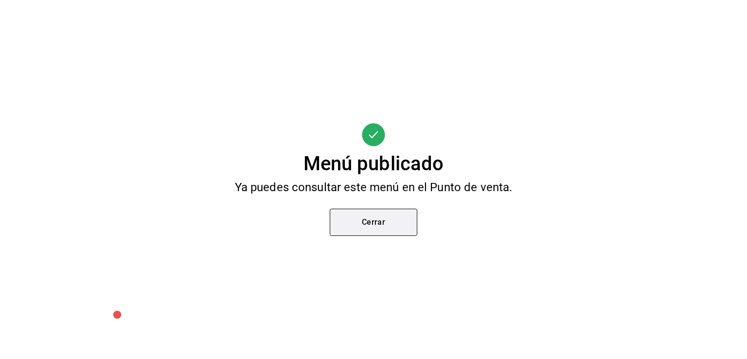
click at [399, 232] on button "Cerrar" at bounding box center [374, 222] width 88 height 27
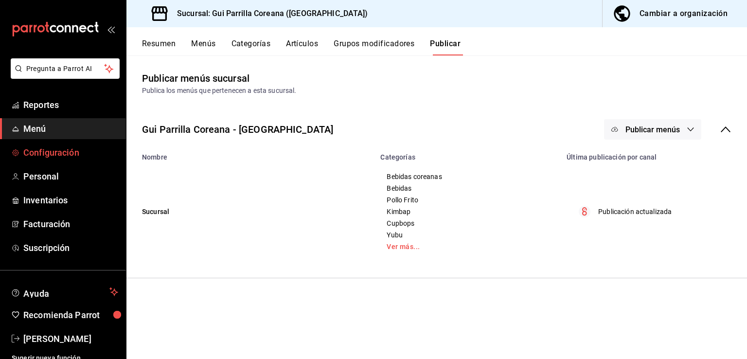
click at [67, 148] on span "Configuración" at bounding box center [70, 152] width 95 height 13
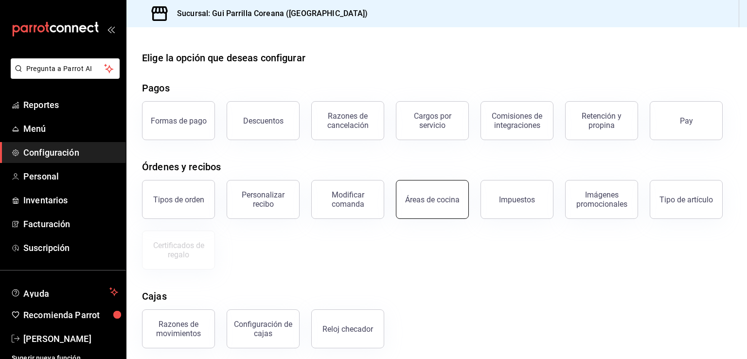
click at [438, 203] on div "Áreas de cocina" at bounding box center [432, 199] width 54 height 9
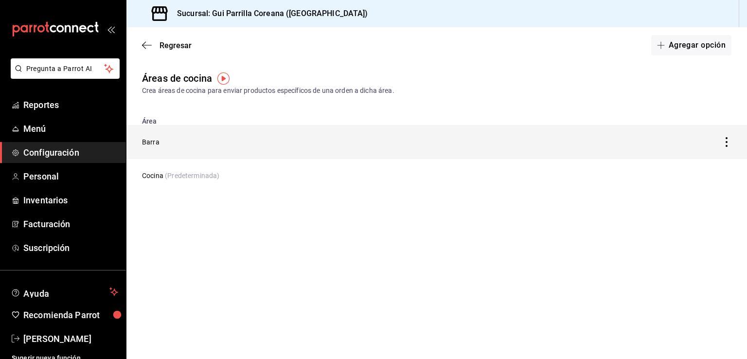
click at [159, 148] on td "Barra" at bounding box center [356, 142] width 459 height 34
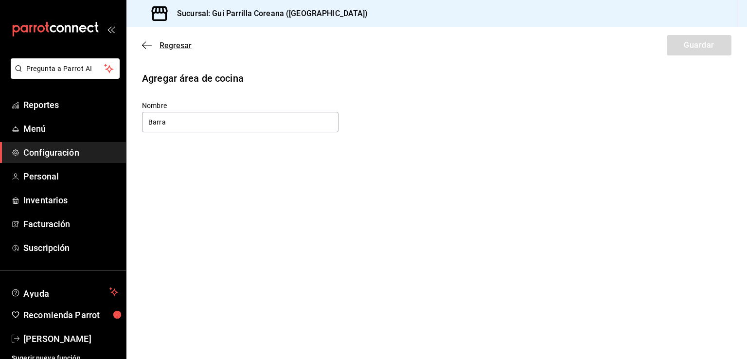
click at [181, 48] on span "Regresar" at bounding box center [176, 45] width 32 height 9
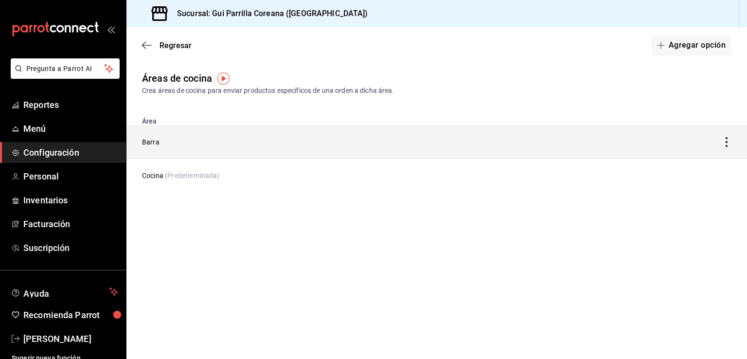
click at [728, 146] on icon "discountsTable" at bounding box center [727, 142] width 10 height 10
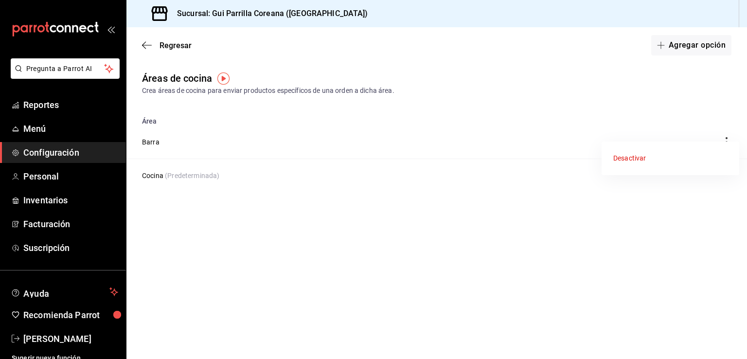
click at [593, 238] on div at bounding box center [373, 179] width 747 height 359
click at [171, 43] on span "Regresar" at bounding box center [176, 45] width 32 height 9
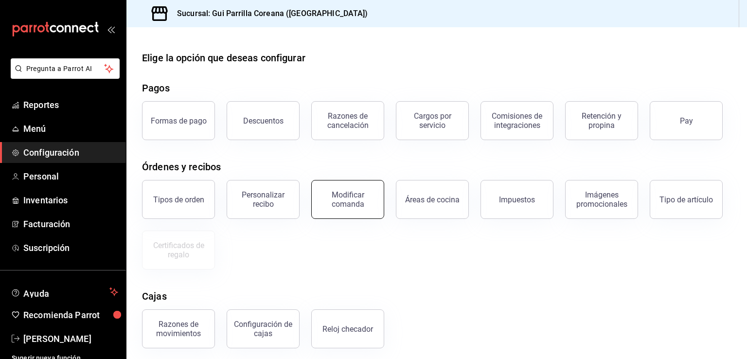
click at [351, 201] on div "Modificar comanda" at bounding box center [348, 199] width 60 height 18
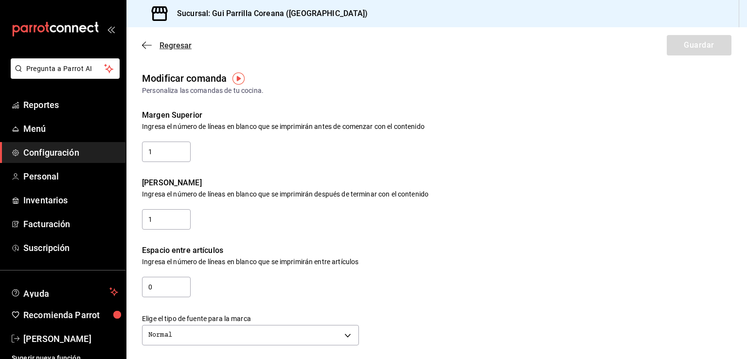
click at [177, 45] on span "Regresar" at bounding box center [176, 45] width 32 height 9
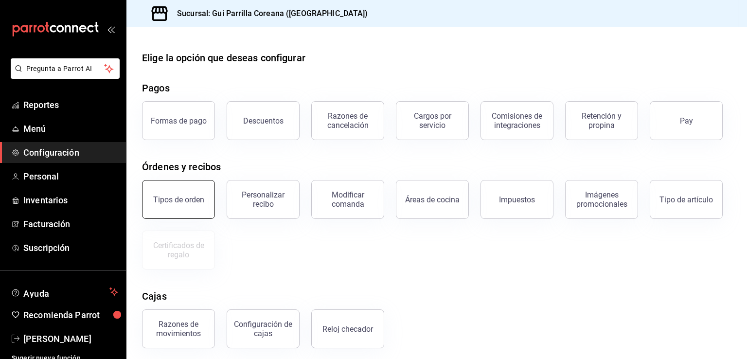
click at [190, 208] on button "Tipos de orden" at bounding box center [178, 199] width 73 height 39
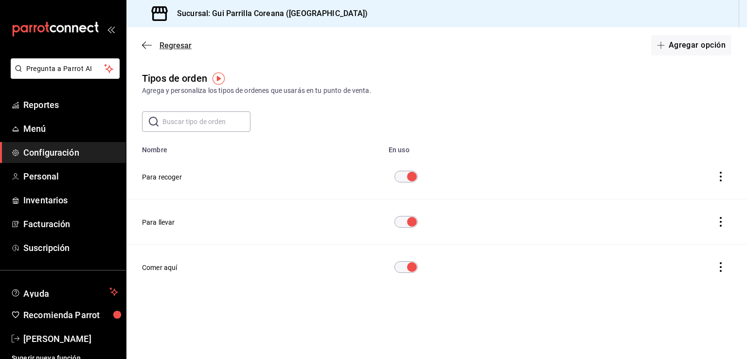
click at [179, 46] on span "Regresar" at bounding box center [176, 45] width 32 height 9
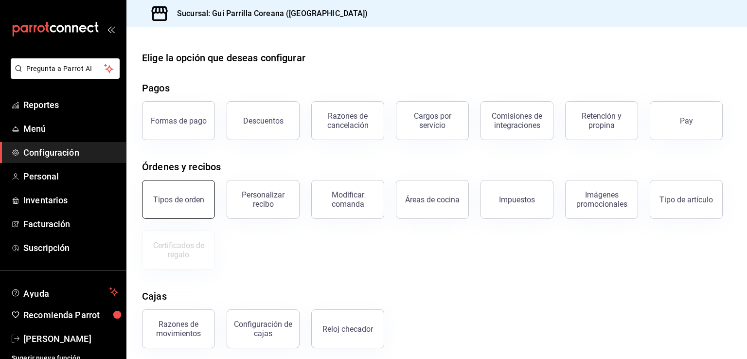
click at [178, 206] on button "Tipos de orden" at bounding box center [178, 199] width 73 height 39
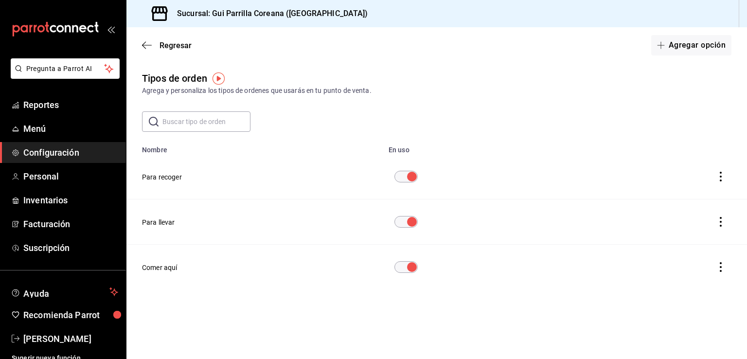
click at [406, 180] on input "diningOptionTable" at bounding box center [412, 177] width 35 height 12
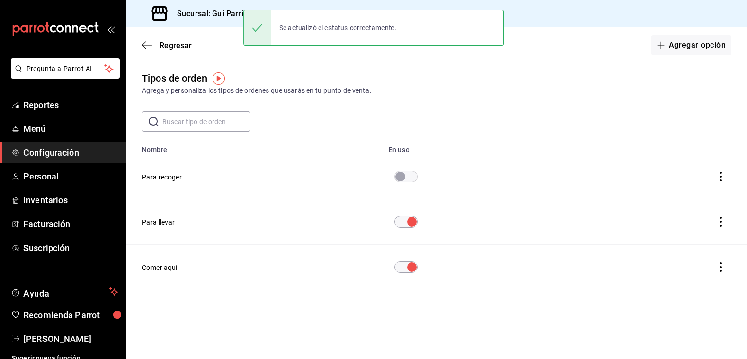
click at [722, 180] on icon "actions" at bounding box center [721, 177] width 10 height 10
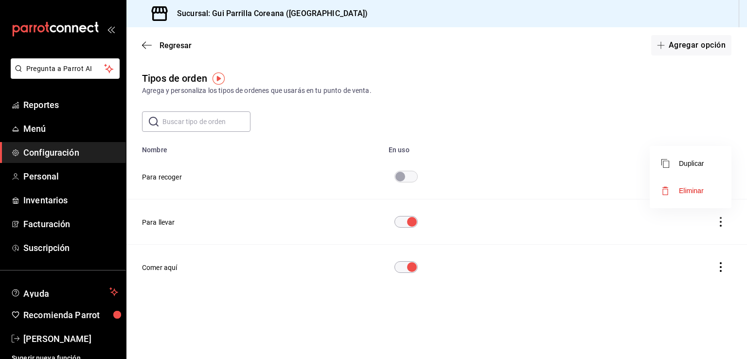
click at [681, 185] on span "Eliminar" at bounding box center [683, 191] width 42 height 12
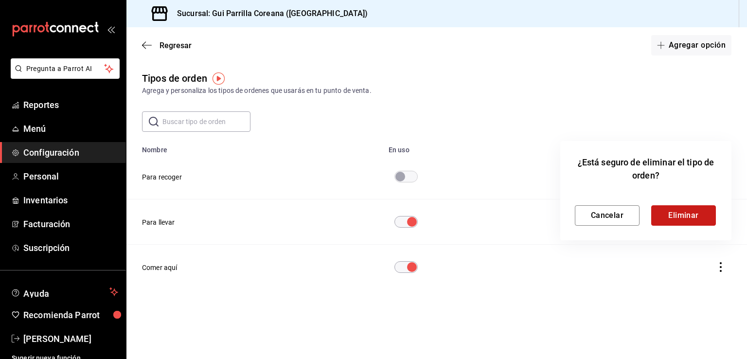
click at [686, 216] on button "Eliminar" at bounding box center [684, 215] width 65 height 20
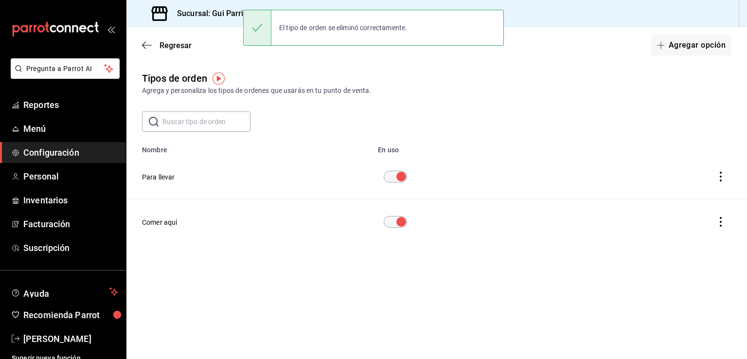
click at [414, 286] on main "Regresar Agregar opción Tipos de orden Agrega y personaliza los tipos de ordene…" at bounding box center [437, 193] width 621 height 332
click at [166, 47] on span "Regresar" at bounding box center [176, 45] width 32 height 9
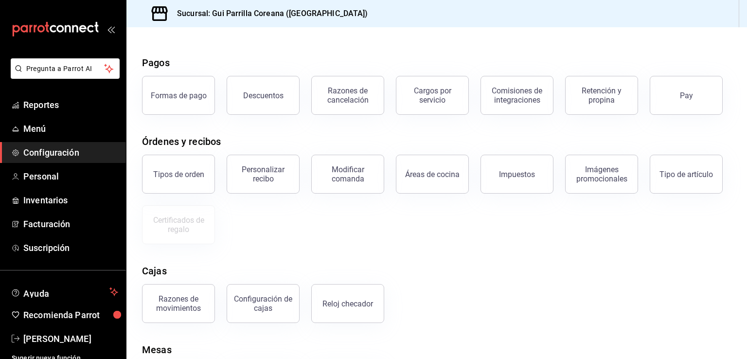
scroll to position [84, 0]
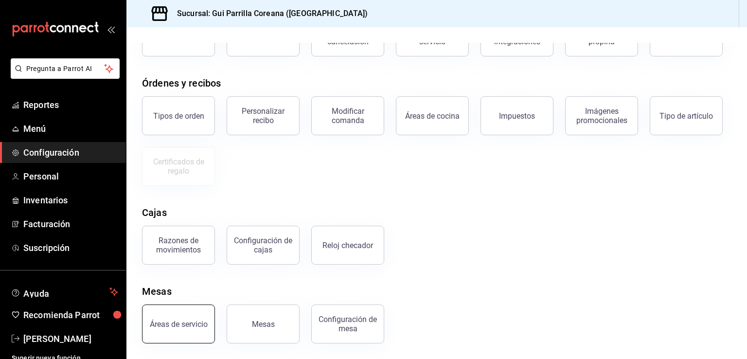
click at [183, 323] on div "Áreas de servicio" at bounding box center [179, 324] width 58 height 9
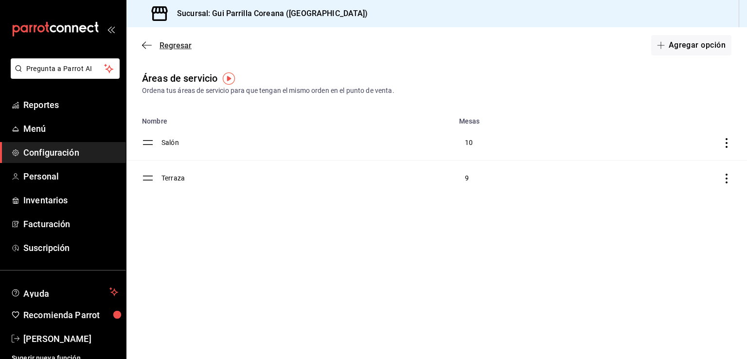
click at [164, 47] on span "Regresar" at bounding box center [176, 45] width 32 height 9
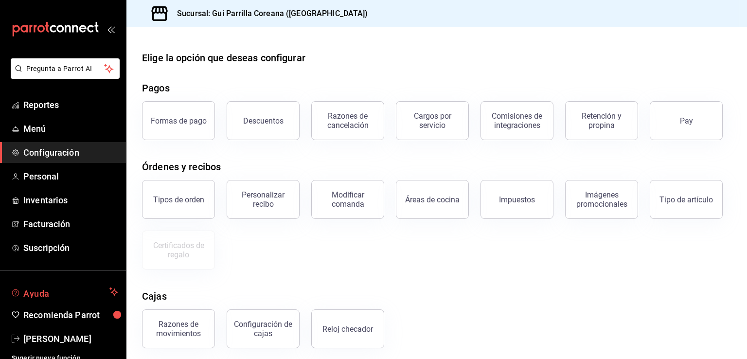
click at [86, 284] on button "Ayuda" at bounding box center [63, 291] width 126 height 19
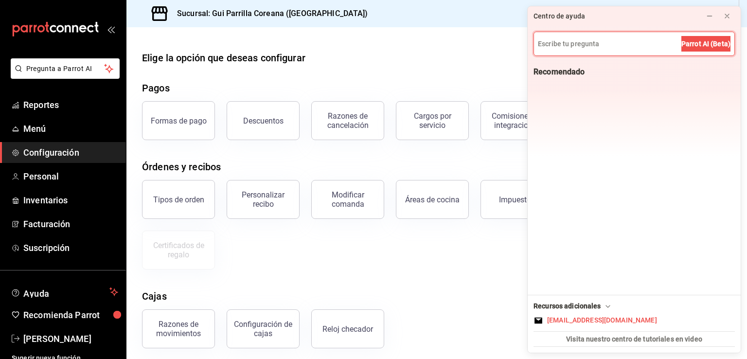
click at [577, 51] on input at bounding box center [634, 43] width 200 height 23
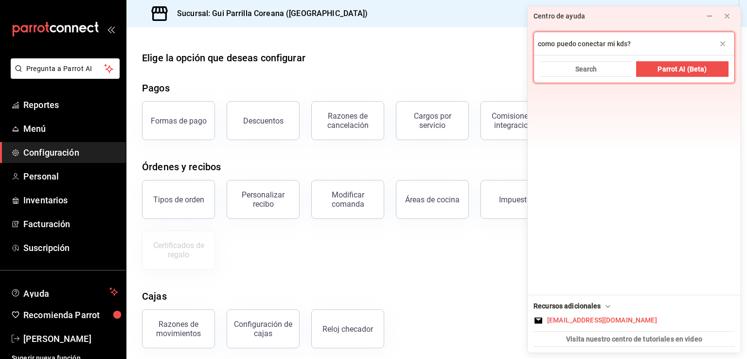
type input "como puedo conectar mi kds?"
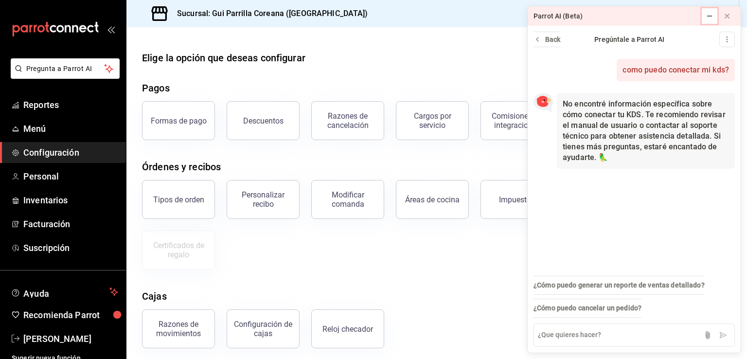
click at [712, 18] on icon at bounding box center [710, 16] width 8 height 8
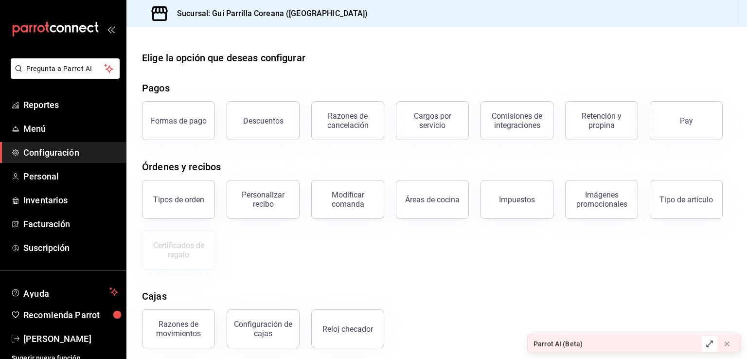
click at [487, 290] on div "Cajas" at bounding box center [437, 296] width 590 height 15
click at [490, 292] on div "Cajas" at bounding box center [437, 296] width 590 height 15
click at [488, 293] on div "Cajas" at bounding box center [437, 296] width 590 height 15
click at [405, 249] on div "Tipos de orden Personalizar recibo Modificar comanda Áreas de cocina Impuestos …" at bounding box center [430, 218] width 601 height 101
click at [41, 181] on span "Personal" at bounding box center [70, 176] width 95 height 13
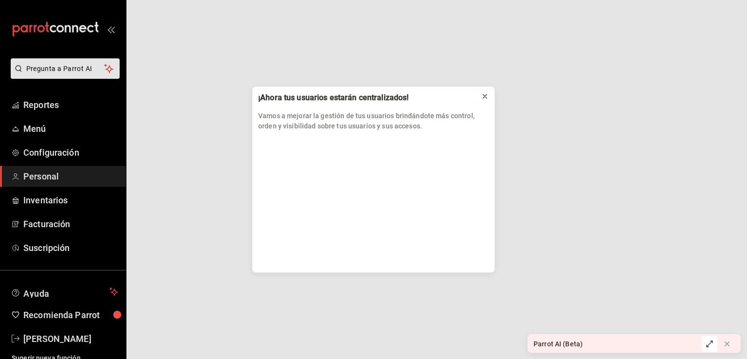
click at [486, 94] on icon at bounding box center [485, 96] width 8 height 8
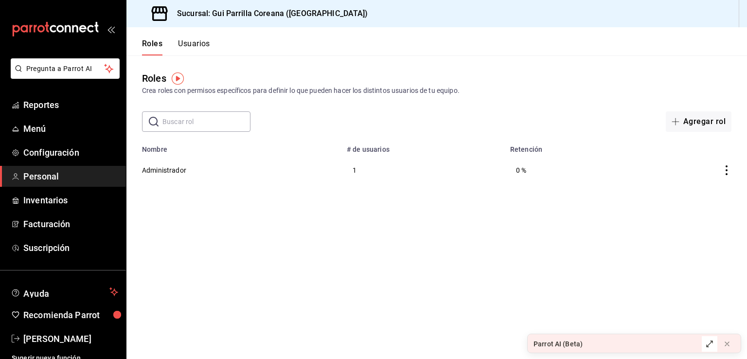
click at [193, 47] on button "Usuarios" at bounding box center [194, 47] width 32 height 17
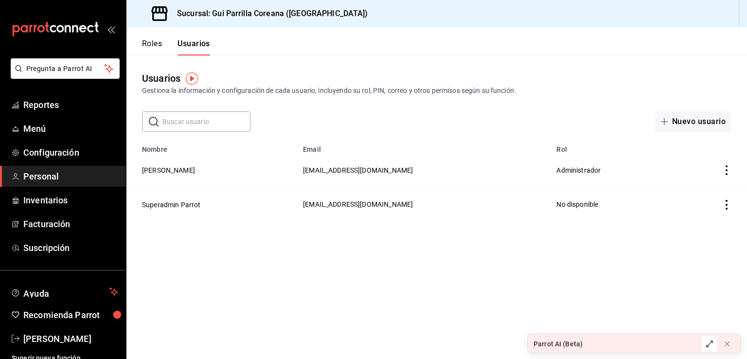
click at [150, 45] on button "Roles" at bounding box center [152, 47] width 20 height 17
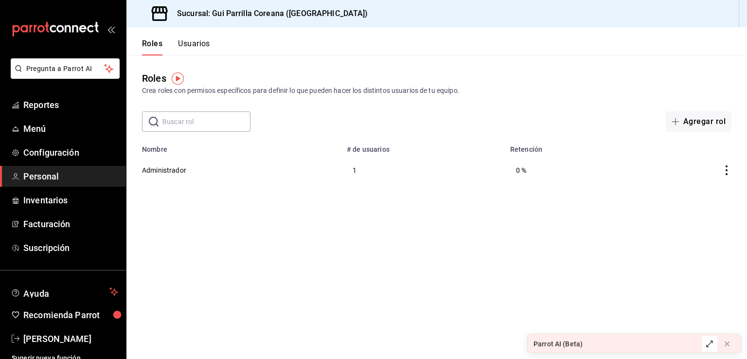
click at [198, 49] on button "Usuarios" at bounding box center [194, 47] width 32 height 17
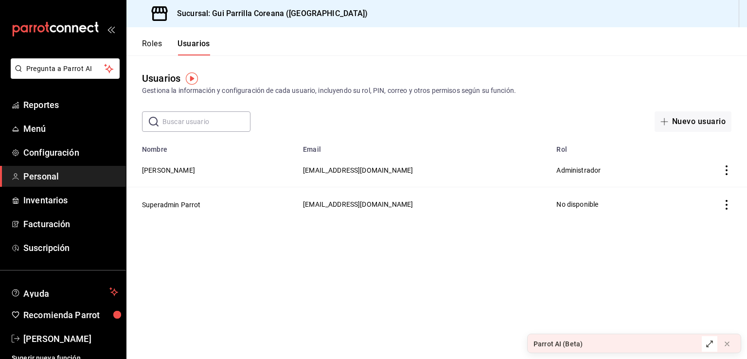
drag, startPoint x: 285, startPoint y: 263, endPoint x: 276, endPoint y: 259, distance: 8.9
click at [276, 263] on main "Usuarios Gestiona la información y configuración de cada usuario, incluyendo su…" at bounding box center [437, 207] width 621 height 304
click at [154, 40] on button "Roles" at bounding box center [152, 47] width 20 height 17
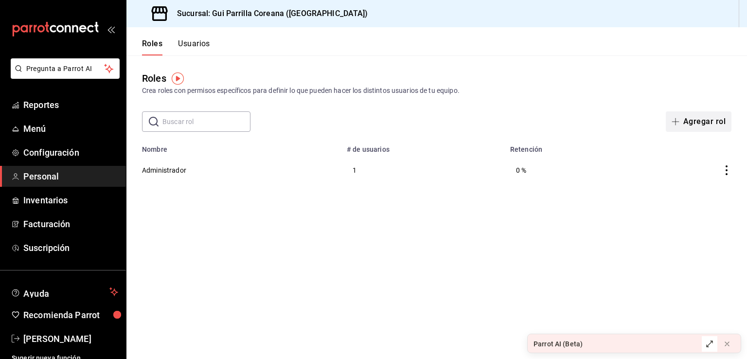
click at [696, 125] on button "Agregar rol" at bounding box center [699, 121] width 66 height 20
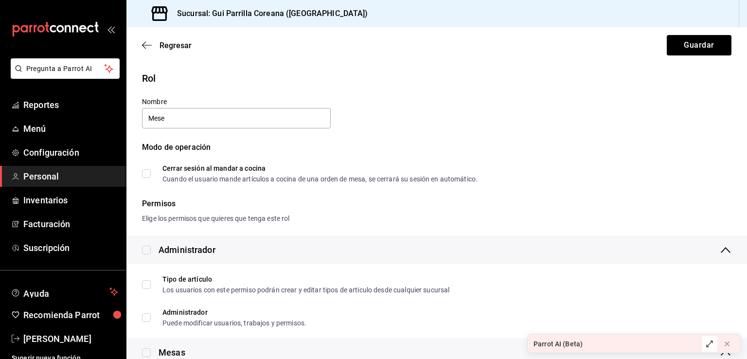
type input "Mesero"
drag, startPoint x: 398, startPoint y: 152, endPoint x: 410, endPoint y: 152, distance: 12.2
click at [410, 152] on div "Modo de operación" at bounding box center [437, 153] width 590 height 23
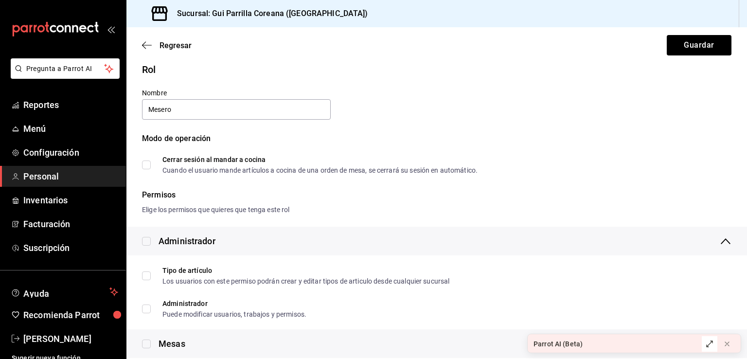
scroll to position [31, 0]
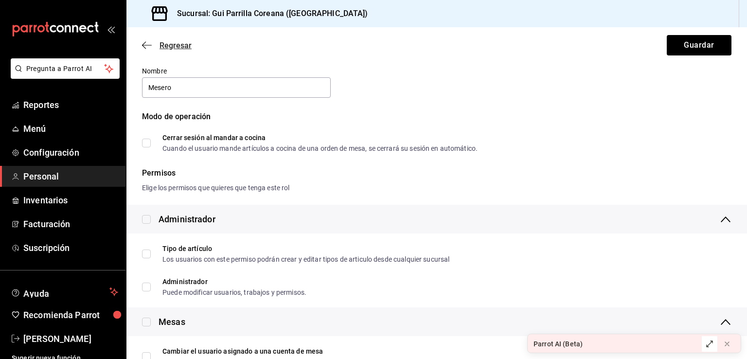
click at [174, 48] on span "Regresar" at bounding box center [176, 45] width 32 height 9
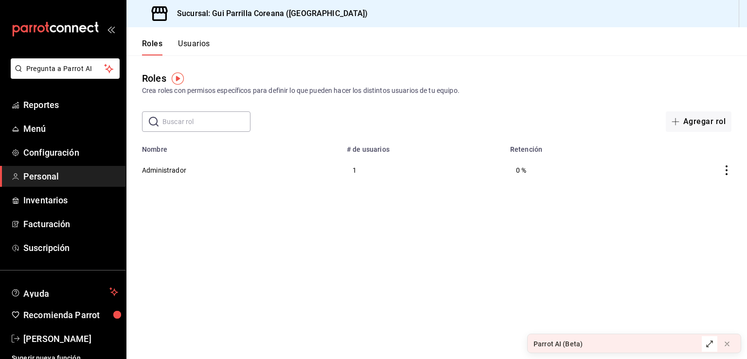
click at [192, 45] on button "Usuarios" at bounding box center [194, 47] width 32 height 17
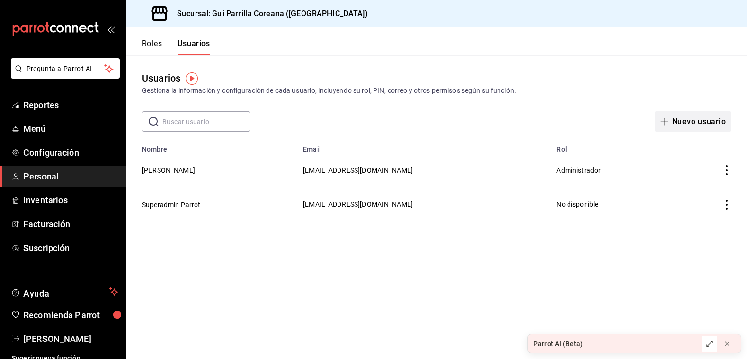
click at [670, 126] on button "Nuevo usuario" at bounding box center [693, 121] width 77 height 20
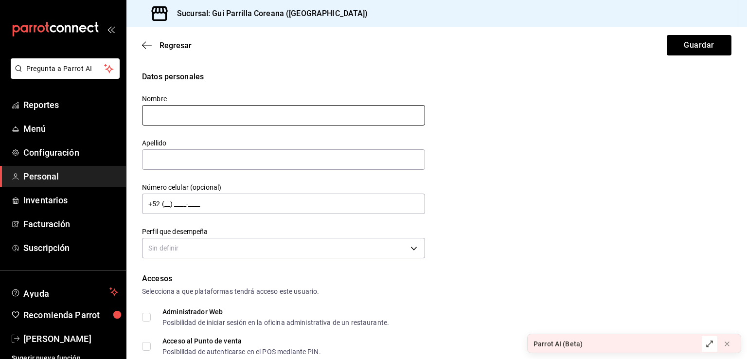
click at [220, 111] on input "text" at bounding box center [283, 115] width 283 height 20
type input "Carolina"
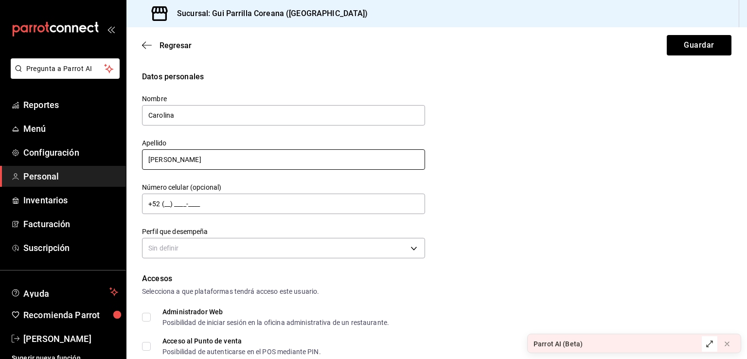
type input "[PERSON_NAME]"
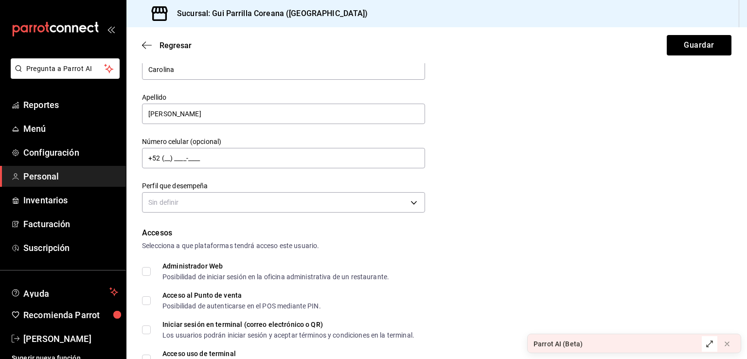
scroll to position [112, 0]
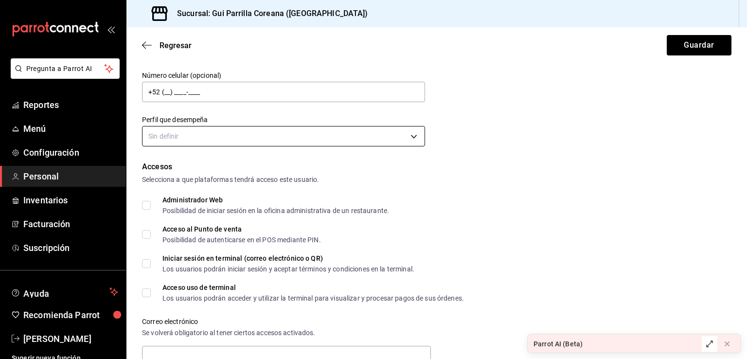
click at [327, 143] on body "Pregunta a Parrot AI Reportes Menú Configuración Personal Inventarios Facturaci…" at bounding box center [373, 179] width 747 height 359
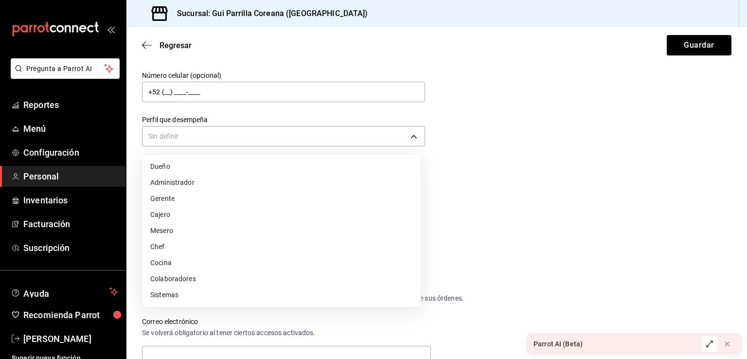
drag, startPoint x: 175, startPoint y: 231, endPoint x: 471, endPoint y: 200, distance: 298.4
click at [175, 231] on li "Mesero" at bounding box center [282, 231] width 278 height 16
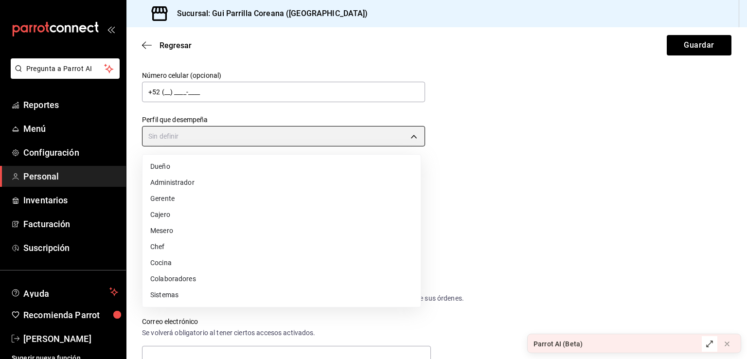
type input "WAITER"
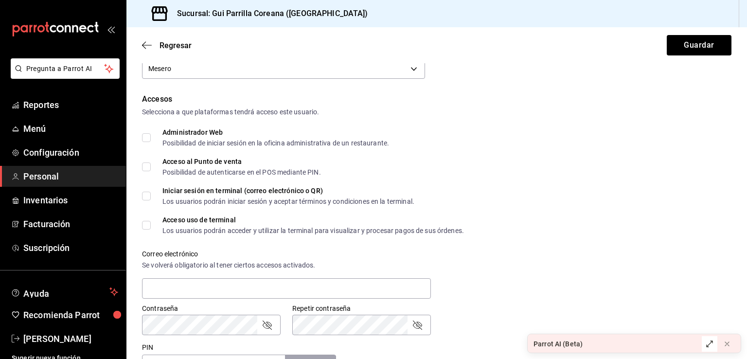
scroll to position [228, 0]
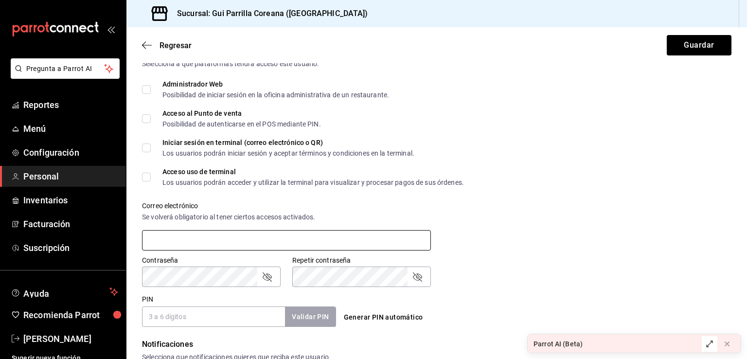
click at [343, 242] on input "text" at bounding box center [286, 240] width 289 height 20
click at [516, 190] on div "Correo electrónico Se volverá obligatorio al tener ciertos accesos activados." at bounding box center [430, 221] width 601 height 62
drag, startPoint x: 520, startPoint y: 155, endPoint x: 526, endPoint y: 184, distance: 29.9
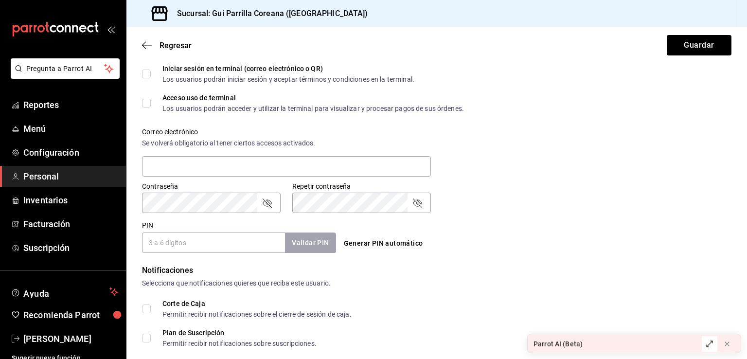
scroll to position [340, 0]
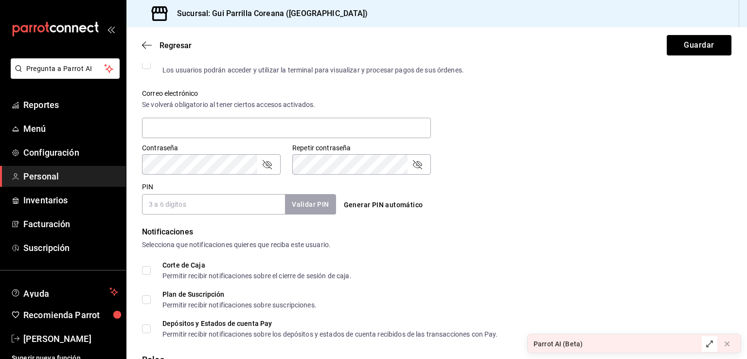
click at [550, 135] on div "Contraseña Contraseña Repetir contraseña Repetir contraseña" at bounding box center [430, 153] width 601 height 43
click at [594, 137] on div "Contraseña Contraseña Repetir contraseña Repetir contraseña" at bounding box center [430, 153] width 601 height 43
drag, startPoint x: 557, startPoint y: 160, endPoint x: 552, endPoint y: 162, distance: 5.2
click at [557, 160] on div "Contraseña Contraseña Repetir contraseña Repetir contraseña" at bounding box center [430, 153] width 601 height 43
drag, startPoint x: 538, startPoint y: 139, endPoint x: 536, endPoint y: 144, distance: 5.0
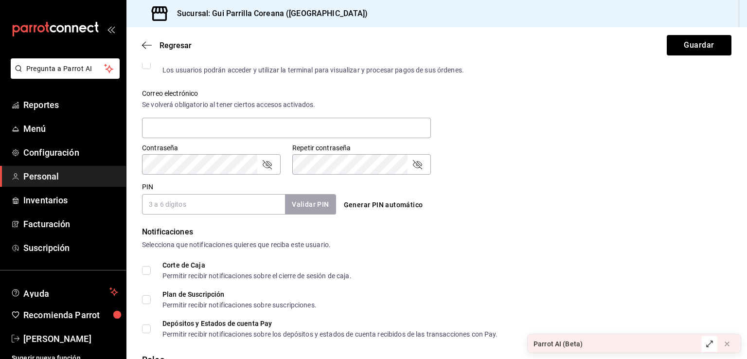
click at [537, 141] on div "Contraseña Contraseña Repetir contraseña Repetir contraseña" at bounding box center [430, 153] width 601 height 43
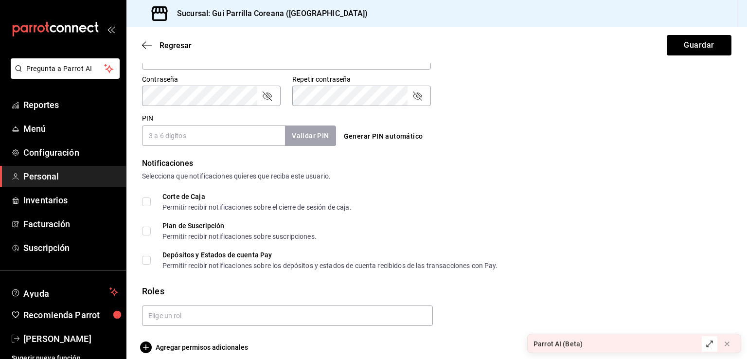
scroll to position [418, 0]
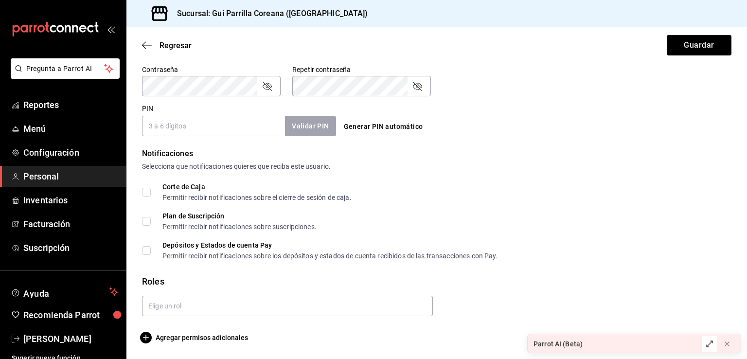
drag, startPoint x: 573, startPoint y: 215, endPoint x: 552, endPoint y: 190, distance: 32.4
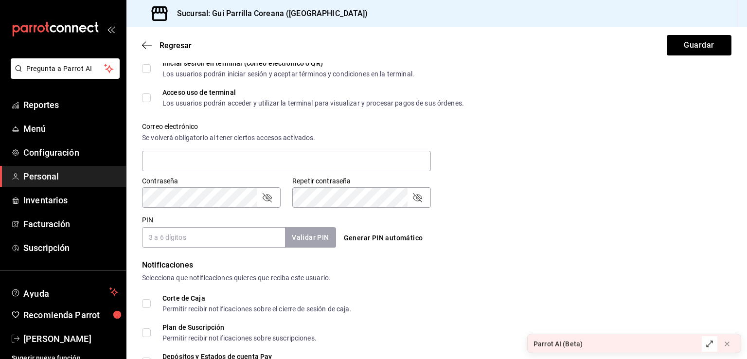
scroll to position [309, 0]
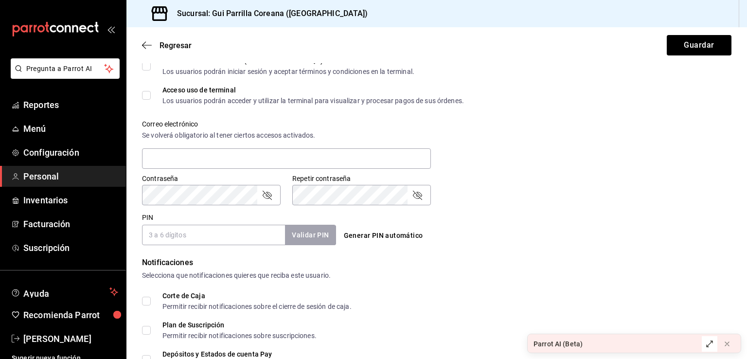
click at [228, 235] on input "PIN" at bounding box center [213, 235] width 143 height 20
click at [202, 238] on input "PIN" at bounding box center [213, 235] width 143 height 20
click at [211, 233] on input "PIN" at bounding box center [213, 235] width 143 height 20
click at [231, 239] on input "PIN" at bounding box center [213, 235] width 143 height 20
click at [436, 251] on form "Datos personales Nombre Carolina Apellido [PERSON_NAME] Número celular (opciona…" at bounding box center [437, 107] width 590 height 691
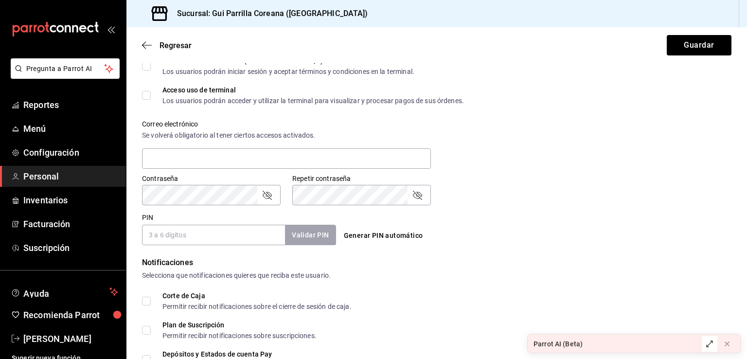
click at [170, 241] on input "PIN" at bounding box center [213, 235] width 143 height 20
type input "2190"
click at [305, 239] on button "Validar PIN" at bounding box center [310, 235] width 52 height 21
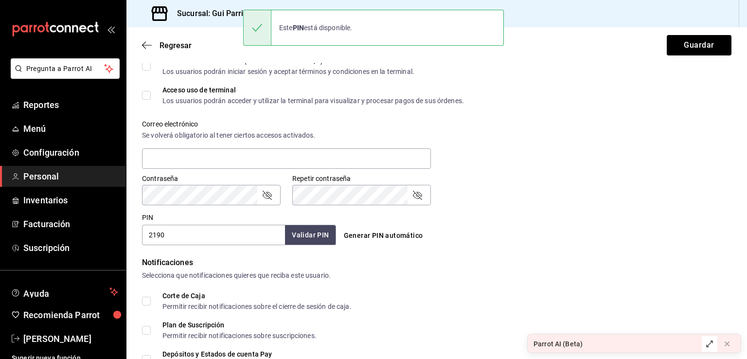
drag, startPoint x: 462, startPoint y: 179, endPoint x: 475, endPoint y: 226, distance: 49.0
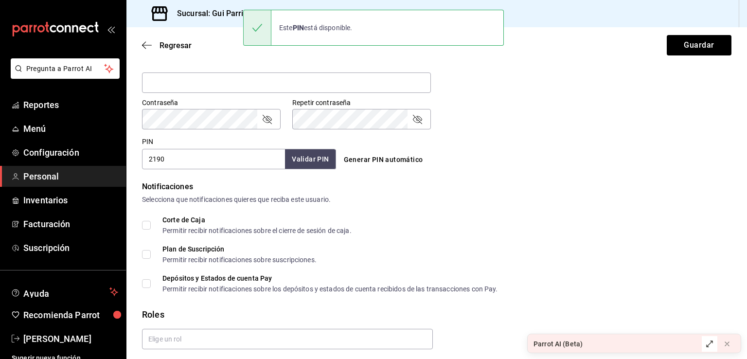
scroll to position [418, 0]
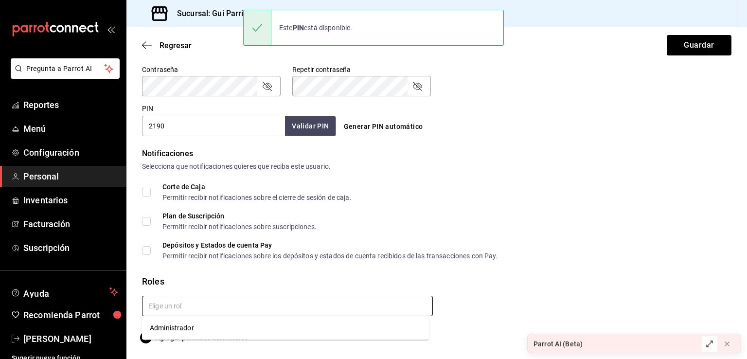
click at [219, 310] on input "text" at bounding box center [287, 306] width 291 height 20
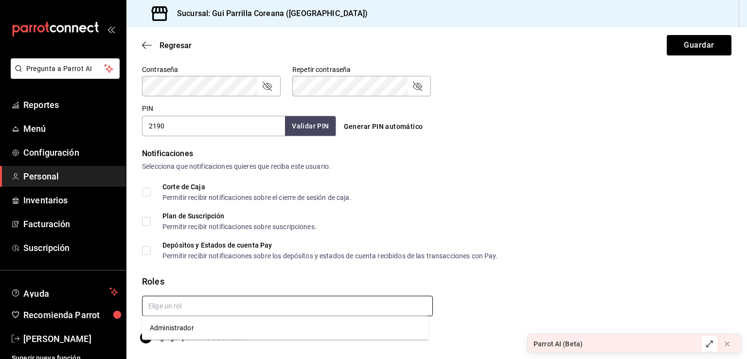
click at [219, 310] on input "text" at bounding box center [287, 306] width 291 height 20
drag, startPoint x: 560, startPoint y: 260, endPoint x: 563, endPoint y: 253, distance: 8.7
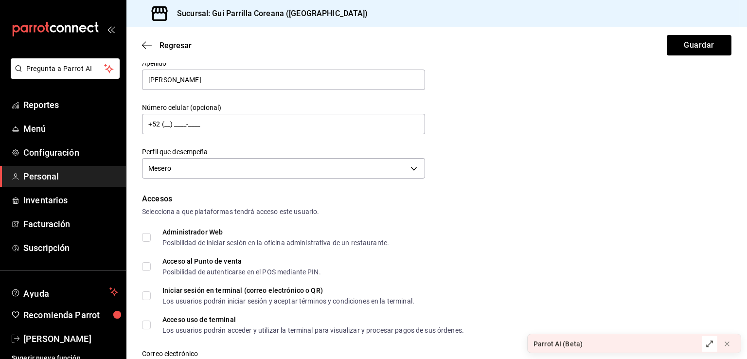
scroll to position [37, 0]
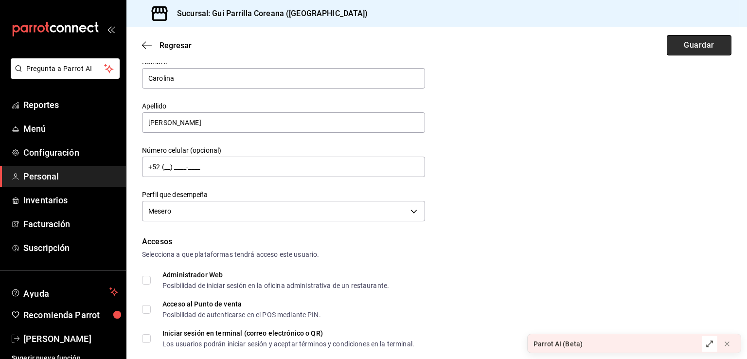
click at [682, 47] on button "Guardar" at bounding box center [699, 45] width 65 height 20
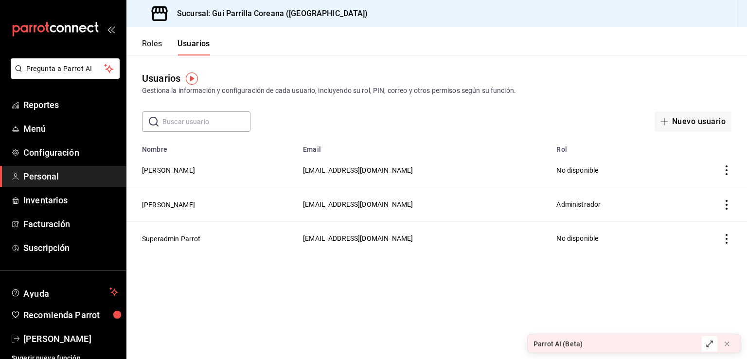
click at [387, 107] on div "Usuarios Gestiona la información y configuración de cada usuario, incluyendo su…" at bounding box center [437, 93] width 621 height 76
click at [152, 43] on button "Roles" at bounding box center [152, 47] width 20 height 17
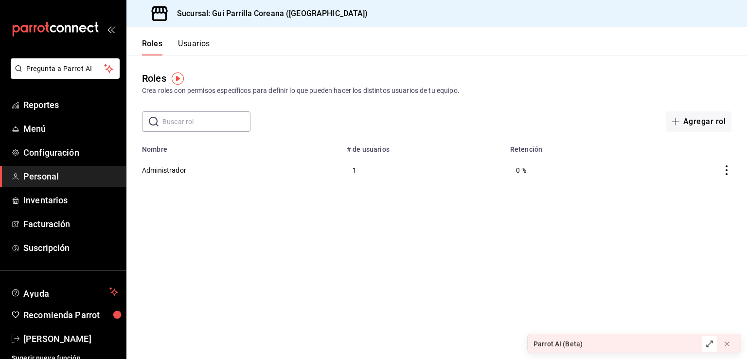
click at [202, 45] on button "Usuarios" at bounding box center [194, 47] width 32 height 17
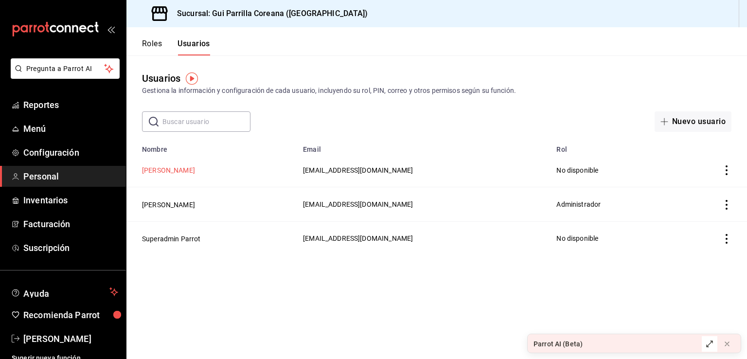
click at [173, 172] on button "[PERSON_NAME]" at bounding box center [168, 170] width 53 height 10
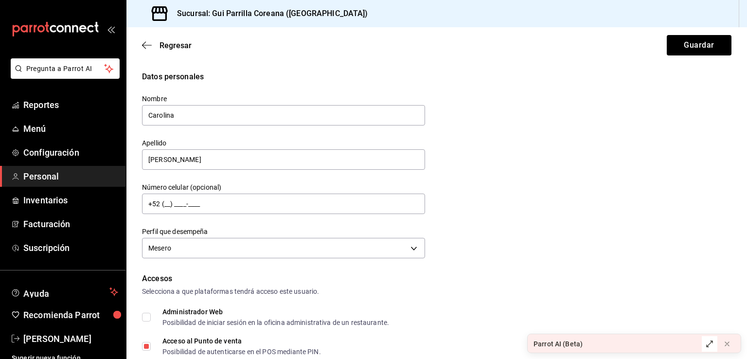
drag, startPoint x: 503, startPoint y: 96, endPoint x: 495, endPoint y: 149, distance: 53.6
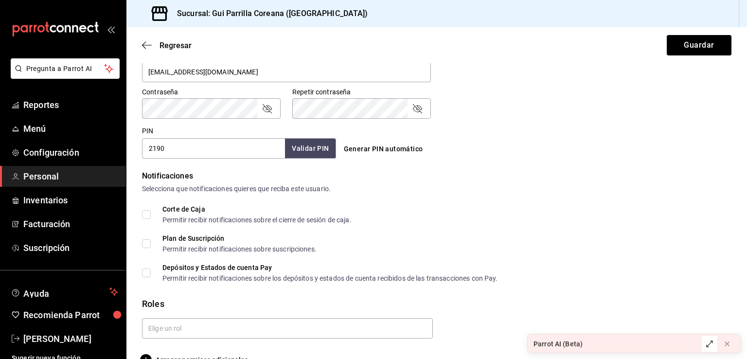
scroll to position [418, 0]
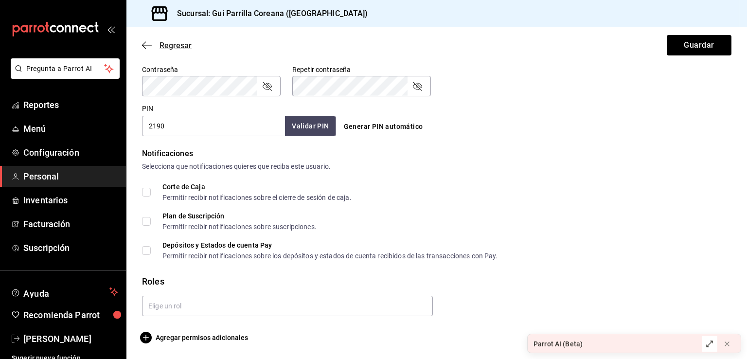
click at [183, 48] on span "Regresar" at bounding box center [176, 45] width 32 height 9
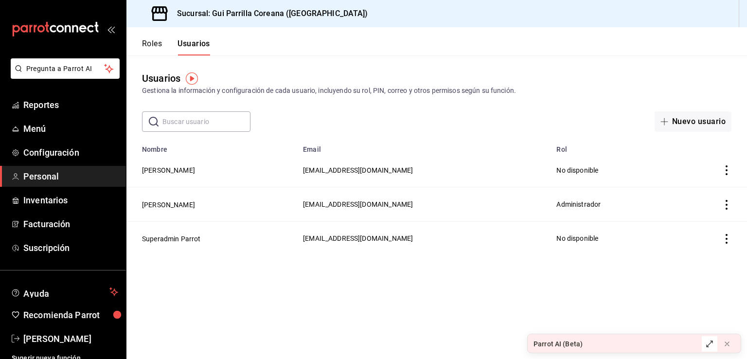
click at [165, 48] on div "Roles Usuarios" at bounding box center [176, 47] width 68 height 17
click at [161, 45] on button "Roles" at bounding box center [152, 47] width 20 height 17
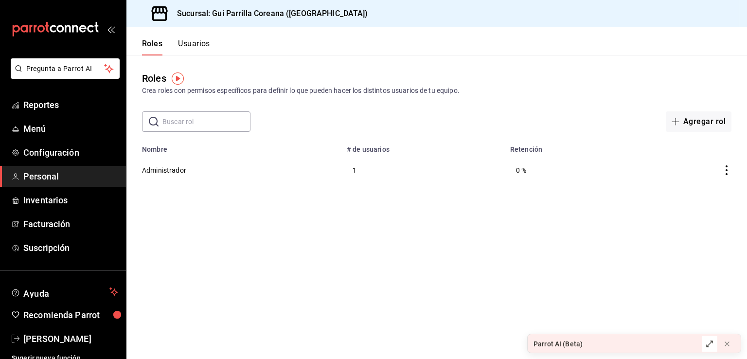
click at [607, 87] on div "Crea roles con permisos específicos para definir lo que pueden hacer los distin…" at bounding box center [437, 91] width 590 height 10
click at [699, 122] on button "Agregar rol" at bounding box center [699, 121] width 66 height 20
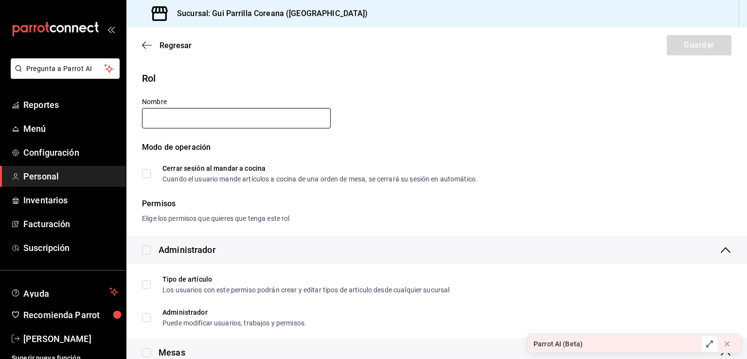
click at [232, 111] on input "text" at bounding box center [236, 118] width 189 height 20
type input "Mesero"
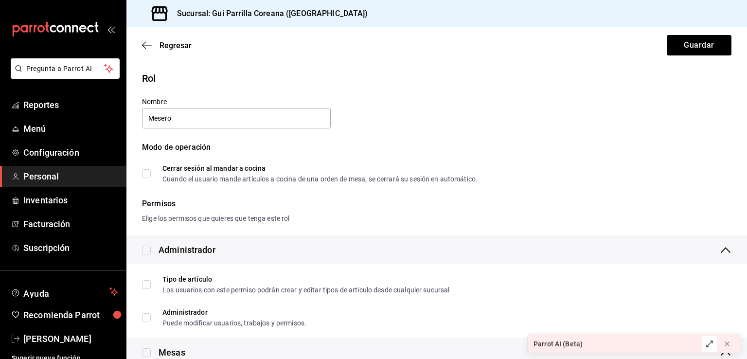
drag, startPoint x: 382, startPoint y: 119, endPoint x: 386, endPoint y: 131, distance: 12.8
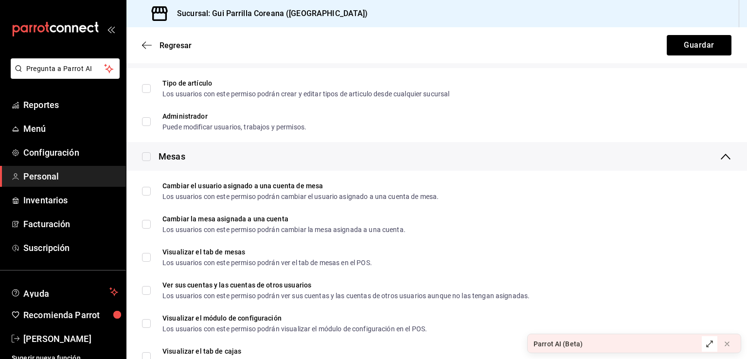
scroll to position [222, 0]
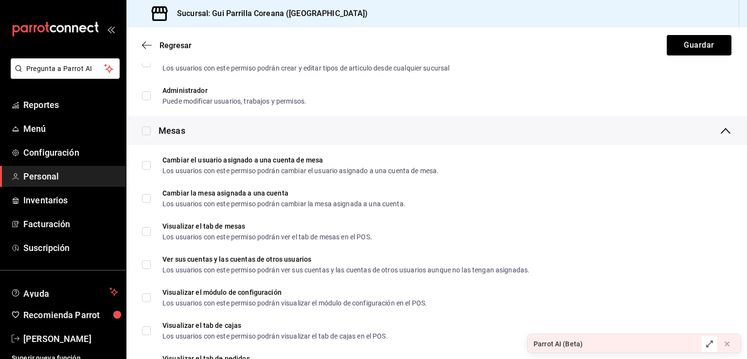
click at [147, 129] on input "checkbox" at bounding box center [146, 131] width 9 height 9
checkbox input "true"
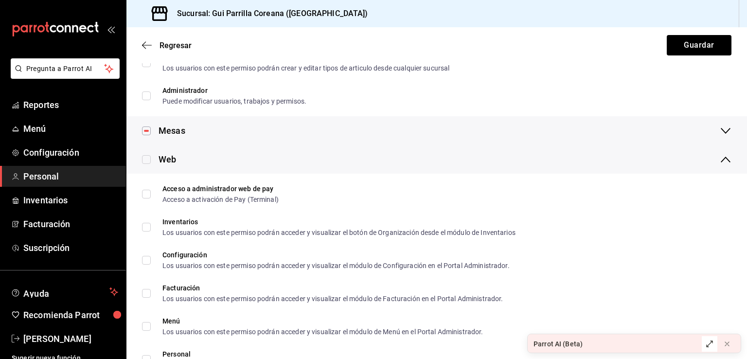
checkbox input "true"
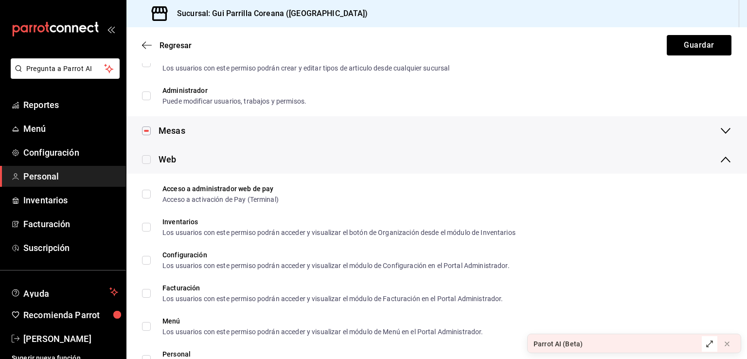
checkbox input "true"
click at [720, 128] on icon at bounding box center [726, 131] width 12 height 12
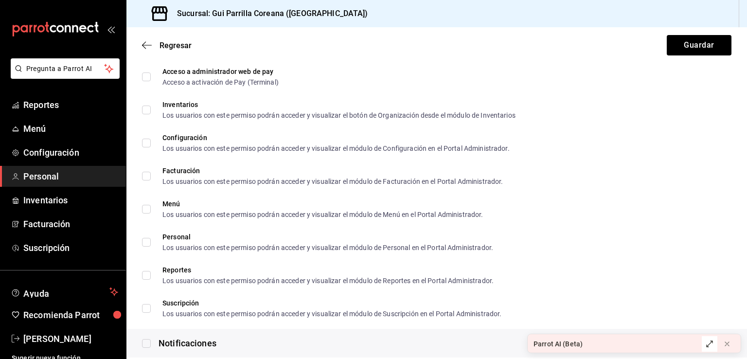
scroll to position [95, 0]
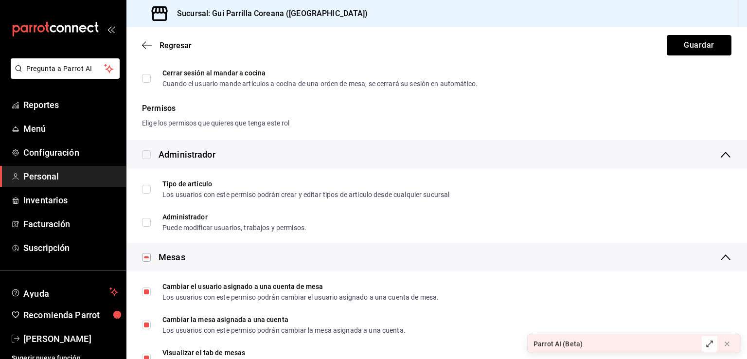
click at [683, 41] on button "Guardar" at bounding box center [699, 45] width 65 height 20
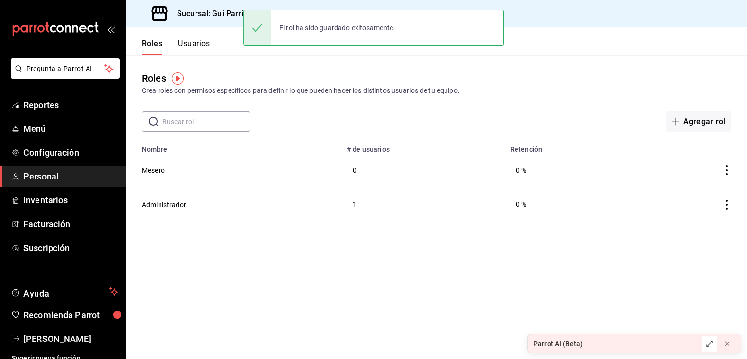
click at [187, 46] on button "Usuarios" at bounding box center [194, 47] width 32 height 17
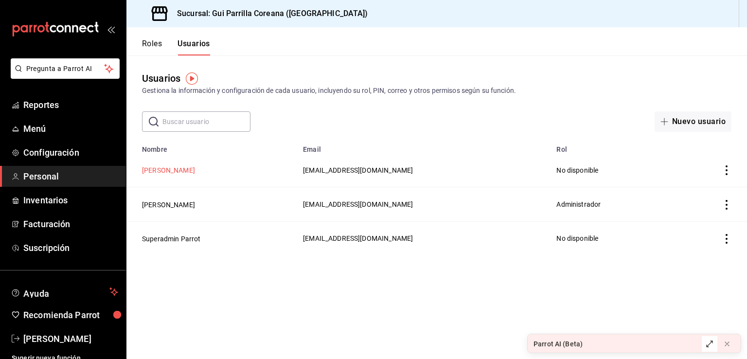
click at [172, 175] on button "[PERSON_NAME]" at bounding box center [168, 170] width 53 height 10
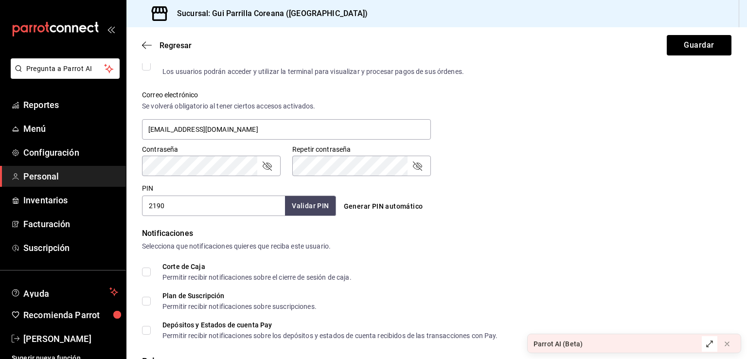
scroll to position [418, 0]
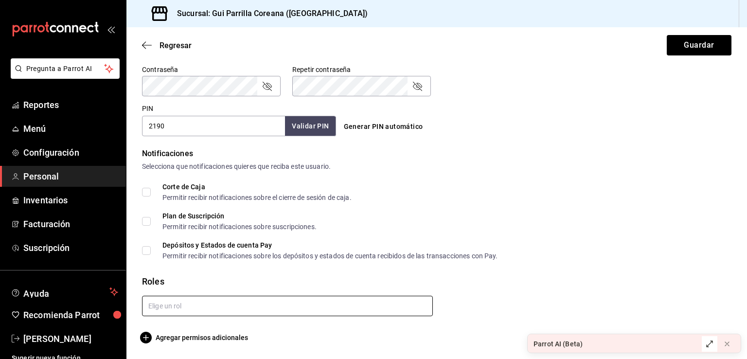
click at [257, 305] on input "text" at bounding box center [287, 306] width 291 height 20
click at [173, 325] on li "Mesero" at bounding box center [285, 328] width 287 height 16
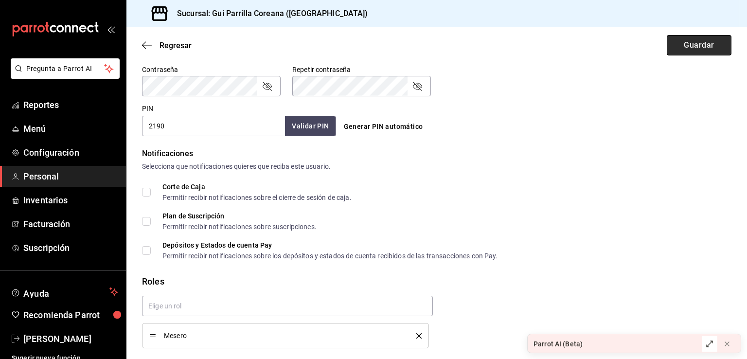
click at [696, 45] on button "Guardar" at bounding box center [699, 45] width 65 height 20
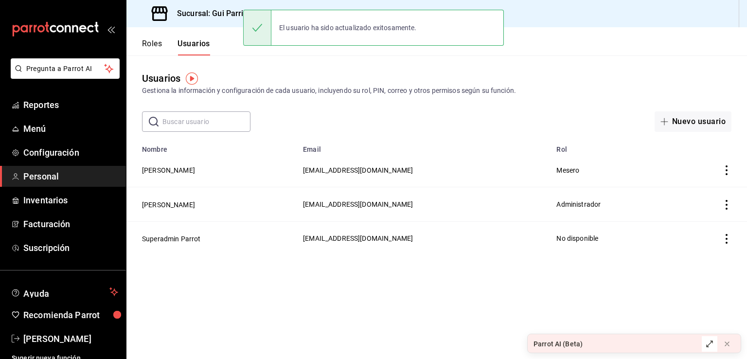
drag, startPoint x: 500, startPoint y: 287, endPoint x: 498, endPoint y: 268, distance: 19.1
click at [696, 121] on button "Nuevo usuario" at bounding box center [693, 121] width 77 height 20
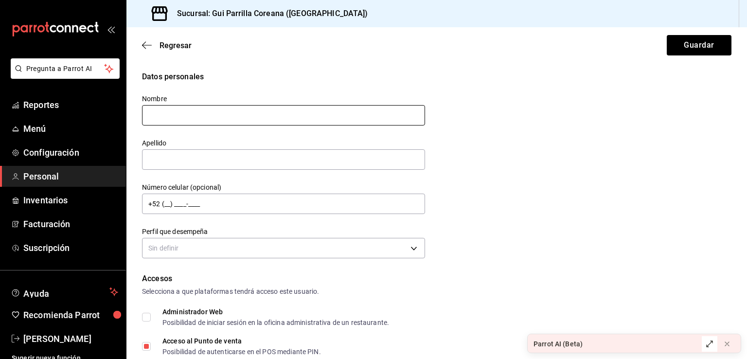
click at [224, 116] on input "text" at bounding box center [283, 115] width 283 height 20
type input "Eli"
type input "[PERSON_NAME]"
click at [485, 146] on div "Datos personales Nombre [PERSON_NAME] Apellido [PERSON_NAME] Número celular (op…" at bounding box center [437, 166] width 590 height 190
drag, startPoint x: 520, startPoint y: 139, endPoint x: 520, endPoint y: 176, distance: 37.0
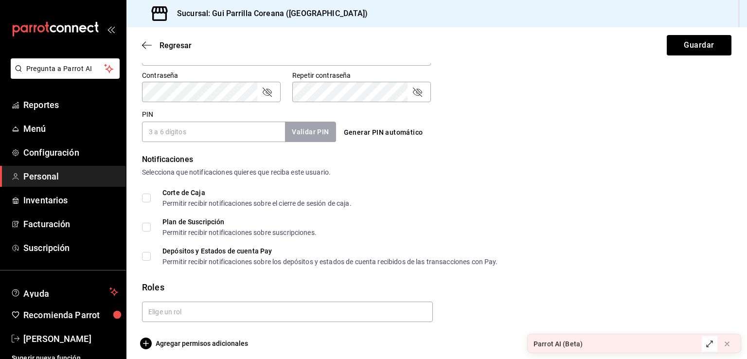
scroll to position [418, 0]
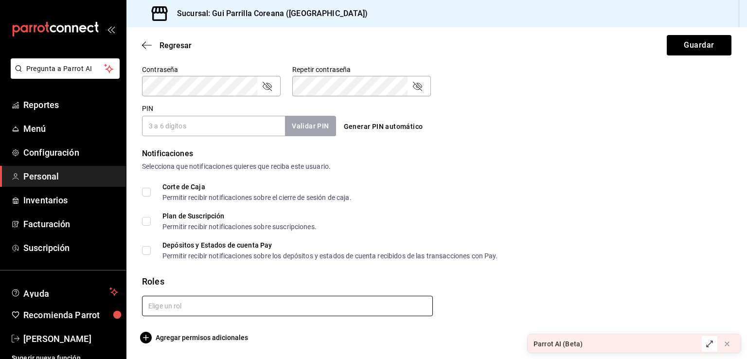
click at [259, 306] on input "text" at bounding box center [287, 306] width 291 height 20
click at [174, 324] on li "Mesero" at bounding box center [285, 328] width 287 height 16
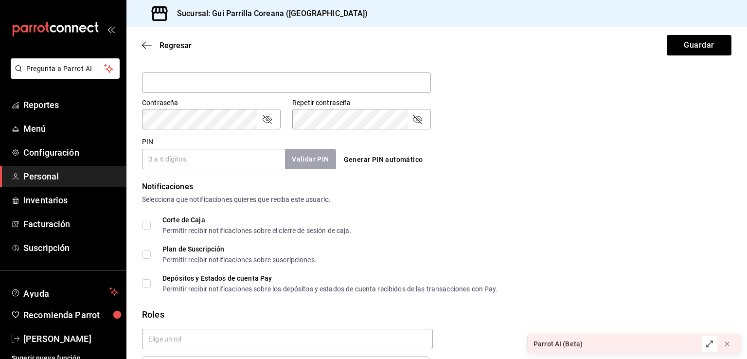
scroll to position [359, 0]
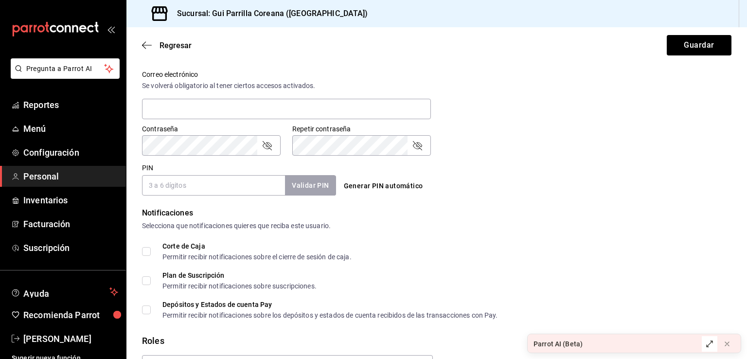
click at [176, 188] on input "PIN" at bounding box center [213, 185] width 143 height 20
drag, startPoint x: 417, startPoint y: 222, endPoint x: 405, endPoint y: 222, distance: 11.7
click at [417, 222] on div "Notificaciones Selecciona que notificaciones quieres que reciba este usuario." at bounding box center [437, 219] width 590 height 24
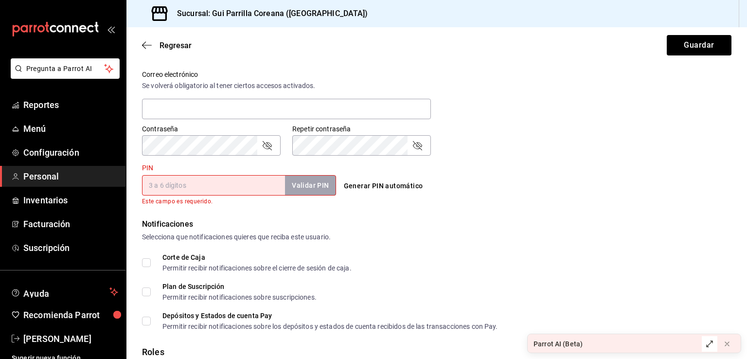
click at [205, 187] on input "PIN" at bounding box center [213, 185] width 143 height 20
type input "0416"
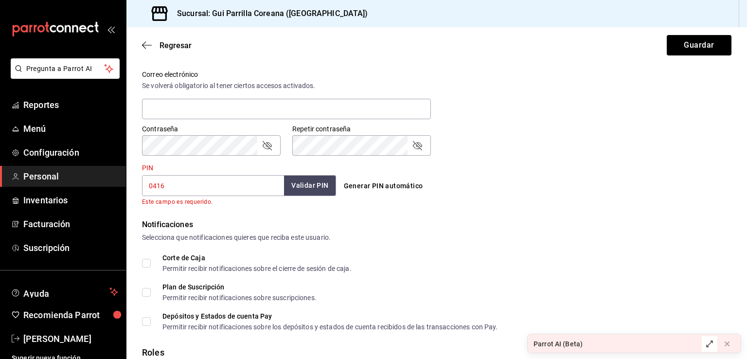
click at [310, 185] on button "Validar PIN" at bounding box center [310, 185] width 52 height 21
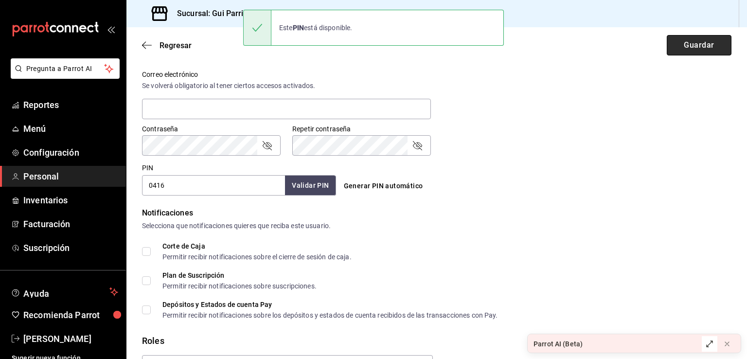
click at [697, 50] on button "Guardar" at bounding box center [699, 45] width 65 height 20
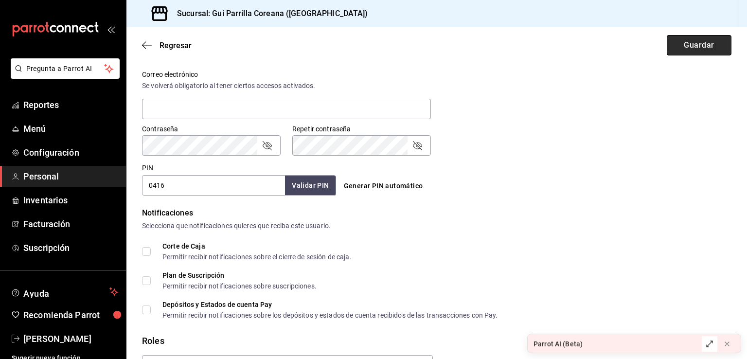
click at [689, 49] on button "Guardar" at bounding box center [699, 45] width 65 height 20
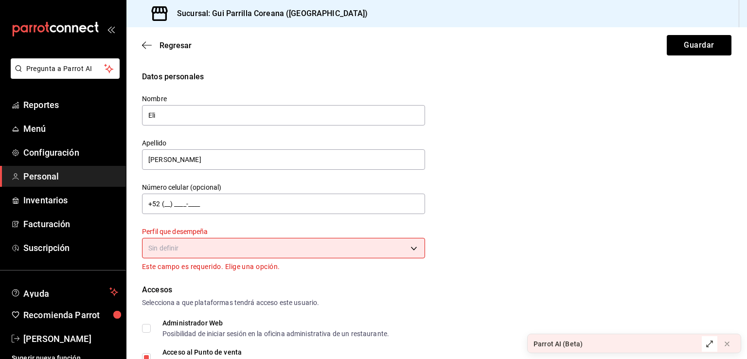
scroll to position [0, 0]
click at [352, 240] on body "Pregunta a Parrot AI Reportes Menú Configuración Personal Inventarios Facturaci…" at bounding box center [373, 179] width 747 height 359
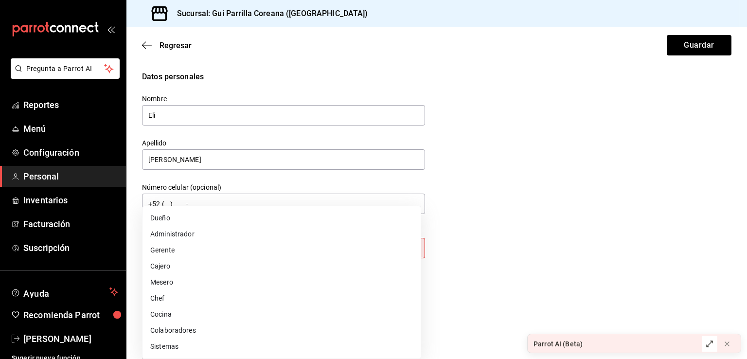
drag, startPoint x: 182, startPoint y: 280, endPoint x: 235, endPoint y: 285, distance: 53.3
click at [182, 280] on li "Mesero" at bounding box center [282, 282] width 278 height 16
type input "WAITER"
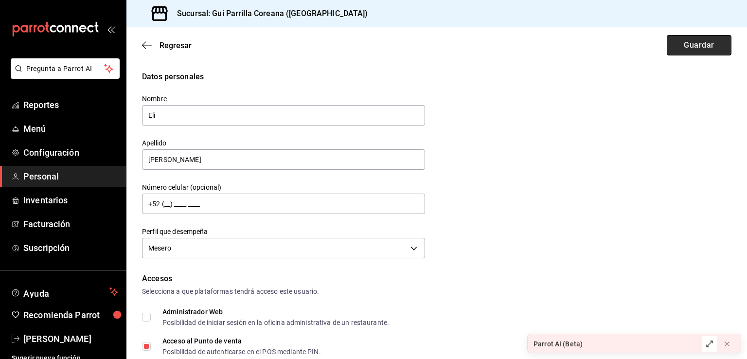
click at [667, 42] on button "Guardar" at bounding box center [699, 45] width 65 height 20
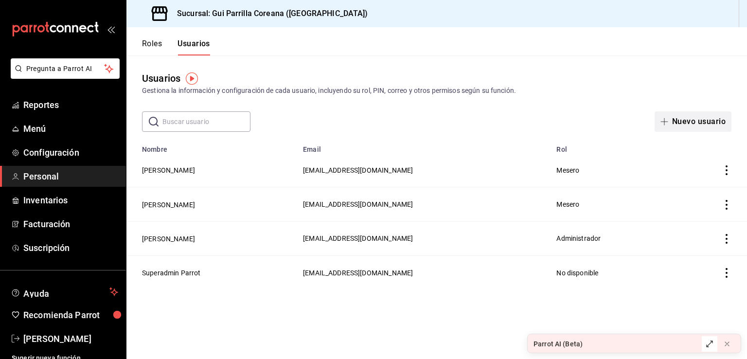
click at [691, 119] on button "Nuevo usuario" at bounding box center [693, 121] width 77 height 20
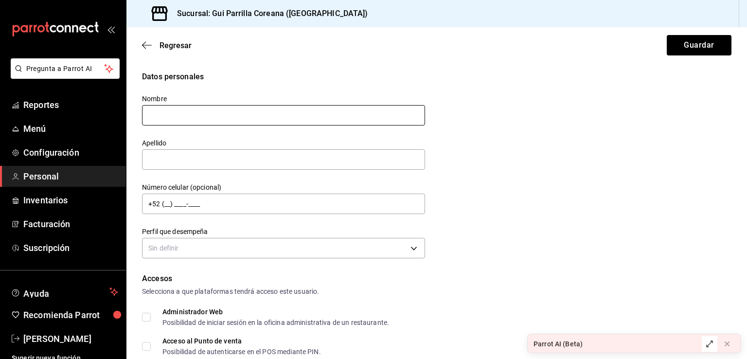
click at [234, 121] on input "text" at bounding box center [283, 115] width 283 height 20
type input "[PERSON_NAME]"
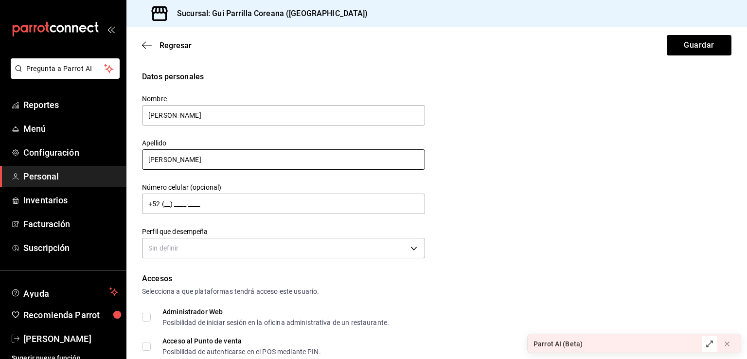
type input "[PERSON_NAME]"
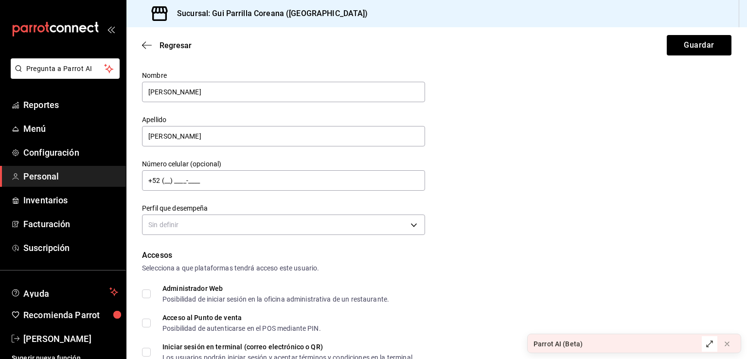
scroll to position [92, 0]
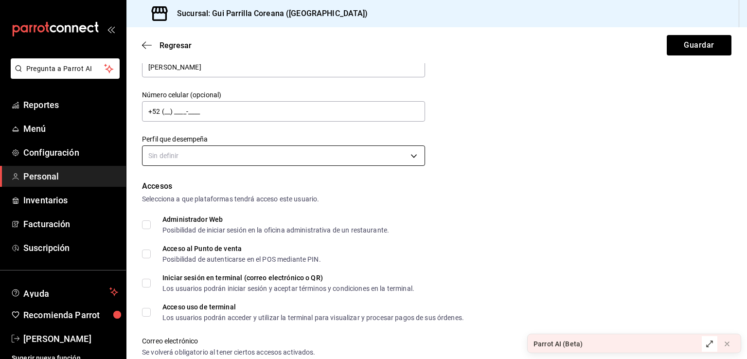
click at [320, 160] on body "Pregunta a Parrot AI Reportes Menú Configuración Personal Inventarios Facturaci…" at bounding box center [373, 179] width 747 height 359
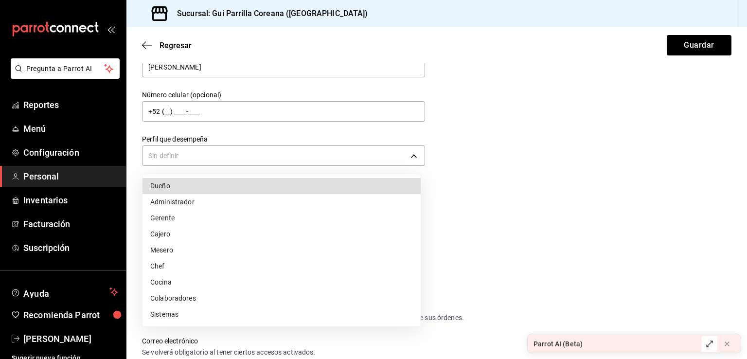
click at [272, 249] on li "Mesero" at bounding box center [282, 250] width 278 height 16
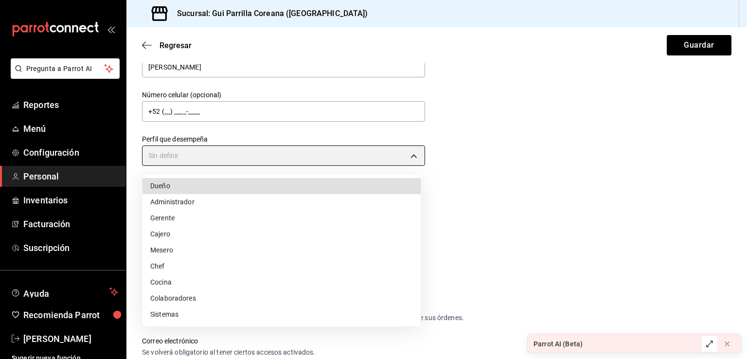
type input "WAITER"
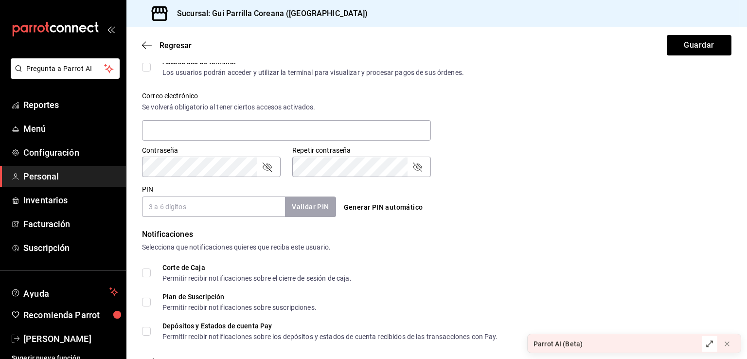
scroll to position [418, 0]
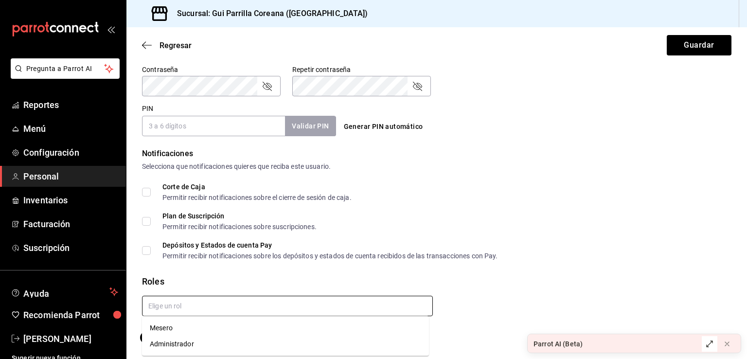
drag, startPoint x: 207, startPoint y: 305, endPoint x: 199, endPoint y: 304, distance: 8.3
click at [206, 305] on input "text" at bounding box center [287, 306] width 291 height 20
click at [151, 329] on li "Mesero" at bounding box center [285, 328] width 287 height 16
click at [497, 220] on div "Plan de Suscripción Permitir recibir notificaciones sobre suscripciones." at bounding box center [437, 222] width 590 height 18
checkbox input "true"
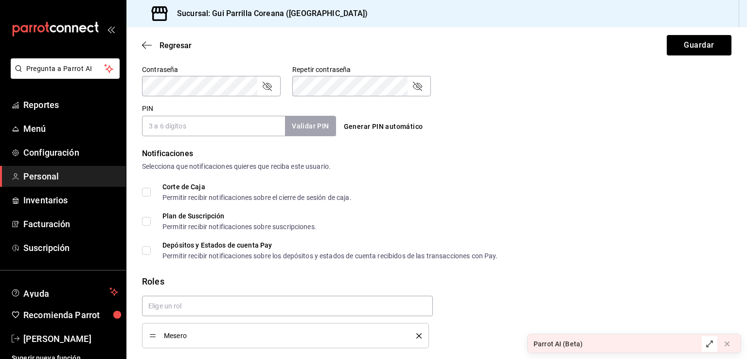
drag, startPoint x: 487, startPoint y: 234, endPoint x: 480, endPoint y: 179, distance: 55.4
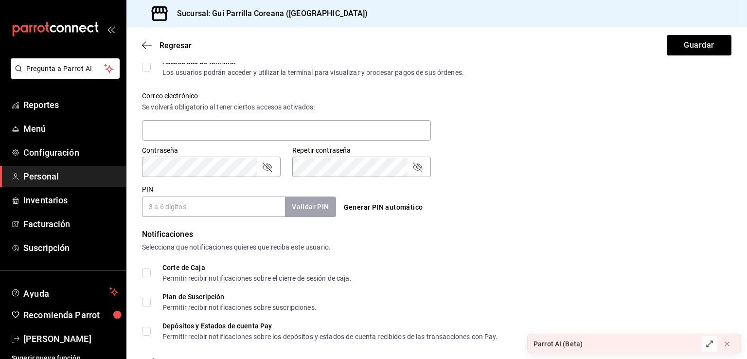
scroll to position [391, 0]
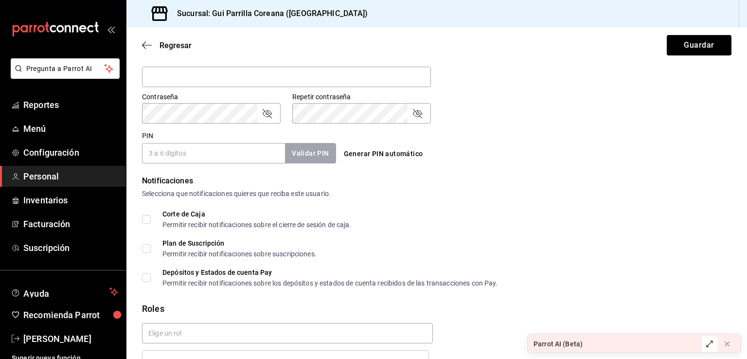
click at [213, 154] on input "PIN" at bounding box center [213, 153] width 143 height 20
type input "1"
type input "2315"
click at [313, 155] on button "Validar PIN" at bounding box center [310, 153] width 52 height 21
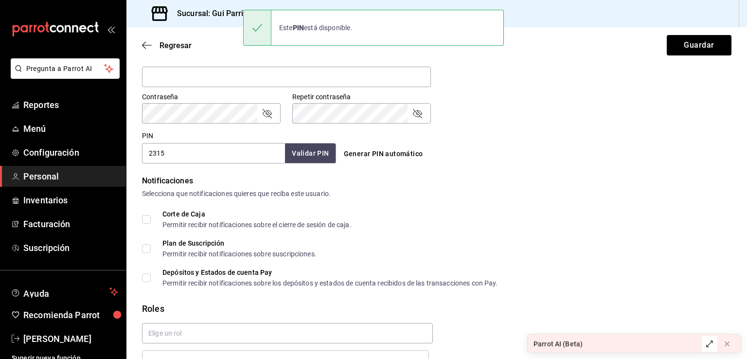
drag, startPoint x: 561, startPoint y: 156, endPoint x: 571, endPoint y: 159, distance: 10.6
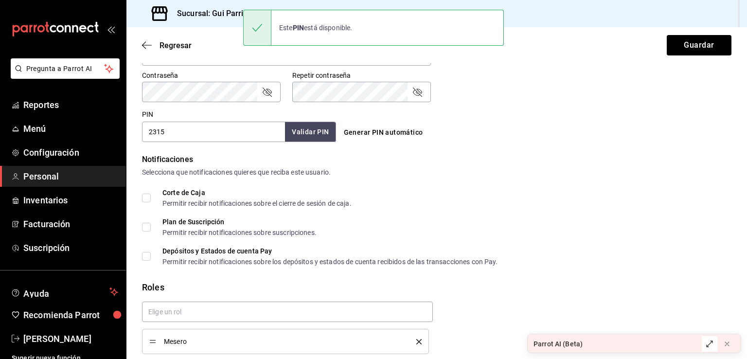
scroll to position [451, 0]
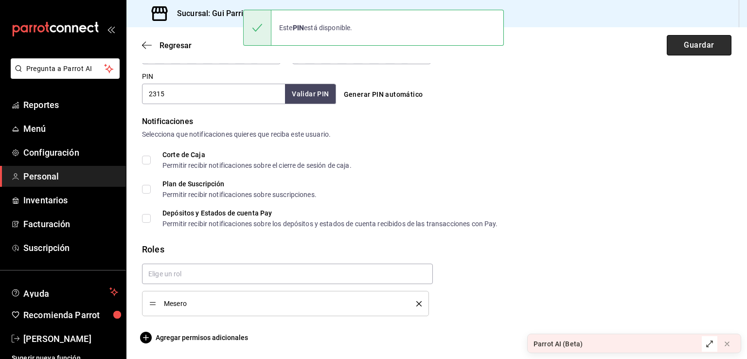
click at [697, 45] on button "Guardar" at bounding box center [699, 45] width 65 height 20
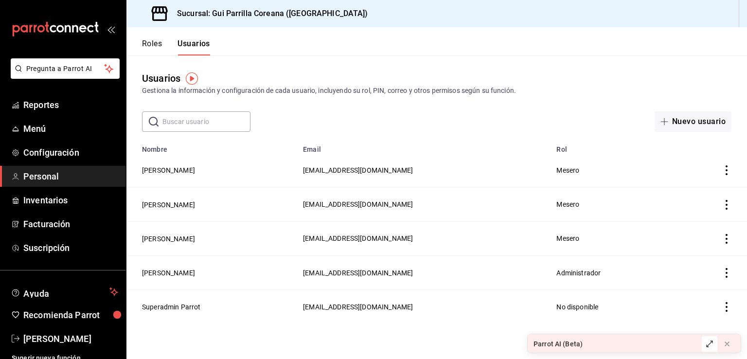
click at [145, 47] on button "Roles" at bounding box center [152, 47] width 20 height 17
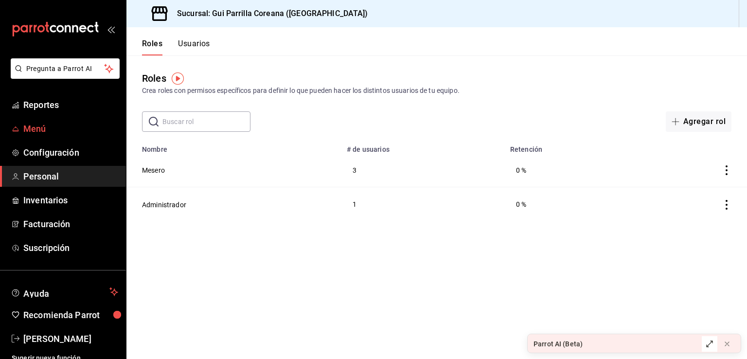
click at [26, 123] on span "Menú" at bounding box center [70, 128] width 95 height 13
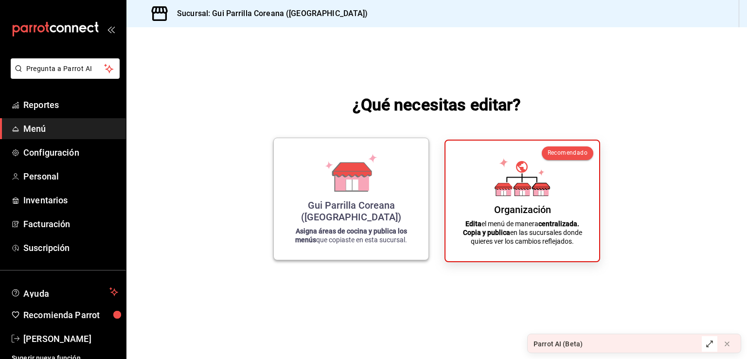
click at [338, 207] on div "Gui Parrilla Coreana ([GEOGRAPHIC_DATA]) Asigna áreas de cocina y publica los m…" at bounding box center [351, 199] width 131 height 106
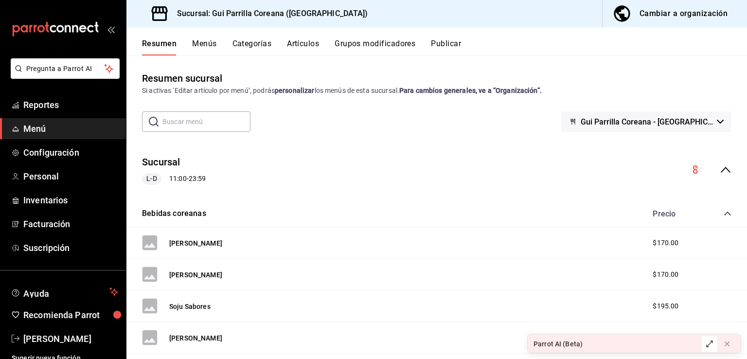
scroll to position [11, 0]
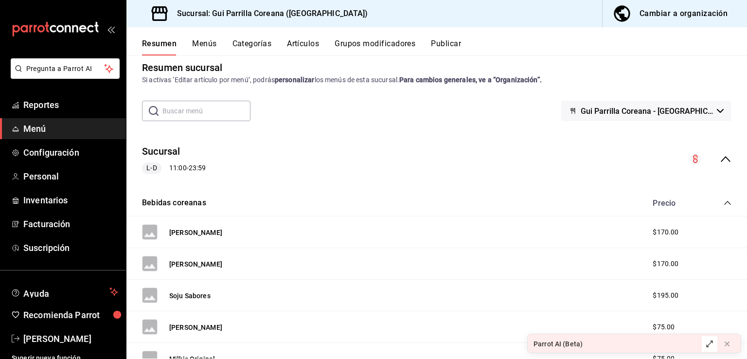
drag, startPoint x: 723, startPoint y: 204, endPoint x: 712, endPoint y: 208, distance: 11.4
click at [724, 204] on icon "collapse-category-row" at bounding box center [728, 203] width 8 height 8
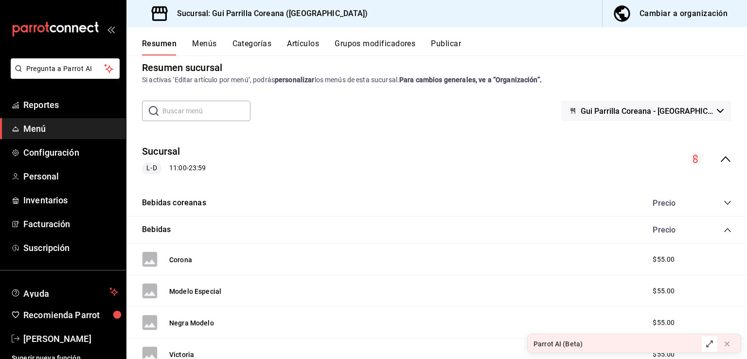
click at [719, 235] on div "Bebidas Precio" at bounding box center [437, 230] width 621 height 27
click at [724, 232] on icon "collapse-category-row" at bounding box center [728, 230] width 8 height 8
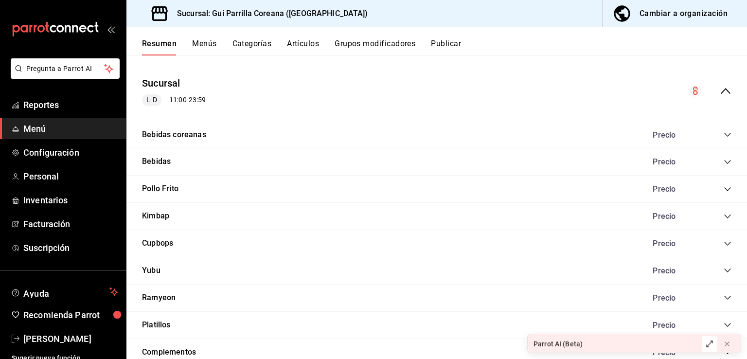
scroll to position [140, 0]
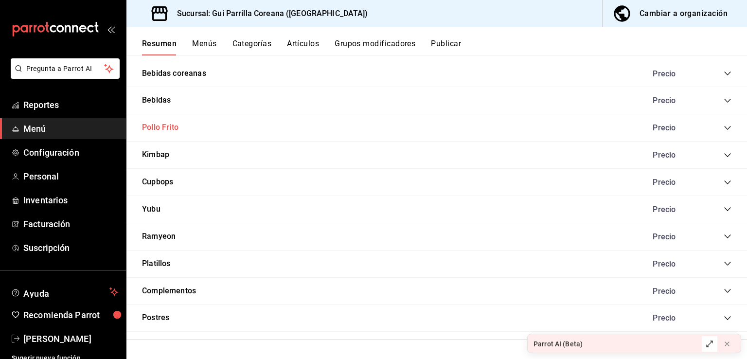
click at [162, 127] on button "Pollo Frito" at bounding box center [160, 127] width 36 height 11
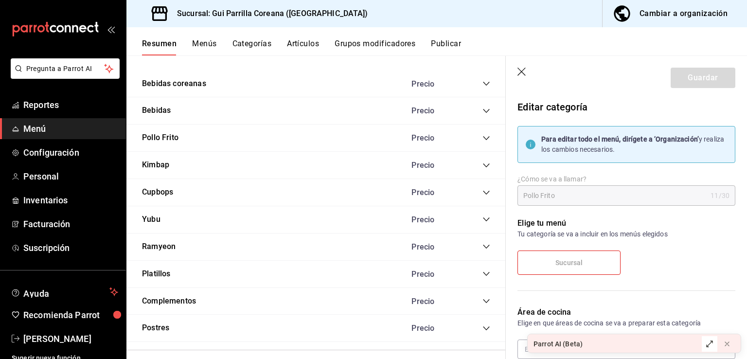
click at [313, 44] on button "Artículos" at bounding box center [303, 47] width 32 height 17
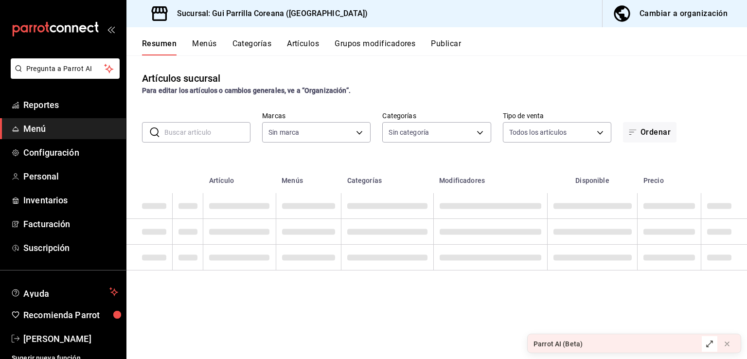
drag, startPoint x: 313, startPoint y: 44, endPoint x: 214, endPoint y: 146, distance: 142.8
click at [313, 45] on button "Artículos" at bounding box center [303, 47] width 32 height 17
click at [199, 131] on input "text" at bounding box center [207, 132] width 86 height 19
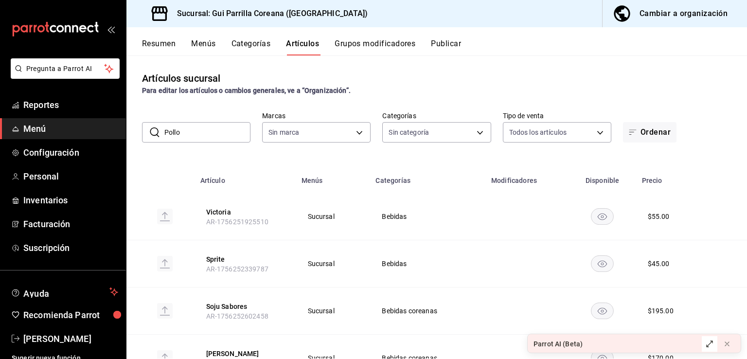
type input "Pollo"
type input "0f2ed5f6-cf2d-4c1b-b68c-cb0bef3cf136"
type input "b74be899-afa6-444f-9537-20746fc21cb1,c8fd5d7d-fac0-470d-8614-8deedcbb0c1a,a6c36…"
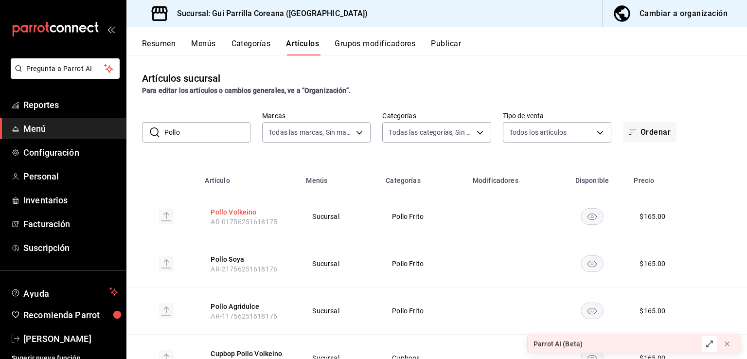
click at [230, 209] on button "Pollo Volkeino" at bounding box center [250, 212] width 78 height 10
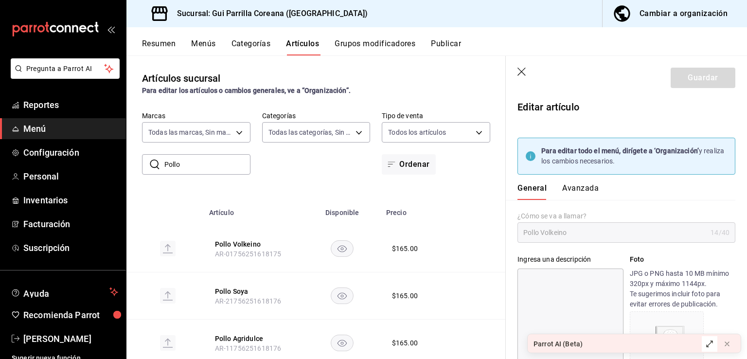
type input "$165.00"
click at [674, 10] on div "Cambiar a organización" at bounding box center [684, 14] width 88 height 14
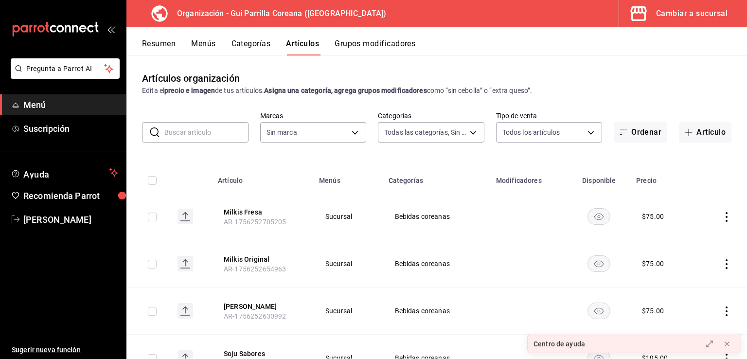
type input "bb04ac6b-2741-4a72-8792-c77f6c1b68f3,646d81eb-910e-4367-9835-ff21c5b30b85,31149…"
type input "f26a714d-a534-40e0-8963-0497fb202ba4"
click at [182, 136] on input "text" at bounding box center [206, 132] width 84 height 19
type input "Pollo"
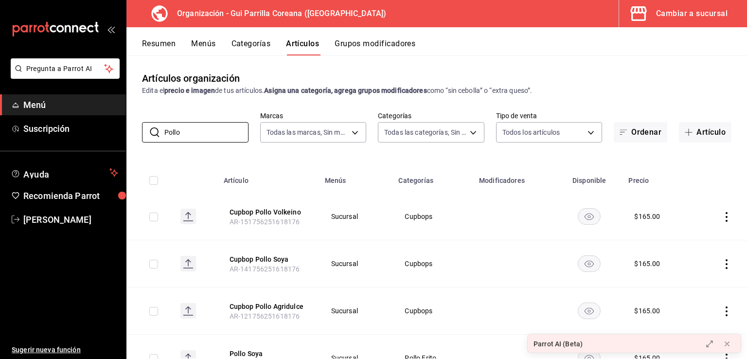
type input "Pollo"
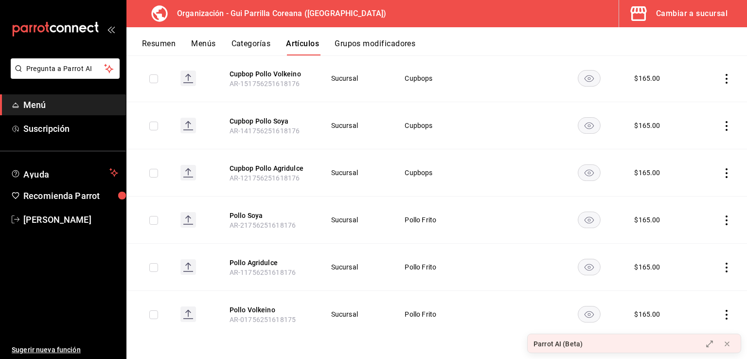
scroll to position [140, 0]
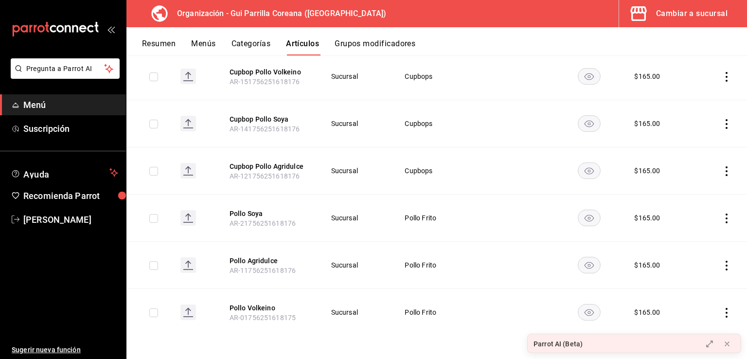
click at [241, 217] on button "Pollo Soya" at bounding box center [269, 214] width 78 height 10
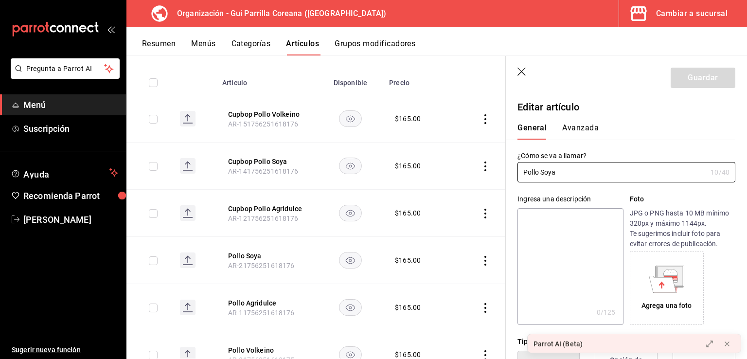
type input "$165.00"
drag, startPoint x: 539, startPoint y: 174, endPoint x: 519, endPoint y: 172, distance: 20.5
click at [519, 172] on input "Pollo Soya" at bounding box center [612, 172] width 189 height 19
type input "Alitas Soya"
drag, startPoint x: 695, startPoint y: 75, endPoint x: 691, endPoint y: 83, distance: 8.3
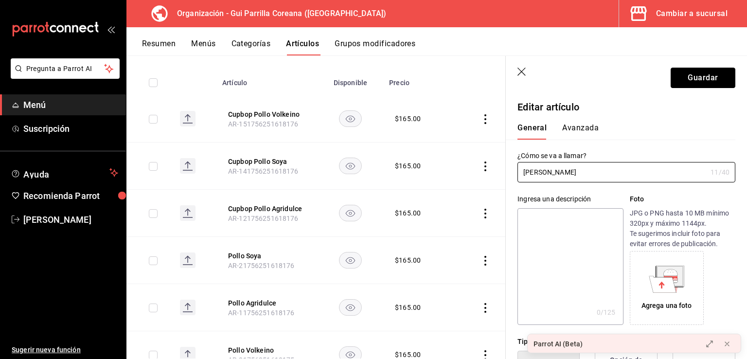
click at [695, 75] on button "Guardar" at bounding box center [703, 78] width 65 height 20
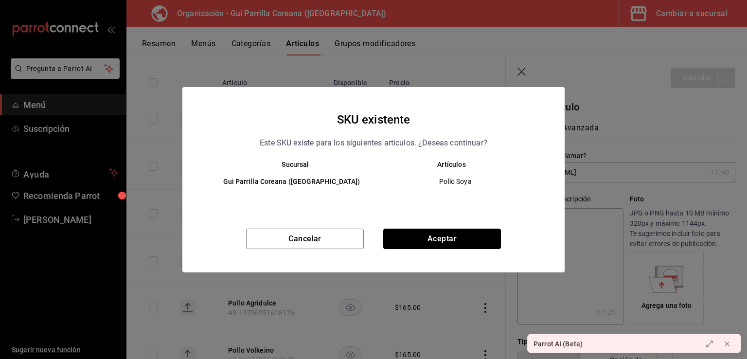
click at [420, 238] on button "Aceptar" at bounding box center [442, 239] width 118 height 20
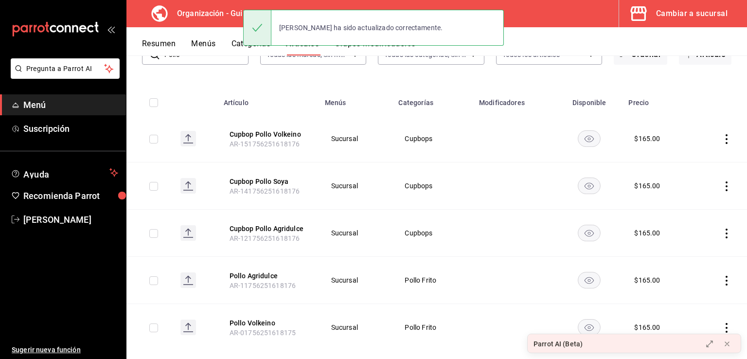
scroll to position [93, 0]
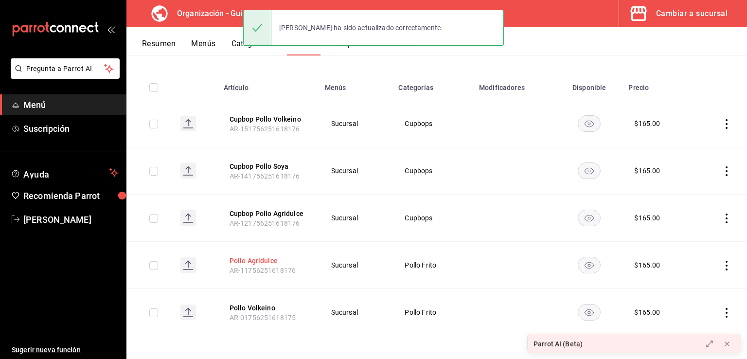
click at [257, 259] on button "Pollo Agridulce" at bounding box center [269, 261] width 78 height 10
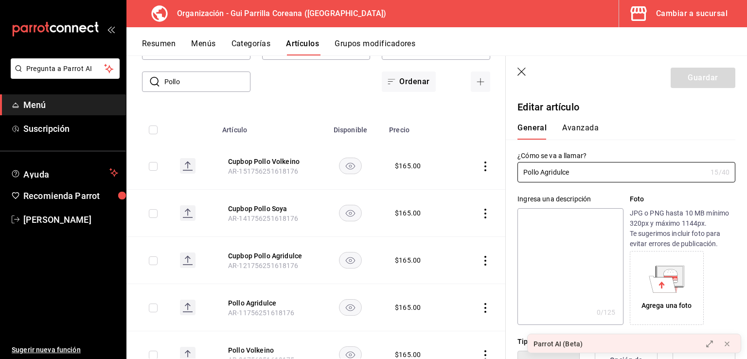
drag, startPoint x: 539, startPoint y: 174, endPoint x: 484, endPoint y: 172, distance: 54.5
click at [484, 172] on main "Artículos organización Edita el precio e imagen de tus artículos. Asigna una ca…" at bounding box center [437, 207] width 621 height 304
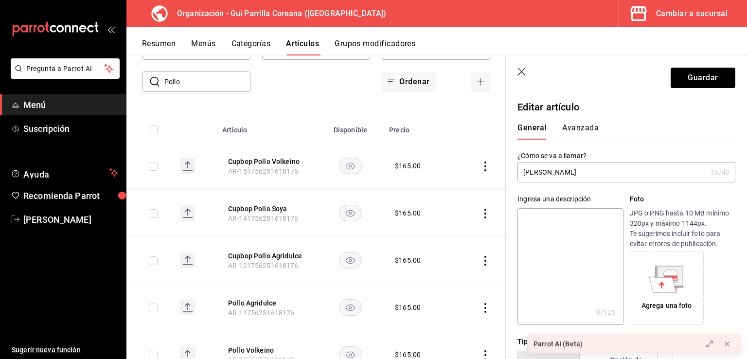
click at [595, 175] on input "Alitas Agridulce" at bounding box center [612, 172] width 189 height 19
type input "Alitas Agridulce"
click at [692, 82] on button "Guardar" at bounding box center [703, 78] width 65 height 20
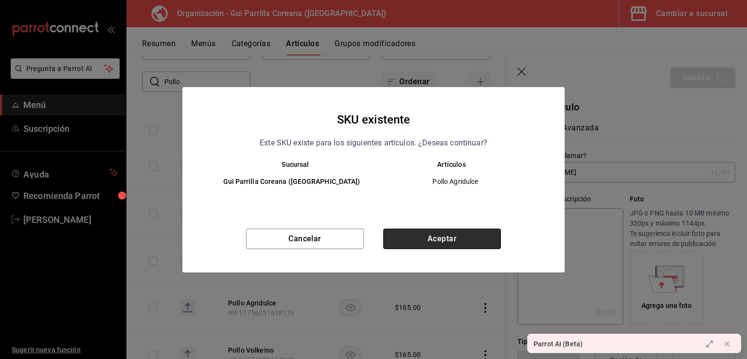
click at [449, 243] on button "Aceptar" at bounding box center [442, 239] width 118 height 20
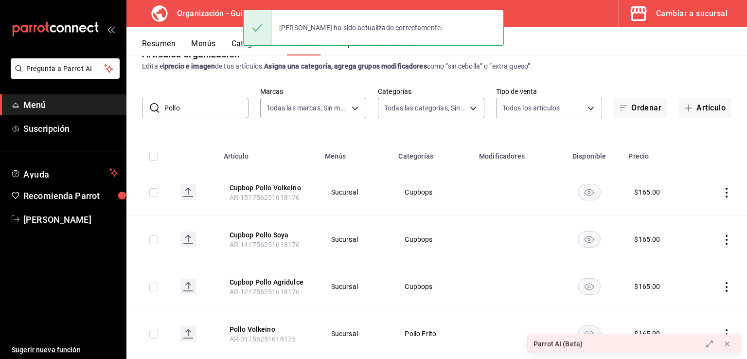
scroll to position [46, 0]
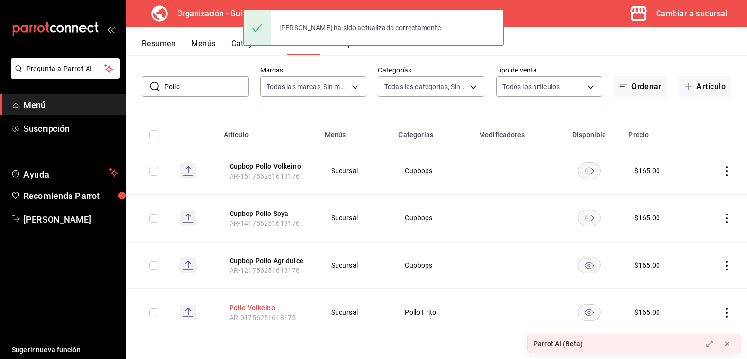
click at [245, 308] on button "Pollo Volkeino" at bounding box center [269, 308] width 78 height 10
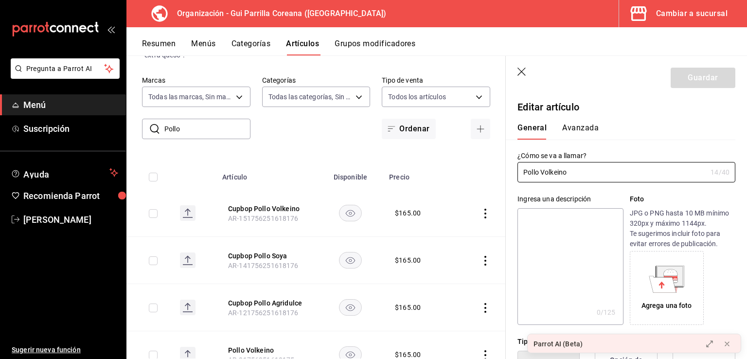
drag, startPoint x: 539, startPoint y: 173, endPoint x: 507, endPoint y: 174, distance: 32.6
click at [507, 174] on div "¿Cómo se va a llamar? Pollo Volkeino 14 /40 ¿Cómo se va a llamar?" at bounding box center [621, 161] width 230 height 43
type input "Alitas Volkeino"
click at [685, 79] on button "Guardar" at bounding box center [703, 78] width 65 height 20
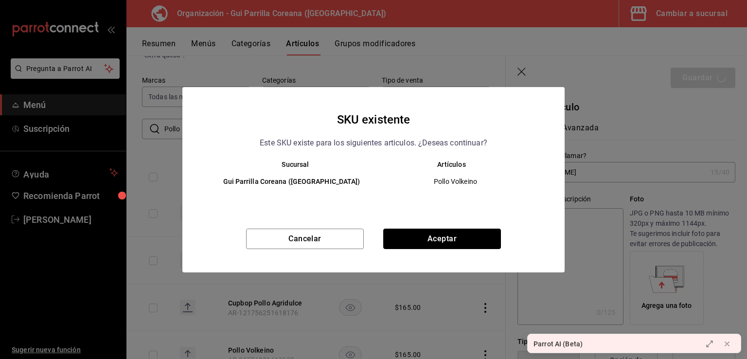
drag, startPoint x: 412, startPoint y: 239, endPoint x: 395, endPoint y: 241, distance: 16.7
click at [412, 239] on button "Aceptar" at bounding box center [442, 239] width 118 height 20
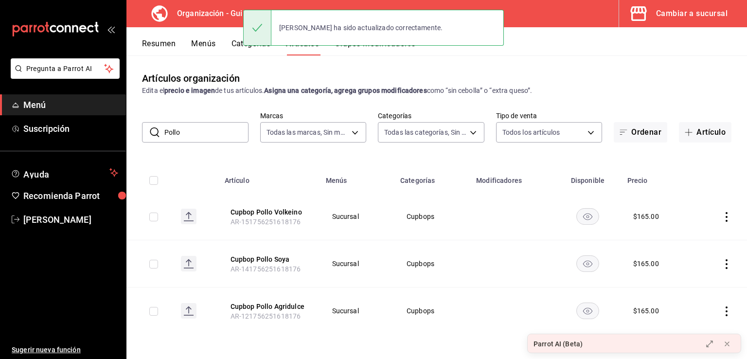
click at [231, 43] on div "Resumen Menús Categorías Artículos Grupos modificadores" at bounding box center [444, 47] width 605 height 17
click at [240, 45] on button "Categorías" at bounding box center [251, 47] width 39 height 17
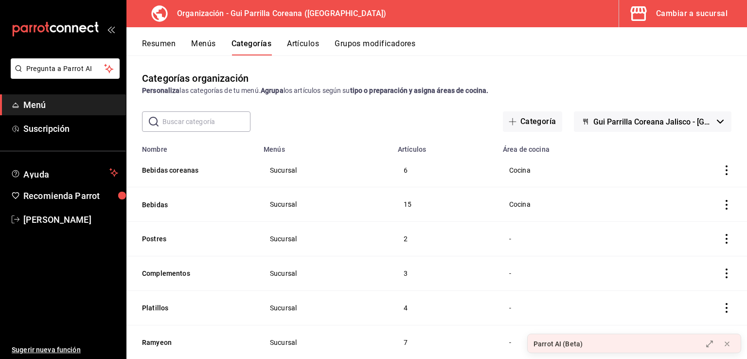
click at [214, 41] on button "Menús" at bounding box center [203, 47] width 24 height 17
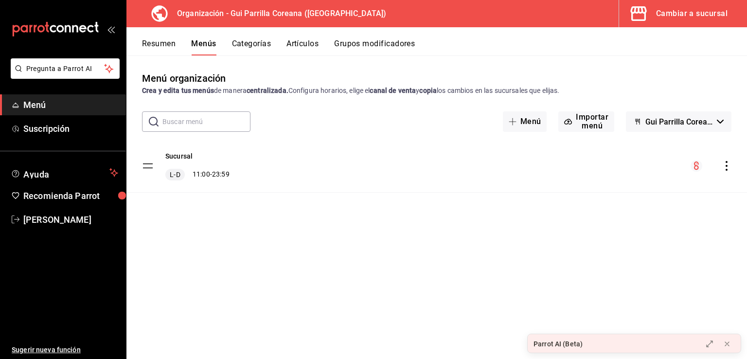
click at [292, 40] on button "Artículos" at bounding box center [303, 47] width 32 height 17
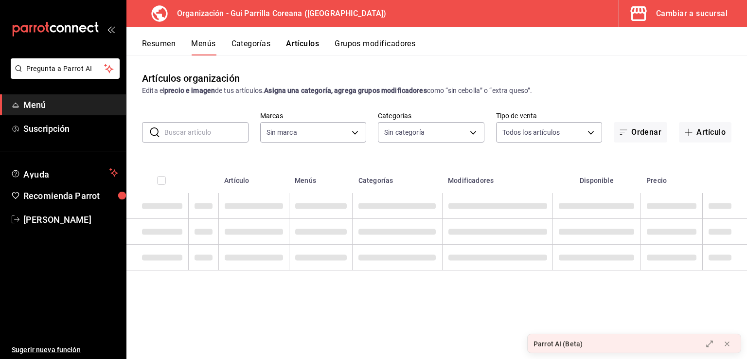
click at [166, 46] on button "Resumen" at bounding box center [159, 47] width 34 height 17
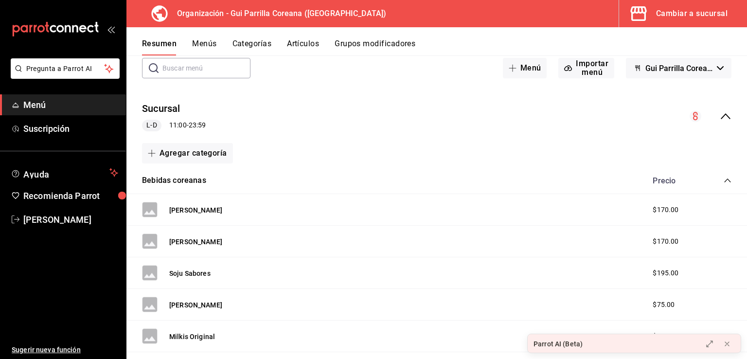
scroll to position [146, 0]
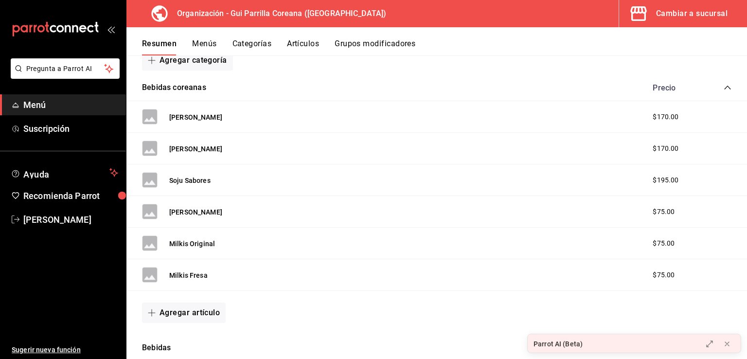
drag, startPoint x: 742, startPoint y: 84, endPoint x: 747, endPoint y: 168, distance: 84.8
click at [747, 168] on div "Resumen organización Agrega y edita los menús, las categorías, artículos y grup…" at bounding box center [437, 206] width 621 height 303
click at [724, 90] on icon "collapse-category-row" at bounding box center [728, 88] width 8 height 8
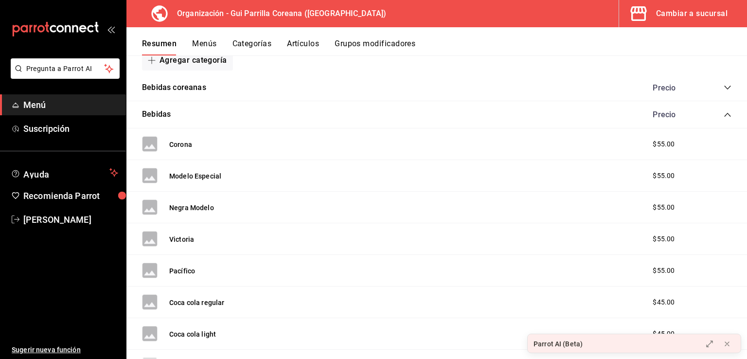
click at [724, 113] on icon "collapse-category-row" at bounding box center [728, 115] width 8 height 8
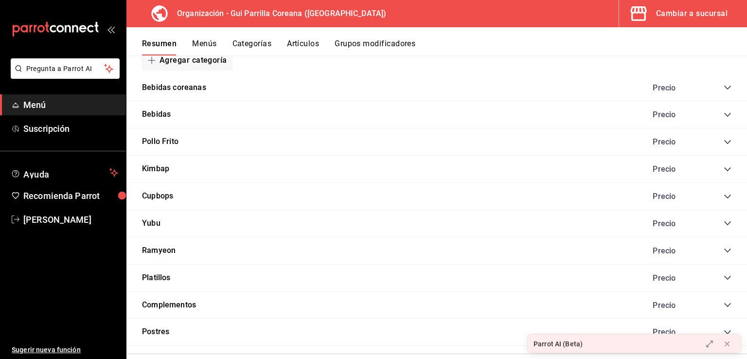
scroll to position [161, 0]
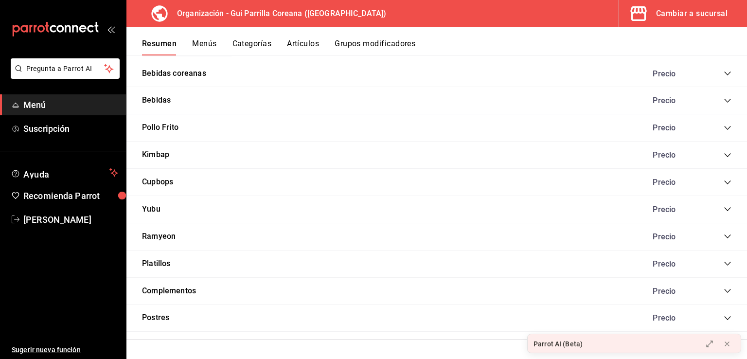
click at [724, 127] on icon "collapse-category-row" at bounding box center [728, 128] width 8 height 8
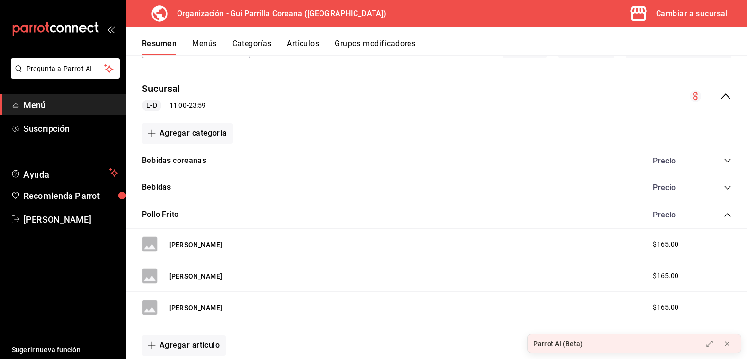
scroll to position [87, 0]
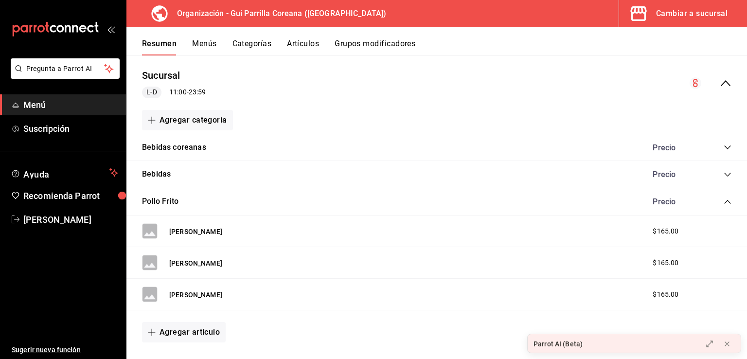
click at [725, 200] on icon "collapse-category-row" at bounding box center [728, 202] width 6 height 4
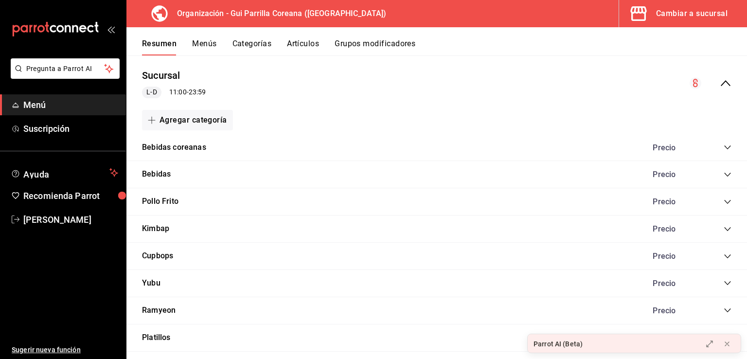
click at [724, 228] on icon "collapse-category-row" at bounding box center [728, 229] width 8 height 8
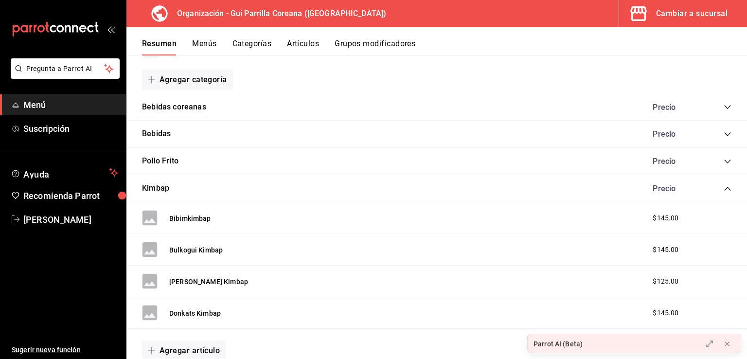
scroll to position [141, 0]
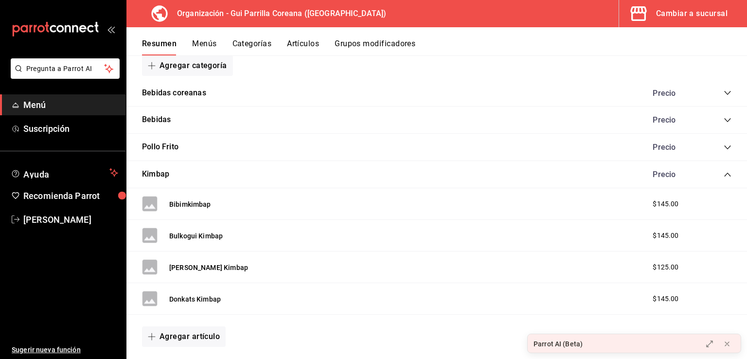
click at [724, 172] on icon "collapse-category-row" at bounding box center [728, 175] width 8 height 8
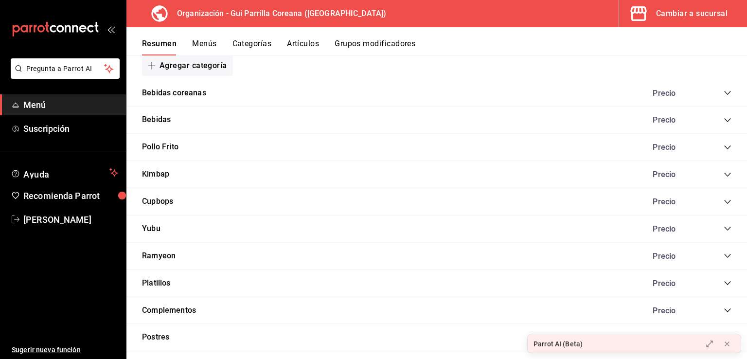
click at [724, 203] on icon "collapse-category-row" at bounding box center [728, 202] width 8 height 8
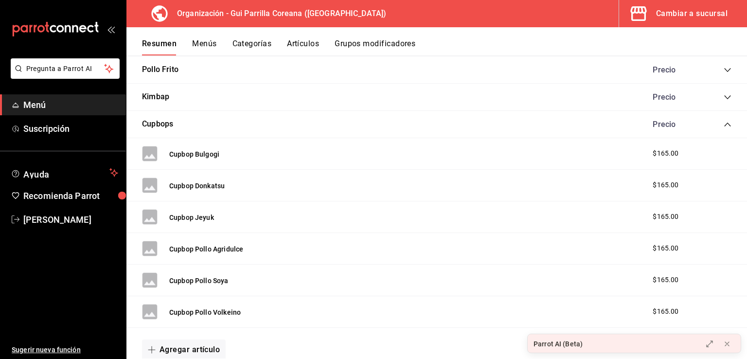
scroll to position [229, 0]
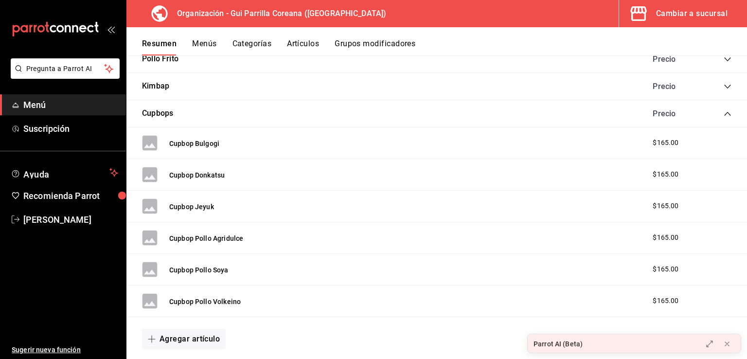
click at [205, 46] on button "Menús" at bounding box center [204, 47] width 24 height 17
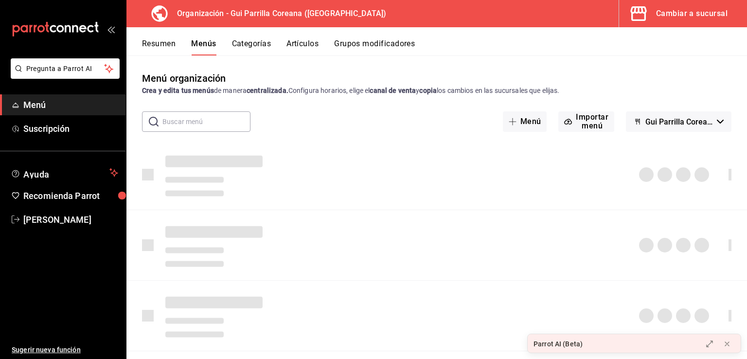
click at [258, 47] on button "Categorías" at bounding box center [251, 47] width 39 height 17
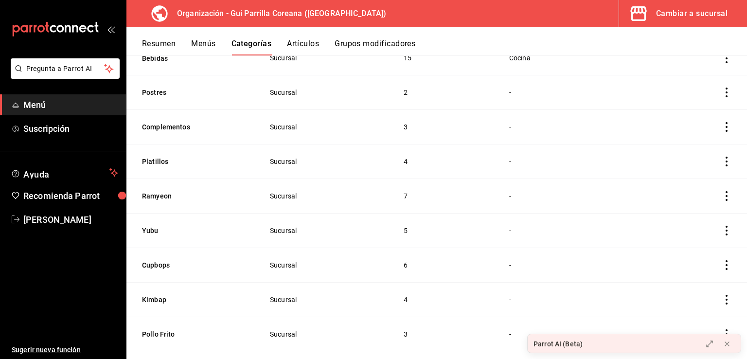
scroll to position [162, 0]
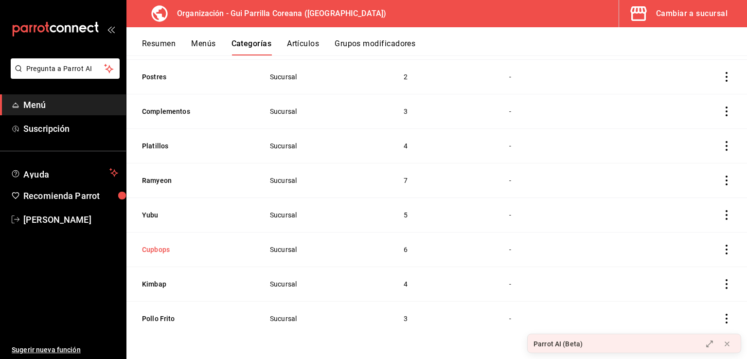
click at [159, 250] on button "Cupbops" at bounding box center [190, 250] width 97 height 10
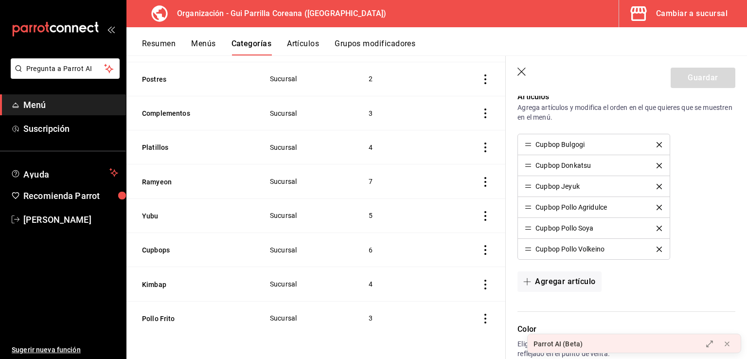
scroll to position [257, 0]
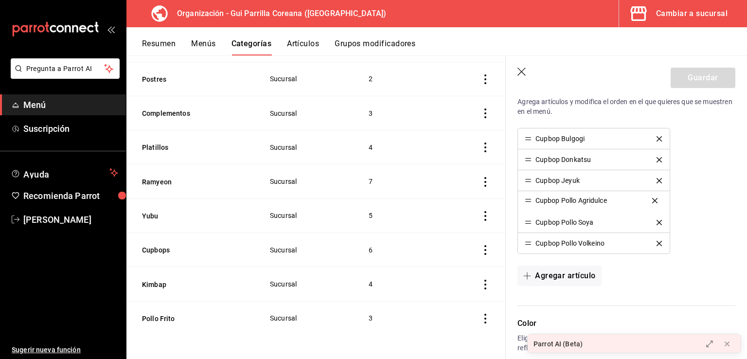
drag, startPoint x: 528, startPoint y: 203, endPoint x: 525, endPoint y: 191, distance: 12.2
drag, startPoint x: 529, startPoint y: 201, endPoint x: 535, endPoint y: 197, distance: 7.4
drag, startPoint x: 529, startPoint y: 202, endPoint x: 536, endPoint y: 202, distance: 6.8
click at [551, 198] on div "Cupbop Pollo Agridulce" at bounding box center [572, 201] width 72 height 7
click at [541, 203] on div "Cupbop Pollo Agridulce" at bounding box center [572, 201] width 72 height 7
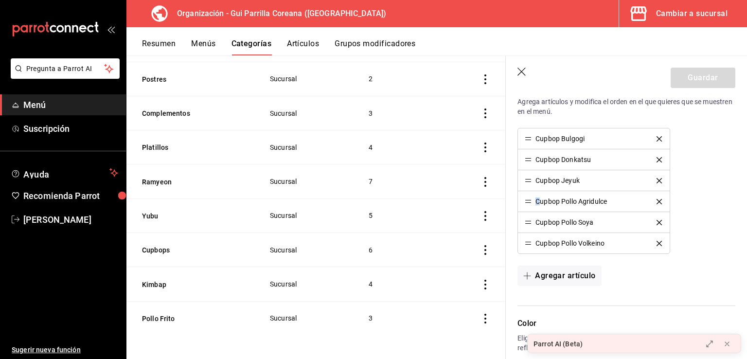
drag, startPoint x: 532, startPoint y: 203, endPoint x: 541, endPoint y: 203, distance: 8.8
click at [541, 203] on div "Cupbop Pollo Agridulce" at bounding box center [566, 201] width 82 height 7
drag, startPoint x: 723, startPoint y: 151, endPoint x: 743, endPoint y: 193, distance: 46.8
click at [722, 151] on div "Cupbop Bulgogi Cupbop Donkatsu Cupbop Jeyuk Cupbop Pollo Agridulce Cupbop Pollo…" at bounding box center [627, 191] width 218 height 126
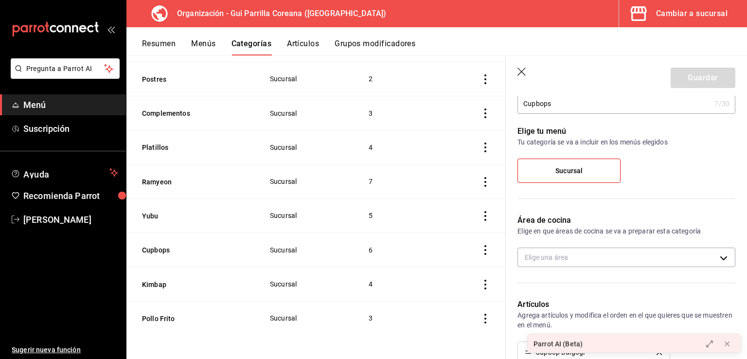
scroll to position [0, 0]
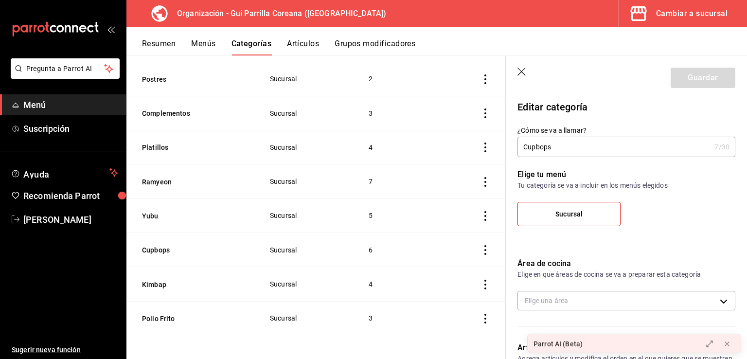
click at [520, 78] on header "Guardar" at bounding box center [626, 76] width 241 height 40
drag, startPoint x: 522, startPoint y: 72, endPoint x: 514, endPoint y: 96, distance: 25.7
click at [522, 71] on icon "button" at bounding box center [523, 73] width 10 height 10
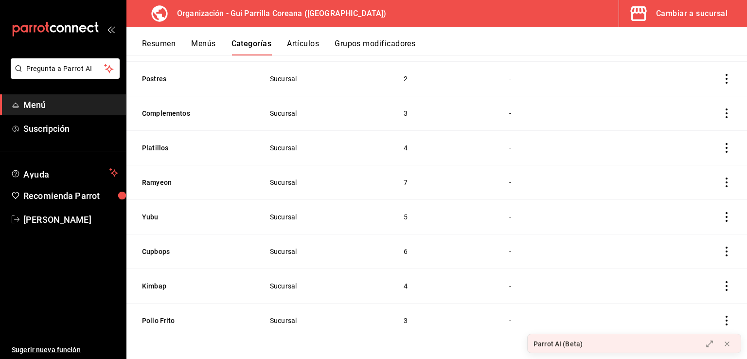
scroll to position [162, 0]
click at [154, 217] on button "Yubu" at bounding box center [190, 215] width 97 height 10
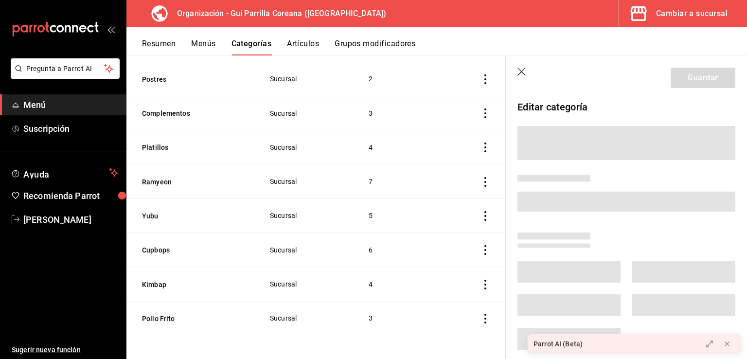
scroll to position [160, 0]
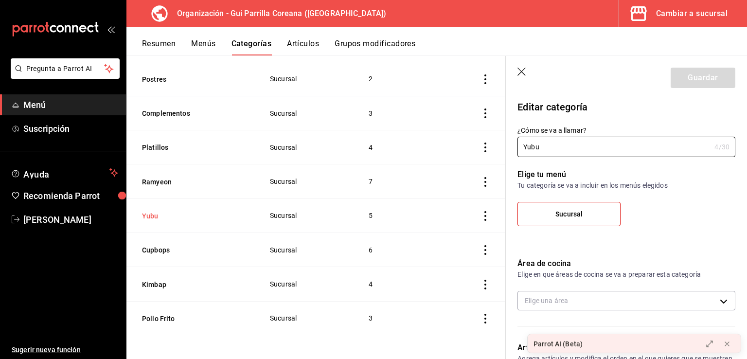
click at [147, 221] on button "Yubu" at bounding box center [190, 216] width 97 height 10
click at [289, 41] on button "Artículos" at bounding box center [303, 47] width 32 height 17
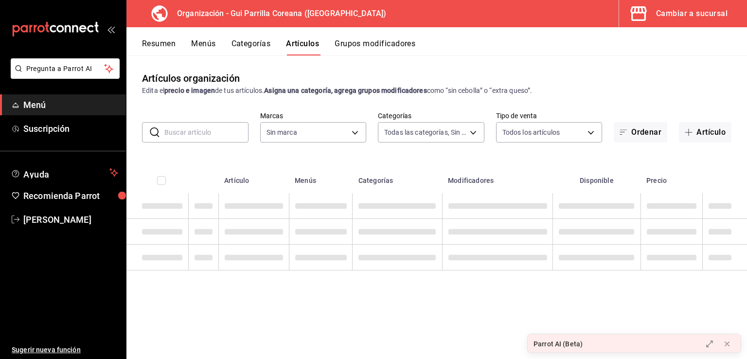
type input "f26a714d-a534-40e0-8963-0497fb202ba4"
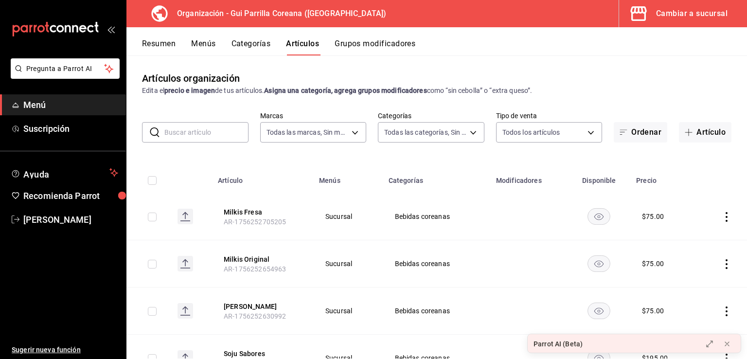
click at [192, 136] on input "text" at bounding box center [206, 132] width 84 height 19
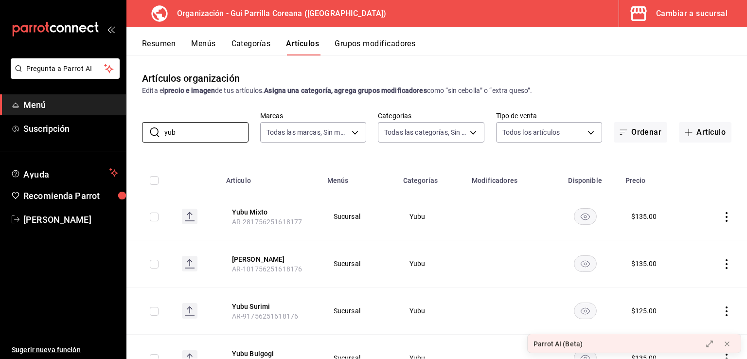
type input "yub"
click at [244, 211] on button "Yubu Mixto" at bounding box center [271, 212] width 78 height 10
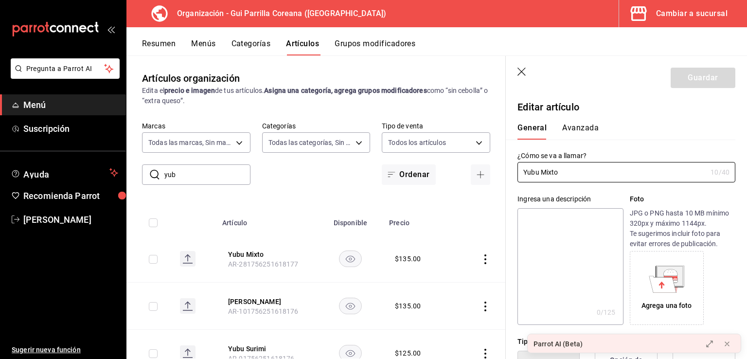
type input "$135.00"
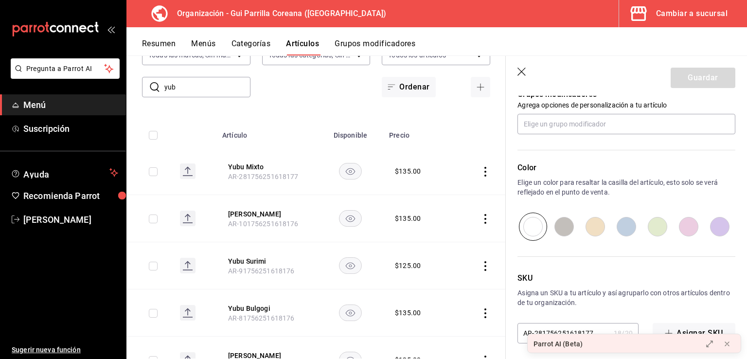
scroll to position [451, 0]
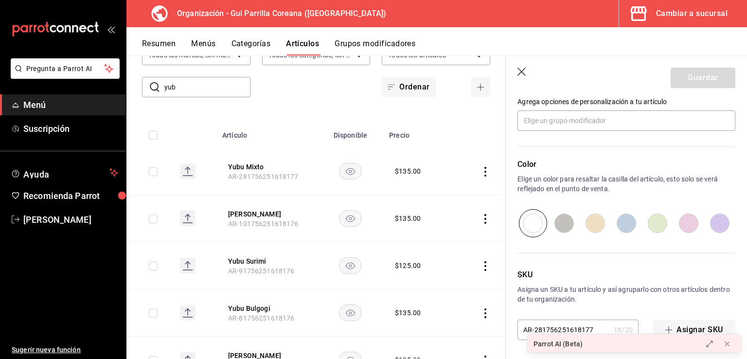
click at [716, 221] on input "radio" at bounding box center [720, 223] width 31 height 28
radio input "true"
click at [700, 78] on button "Guardar" at bounding box center [703, 78] width 65 height 20
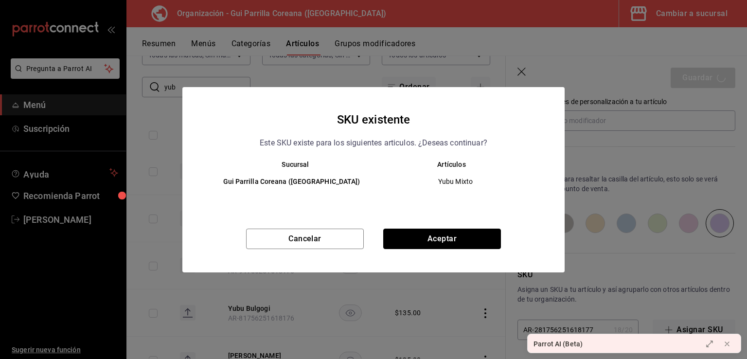
drag, startPoint x: 463, startPoint y: 239, endPoint x: 462, endPoint y: 235, distance: 5.0
click at [462, 238] on button "Aceptar" at bounding box center [442, 239] width 118 height 20
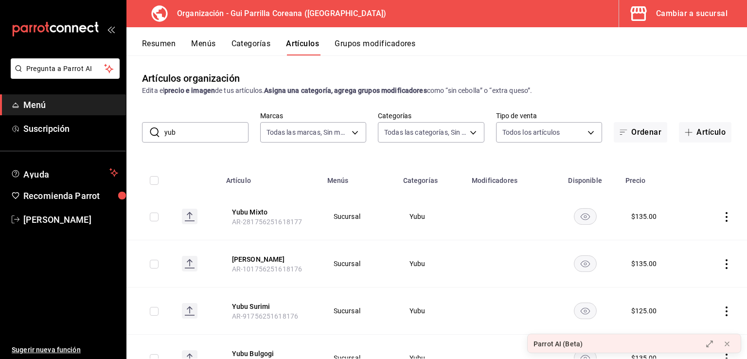
click at [383, 43] on button "Grupos modificadores" at bounding box center [375, 47] width 81 height 17
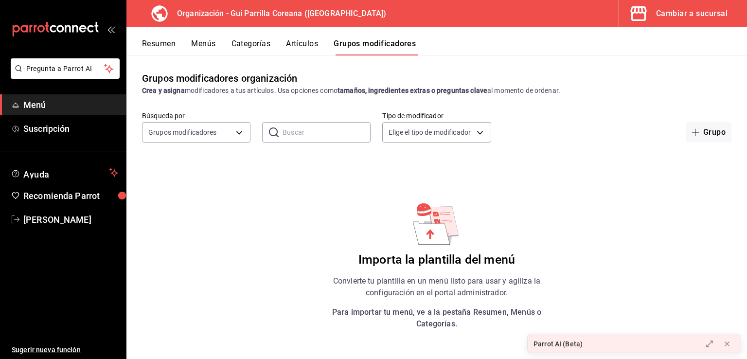
click at [560, 209] on div "Grupos modificadores organización Crea y asigna modificadores a tus artículos. …" at bounding box center [437, 206] width 621 height 303
click at [227, 134] on body "Pregunta a Parrot AI Menú Suscripción Ayuda Recomienda Parrot Arnold Salcedo Su…" at bounding box center [373, 179] width 747 height 359
click at [226, 134] on div at bounding box center [373, 179] width 747 height 359
click at [462, 127] on body "Pregunta a Parrot AI Menú Suscripción Ayuda Recomienda Parrot Arnold Salcedo Su…" at bounding box center [373, 179] width 747 height 359
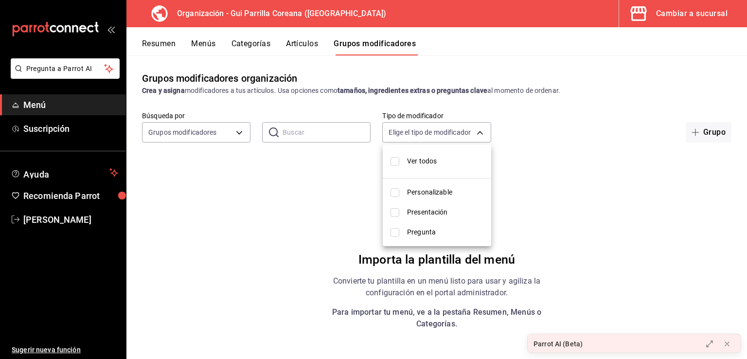
click at [465, 132] on div at bounding box center [373, 179] width 747 height 359
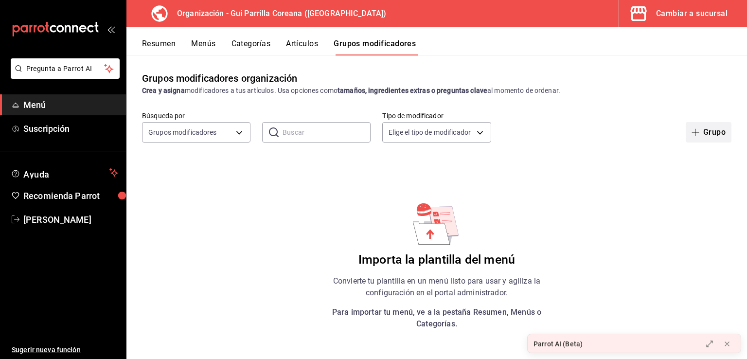
click at [710, 134] on button "Grupo" at bounding box center [709, 132] width 46 height 20
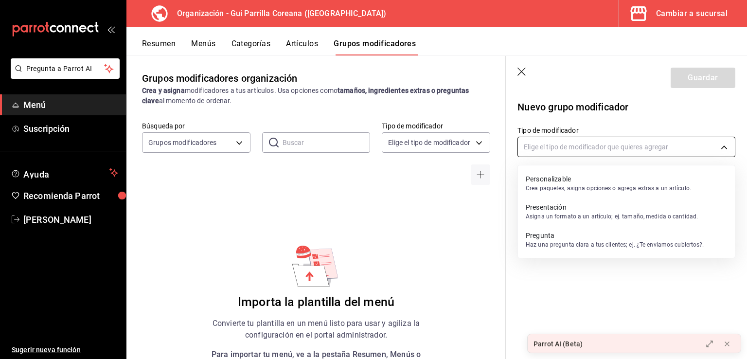
click at [575, 144] on body "Pregunta a Parrot AI Menú Suscripción Ayuda Recomienda Parrot Arnold Salcedo Su…" at bounding box center [373, 179] width 747 height 359
click at [580, 181] on p "Personalizable" at bounding box center [608, 179] width 165 height 10
type input "CUSTOMIZABLE"
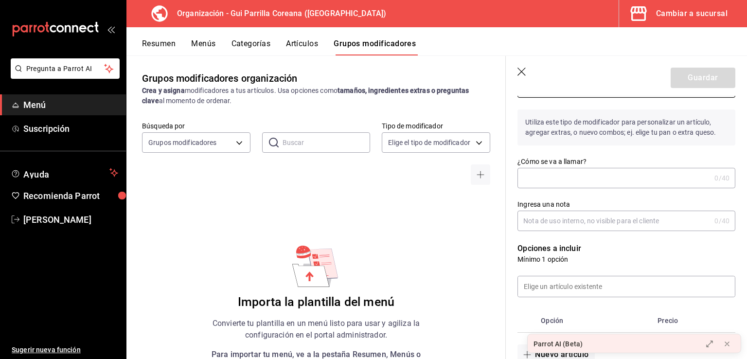
scroll to position [74, 0]
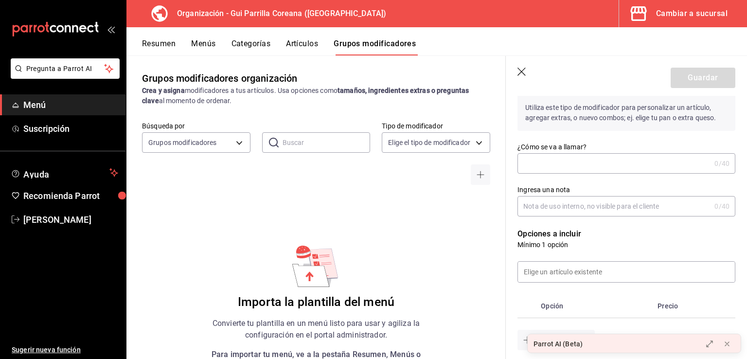
click at [562, 156] on input "¿Cómo se va a llamar?" at bounding box center [614, 163] width 193 height 19
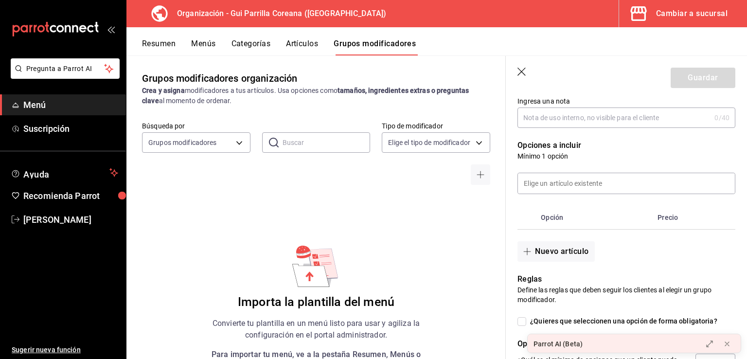
scroll to position [163, 0]
type input "Tipo de agua"
drag, startPoint x: 563, startPoint y: 180, endPoint x: 593, endPoint y: 158, distance: 36.6
click at [563, 180] on input at bounding box center [626, 182] width 217 height 20
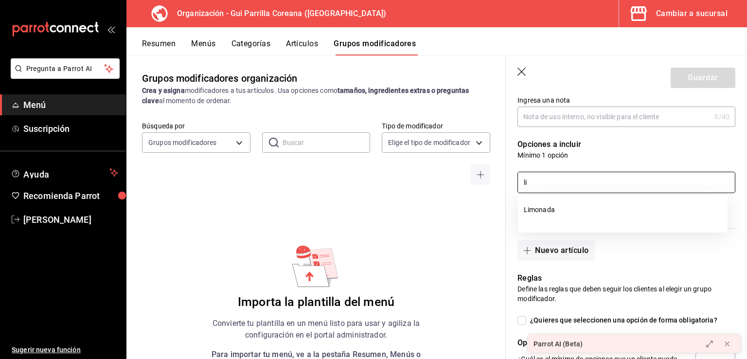
type input "l"
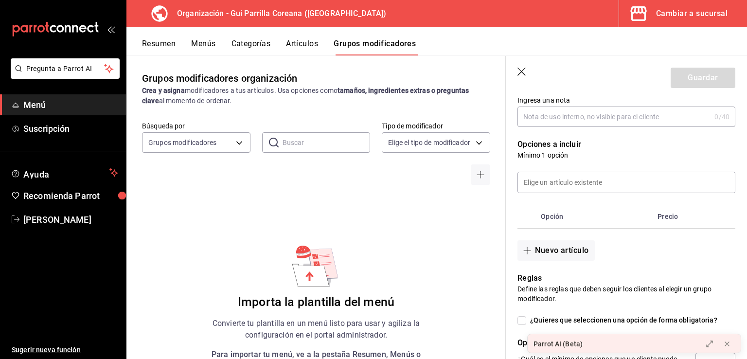
click at [598, 156] on p "Mínimo 1 opción" at bounding box center [627, 155] width 218 height 10
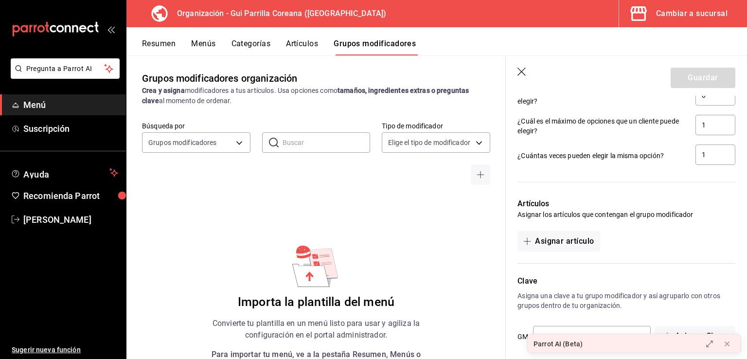
scroll to position [439, 0]
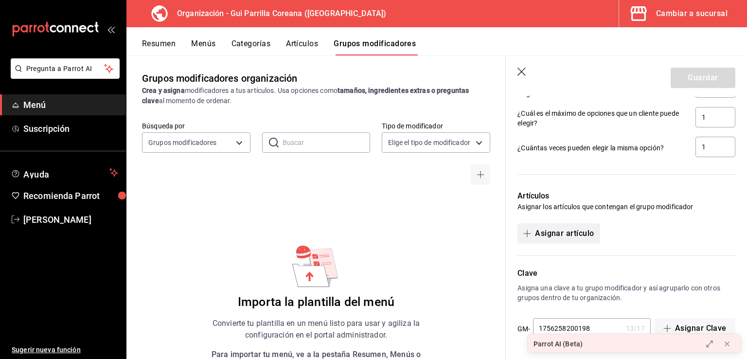
click at [557, 230] on button "Asignar artículo" at bounding box center [559, 233] width 82 height 20
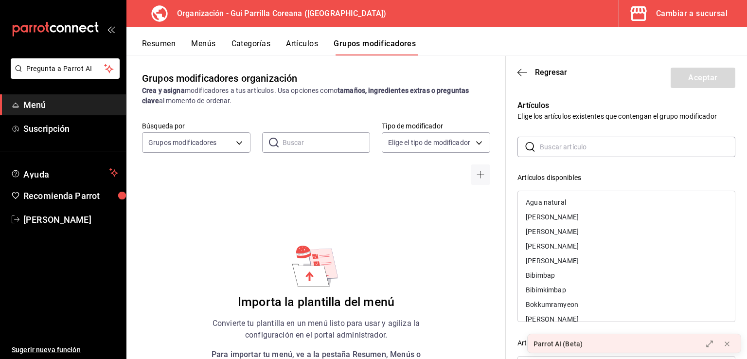
click at [563, 145] on input "text" at bounding box center [638, 146] width 196 height 19
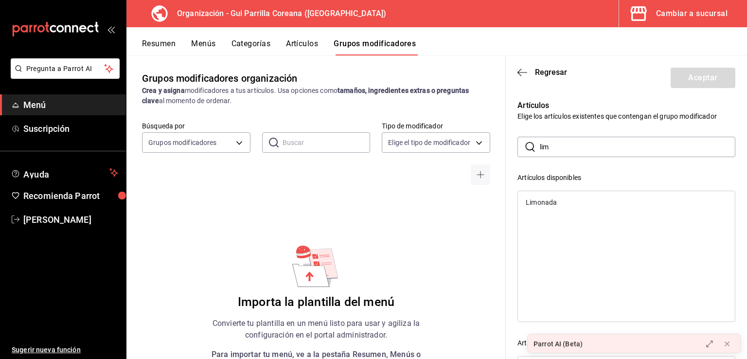
click at [548, 200] on div "Limonada" at bounding box center [541, 202] width 31 height 7
click at [526, 146] on div "​ lim ​" at bounding box center [627, 147] width 218 height 20
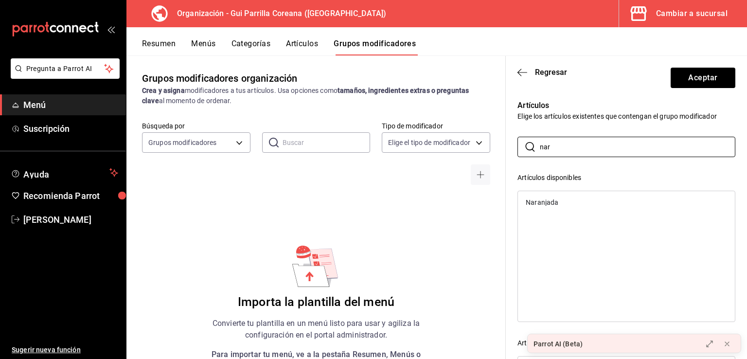
type input "nar"
click at [549, 201] on div "Naranjada" at bounding box center [542, 202] width 33 height 7
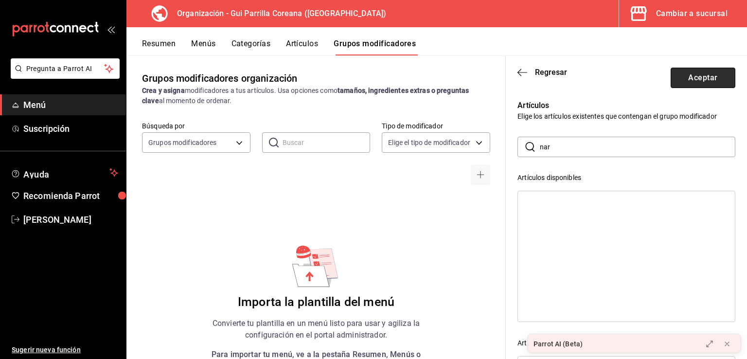
click at [683, 82] on button "Aceptar" at bounding box center [703, 78] width 65 height 20
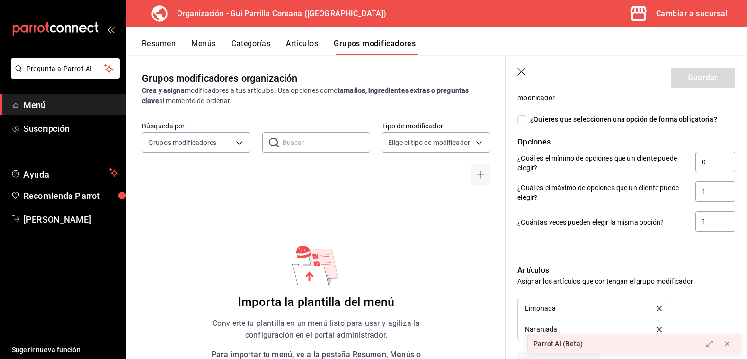
scroll to position [362, 0]
drag, startPoint x: 706, startPoint y: 166, endPoint x: 661, endPoint y: 167, distance: 44.3
click at [661, 167] on div "¿Cuál es el mínimo de opciones que un cliente puede elegir? 0" at bounding box center [627, 165] width 218 height 22
type input "2"
type input "1"
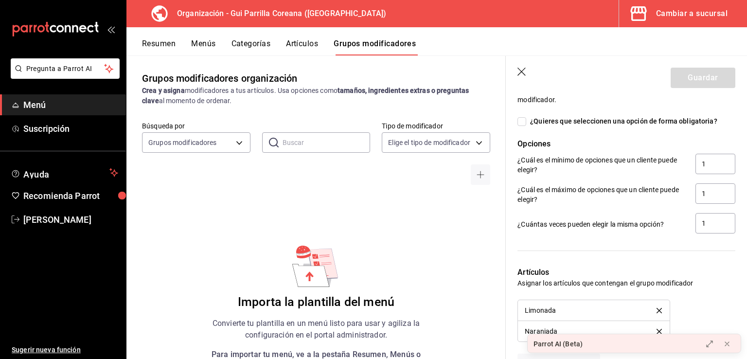
click at [649, 215] on div "¿Cuántas veces pueden elegir la misma opción? 1" at bounding box center [627, 224] width 218 height 22
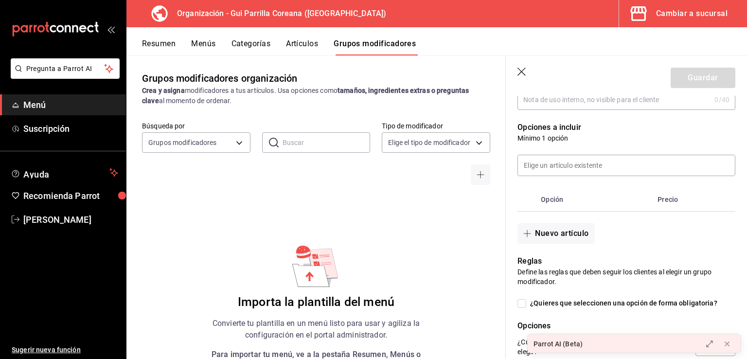
scroll to position [183, 0]
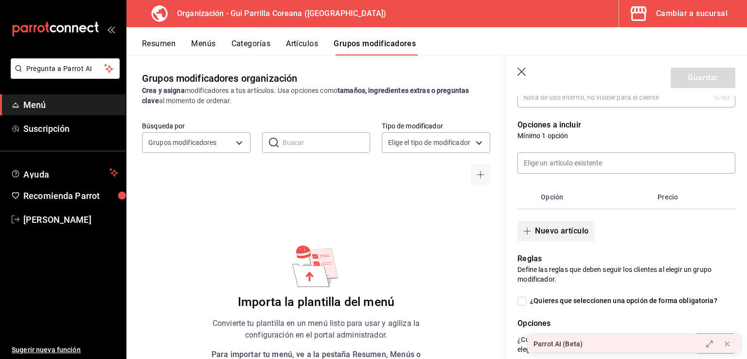
click at [546, 230] on button "Nuevo artículo" at bounding box center [556, 231] width 77 height 20
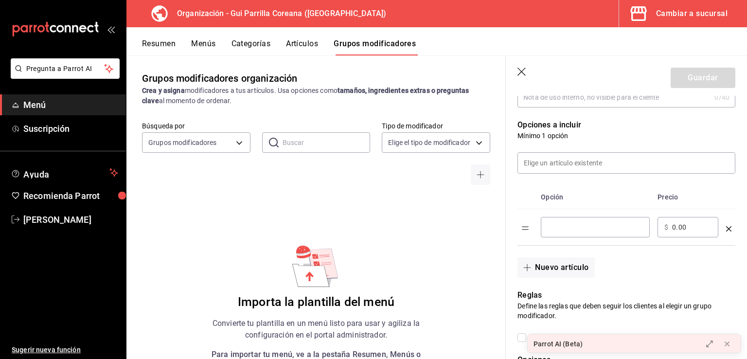
click at [611, 230] on input "optionsTable" at bounding box center [595, 227] width 95 height 10
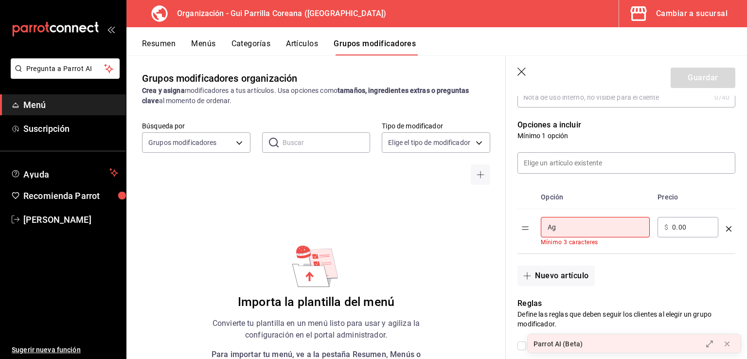
type input "A"
type input "N"
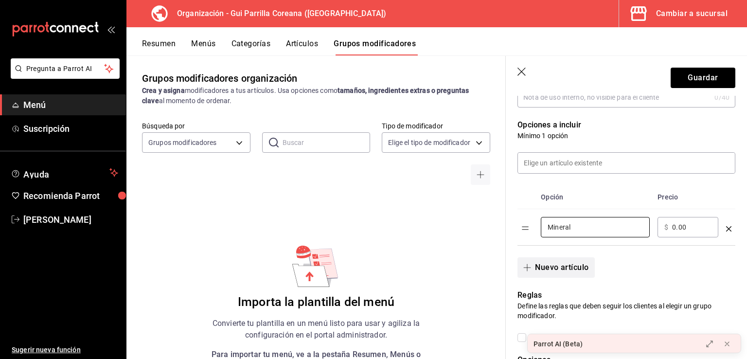
type input "Mineral"
click at [554, 265] on button "Nuevo artículo" at bounding box center [556, 267] width 77 height 20
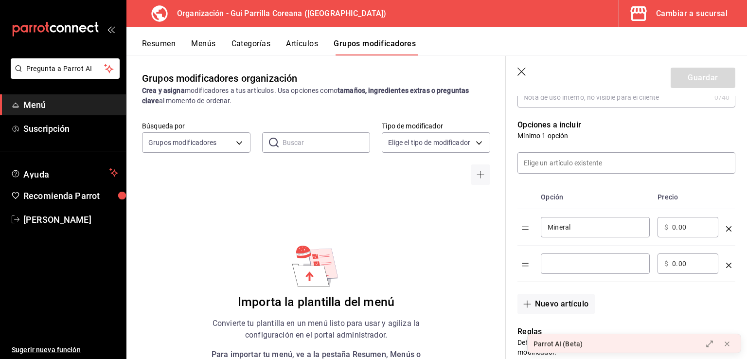
drag, startPoint x: 570, startPoint y: 267, endPoint x: 561, endPoint y: 265, distance: 9.8
click at [570, 267] on input "optionsTable" at bounding box center [595, 264] width 95 height 10
type input "Natural"
click at [611, 203] on th "Opción" at bounding box center [595, 197] width 117 height 24
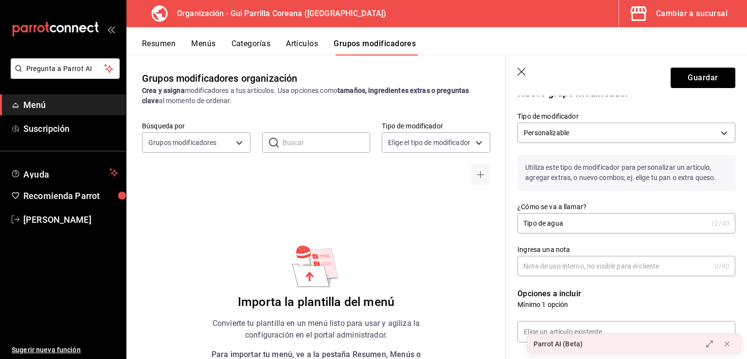
scroll to position [0, 0]
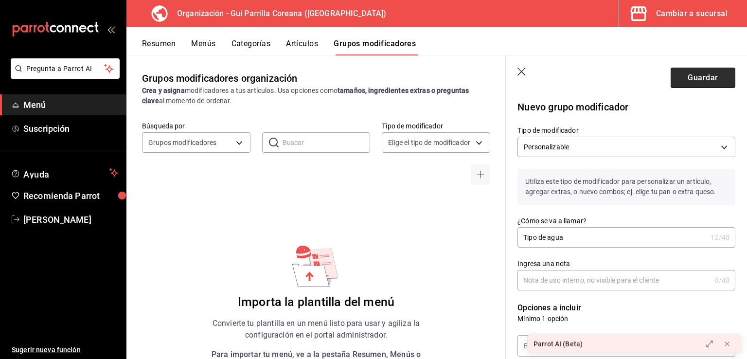
click at [692, 76] on button "Guardar" at bounding box center [703, 78] width 65 height 20
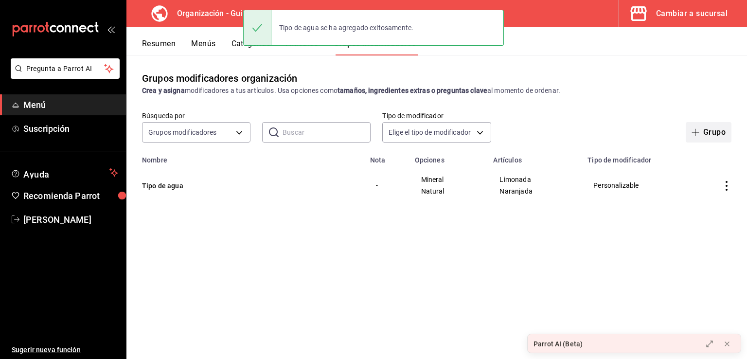
click at [713, 131] on button "Grupo" at bounding box center [709, 132] width 46 height 20
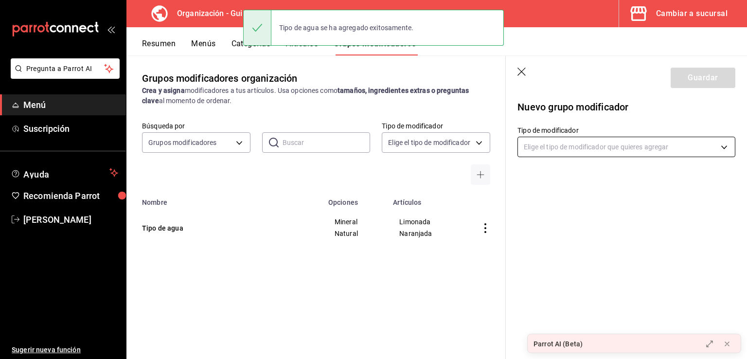
click at [587, 155] on body "Pregunta a Parrot AI Menú Suscripción Ayuda Recomienda Parrot Arnold Salcedo Su…" at bounding box center [373, 179] width 747 height 359
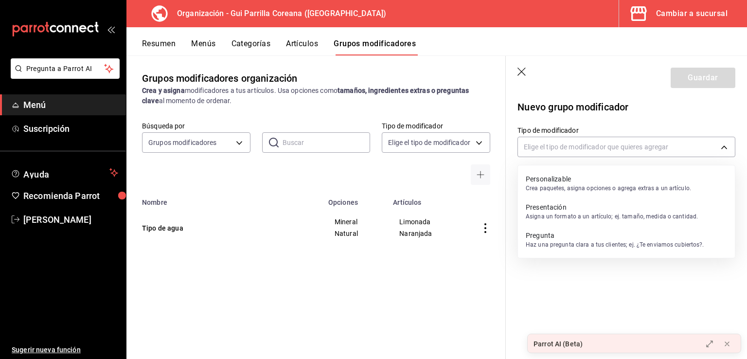
click at [570, 184] on p "Crea paquetes, asigna opciones o agrega extras a un artículo." at bounding box center [608, 188] width 165 height 9
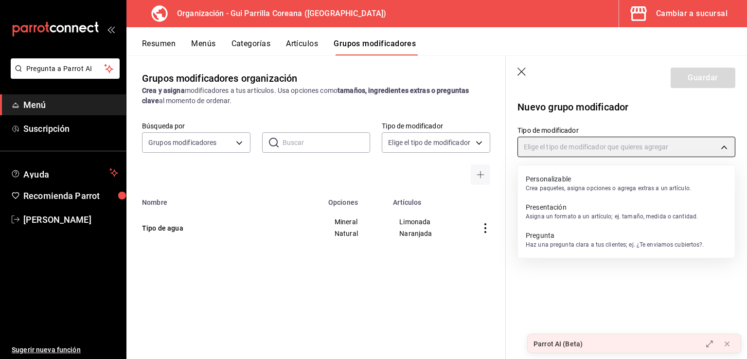
type input "CUSTOMIZABLE"
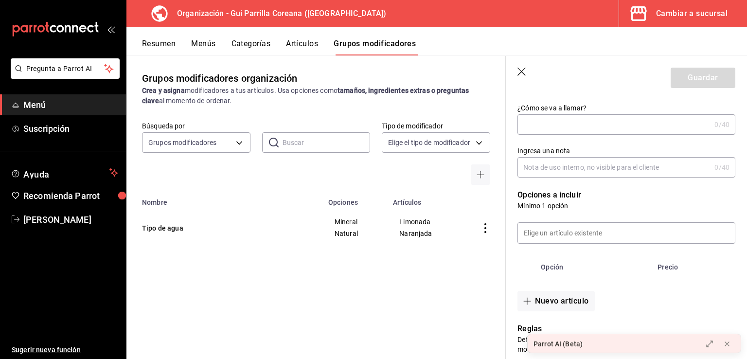
scroll to position [123, 0]
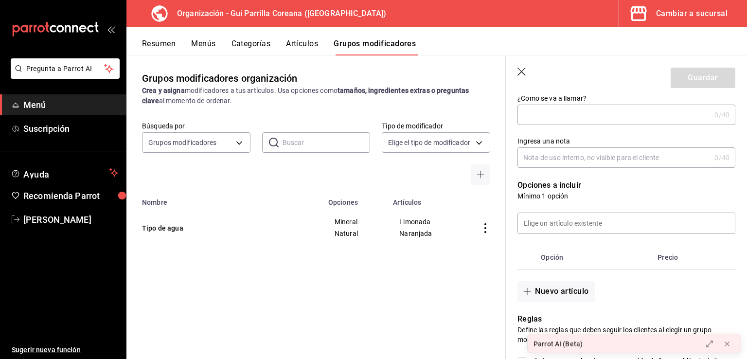
click at [574, 109] on input "¿Cómo se va a llamar?" at bounding box center [614, 114] width 193 height 19
type input "Sabor de soju"
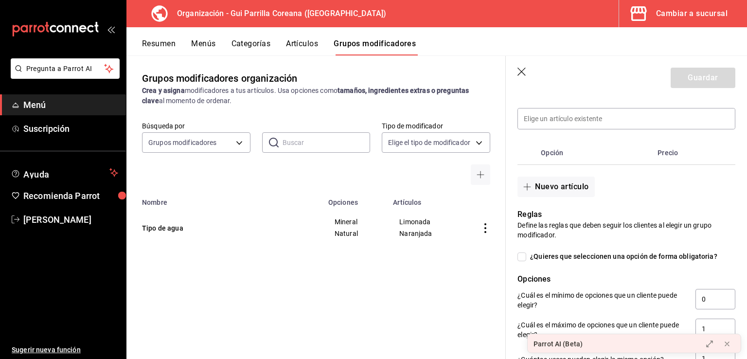
scroll to position [236, 0]
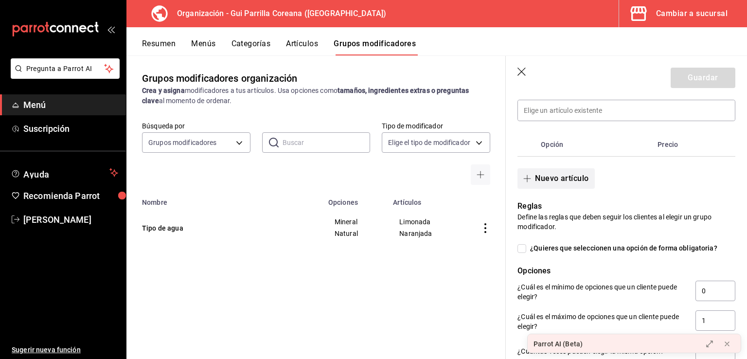
click at [565, 182] on button "Nuevo artículo" at bounding box center [556, 178] width 77 height 20
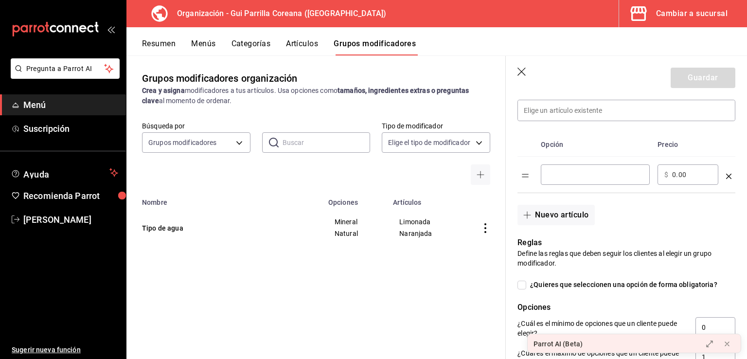
click at [572, 176] on input "optionsTable" at bounding box center [595, 175] width 95 height 10
type input "Toronja"
click at [561, 217] on button "Nuevo artículo" at bounding box center [556, 215] width 77 height 20
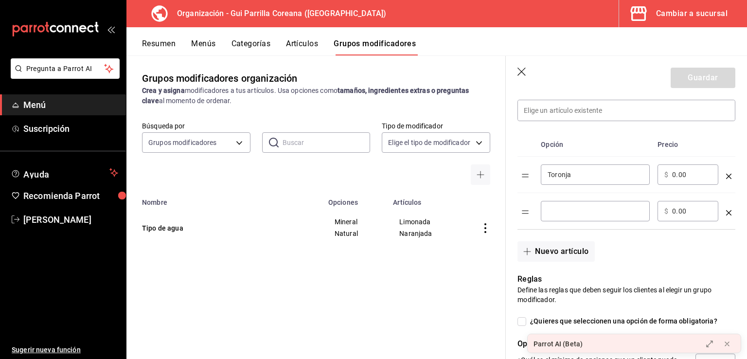
click at [574, 208] on input "optionsTable" at bounding box center [595, 211] width 95 height 10
type input "Uva"
click at [566, 254] on button "Nuevo artículo" at bounding box center [556, 251] width 77 height 20
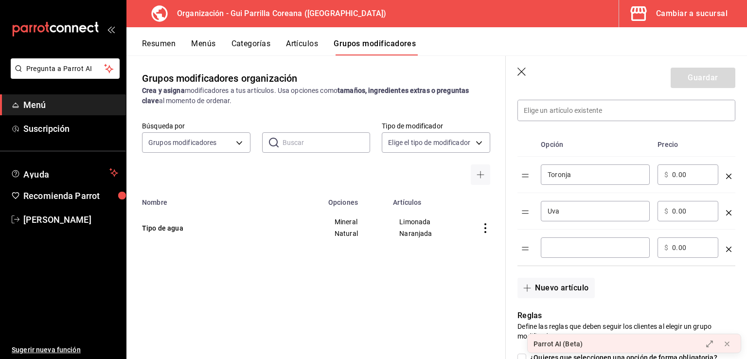
click at [567, 249] on input "optionsTable" at bounding box center [595, 248] width 95 height 10
type input "Fresa"
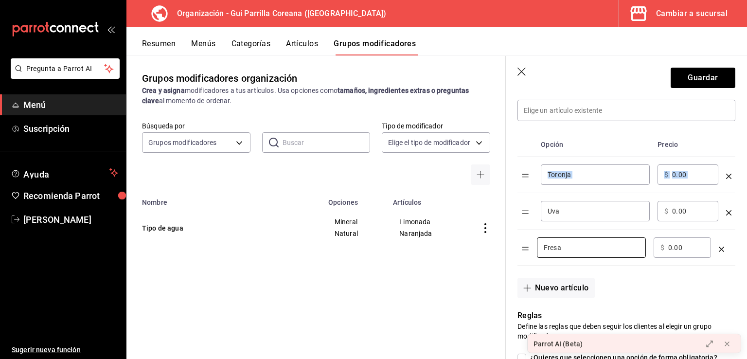
drag, startPoint x: 522, startPoint y: 251, endPoint x: 524, endPoint y: 168, distance: 82.3
click at [524, 168] on tbody "Toronja ​ ​ $ 0.00 ​ Uva ​ ​ $ 0.00 ​ Fresa ​ ​ $ 0.00 ​" at bounding box center [627, 211] width 218 height 109
click at [634, 282] on div "Nuevo artículo" at bounding box center [621, 282] width 230 height 32
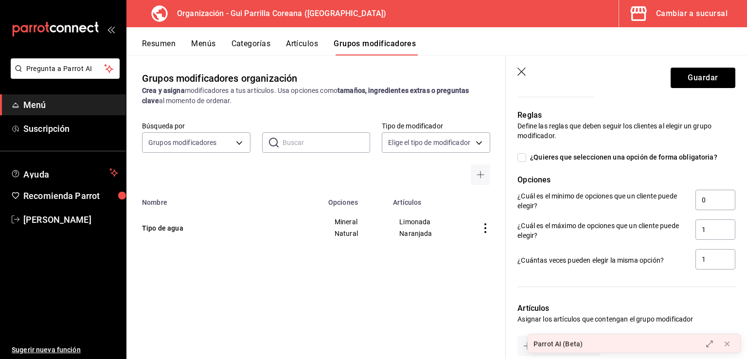
scroll to position [432, 0]
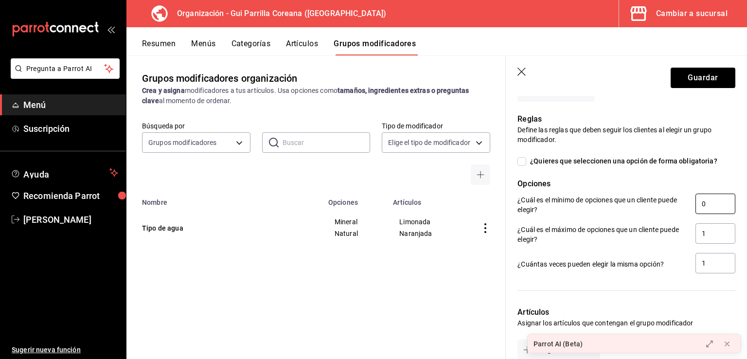
click at [707, 203] on input "0" at bounding box center [716, 204] width 40 height 20
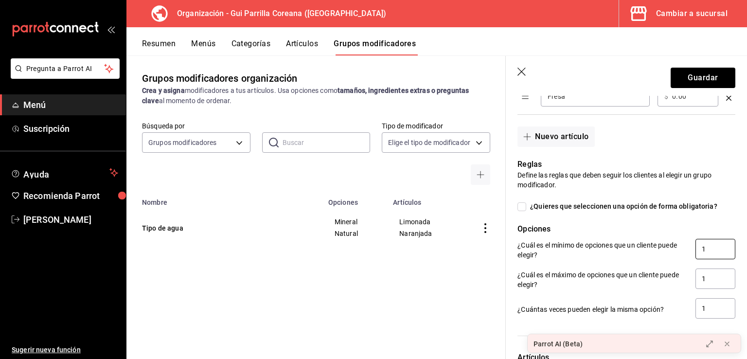
scroll to position [384, 0]
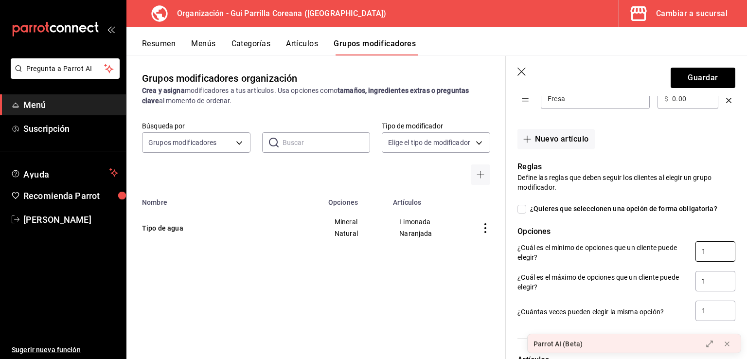
type input "1"
click at [524, 208] on input "¿Quieres que seleccionen una opción de forma obligatoria?" at bounding box center [522, 209] width 9 height 9
checkbox input "true"
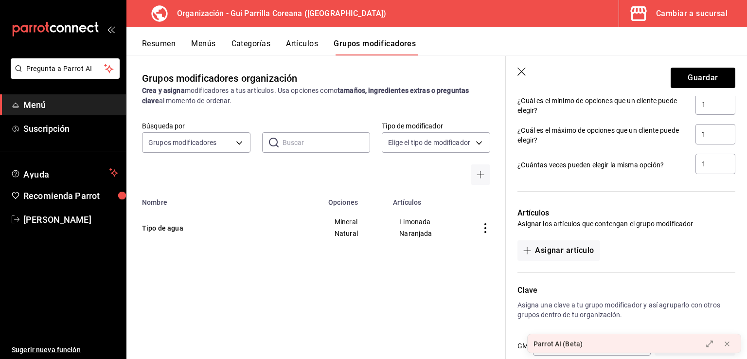
scroll to position [548, 0]
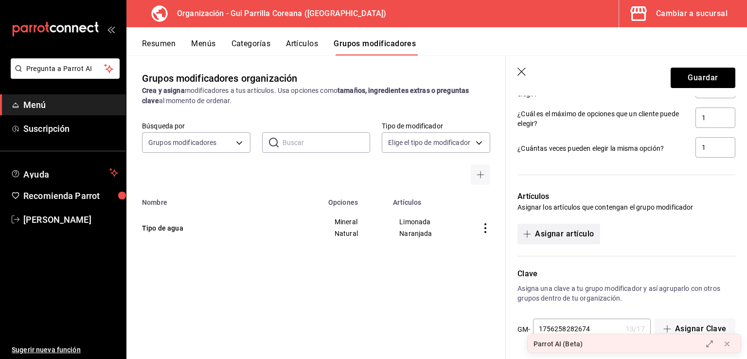
click at [552, 232] on button "Asignar artículo" at bounding box center [559, 234] width 82 height 20
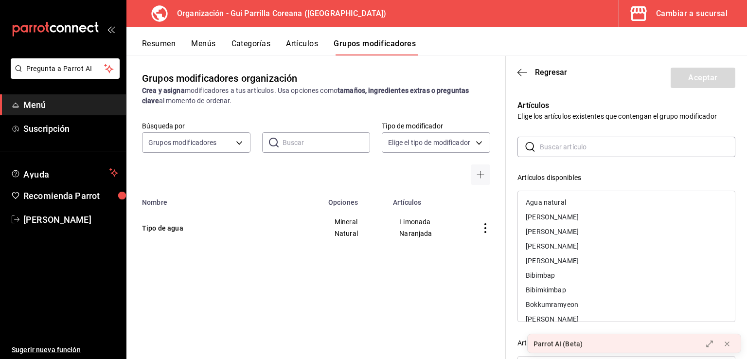
click at [584, 148] on input "text" at bounding box center [638, 146] width 196 height 19
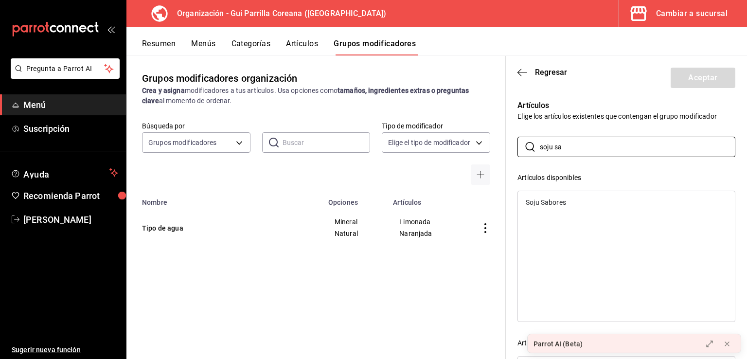
type input "soju sa"
click at [562, 200] on div "Soju Sabores" at bounding box center [546, 202] width 40 height 7
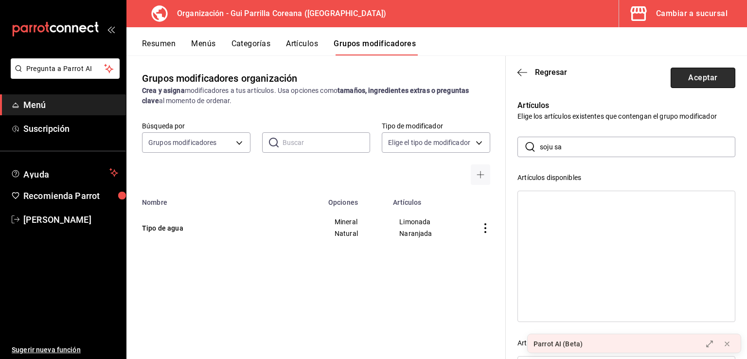
click at [691, 80] on button "Aceptar" at bounding box center [703, 78] width 65 height 20
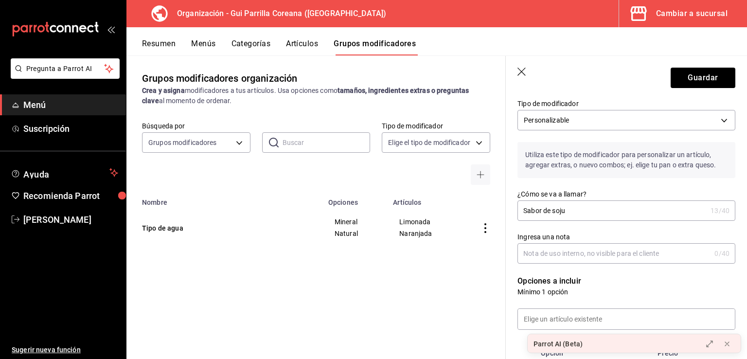
scroll to position [0, 0]
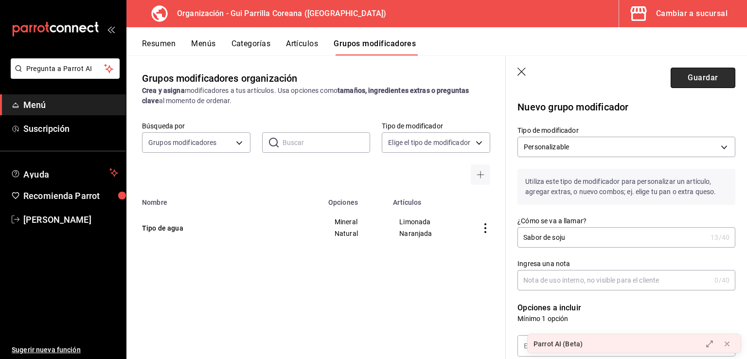
click at [683, 82] on button "Guardar" at bounding box center [703, 78] width 65 height 20
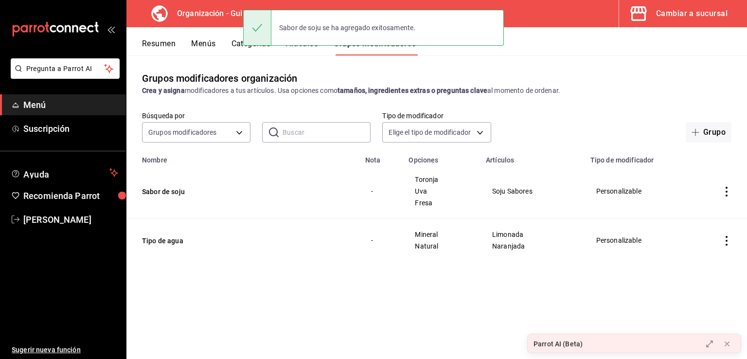
click at [478, 297] on div "Grupos modificadores organización Crea y asigna modificadores a tus artículos. …" at bounding box center [437, 206] width 621 height 303
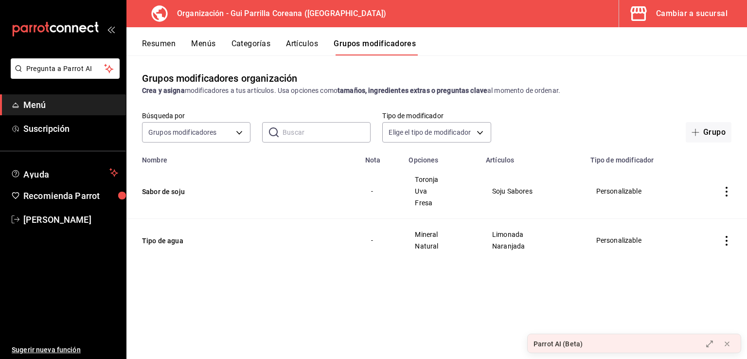
drag, startPoint x: 698, startPoint y: 129, endPoint x: 660, endPoint y: 144, distance: 40.9
click at [699, 130] on icon "button" at bounding box center [696, 132] width 8 height 8
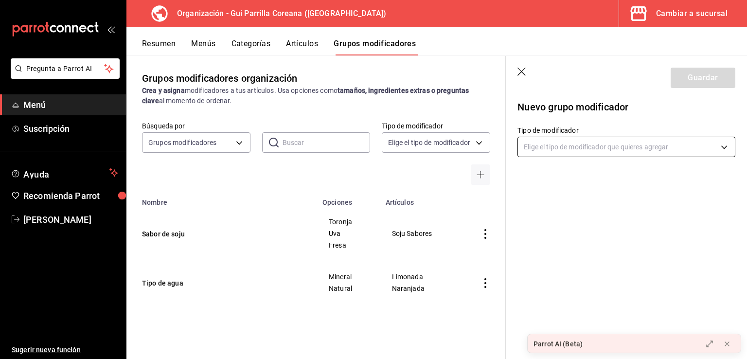
click at [563, 146] on body "Pregunta a Parrot AI Menú Suscripción Ayuda Recomienda Parrot Arnold Salcedo Su…" at bounding box center [373, 179] width 747 height 359
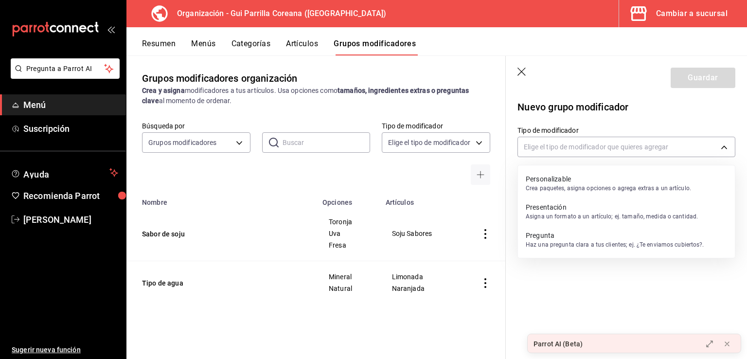
click at [580, 175] on p "Personalizable" at bounding box center [608, 179] width 165 height 10
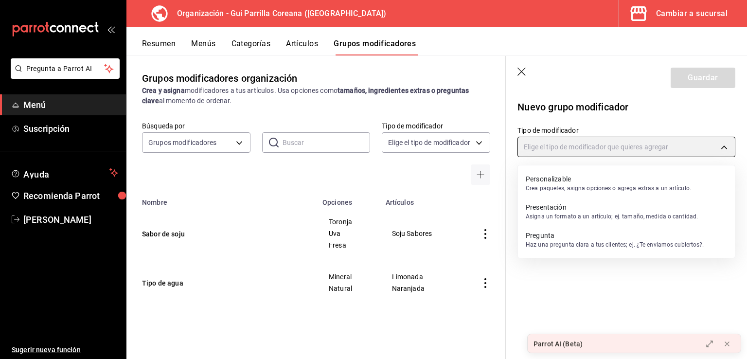
type input "CUSTOMIZABLE"
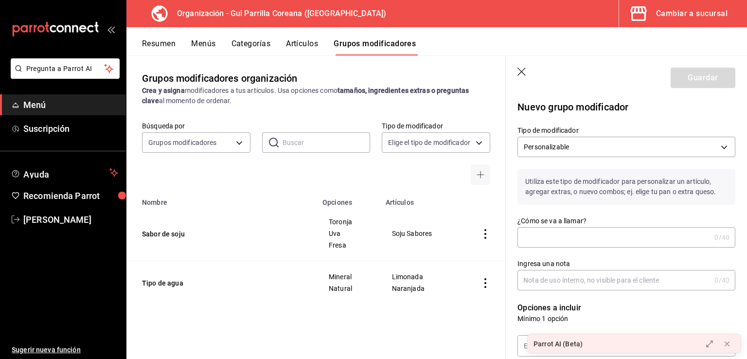
click at [563, 232] on input "¿Cómo se va a llamar?" at bounding box center [614, 237] width 193 height 19
type input "Toppings de Yubu"
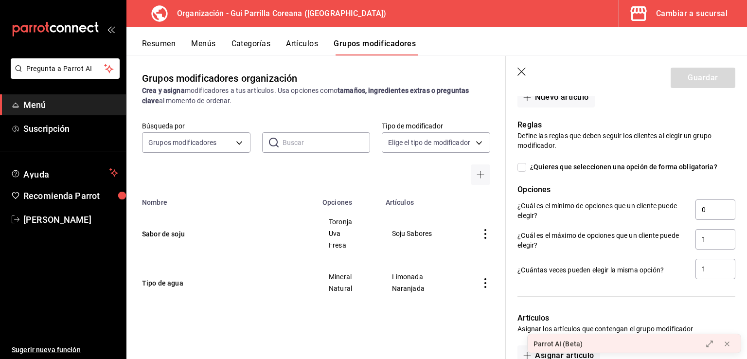
scroll to position [322, 0]
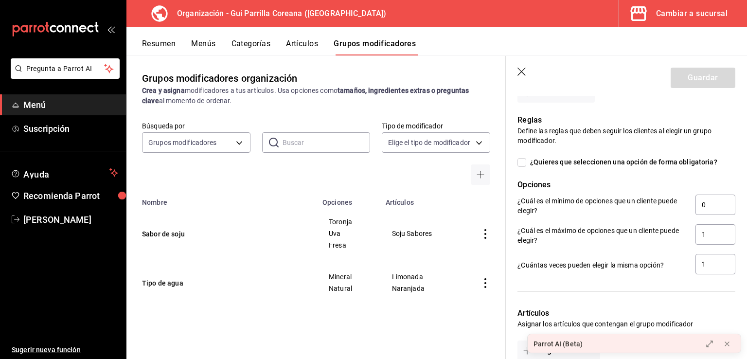
click at [528, 164] on span "¿Quieres que seleccionen una opción de forma obligatoria?" at bounding box center [621, 162] width 191 height 10
click at [526, 164] on input "¿Quieres que seleccionen una opción de forma obligatoria?" at bounding box center [522, 162] width 9 height 9
checkbox input "true"
type input "1"
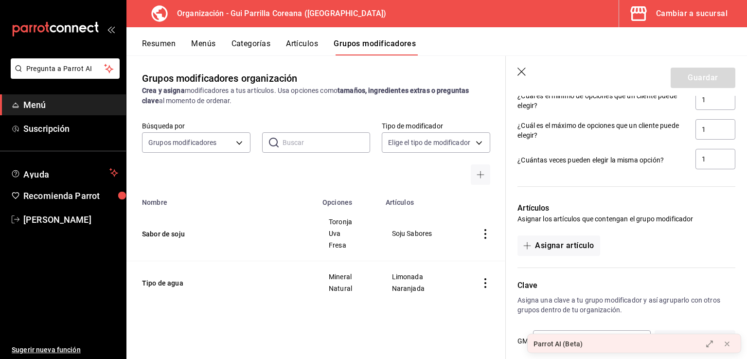
scroll to position [439, 0]
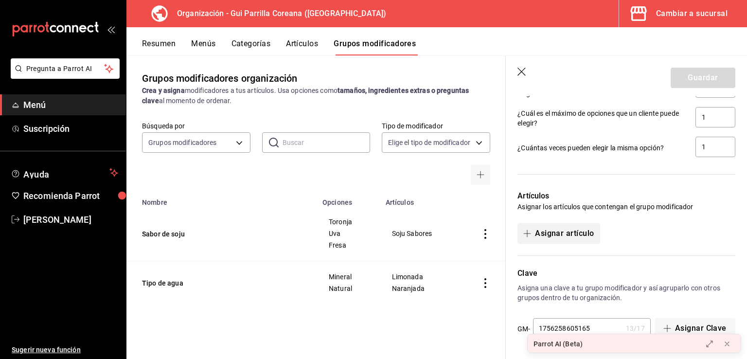
click at [545, 239] on button "Asignar artículo" at bounding box center [559, 233] width 82 height 20
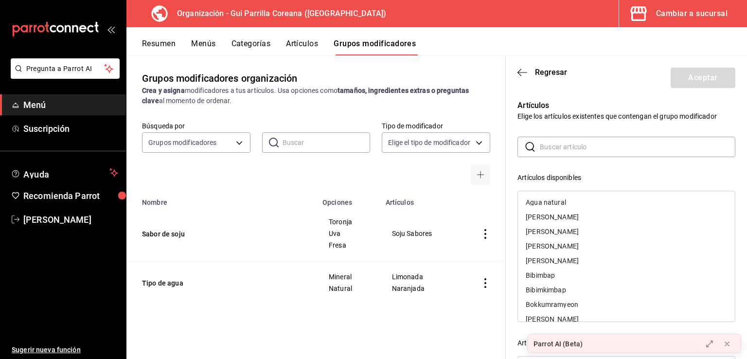
click at [555, 149] on input "text" at bounding box center [638, 146] width 196 height 19
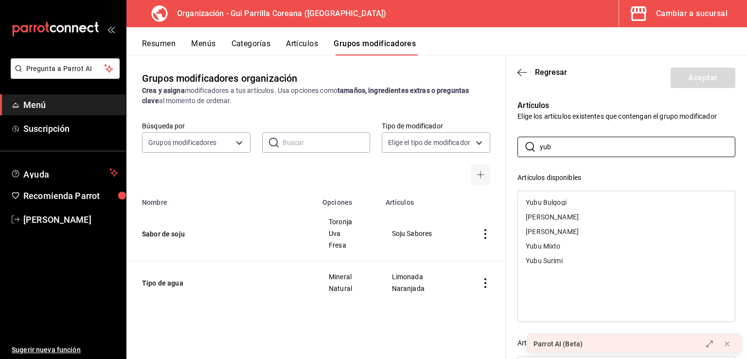
type input "yub"
click at [548, 246] on div "Yubu Mixto" at bounding box center [543, 246] width 35 height 7
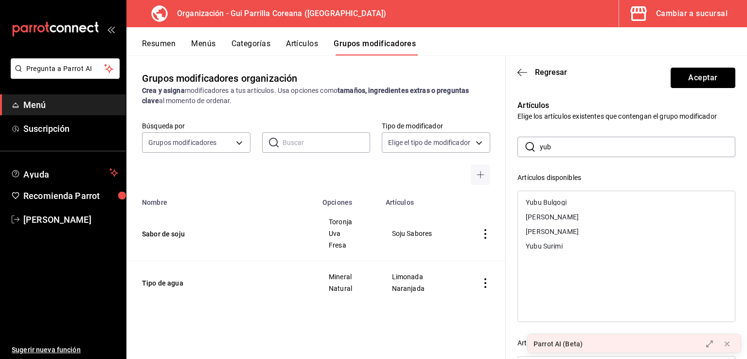
click at [693, 75] on button "Aceptar" at bounding box center [703, 78] width 65 height 20
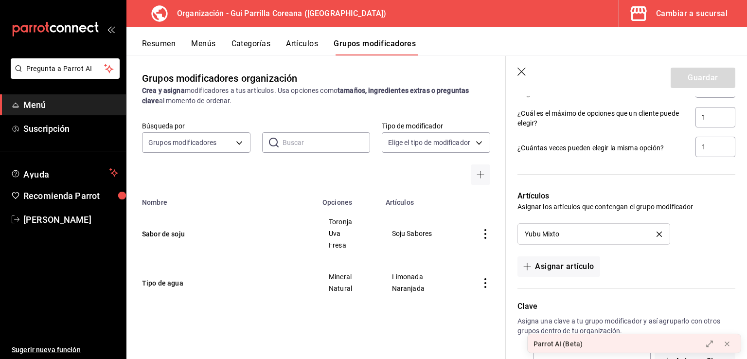
drag, startPoint x: 644, startPoint y: 277, endPoint x: 654, endPoint y: 226, distance: 52.1
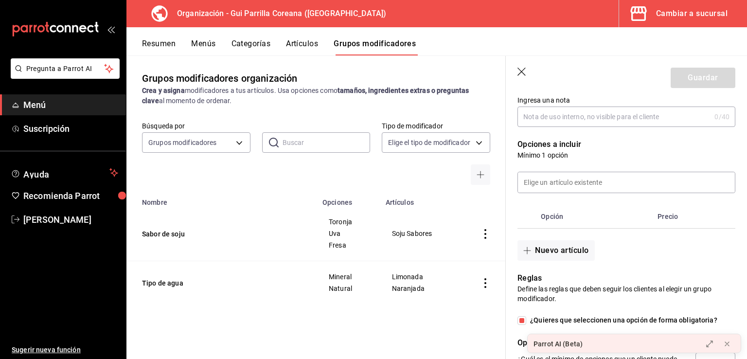
scroll to position [146, 0]
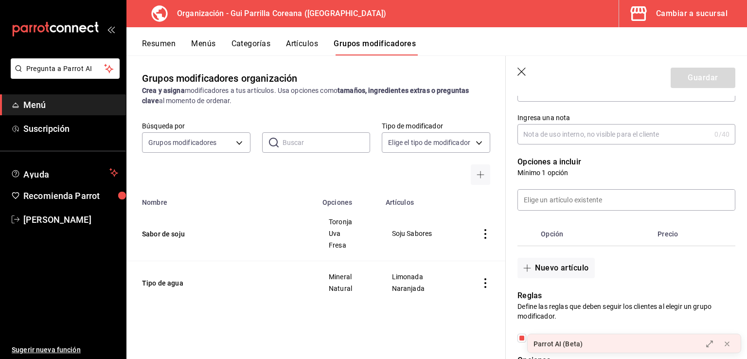
drag, startPoint x: 621, startPoint y: 236, endPoint x: 623, endPoint y: 223, distance: 12.3
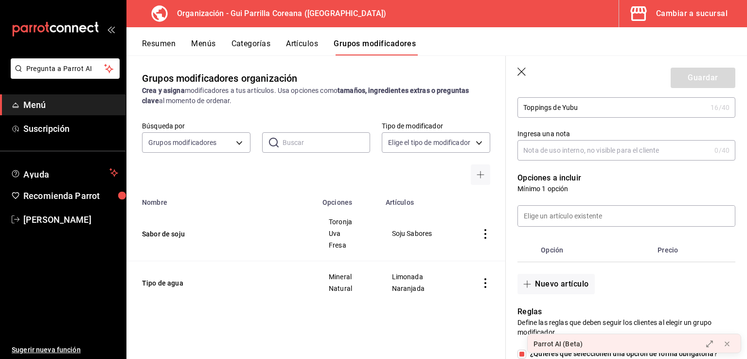
scroll to position [108, 0]
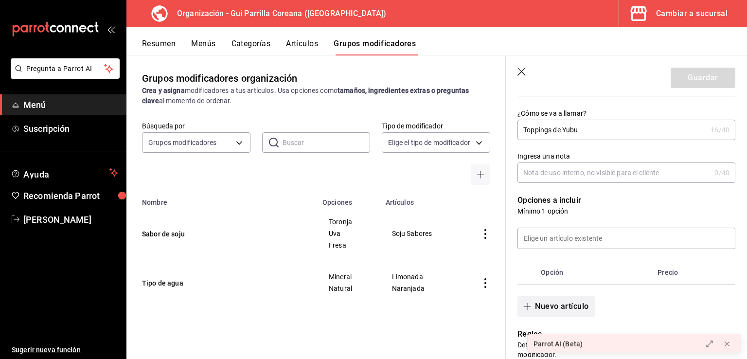
click at [539, 302] on button "Nuevo artículo" at bounding box center [556, 306] width 77 height 20
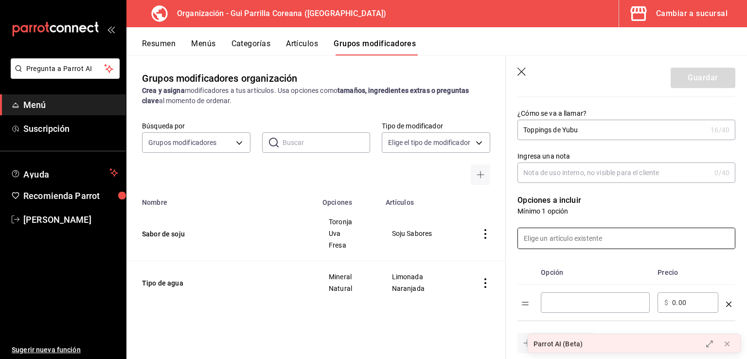
drag, startPoint x: 611, startPoint y: 209, endPoint x: 615, endPoint y: 244, distance: 35.2
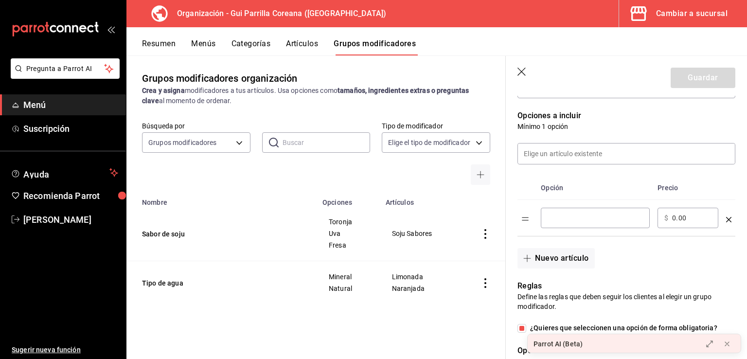
scroll to position [237, 0]
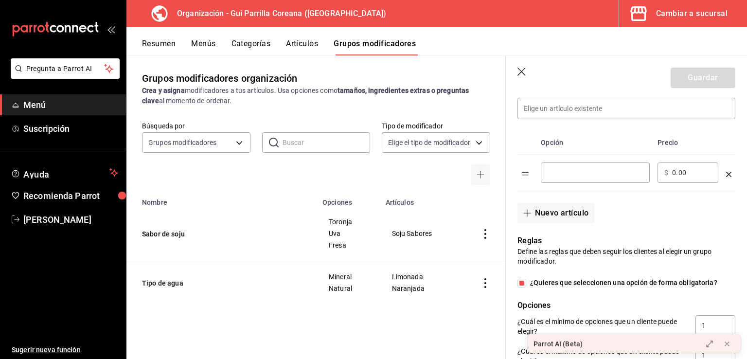
drag, startPoint x: 574, startPoint y: 177, endPoint x: 573, endPoint y: 166, distance: 11.2
click at [574, 177] on input "optionsTable" at bounding box center [595, 173] width 95 height 10
type input "J"
type input "V"
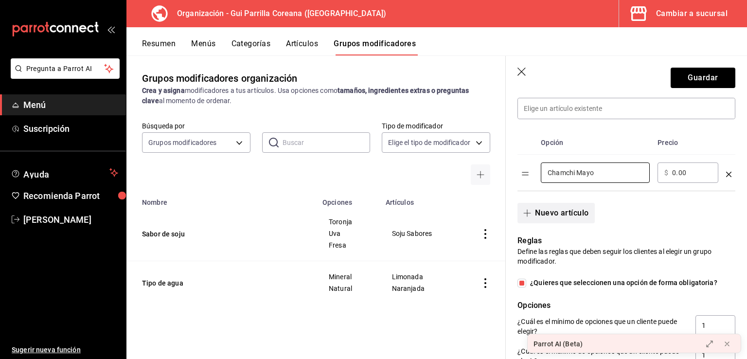
type input "Chamchi Mayo"
click at [568, 217] on button "Nuevo artículo" at bounding box center [556, 213] width 77 height 20
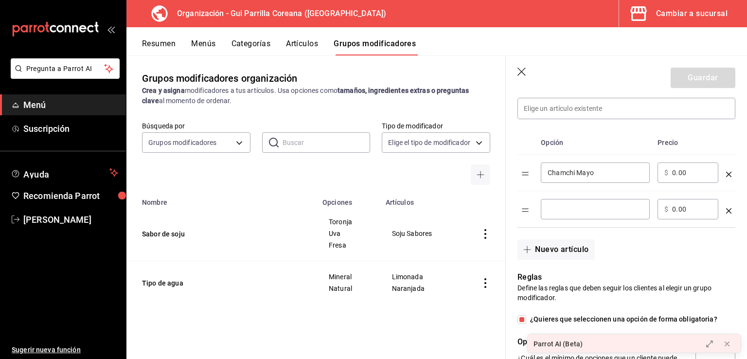
click at [575, 208] on input "optionsTable" at bounding box center [595, 209] width 95 height 10
type input "Surimi"
click at [562, 238] on div "Nuevo artículo" at bounding box center [621, 244] width 230 height 32
click at [564, 246] on button "Nuevo artículo" at bounding box center [556, 249] width 77 height 20
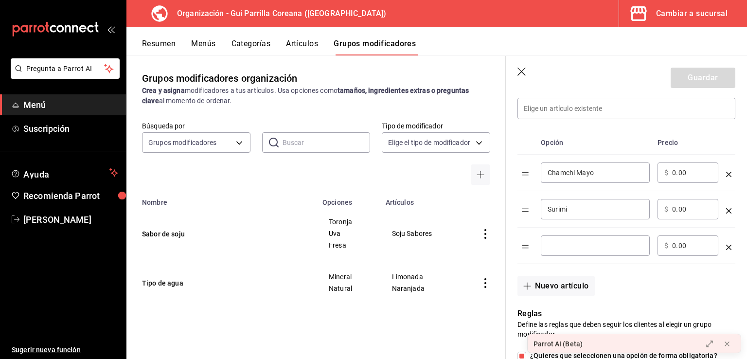
drag, startPoint x: 574, startPoint y: 239, endPoint x: 559, endPoint y: 234, distance: 16.3
click at [564, 236] on div "​" at bounding box center [595, 246] width 109 height 20
type input "Bulgogi"
click at [559, 289] on button "Nuevo artículo" at bounding box center [556, 286] width 77 height 20
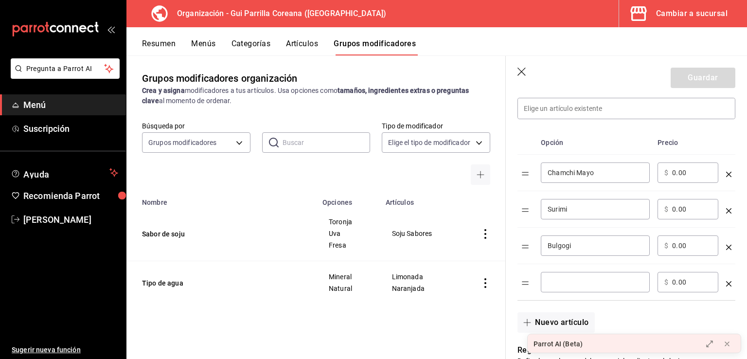
click at [579, 275] on div "​" at bounding box center [595, 282] width 109 height 20
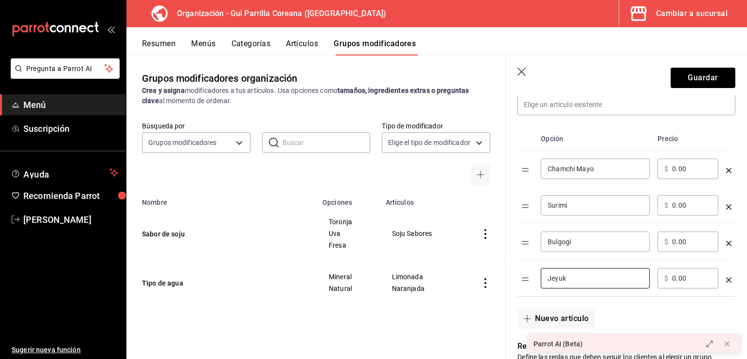
scroll to position [244, 0]
type input "Jeyuk"
click at [520, 74] on icon "button" at bounding box center [523, 73] width 10 height 10
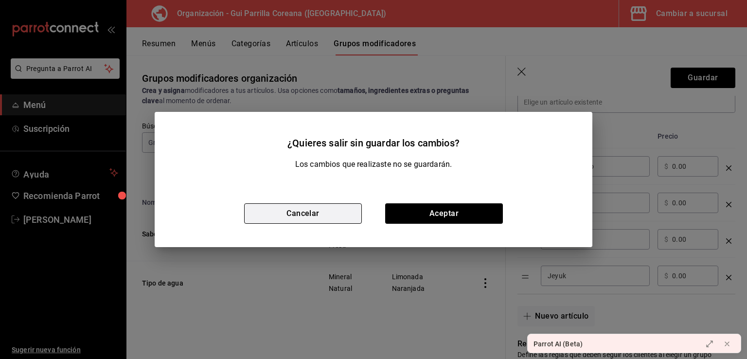
click at [315, 213] on button "Cancelar" at bounding box center [303, 213] width 118 height 20
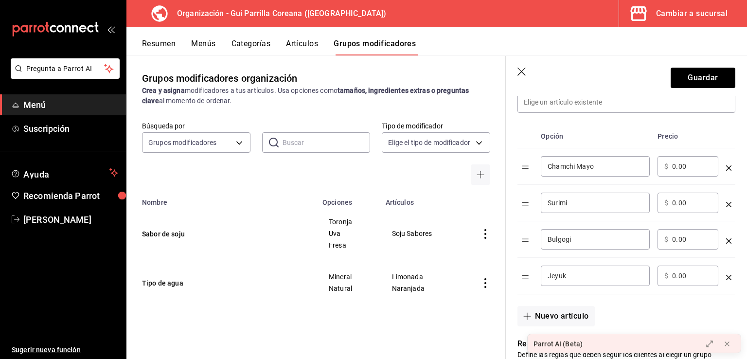
click at [726, 277] on icon "optionsTable" at bounding box center [728, 277] width 5 height 5
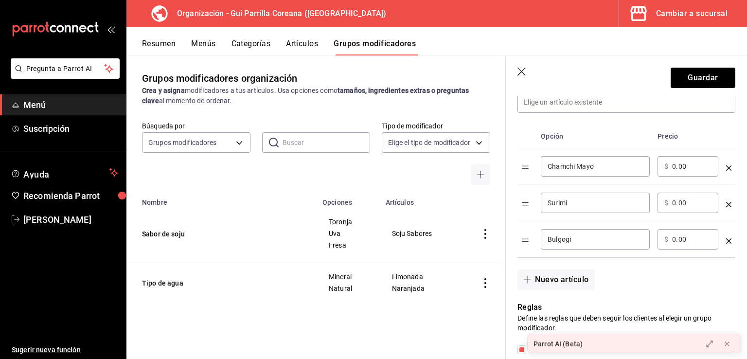
click at [516, 71] on header "Guardar" at bounding box center [626, 76] width 241 height 40
click at [522, 71] on icon "button" at bounding box center [522, 72] width 8 height 8
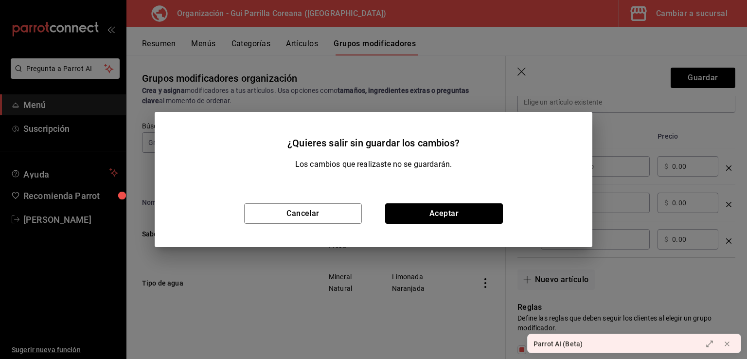
drag, startPoint x: 451, startPoint y: 221, endPoint x: 456, endPoint y: 215, distance: 8.4
click at [451, 220] on button "Aceptar" at bounding box center [444, 213] width 118 height 20
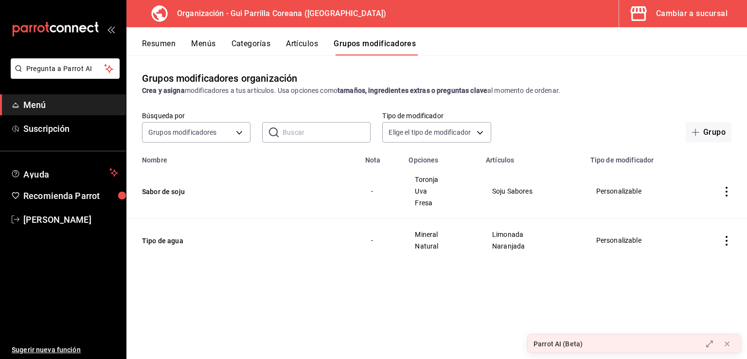
drag, startPoint x: 451, startPoint y: 290, endPoint x: 455, endPoint y: 290, distance: 5.0
click at [453, 290] on div "Grupos modificadores organización Crea y asigna modificadores a tus artículos. …" at bounding box center [437, 206] width 621 height 303
click at [715, 128] on button "Grupo" at bounding box center [709, 132] width 46 height 20
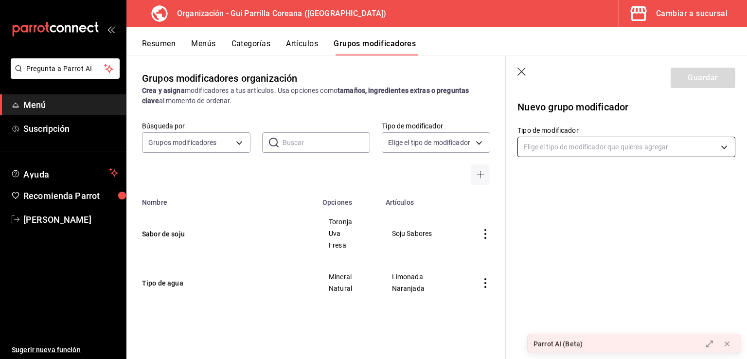
click at [589, 146] on body "Pregunta a Parrot AI Menú Suscripción Ayuda Recomienda Parrot Arnold Salcedo Su…" at bounding box center [373, 179] width 747 height 359
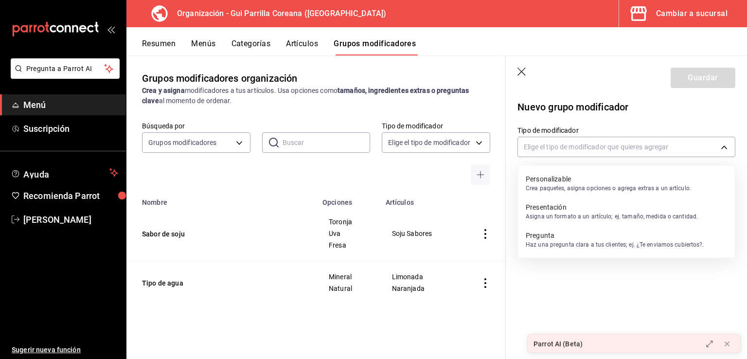
drag, startPoint x: 572, startPoint y: 189, endPoint x: 583, endPoint y: 175, distance: 18.1
click at [572, 189] on p "Crea paquetes, asigna opciones o agrega extras a un artículo." at bounding box center [608, 188] width 165 height 9
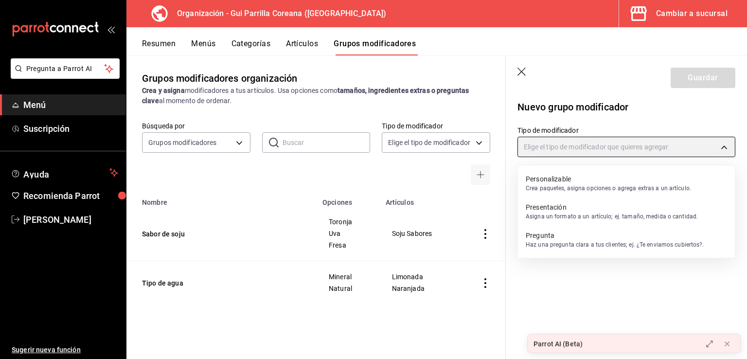
type input "CUSTOMIZABLE"
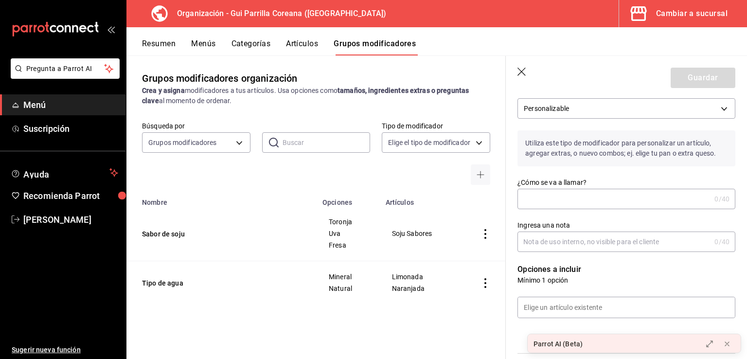
scroll to position [46, 0]
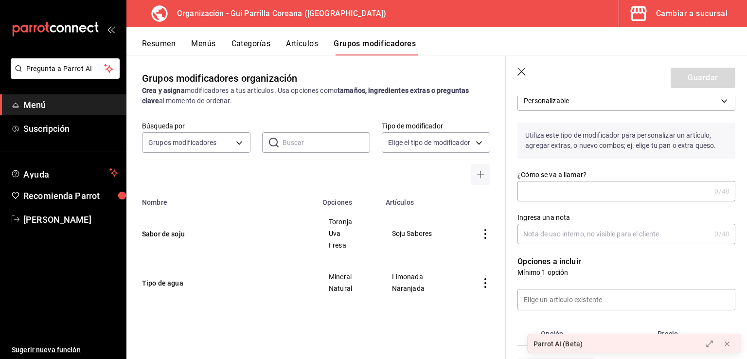
click at [568, 193] on input "¿Cómo se va a llamar?" at bounding box center [614, 190] width 193 height 19
type input "Sabor"
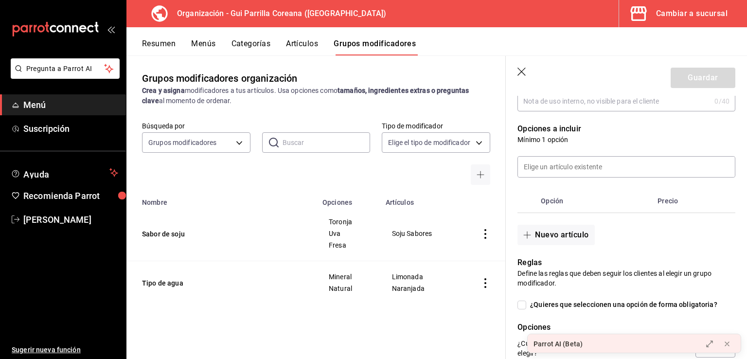
scroll to position [220, 0]
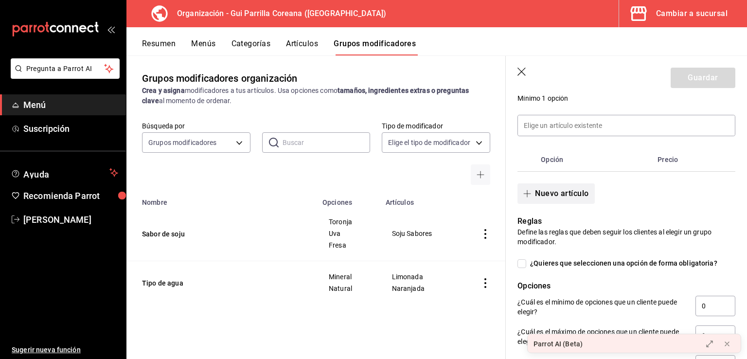
click at [537, 203] on button "Nuevo artículo" at bounding box center [556, 193] width 77 height 20
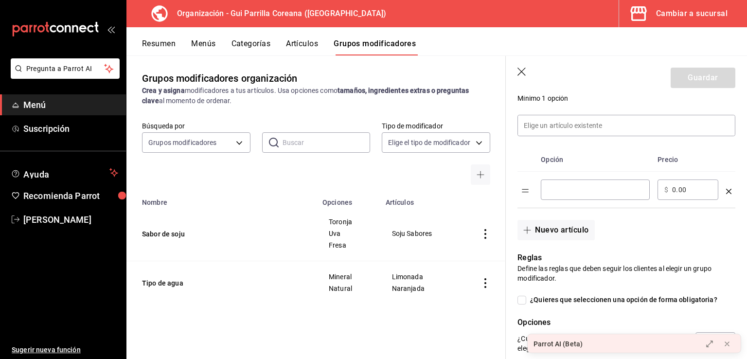
click at [571, 189] on input "optionsTable" at bounding box center [595, 190] width 95 height 10
type input "Naturales"
click at [544, 232] on button "Nuevo artículo" at bounding box center [556, 230] width 77 height 20
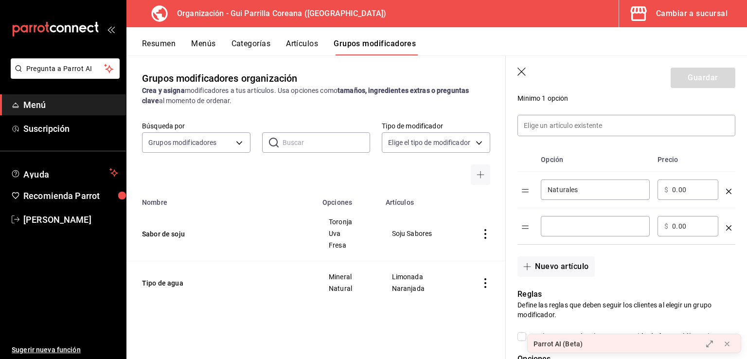
click at [623, 218] on div "​" at bounding box center [595, 226] width 109 height 20
type input "Spicy"
click at [616, 185] on input "Naturales" at bounding box center [595, 190] width 95 height 10
type input "Natural"
click at [574, 220] on div "Spicy ​" at bounding box center [595, 226] width 109 height 20
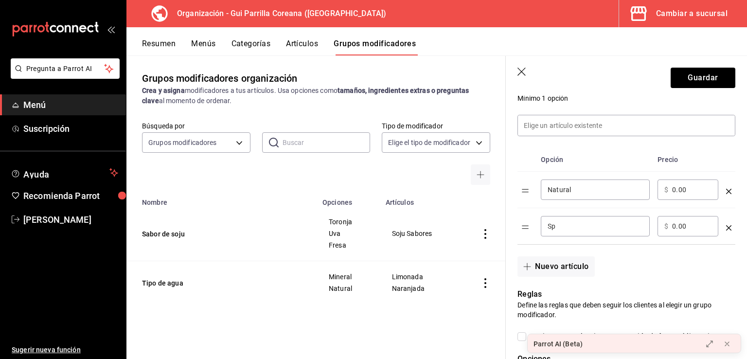
type input "S"
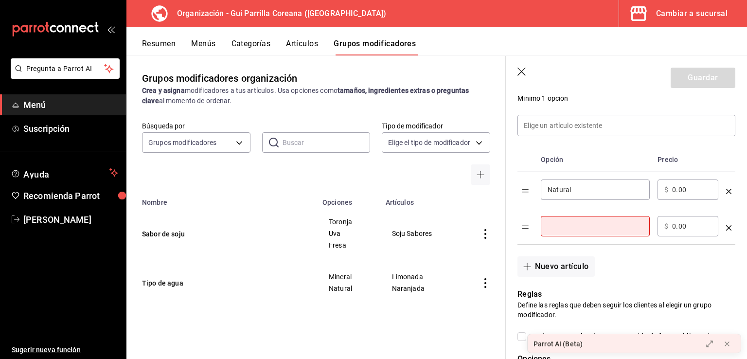
type input "P"
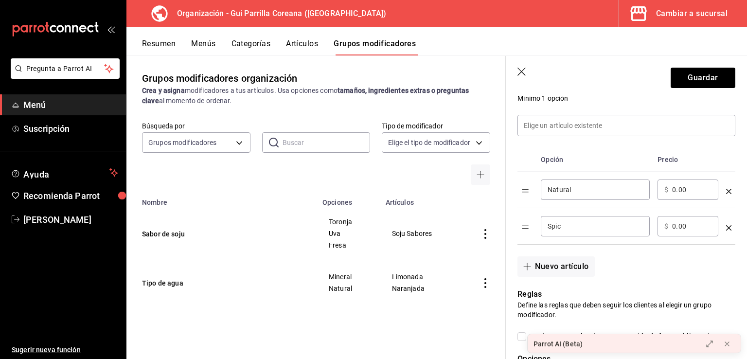
type input "Spicy"
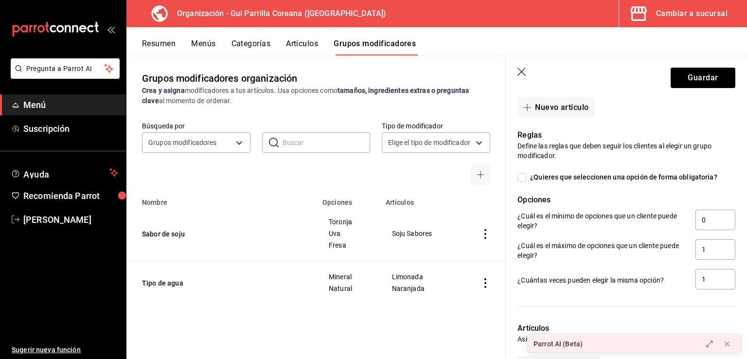
scroll to position [412, 0]
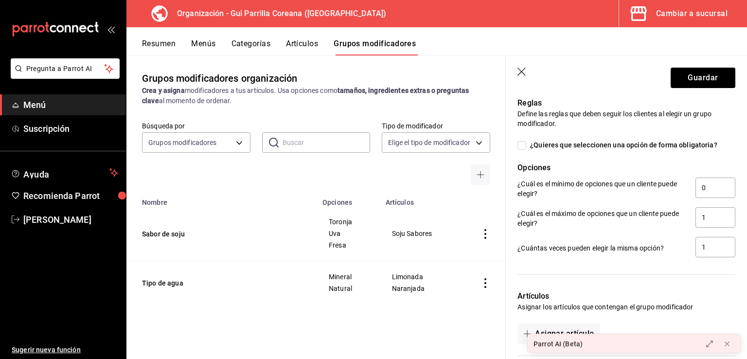
click at [526, 145] on span "¿Quieres que seleccionen una opción de forma obligatoria?" at bounding box center [621, 145] width 191 height 10
click at [526, 145] on input "¿Quieres que seleccionen una opción de forma obligatoria?" at bounding box center [522, 145] width 9 height 9
checkbox input "true"
type input "1"
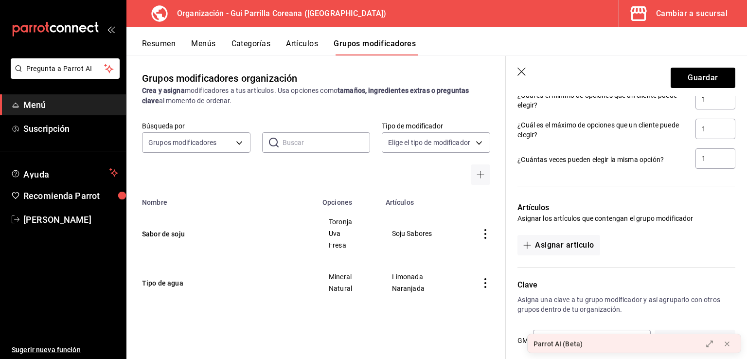
scroll to position [512, 0]
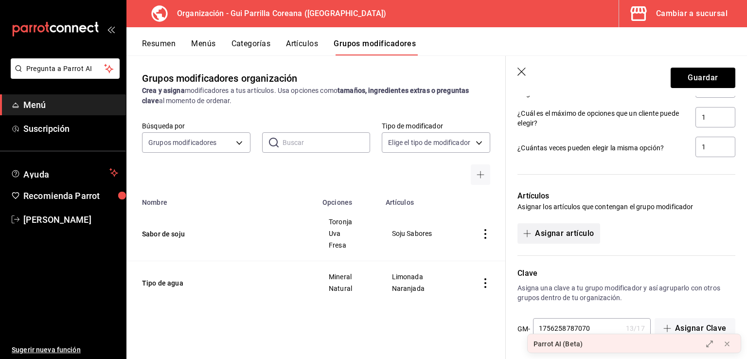
click at [570, 234] on button "Asignar artículo" at bounding box center [559, 233] width 82 height 20
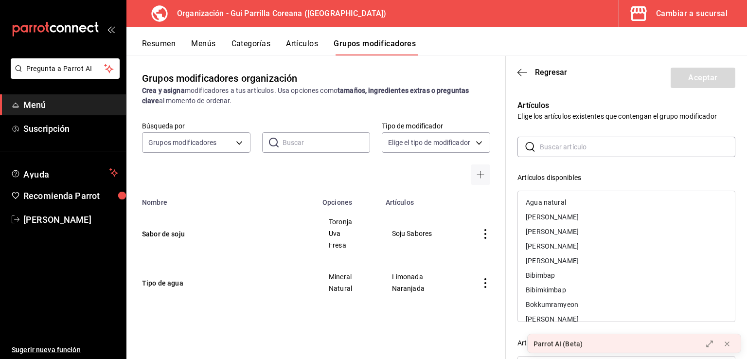
click at [582, 151] on input "text" at bounding box center [638, 146] width 196 height 19
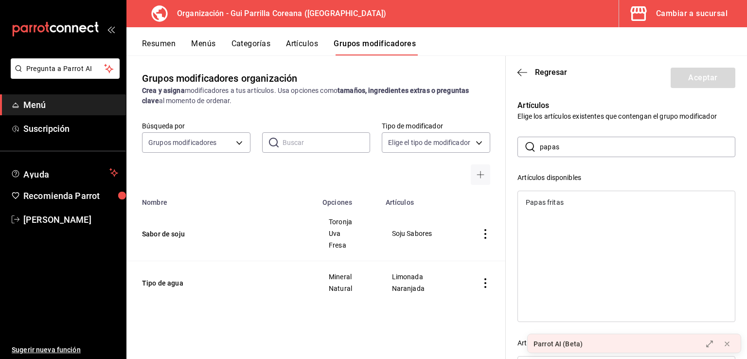
click at [562, 199] on div "Papas fritas" at bounding box center [545, 202] width 38 height 7
drag, startPoint x: 570, startPoint y: 146, endPoint x: 538, endPoint y: 145, distance: 32.1
click at [538, 145] on div "​ papas ​" at bounding box center [627, 147] width 218 height 20
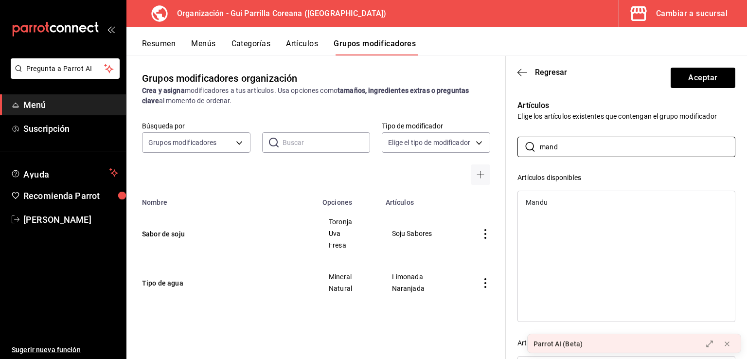
type input "mand"
click at [537, 204] on div "Mandu" at bounding box center [537, 202] width 22 height 7
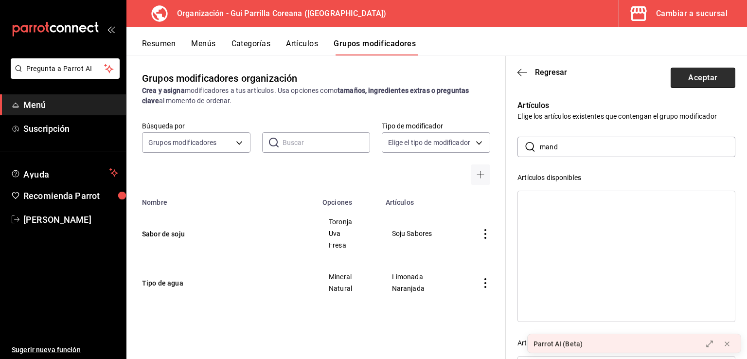
click at [687, 82] on button "Aceptar" at bounding box center [703, 78] width 65 height 20
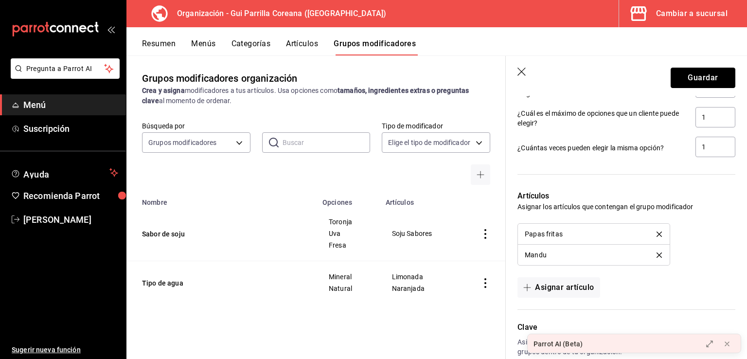
drag, startPoint x: 699, startPoint y: 79, endPoint x: 695, endPoint y: 84, distance: 6.2
click at [699, 79] on button "Guardar" at bounding box center [703, 78] width 65 height 20
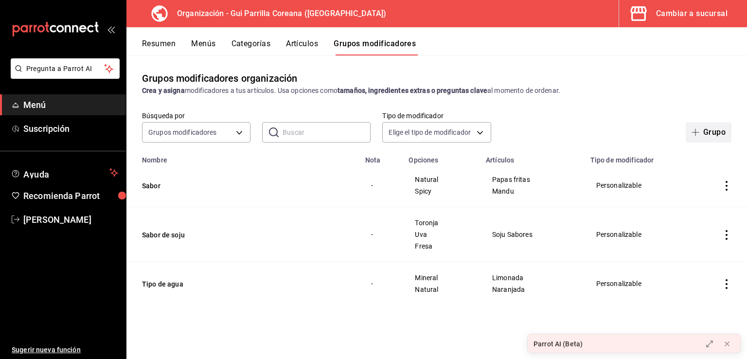
click at [709, 135] on button "Grupo" at bounding box center [709, 132] width 46 height 20
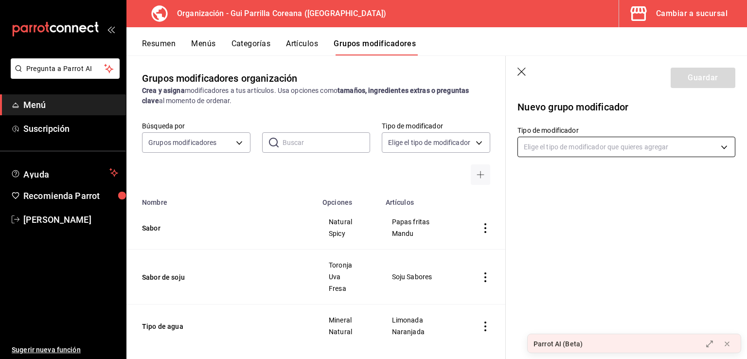
click at [574, 152] on body "Pregunta a Parrot AI Menú Suscripción Ayuda Recomienda Parrot Arnold Salcedo Su…" at bounding box center [373, 179] width 747 height 359
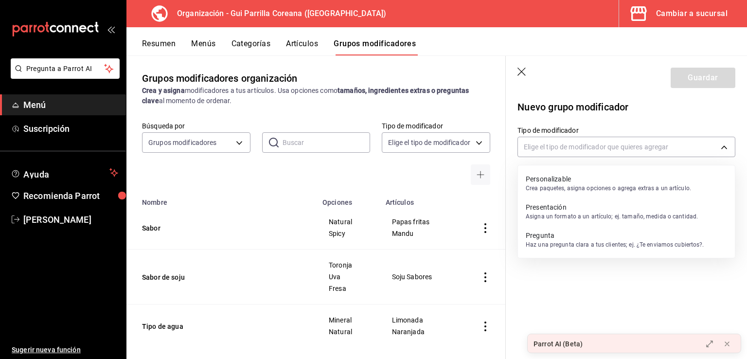
click at [566, 180] on p "Personalizable" at bounding box center [608, 179] width 165 height 10
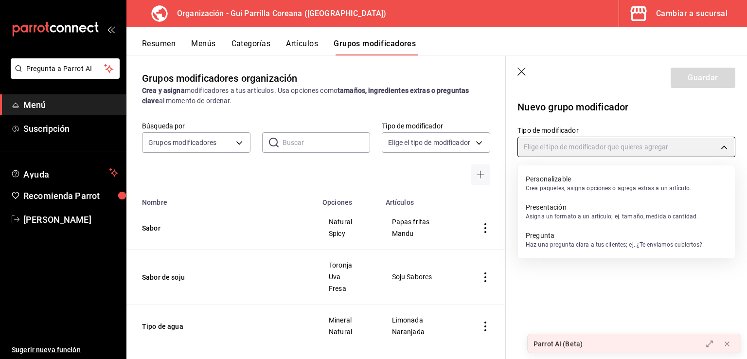
type input "CUSTOMIZABLE"
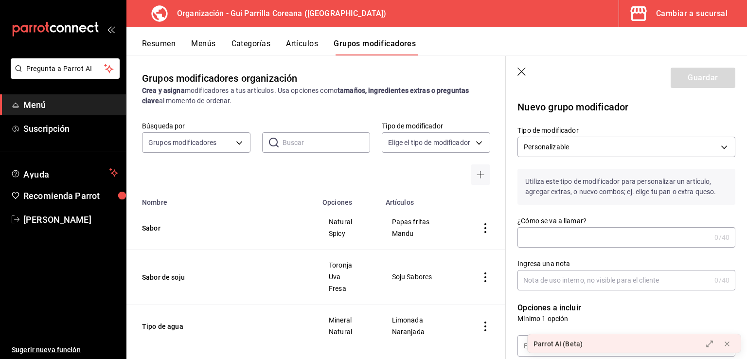
click at [564, 235] on input "¿Cómo se va a llamar?" at bounding box center [614, 237] width 193 height 19
type input "Sabor de mochis"
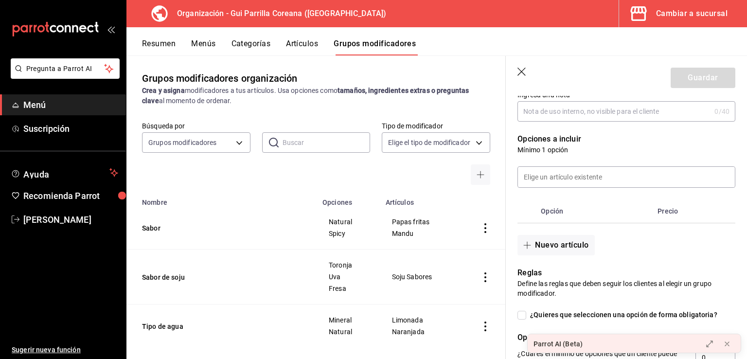
scroll to position [175, 0]
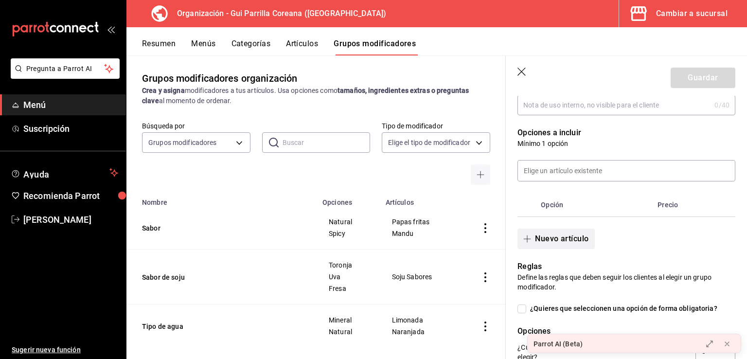
click at [553, 240] on button "Nuevo artículo" at bounding box center [556, 239] width 77 height 20
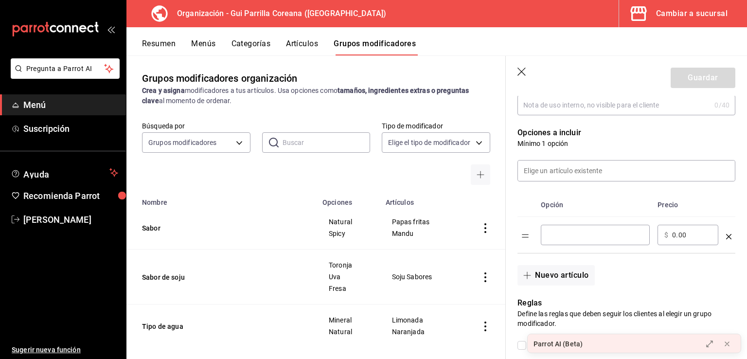
click at [568, 236] on input "optionsTable" at bounding box center [595, 235] width 95 height 10
type input "R"
type input "Taro"
click at [553, 273] on button "Nuevo artículo" at bounding box center [556, 275] width 77 height 20
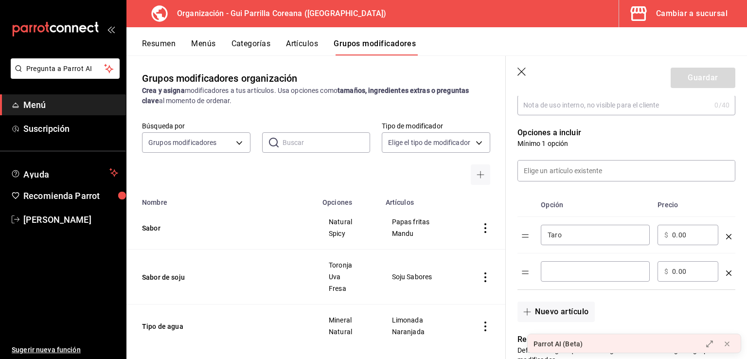
click at [562, 270] on input "optionsTable" at bounding box center [595, 272] width 95 height 10
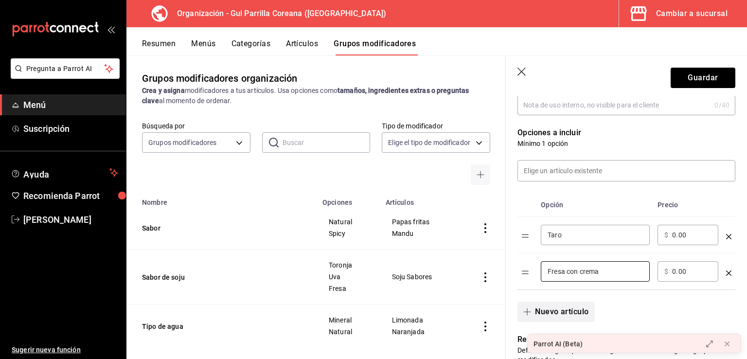
type input "Fresa con crema"
click at [562, 315] on button "Nuevo artículo" at bounding box center [556, 312] width 77 height 20
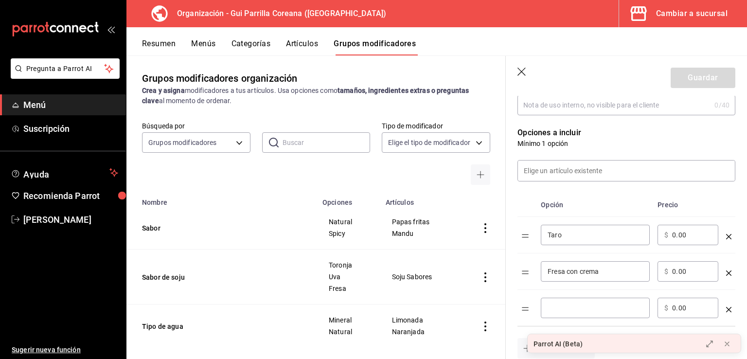
click at [571, 308] on input "optionsTable" at bounding box center [595, 308] width 95 height 10
type input "Mango"
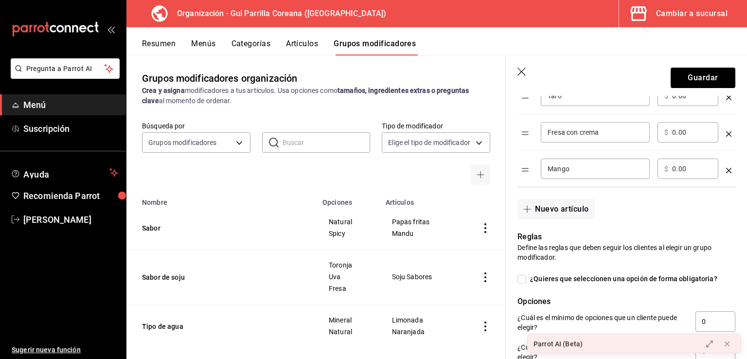
scroll to position [329, 0]
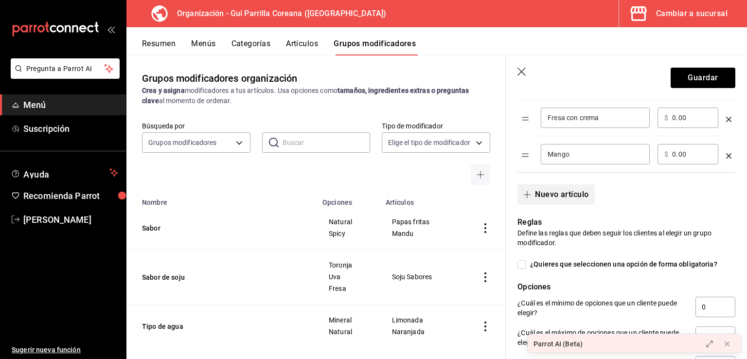
click at [540, 203] on button "Nuevo artículo" at bounding box center [556, 194] width 77 height 20
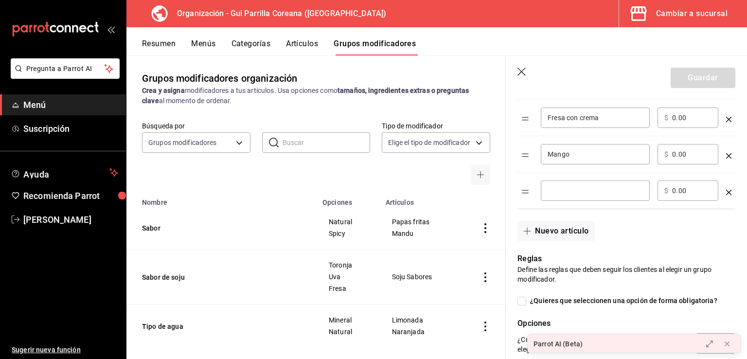
click at [559, 192] on input "optionsTable" at bounding box center [595, 191] width 95 height 10
type input "Matcha"
click at [567, 220] on div "Nuevo artículo" at bounding box center [621, 225] width 230 height 32
click at [569, 234] on button "Nuevo artículo" at bounding box center [556, 231] width 77 height 20
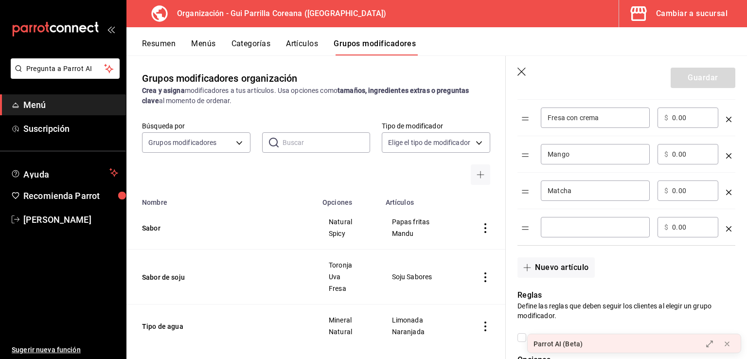
click at [576, 224] on input "optionsTable" at bounding box center [595, 227] width 95 height 10
type input "Chocolate"
click at [559, 273] on button "Nuevo artículo" at bounding box center [556, 267] width 77 height 20
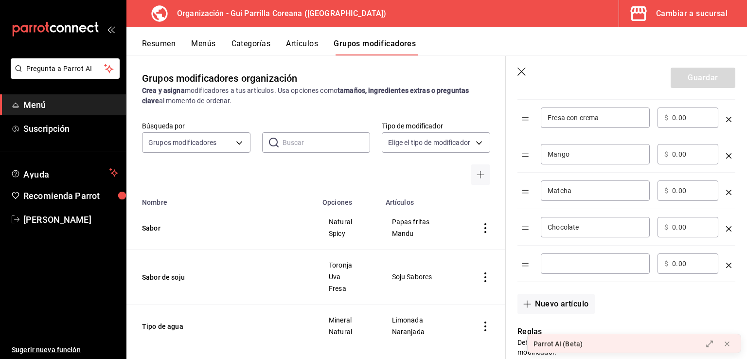
click at [569, 259] on input "optionsTable" at bounding box center [595, 264] width 95 height 10
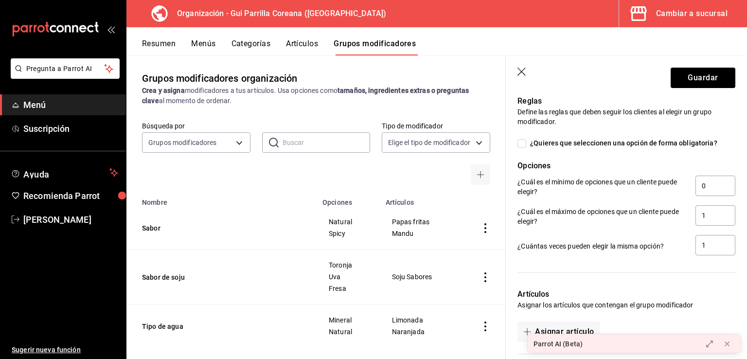
scroll to position [562, 0]
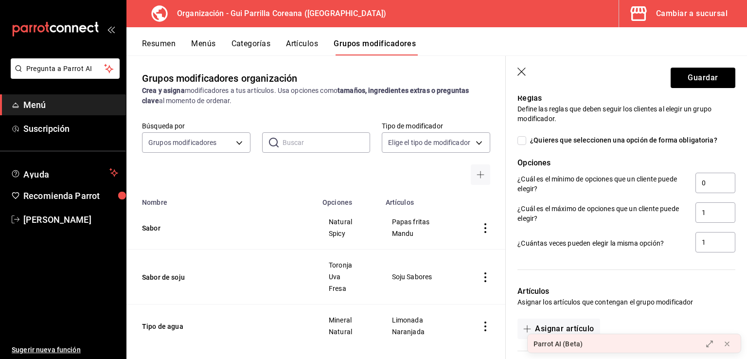
type input "Vainilla"
click at [521, 140] on input "¿Quieres que seleccionen una opción de forma obligatoria?" at bounding box center [522, 140] width 9 height 9
checkbox input "true"
drag, startPoint x: 705, startPoint y: 184, endPoint x: 689, endPoint y: 178, distance: 16.8
click at [696, 178] on input "1" at bounding box center [716, 183] width 40 height 20
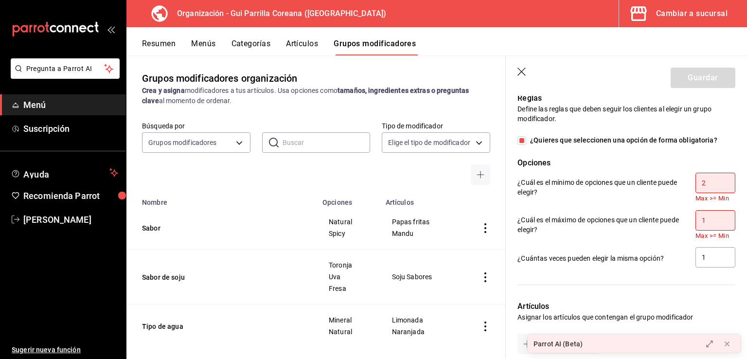
type input "2"
drag, startPoint x: 702, startPoint y: 224, endPoint x: 678, endPoint y: 221, distance: 23.6
click at [678, 222] on div "¿Cuál es el máximo de opciones que un cliente puede elegir? 1 Max >= Min" at bounding box center [627, 225] width 218 height 30
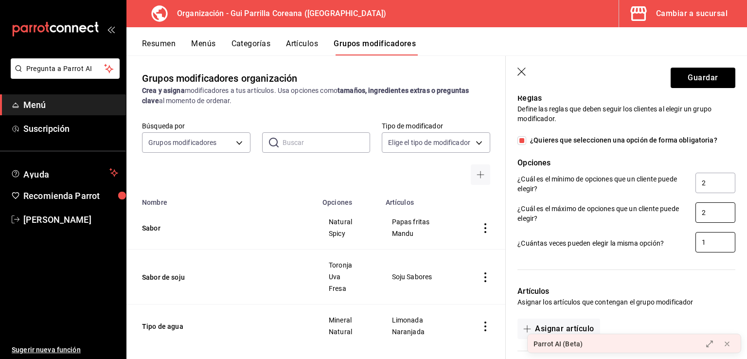
type input "2"
drag, startPoint x: 701, startPoint y: 241, endPoint x: 683, endPoint y: 239, distance: 18.1
click at [683, 239] on div "¿Cuántas veces pueden elegir la misma opción? 1" at bounding box center [627, 243] width 218 height 22
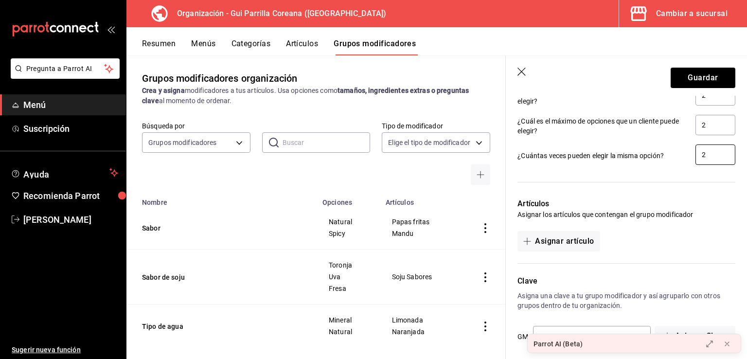
scroll to position [657, 0]
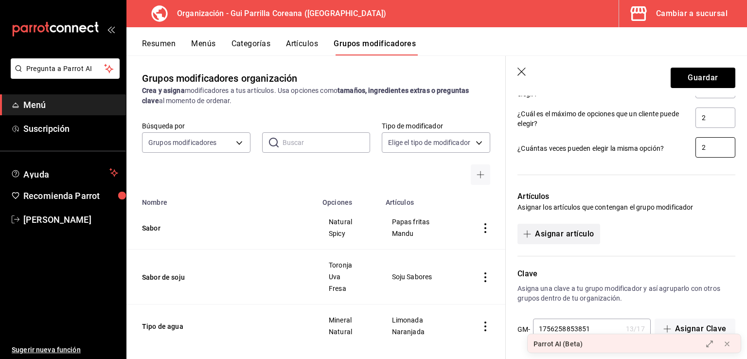
type input "2"
click at [559, 234] on button "Asignar artículo" at bounding box center [559, 234] width 82 height 20
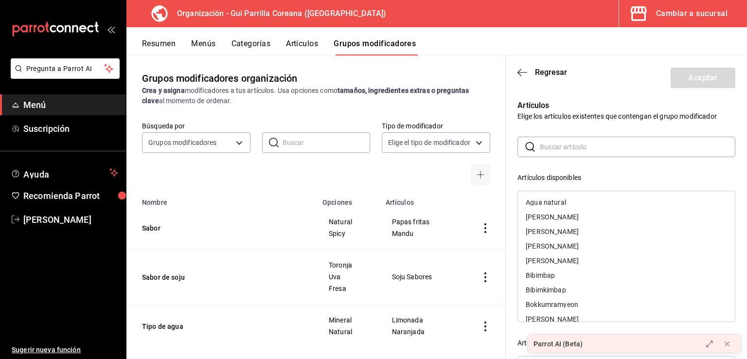
click at [557, 152] on input "text" at bounding box center [638, 146] width 196 height 19
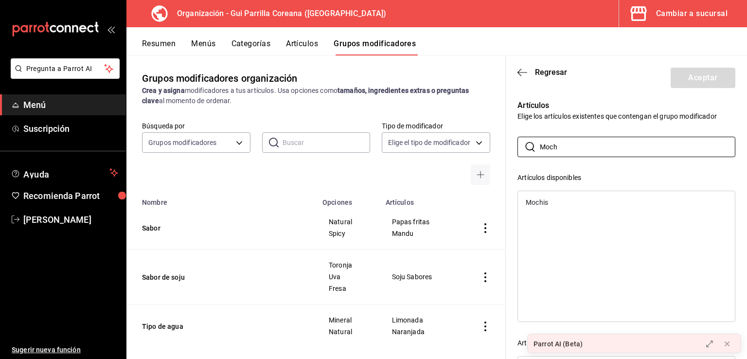
type input "Moch"
click at [545, 203] on div "Mochis" at bounding box center [537, 202] width 22 height 7
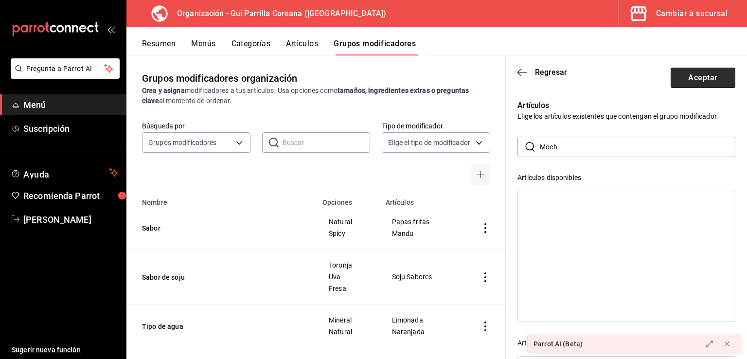
click at [683, 77] on button "Aceptar" at bounding box center [703, 78] width 65 height 20
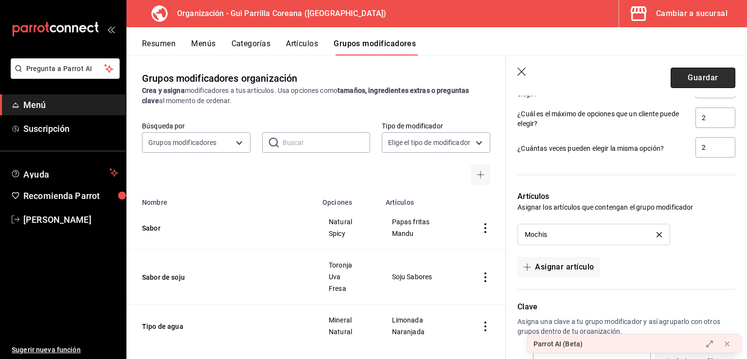
click at [685, 80] on button "Guardar" at bounding box center [703, 78] width 65 height 20
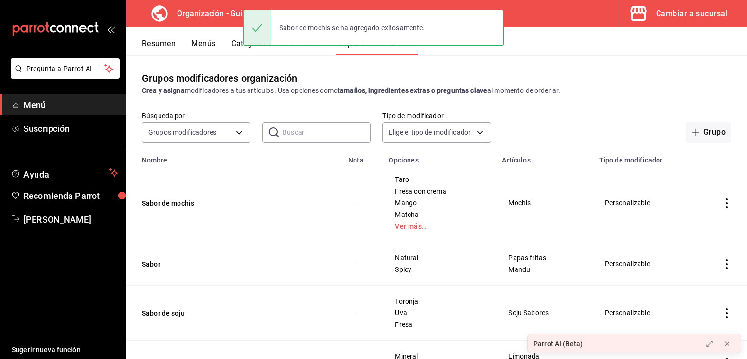
click at [544, 94] on div "Crea y asigna modificadores a tus artículos. Usa opciones como tamaños, ingredi…" at bounding box center [437, 91] width 590 height 10
click at [201, 41] on button "Menús" at bounding box center [203, 47] width 24 height 17
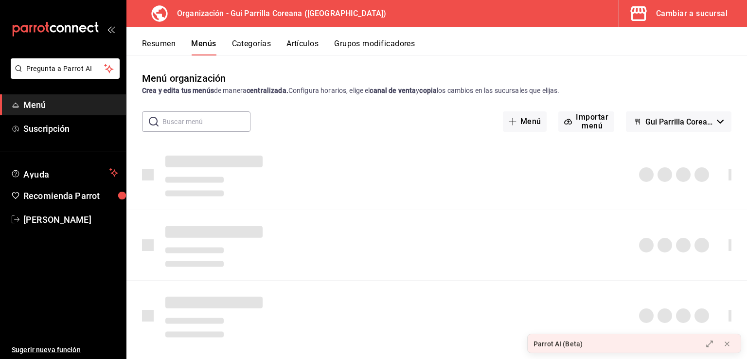
click at [703, 123] on span "Gui Parrilla Coreana Jalisco - [GEOGRAPHIC_DATA]" at bounding box center [680, 121] width 68 height 9
click at [703, 123] on div at bounding box center [373, 179] width 747 height 359
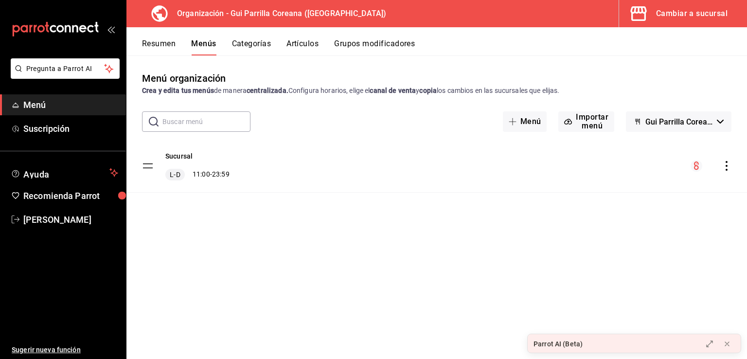
click at [725, 166] on icon "actions" at bounding box center [727, 166] width 10 height 10
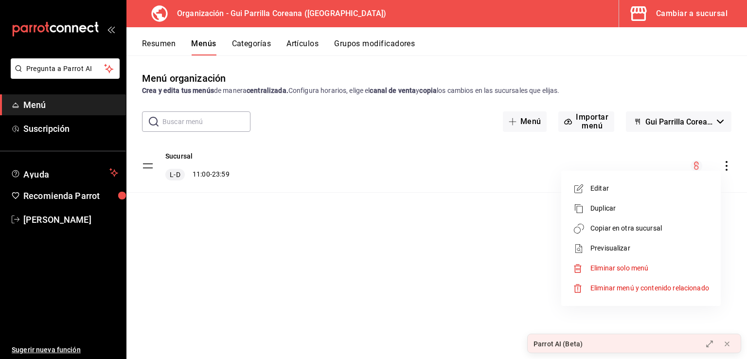
click at [633, 226] on span "Copiar en otra sucursal" at bounding box center [650, 228] width 119 height 10
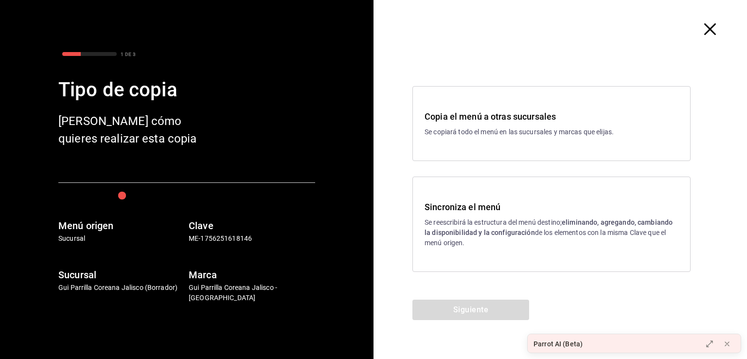
click at [482, 218] on p "Se reescribirá la estructura del menú destino; eliminando, agregando, cambiando…" at bounding box center [552, 232] width 254 height 31
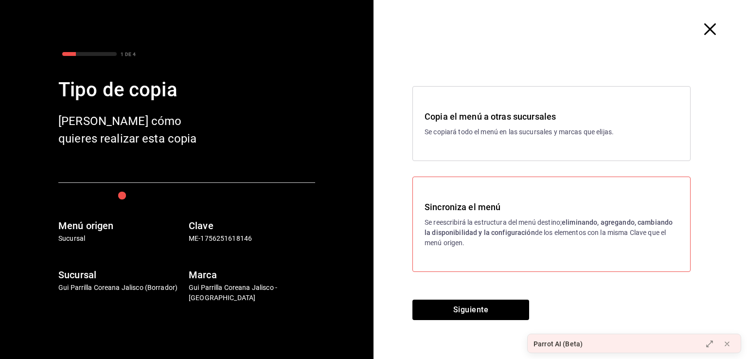
click at [470, 321] on div "Siguiente" at bounding box center [471, 329] width 195 height 59
click at [471, 311] on button "Siguiente" at bounding box center [471, 310] width 117 height 20
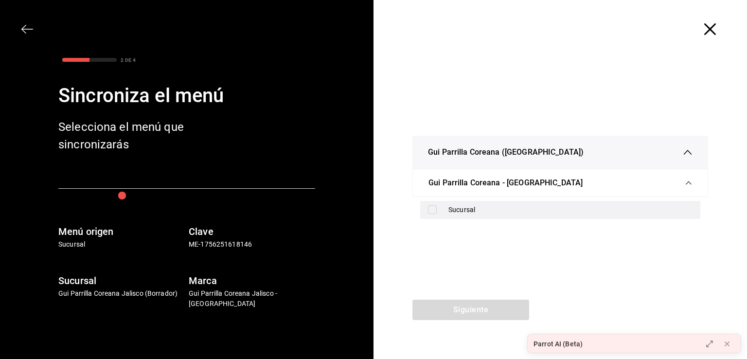
click at [467, 207] on div "Sucursal" at bounding box center [571, 210] width 244 height 10
checkbox input "true"
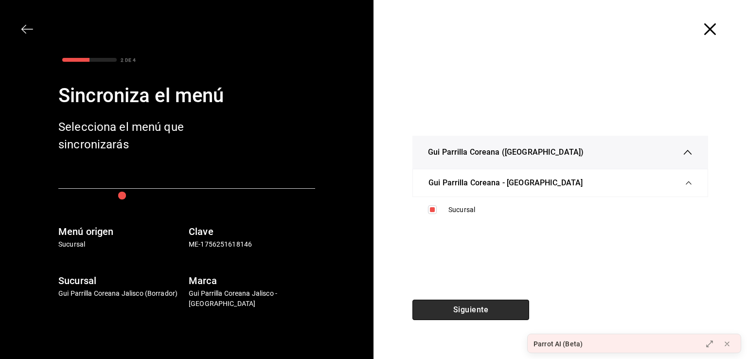
click at [469, 302] on button "Siguiente" at bounding box center [471, 310] width 117 height 20
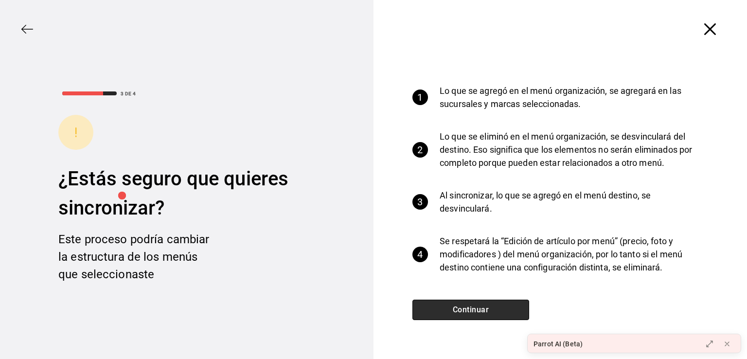
click at [467, 308] on button "Continuar" at bounding box center [471, 310] width 117 height 20
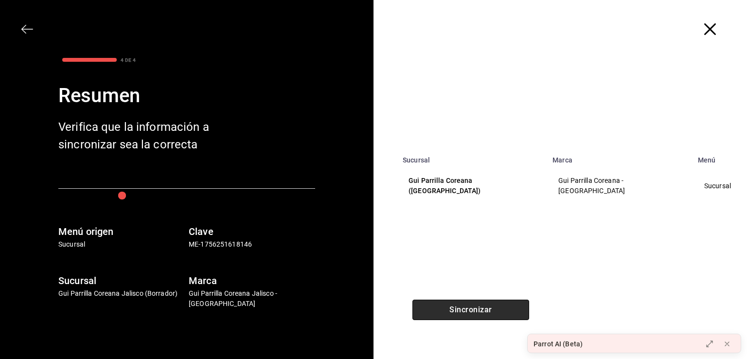
click at [471, 310] on button "Sincronizar" at bounding box center [471, 310] width 117 height 20
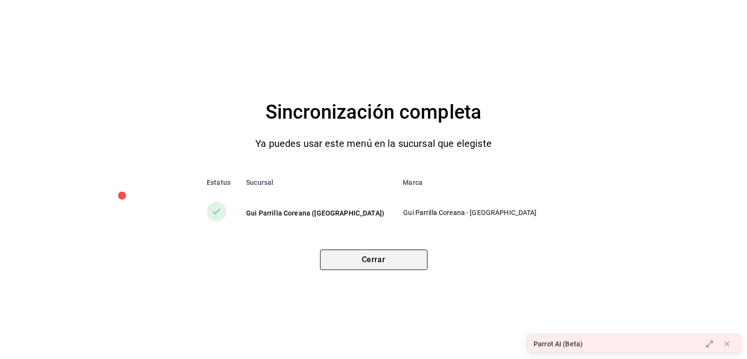
click at [351, 259] on button "Cerrar" at bounding box center [374, 260] width 108 height 20
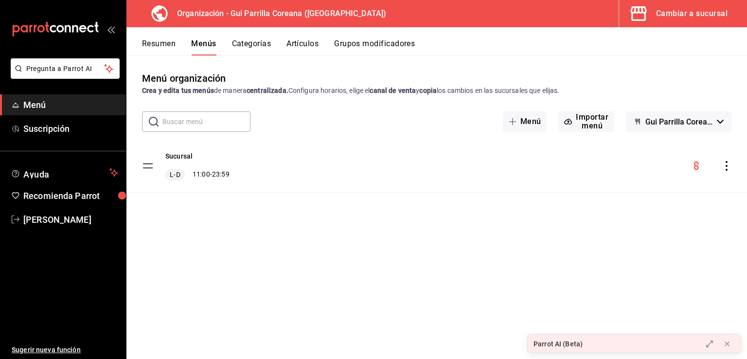
click at [312, 45] on button "Artículos" at bounding box center [303, 47] width 32 height 17
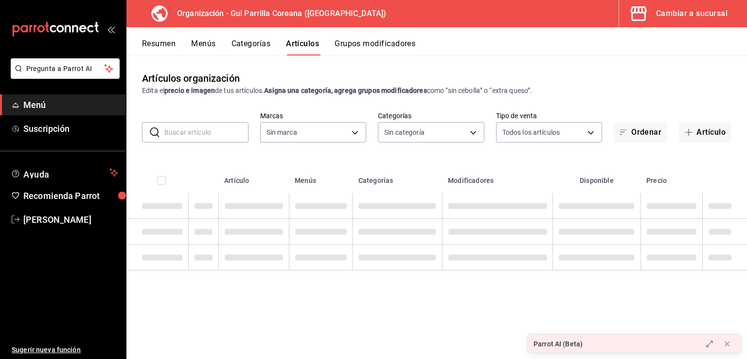
click at [700, 134] on button "Artículo" at bounding box center [705, 132] width 53 height 20
type input "f26a714d-a534-40e0-8963-0497fb202ba4"
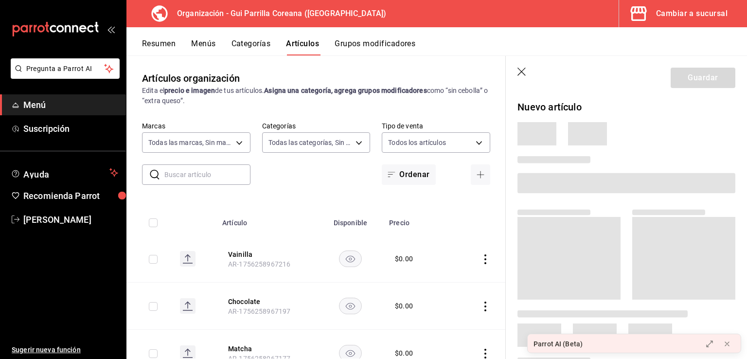
type input "bb04ac6b-2741-4a72-8792-c77f6c1b68f3,646d81eb-910e-4367-9835-ff21c5b30b85,31149…"
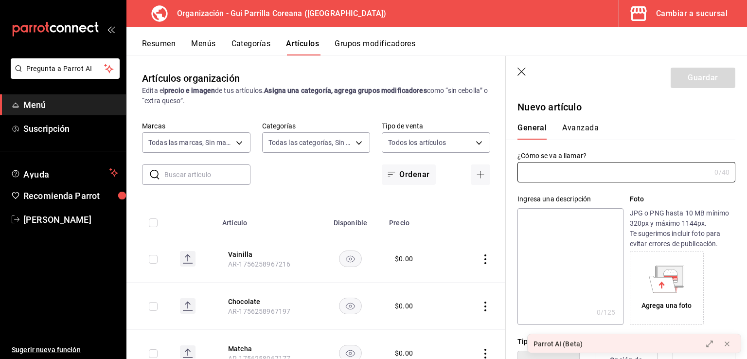
type input "AR-1756259028118"
click at [584, 172] on input "text" at bounding box center [614, 172] width 193 height 19
type input "Refresco de Pera"
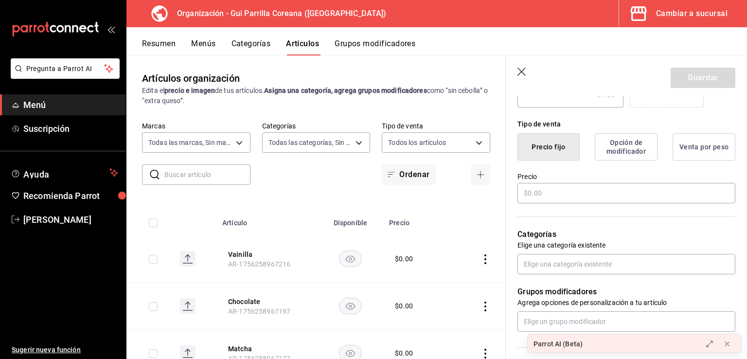
scroll to position [230, 0]
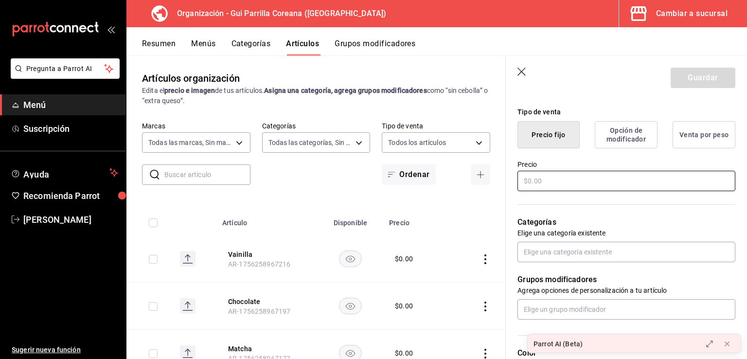
drag, startPoint x: 580, startPoint y: 183, endPoint x: 606, endPoint y: 181, distance: 26.3
click at [580, 183] on input "text" at bounding box center [627, 181] width 218 height 20
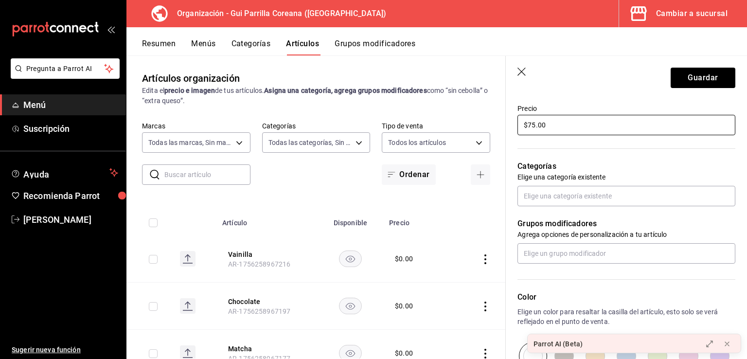
scroll to position [298, 0]
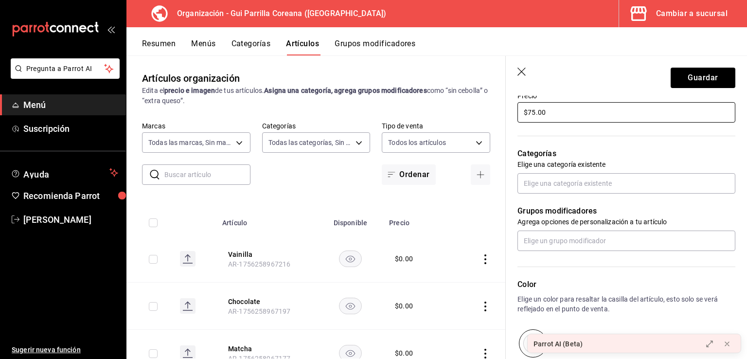
type input "$75.00"
click at [611, 195] on div "Grupos modificadores Agrega opciones de personalización a tu artículo" at bounding box center [621, 222] width 230 height 57
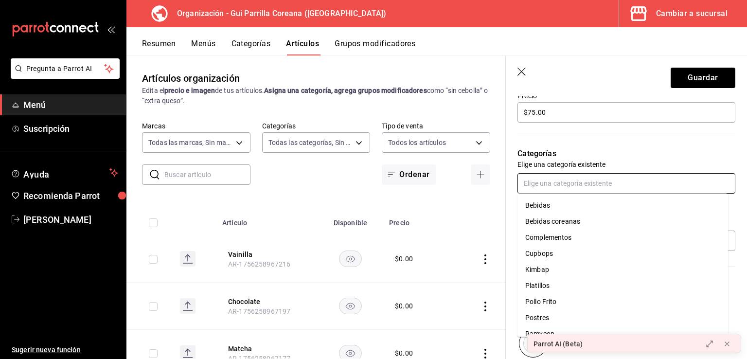
click at [609, 184] on input "text" at bounding box center [627, 183] width 218 height 20
click at [579, 218] on li "Bebidas coreanas" at bounding box center [623, 222] width 211 height 16
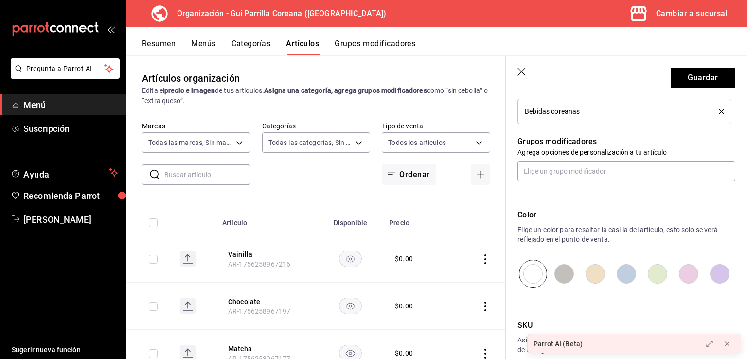
scroll to position [451, 0]
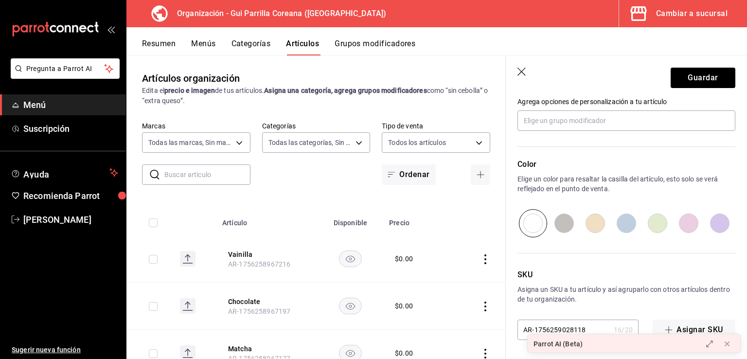
click at [686, 220] on input "radio" at bounding box center [688, 223] width 31 height 28
radio input "true"
click at [700, 78] on button "Guardar" at bounding box center [703, 78] width 65 height 20
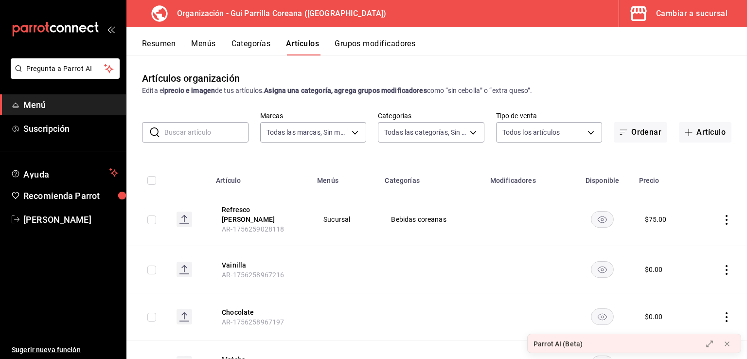
click at [200, 47] on button "Menús" at bounding box center [203, 47] width 24 height 17
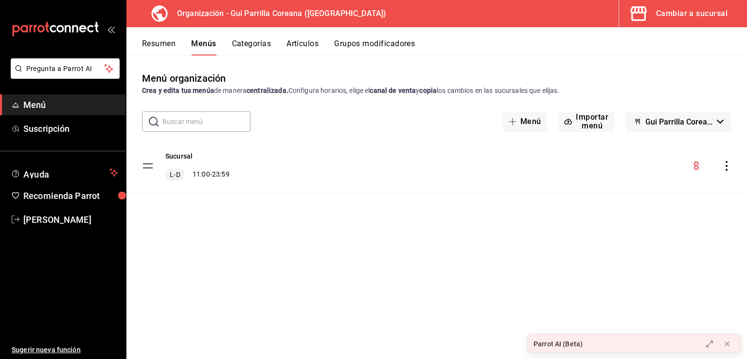
click at [725, 164] on icon "actions" at bounding box center [727, 166] width 10 height 10
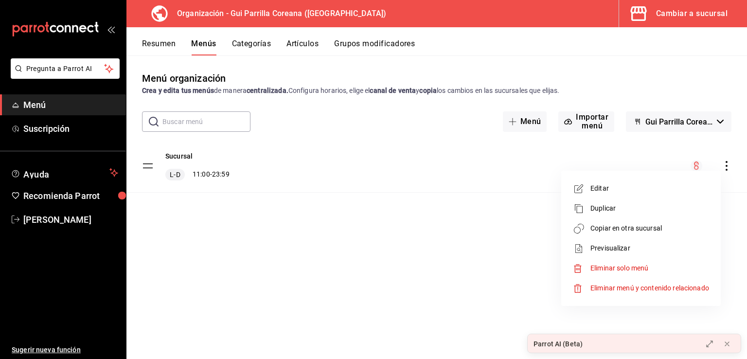
click at [615, 228] on span "Copiar en otra sucursal" at bounding box center [650, 228] width 119 height 10
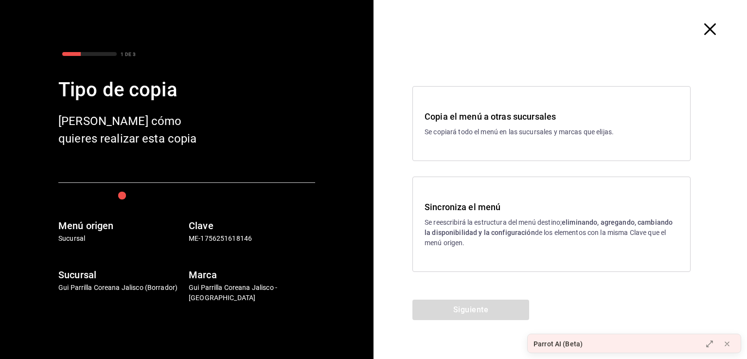
click at [504, 213] on div "Sincroniza el menú Se reescribirá la estructura del menú destino; eliminando, a…" at bounding box center [552, 224] width 254 height 48
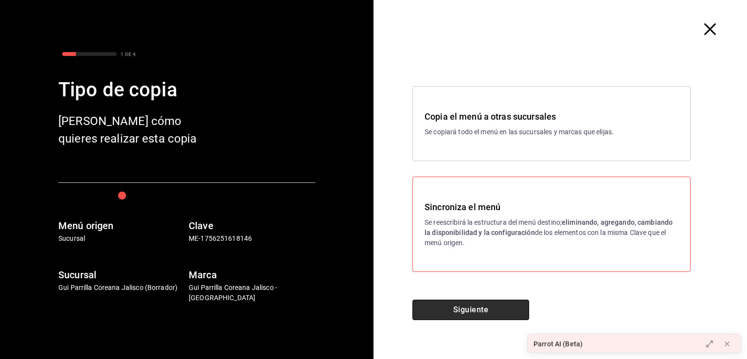
click at [468, 310] on button "Siguiente" at bounding box center [471, 310] width 117 height 20
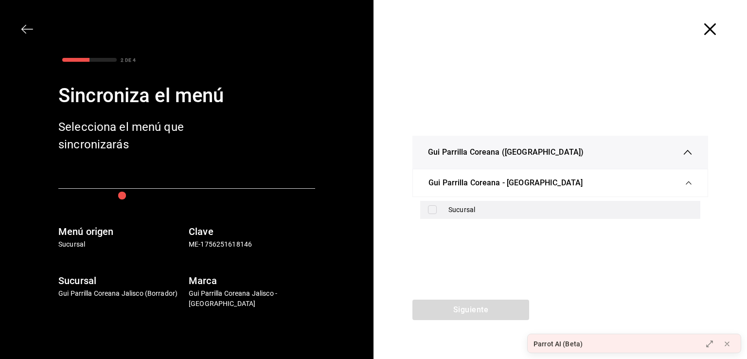
click at [502, 213] on div "Sucursal" at bounding box center [571, 210] width 244 height 10
checkbox input "true"
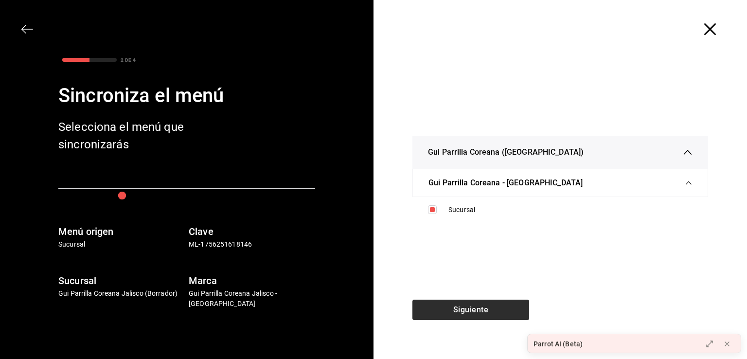
click at [472, 319] on div "Siguiente" at bounding box center [471, 329] width 195 height 59
click at [470, 309] on button "Siguiente" at bounding box center [471, 310] width 117 height 20
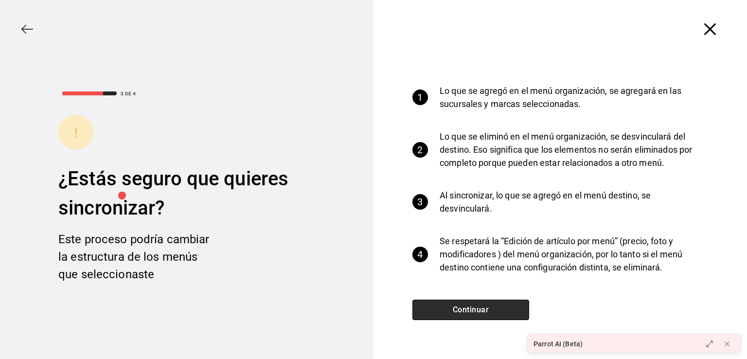
click at [471, 306] on button "Continuar" at bounding box center [471, 310] width 117 height 20
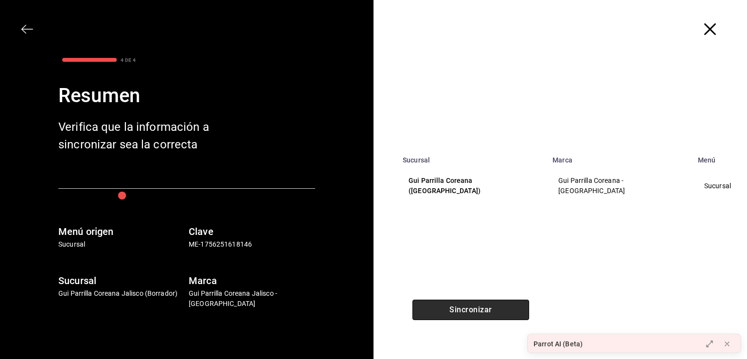
click at [471, 308] on button "Sincronizar" at bounding box center [471, 310] width 117 height 20
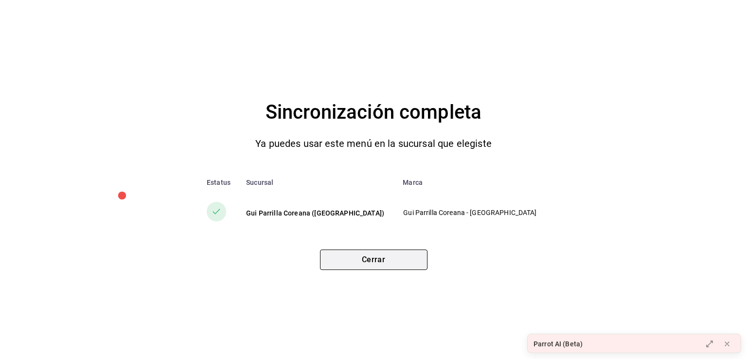
click at [389, 257] on button "Cerrar" at bounding box center [374, 260] width 108 height 20
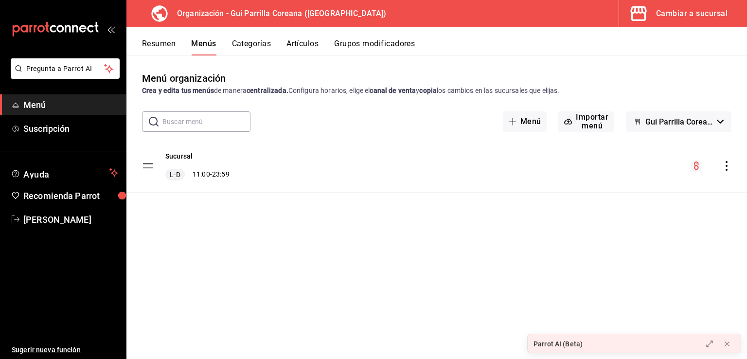
click at [171, 49] on button "Resumen" at bounding box center [159, 47] width 34 height 17
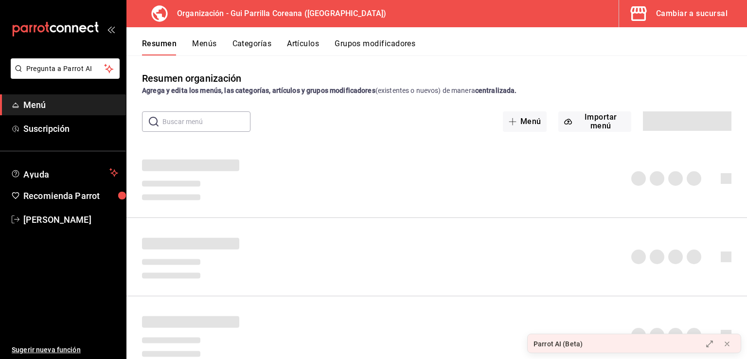
click at [388, 45] on button "Grupos modificadores" at bounding box center [375, 47] width 81 height 17
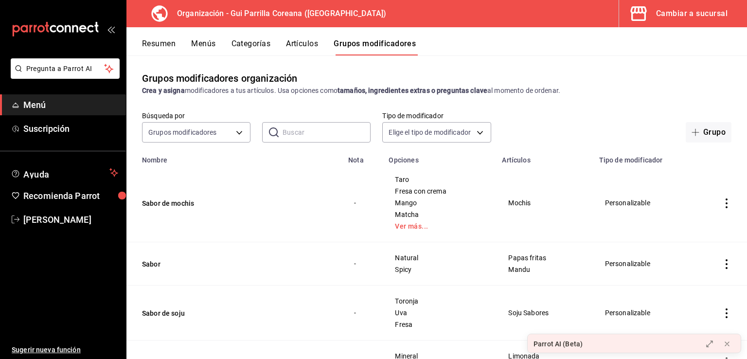
drag, startPoint x: 703, startPoint y: 126, endPoint x: 699, endPoint y: 117, distance: 9.1
click at [702, 124] on button "Grupo" at bounding box center [709, 132] width 46 height 20
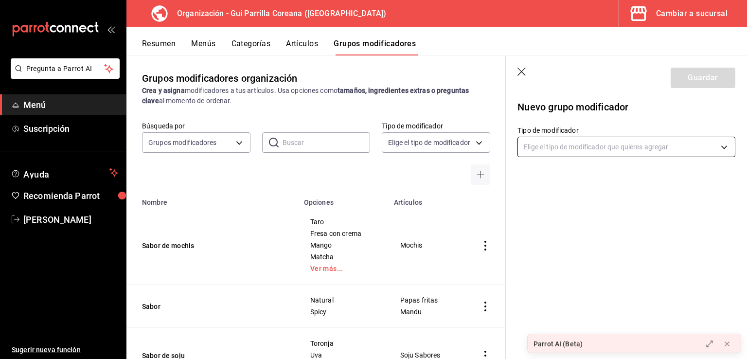
click at [576, 151] on body "Pregunta a Parrot AI Menú Suscripción Ayuda Recomienda Parrot Arnold Salcedo Su…" at bounding box center [373, 179] width 747 height 359
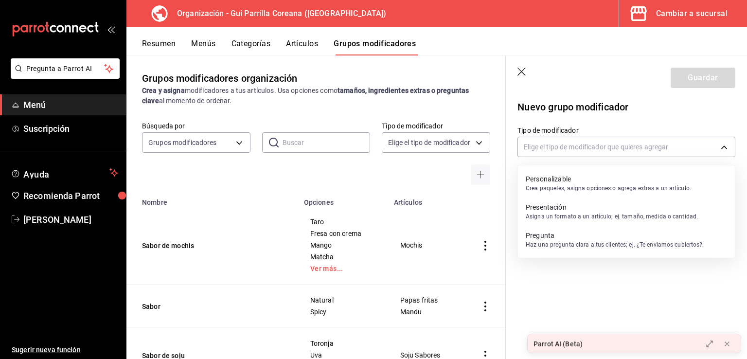
click at [572, 182] on p "Personalizable" at bounding box center [608, 179] width 165 height 10
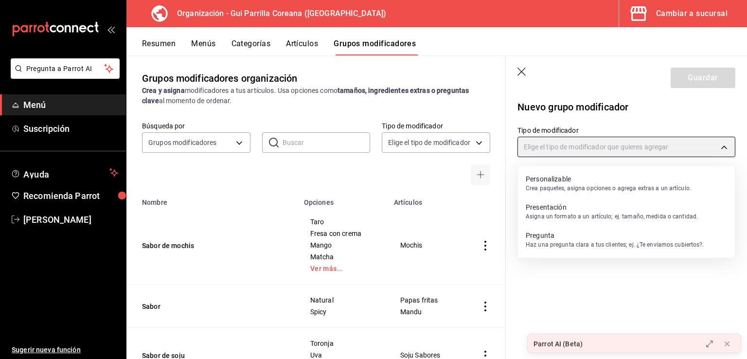
type input "CUSTOMIZABLE"
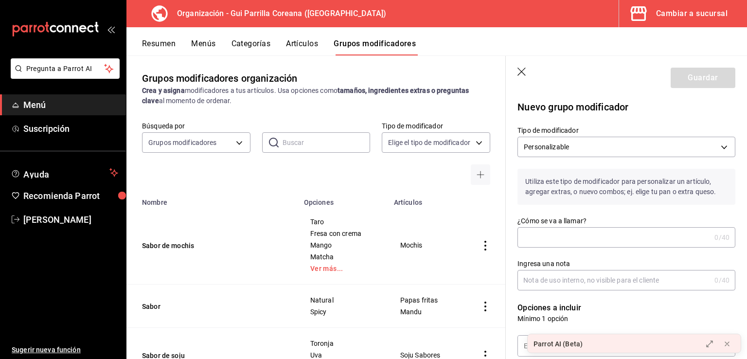
click at [561, 238] on input "¿Cómo se va a llamar?" at bounding box center [614, 237] width 193 height 19
type input "Mezcladores"
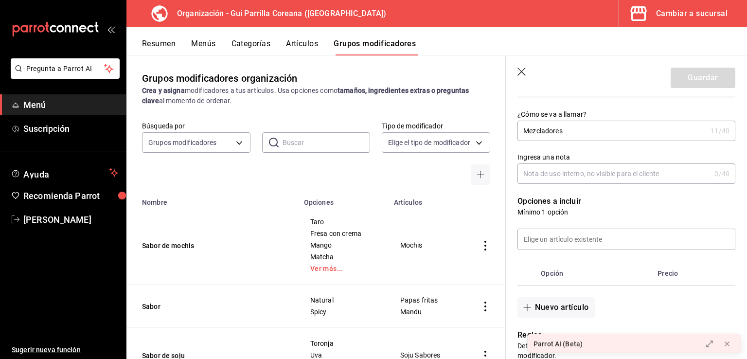
scroll to position [143, 0]
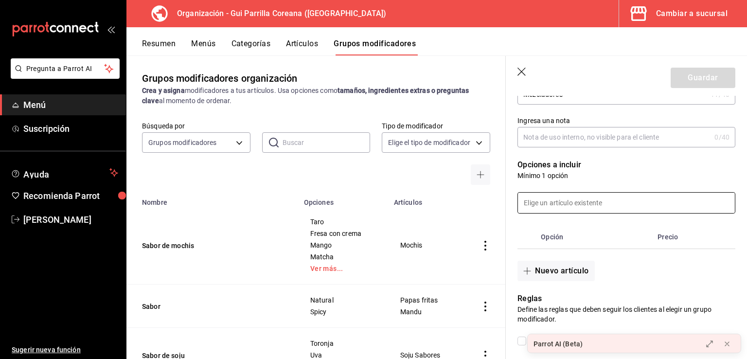
click at [597, 203] on input at bounding box center [626, 203] width 217 height 20
click at [566, 271] on button "Nuevo artículo" at bounding box center [556, 271] width 77 height 20
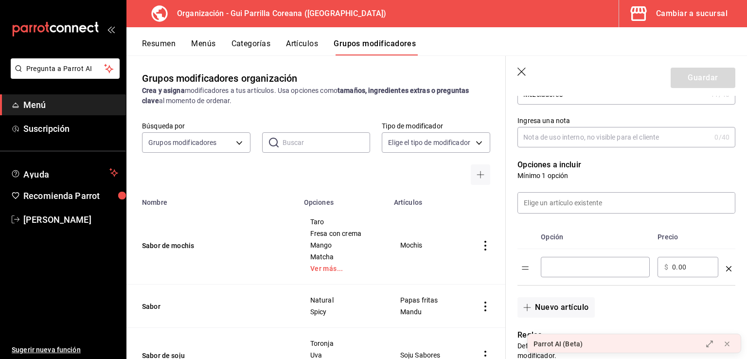
click at [572, 266] on input "optionsTable" at bounding box center [595, 267] width 95 height 10
click at [690, 270] on input "0.00" at bounding box center [691, 267] width 39 height 10
drag, startPoint x: 690, startPoint y: 270, endPoint x: 669, endPoint y: 265, distance: 22.0
click at [668, 265] on div "​ $ 0.00 ​" at bounding box center [688, 267] width 61 height 20
type input "35.00"
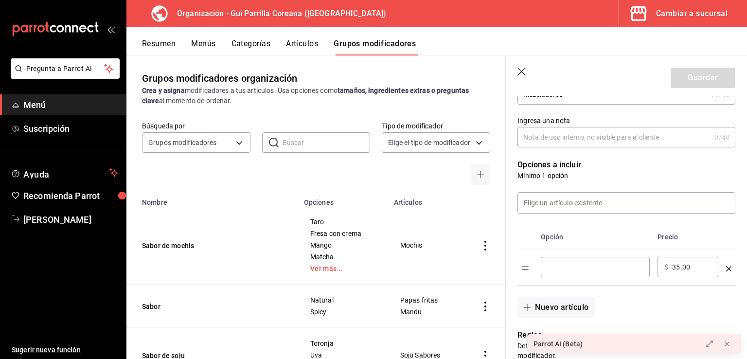
click at [619, 265] on input "optionsTable" at bounding box center [595, 267] width 95 height 10
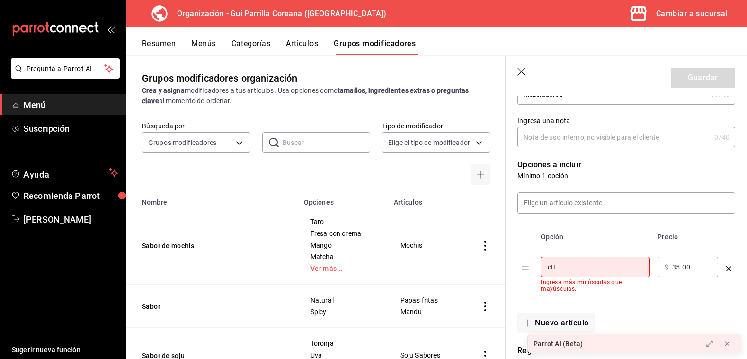
type input "c"
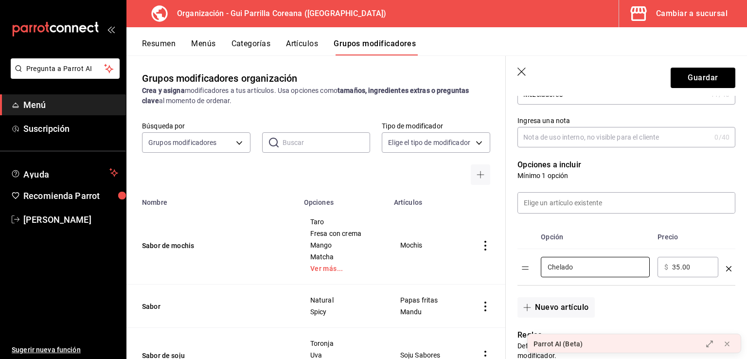
type input "Chelado"
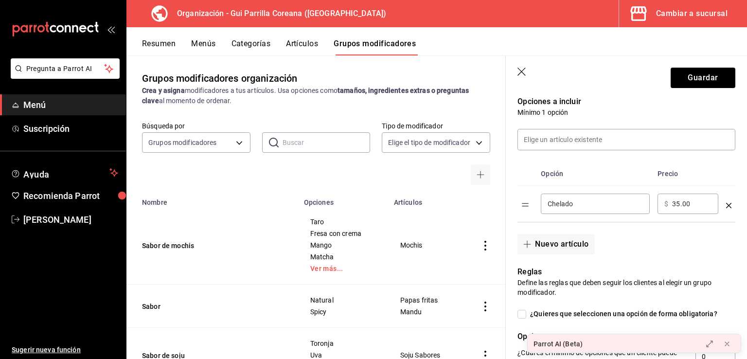
scroll to position [223, 0]
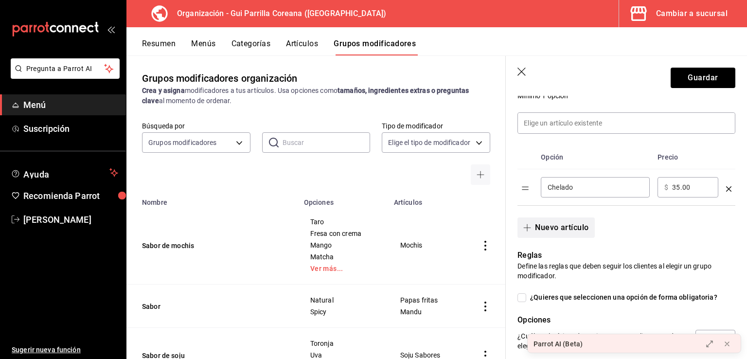
click at [547, 232] on button "Nuevo artículo" at bounding box center [556, 227] width 77 height 20
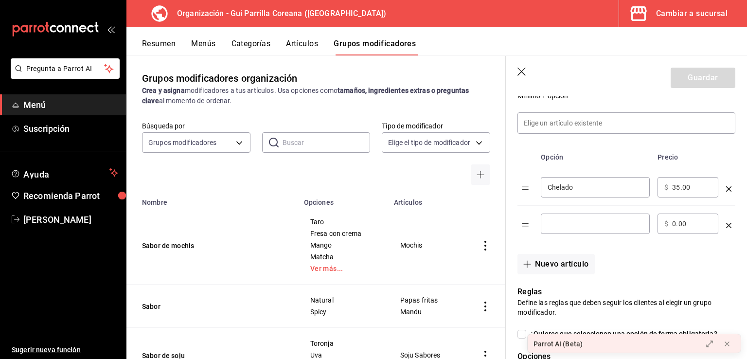
click at [575, 229] on div "​" at bounding box center [595, 224] width 109 height 20
type input "Michelado"
drag, startPoint x: 689, startPoint y: 226, endPoint x: 639, endPoint y: 236, distance: 51.6
click at [653, 227] on tr "Michelado ​ ​ $ 0.00 ​" at bounding box center [627, 224] width 218 height 36
type input "35.00"
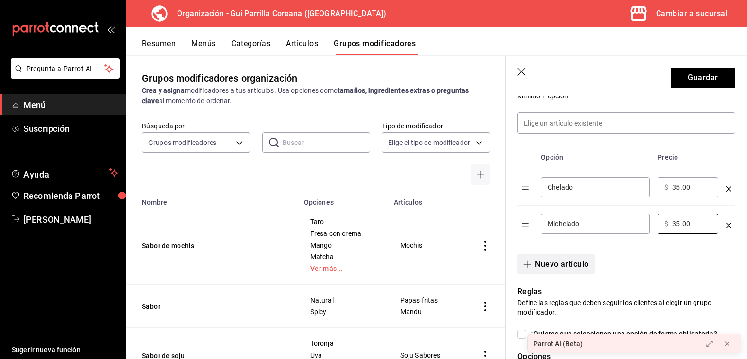
click at [584, 264] on button "Nuevo artículo" at bounding box center [556, 264] width 77 height 20
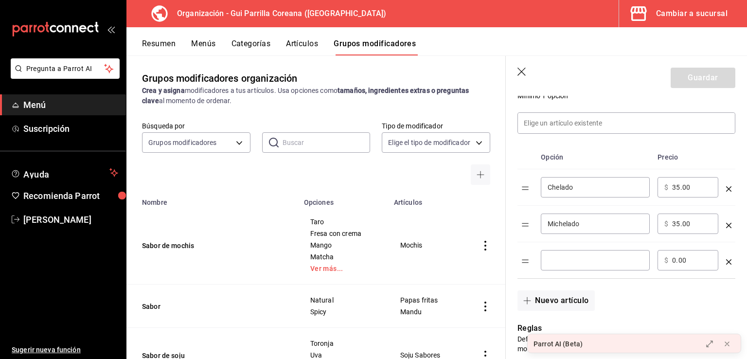
click at [586, 261] on input "optionsTable" at bounding box center [595, 260] width 95 height 10
type input "Clamato"
drag, startPoint x: 684, startPoint y: 260, endPoint x: 667, endPoint y: 260, distance: 16.6
click at [669, 261] on div "​ $ 0.00 ​" at bounding box center [688, 260] width 61 height 20
type input "2.00"
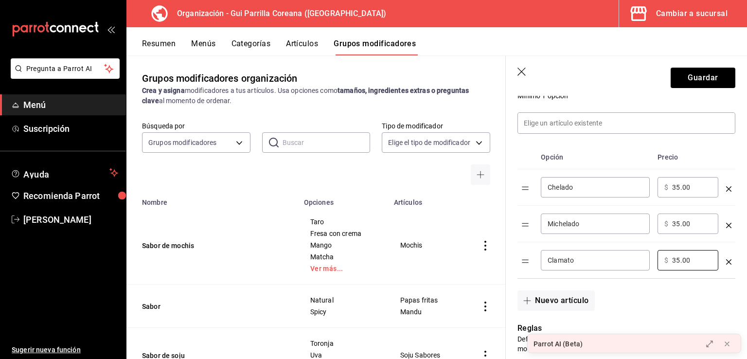
type input "35.00"
click at [642, 307] on div "Nuevo artículo" at bounding box center [621, 295] width 230 height 32
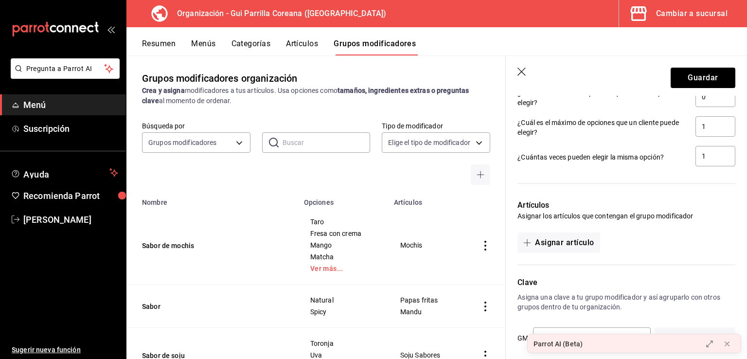
scroll to position [548, 0]
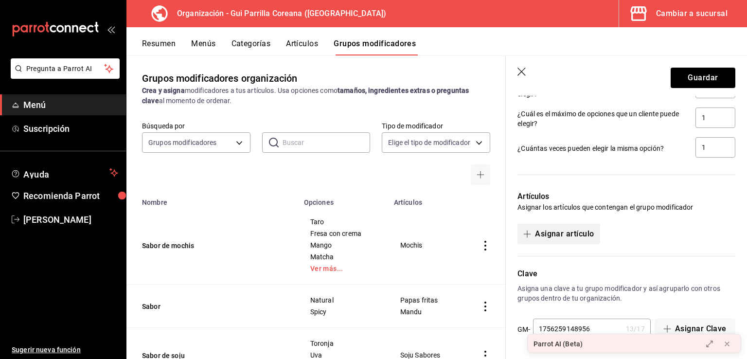
click at [559, 234] on button "Asignar artículo" at bounding box center [559, 234] width 82 height 20
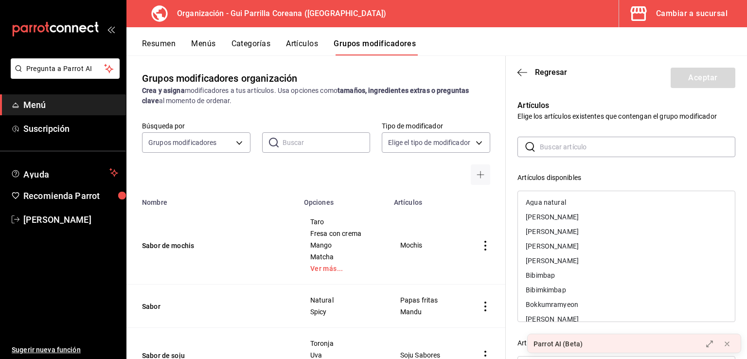
click at [557, 147] on input "text" at bounding box center [638, 146] width 196 height 19
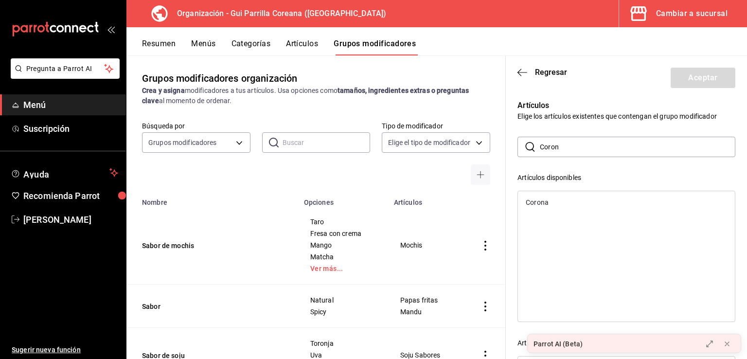
click at [557, 204] on div "Corona" at bounding box center [626, 202] width 217 height 15
drag, startPoint x: 553, startPoint y: 147, endPoint x: 523, endPoint y: 137, distance: 32.3
click at [497, 139] on main "Grupos modificadores organización Crea y asigna modificadores a tus artículos. …" at bounding box center [437, 207] width 621 height 304
click at [557, 199] on div "Victoria" at bounding box center [626, 202] width 217 height 15
drag, startPoint x: 557, startPoint y: 145, endPoint x: 536, endPoint y: 137, distance: 22.3
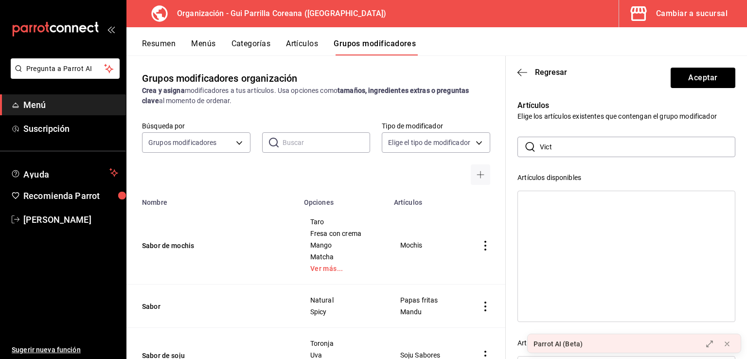
click at [504, 139] on main "Grupos modificadores organización Crea y asigna modificadores a tus artículos. …" at bounding box center [437, 207] width 621 height 304
click at [555, 203] on div "Modelo Especial" at bounding box center [551, 202] width 50 height 7
click at [554, 204] on div "Negra Modelo" at bounding box center [547, 202] width 43 height 7
drag, startPoint x: 570, startPoint y: 138, endPoint x: 524, endPoint y: 139, distance: 46.7
click at [534, 138] on div "​ model ​" at bounding box center [627, 147] width 218 height 20
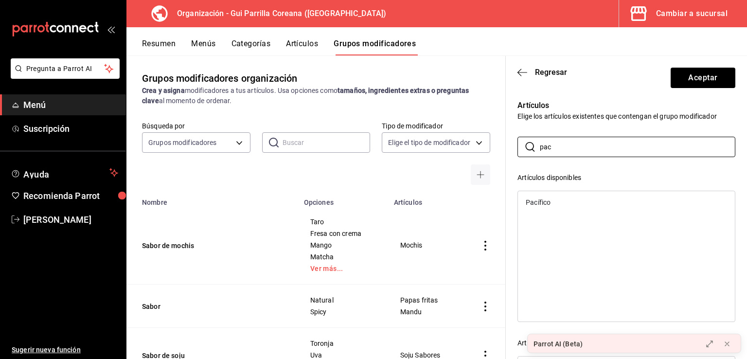
type input "pac"
click at [565, 199] on div "Pacífico" at bounding box center [626, 202] width 217 height 15
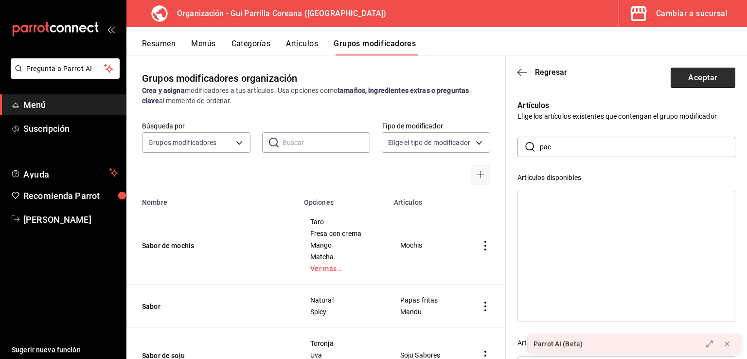
click at [687, 70] on button "Aceptar" at bounding box center [703, 78] width 65 height 20
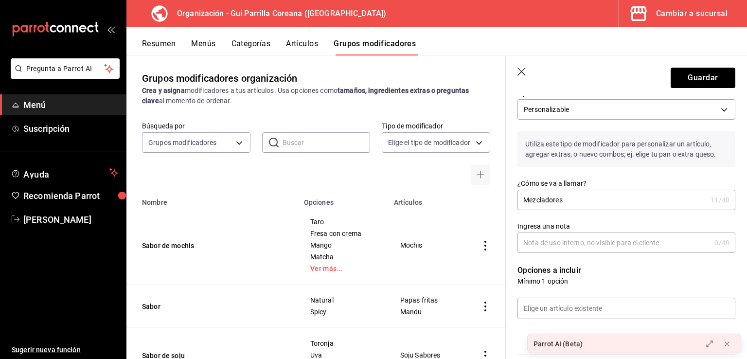
scroll to position [0, 0]
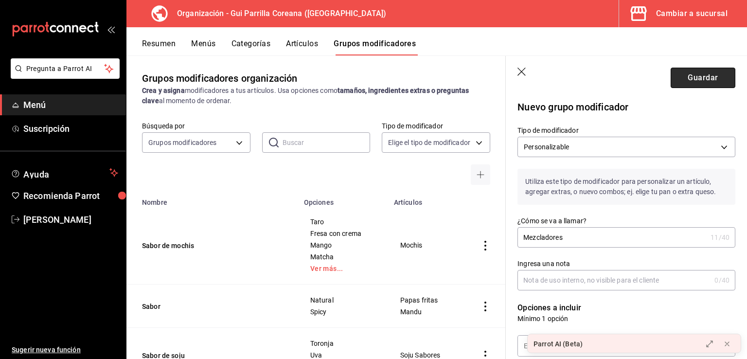
click at [712, 74] on button "Guardar" at bounding box center [703, 78] width 65 height 20
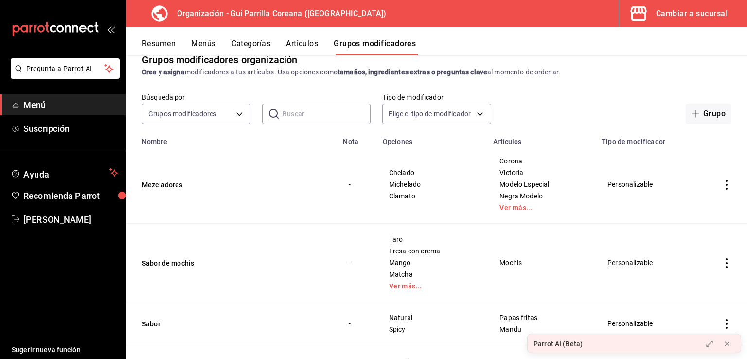
scroll to position [20, 0]
click at [519, 205] on link "Ver más..." at bounding box center [542, 206] width 84 height 7
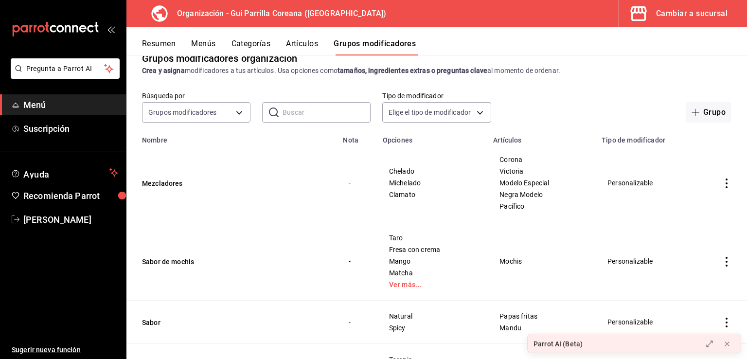
click at [212, 45] on button "Menús" at bounding box center [203, 47] width 24 height 17
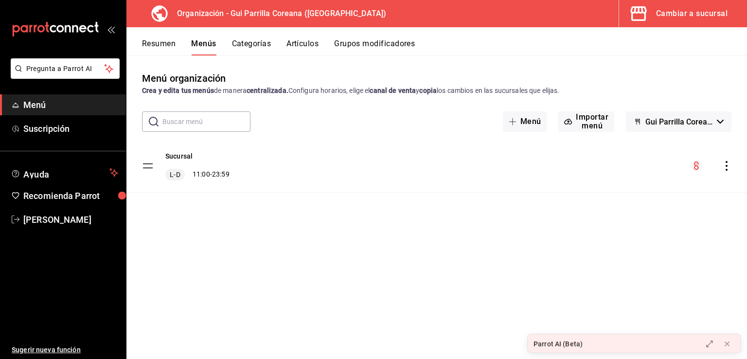
click at [724, 168] on icon "actions" at bounding box center [727, 166] width 10 height 10
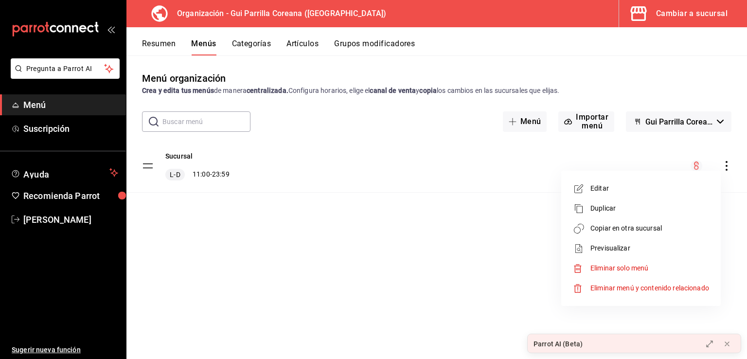
click at [617, 228] on span "Copiar en otra sucursal" at bounding box center [650, 228] width 119 height 10
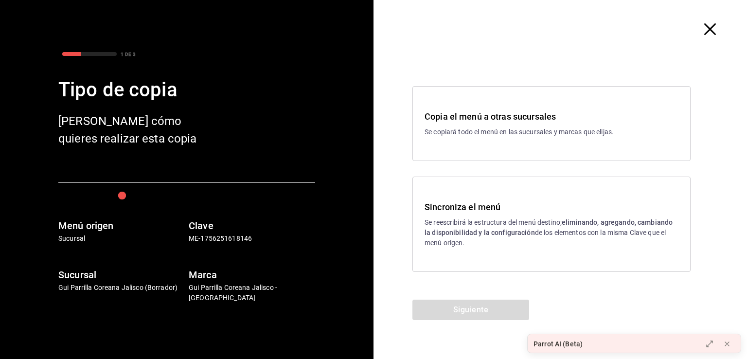
click at [492, 206] on h3 "Sincroniza el menú" at bounding box center [552, 206] width 254 height 13
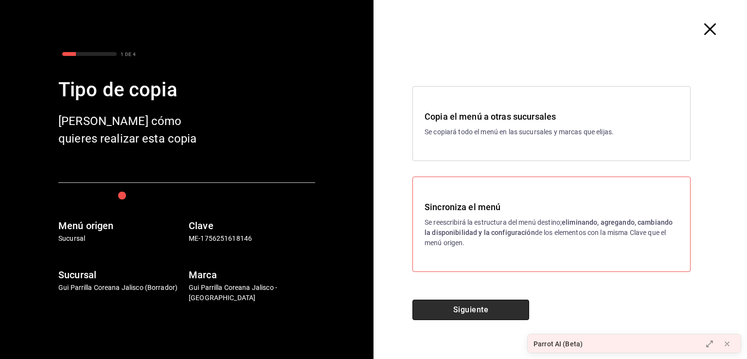
click at [471, 311] on button "Siguiente" at bounding box center [471, 310] width 117 height 20
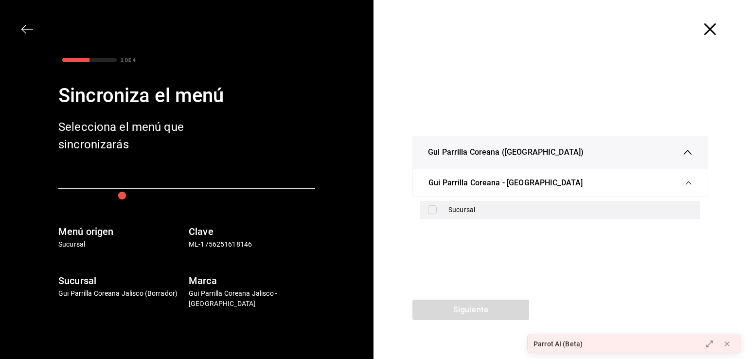
click at [522, 208] on div "Sucursal" at bounding box center [571, 210] width 244 height 10
checkbox input "true"
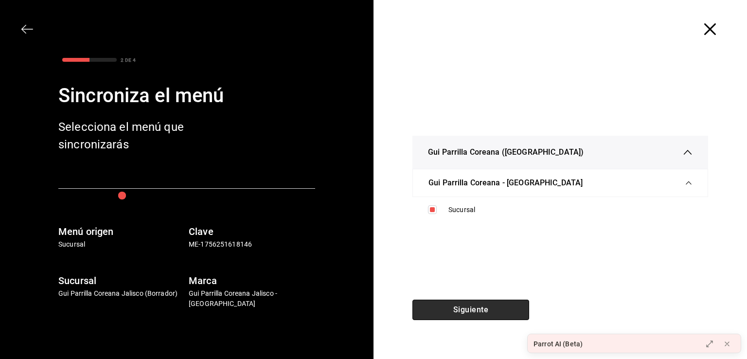
click at [473, 316] on button "Siguiente" at bounding box center [471, 310] width 117 height 20
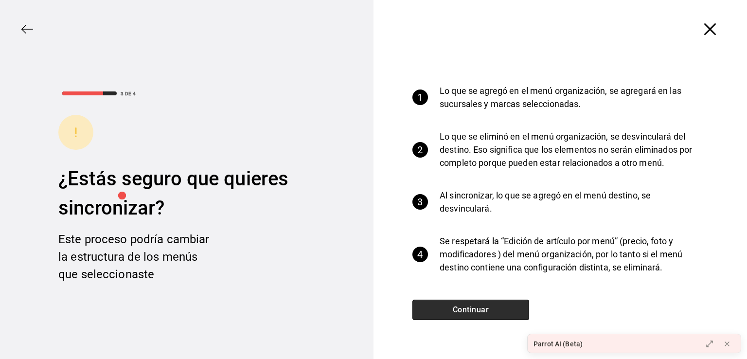
click at [477, 306] on button "Continuar" at bounding box center [471, 310] width 117 height 20
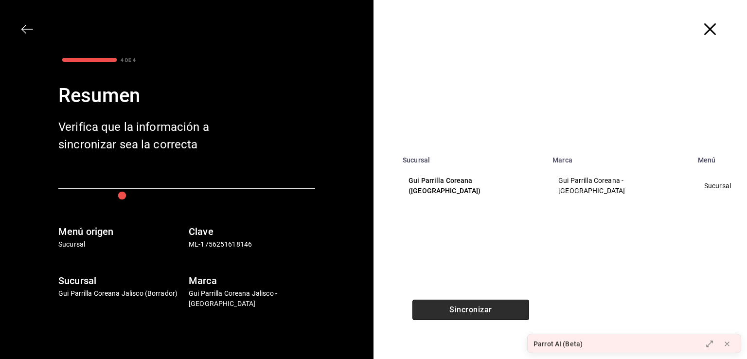
click at [473, 312] on button "Sincronizar" at bounding box center [471, 310] width 117 height 20
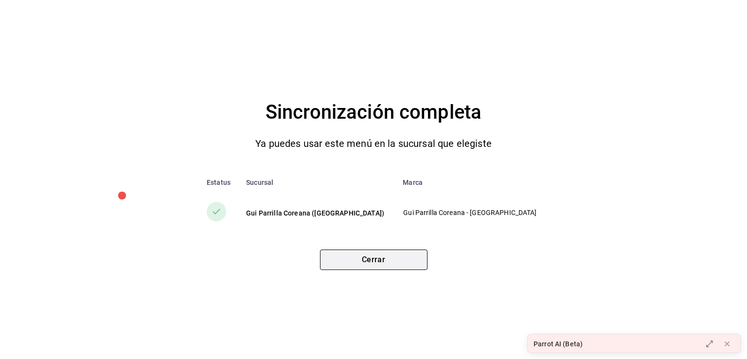
click at [385, 260] on button "Cerrar" at bounding box center [374, 260] width 108 height 20
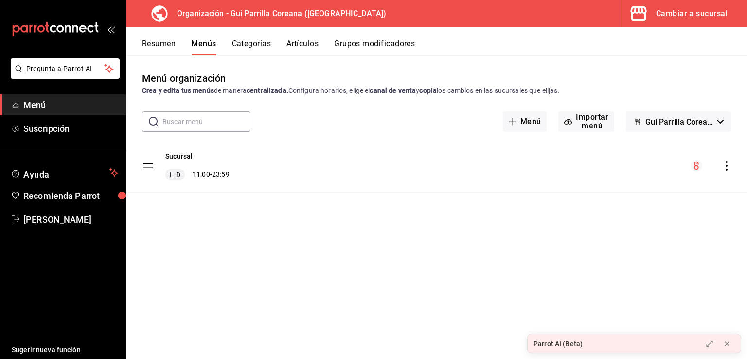
click at [666, 16] on div "Cambiar a sucursal" at bounding box center [692, 14] width 72 height 14
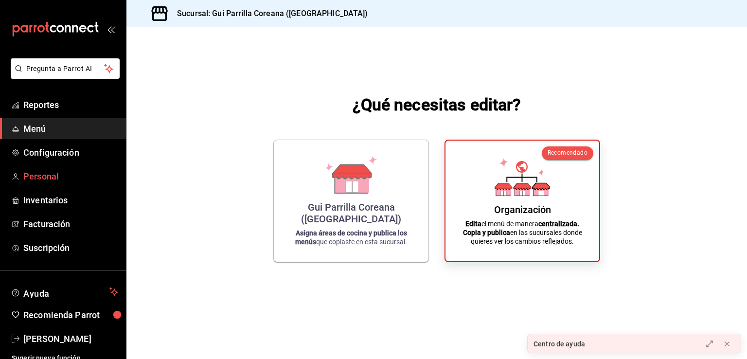
click at [52, 178] on span "Personal" at bounding box center [70, 176] width 95 height 13
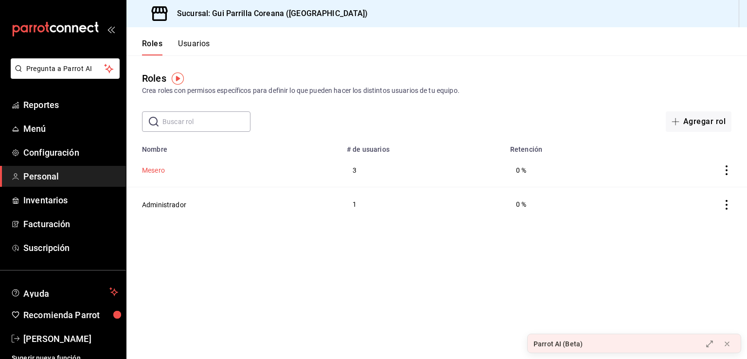
click at [154, 173] on button "Mesero" at bounding box center [153, 170] width 23 height 10
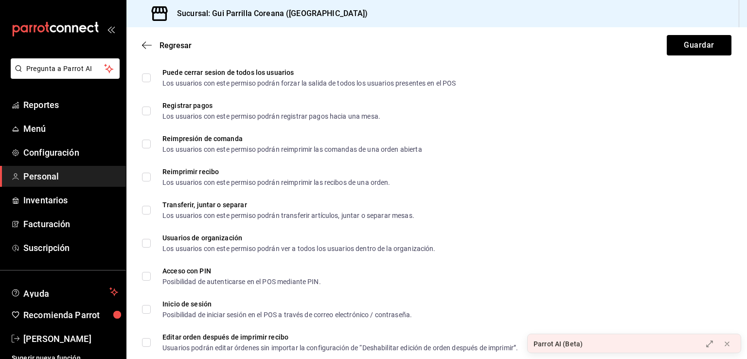
scroll to position [1746, 0]
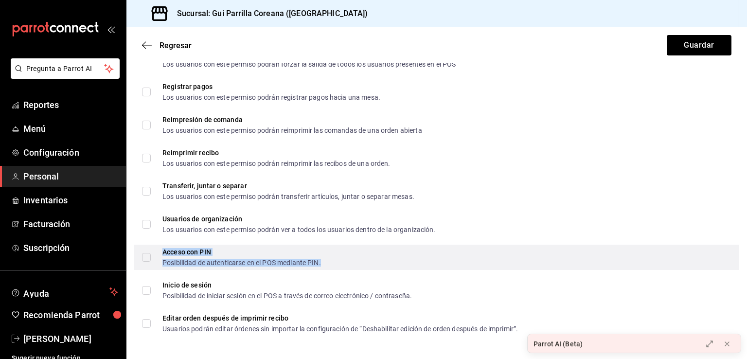
click at [233, 259] on div "Posibilidad de autenticarse en el POS mediante PIN." at bounding box center [242, 262] width 159 height 7
click at [238, 255] on div "Acceso con PIN Posibilidad de autenticarse en el POS mediante PIN." at bounding box center [242, 258] width 159 height 18
click at [151, 255] on input "Acceso con PIN Posibilidad de autenticarse en el POS mediante PIN." at bounding box center [146, 257] width 9 height 9
checkbox input "true"
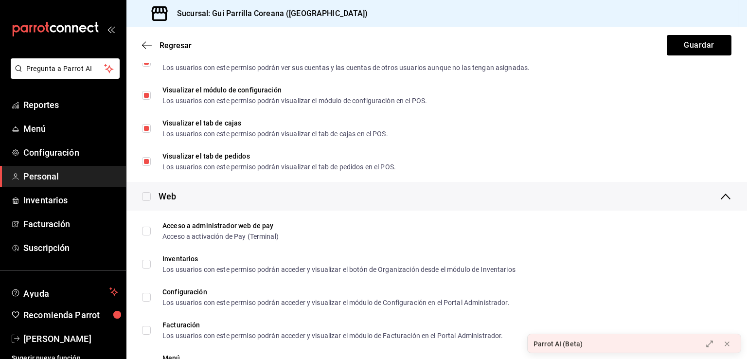
scroll to position [438, 0]
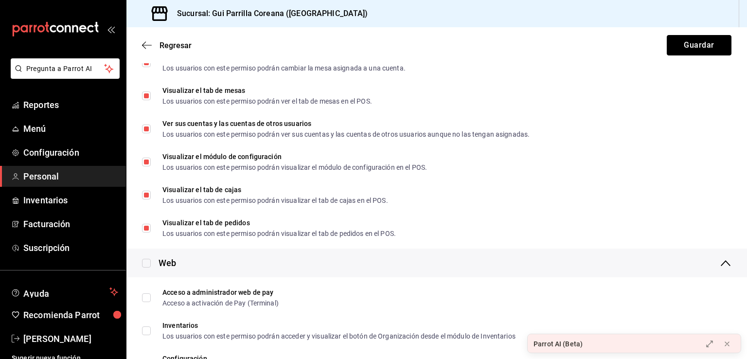
click at [687, 44] on button "Guardar" at bounding box center [699, 45] width 65 height 20
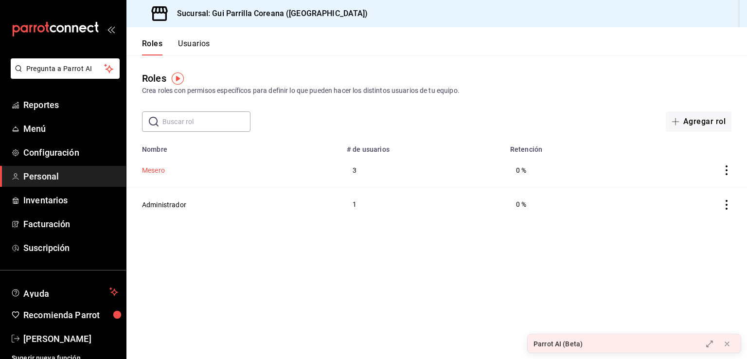
click at [154, 171] on button "Mesero" at bounding box center [153, 170] width 23 height 10
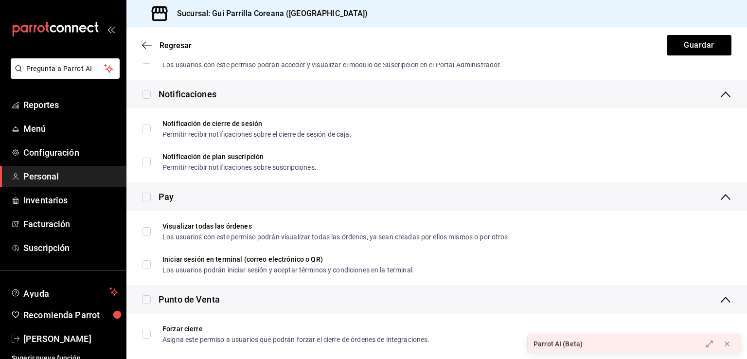
scroll to position [907, 0]
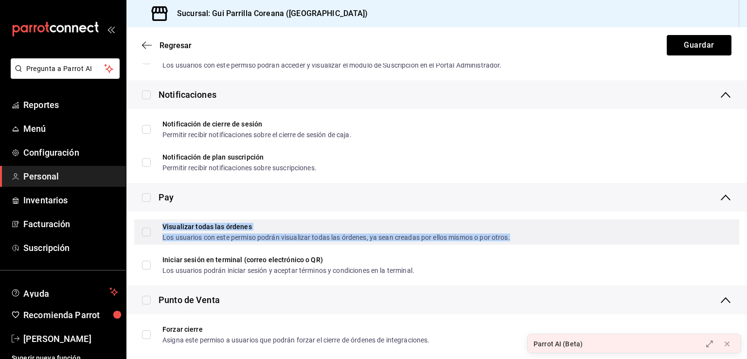
click at [190, 228] on div "Visualizar todas las órdenes" at bounding box center [337, 226] width 348 height 7
click at [146, 231] on input "Visualizar todas las órdenes Los usuarios con este permiso podrán visualizar to…" at bounding box center [146, 232] width 9 height 9
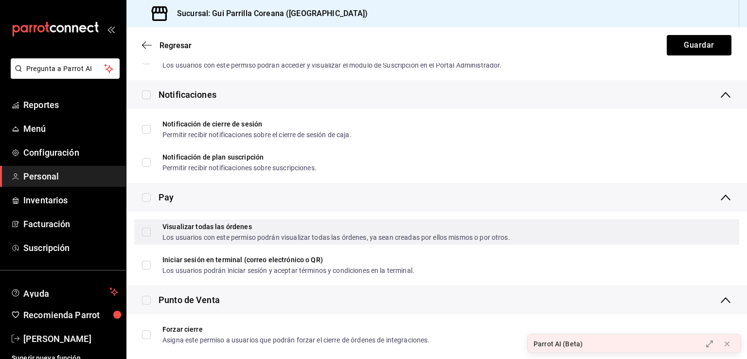
click at [142, 232] on div "Visualizar todas las órdenes Los usuarios con este permiso podrán visualizar to…" at bounding box center [436, 231] width 605 height 25
checkbox input "true"
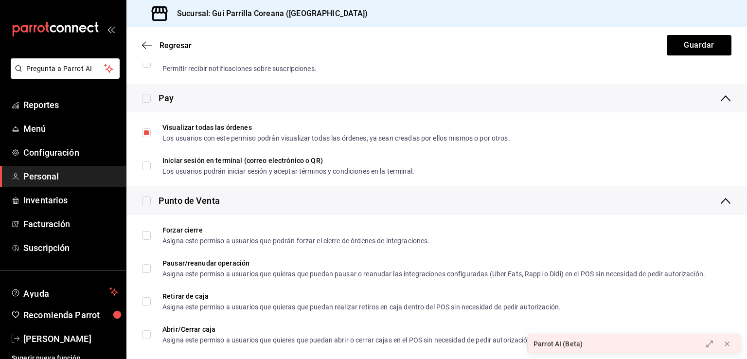
scroll to position [1007, 0]
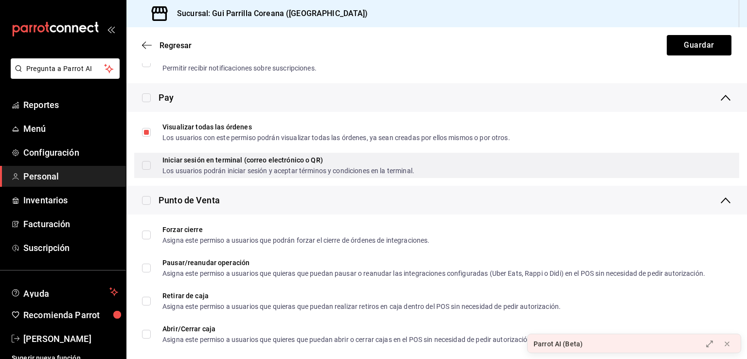
click at [150, 168] on input "Iniciar sesión en terminal (correo electrónico o QR) Los usuarios podrán inicia…" at bounding box center [146, 165] width 9 height 9
checkbox input "true"
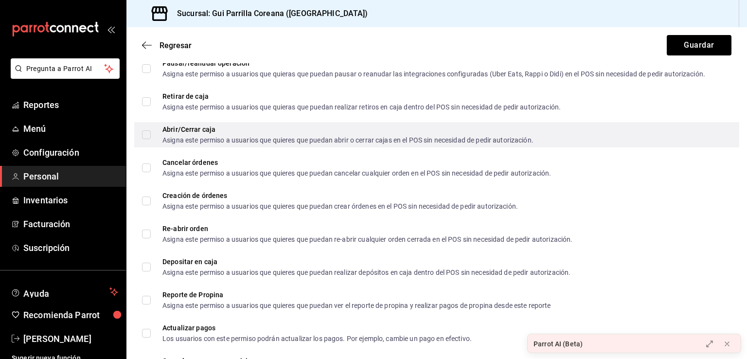
scroll to position [1211, 0]
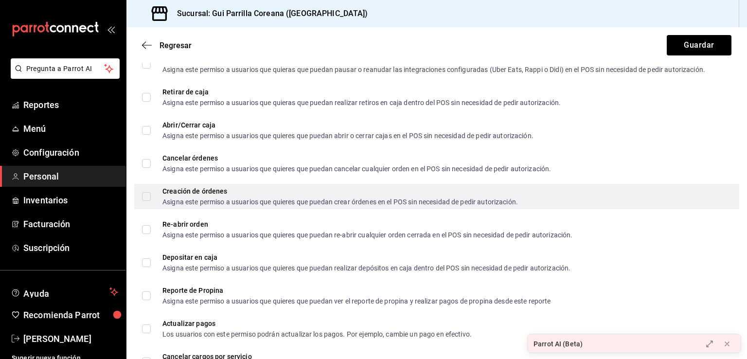
click at [158, 196] on span "Creación de órdenes Asigna este permiso a usuarios que quieres que puedan crear…" at bounding box center [334, 197] width 367 height 18
click at [151, 196] on input "Creación de órdenes Asigna este permiso a usuarios que quieres que puedan crear…" at bounding box center [146, 196] width 9 height 9
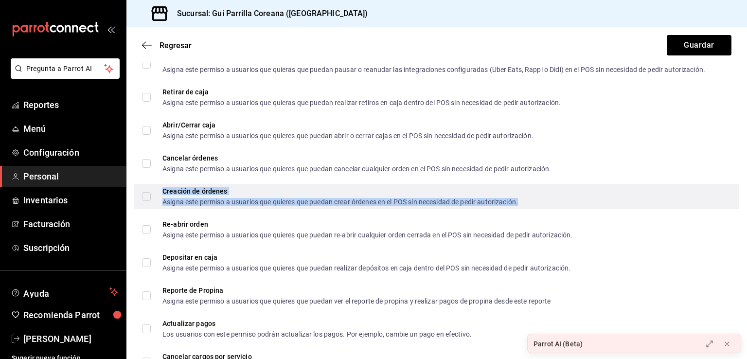
click at [278, 201] on div "Asigna este permiso a usuarios que quieres que puedan crear órdenes en el POS s…" at bounding box center [341, 202] width 356 height 7
click at [276, 192] on div "Creación de órdenes" at bounding box center [341, 191] width 356 height 7
click at [151, 192] on input "Creación de órdenes Asigna este permiso a usuarios que quieres que puedan crear…" at bounding box center [146, 196] width 9 height 9
click at [275, 193] on div "Creación de órdenes" at bounding box center [341, 191] width 356 height 7
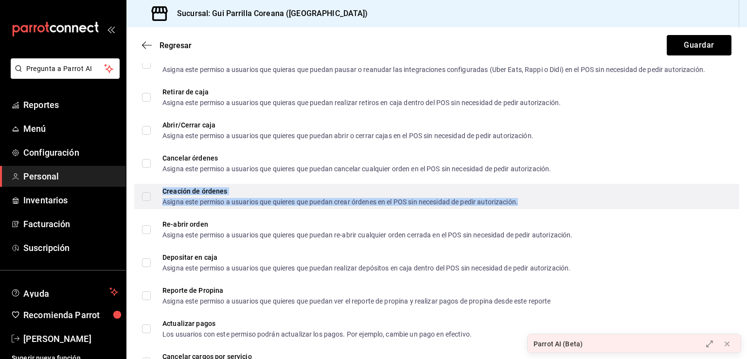
click at [151, 193] on input "Creación de órdenes Asigna este permiso a usuarios que quieres que puedan crear…" at bounding box center [146, 196] width 9 height 9
click at [246, 201] on div "Asigna este permiso a usuarios que quieres que puedan crear órdenes en el POS s…" at bounding box center [341, 202] width 356 height 7
click at [151, 201] on input "Creación de órdenes Asigna este permiso a usuarios que quieres que puedan crear…" at bounding box center [146, 196] width 9 height 9
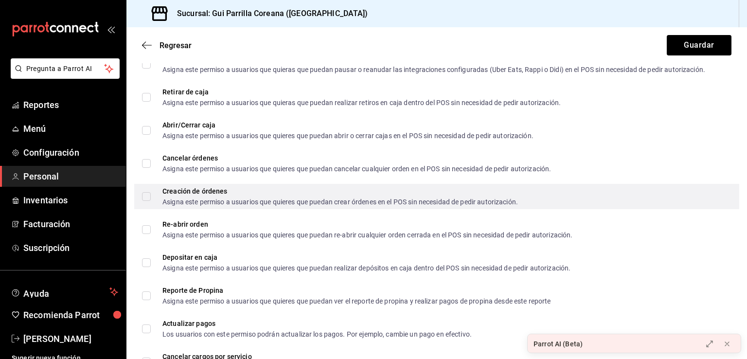
click at [142, 197] on div "Creación de órdenes Asigna este permiso a usuarios que quieres que puedan crear…" at bounding box center [436, 196] width 605 height 25
checkbox input "true"
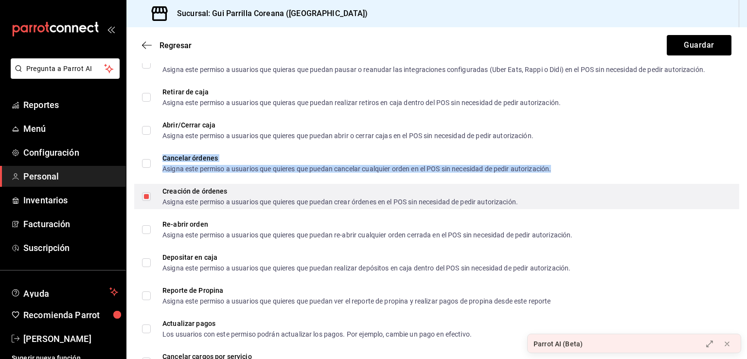
drag, startPoint x: 299, startPoint y: 170, endPoint x: 292, endPoint y: 187, distance: 18.2
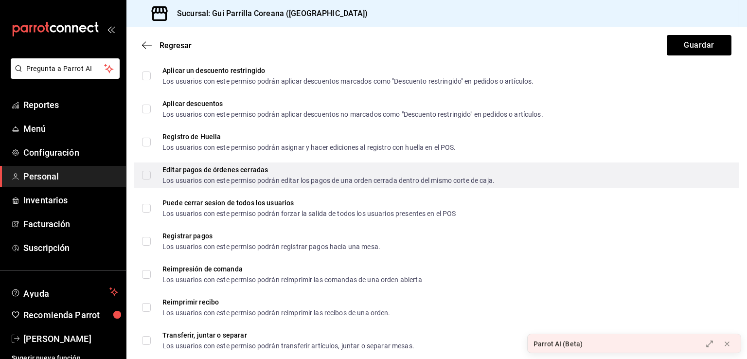
scroll to position [1600, 0]
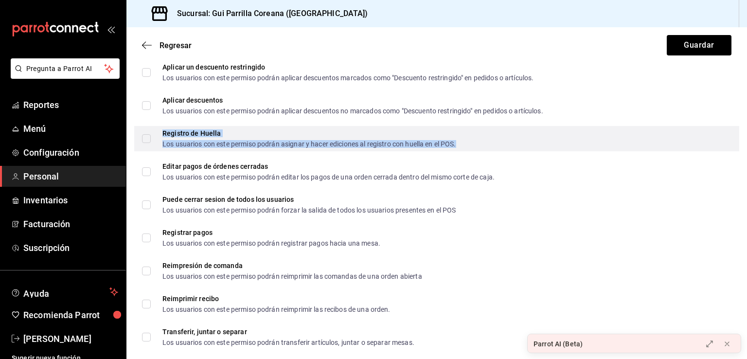
click at [261, 136] on div "Registro de Huella" at bounding box center [310, 133] width 294 height 7
click at [229, 135] on div "Registro de Huella" at bounding box center [310, 133] width 294 height 7
click at [151, 135] on input "Registro de Huella Los usuarios con este permiso podrán asignar y hacer edicion…" at bounding box center [146, 138] width 9 height 9
click at [148, 133] on label "Registro de Huella Los usuarios con este permiso podrán asignar y hacer edicion…" at bounding box center [299, 139] width 314 height 18
click at [148, 134] on input "Registro de Huella Los usuarios con este permiso podrán asignar y hacer edicion…" at bounding box center [146, 138] width 9 height 9
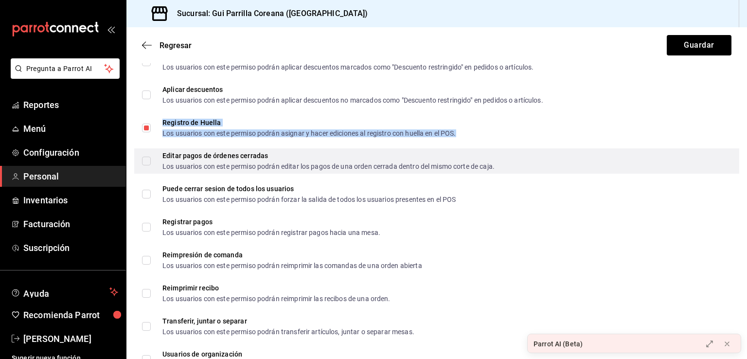
scroll to position [1615, 0]
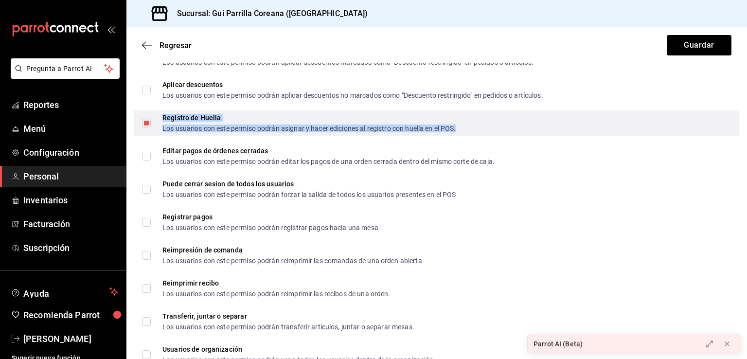
click at [146, 123] on input "Registro de Huella Los usuarios con este permiso podrán asignar y hacer edicion…" at bounding box center [146, 123] width 9 height 9
checkbox input "false"
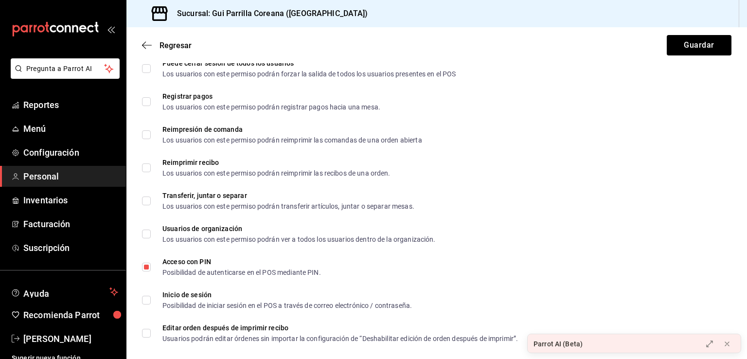
scroll to position [1746, 0]
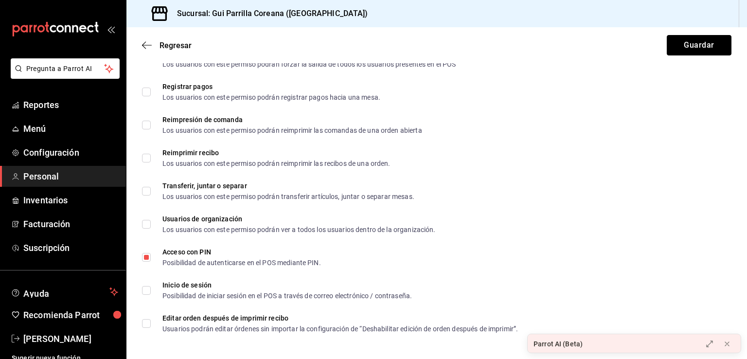
click at [691, 42] on button "Guardar" at bounding box center [699, 45] width 65 height 20
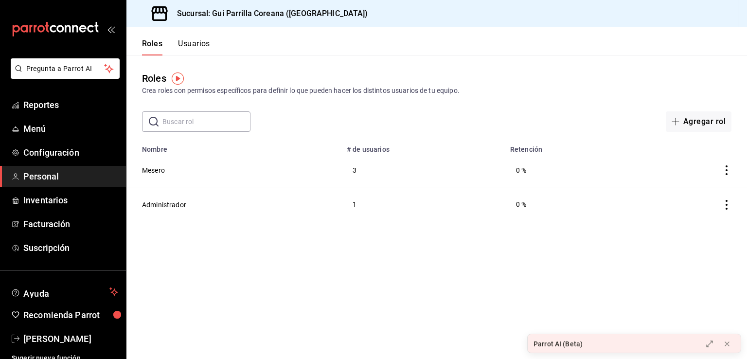
click at [197, 40] on button "Usuarios" at bounding box center [194, 47] width 32 height 17
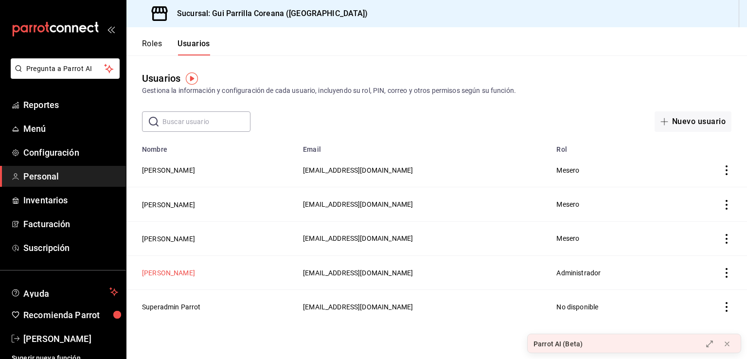
click at [176, 273] on button "[PERSON_NAME]" at bounding box center [168, 273] width 53 height 10
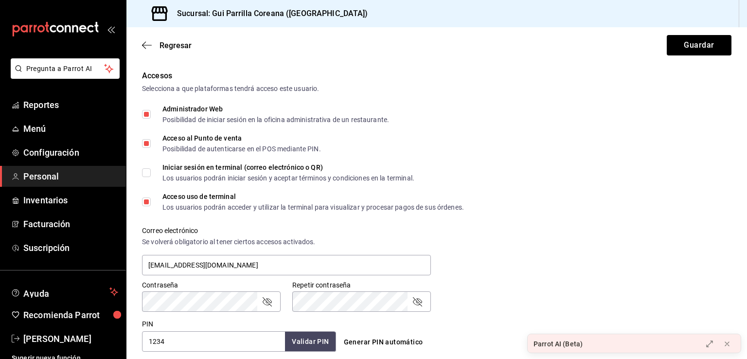
scroll to position [472, 0]
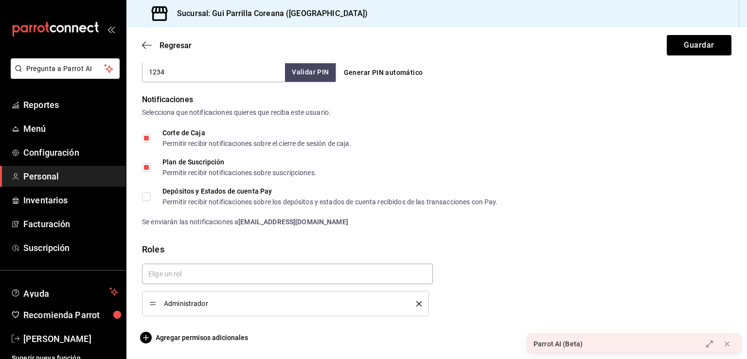
drag, startPoint x: 460, startPoint y: 220, endPoint x: 453, endPoint y: 179, distance: 41.9
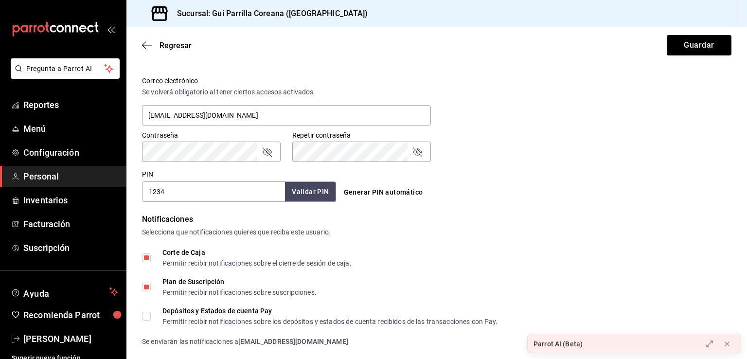
scroll to position [366, 0]
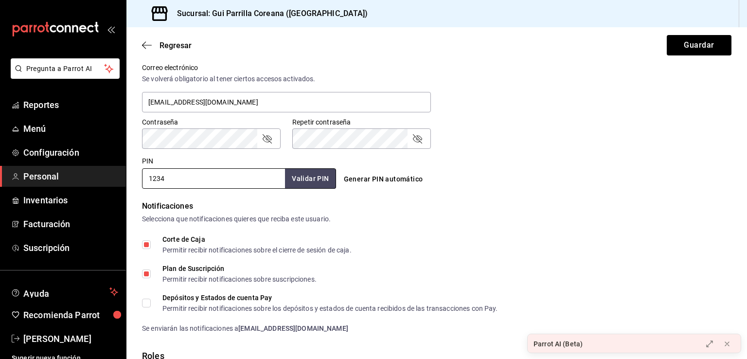
drag, startPoint x: 165, startPoint y: 172, endPoint x: 224, endPoint y: 164, distance: 59.0
click at [139, 170] on div "PIN 1234 Validar PIN ​" at bounding box center [237, 171] width 198 height 36
type input "1141"
click at [306, 170] on button "Validar PIN" at bounding box center [310, 178] width 52 height 21
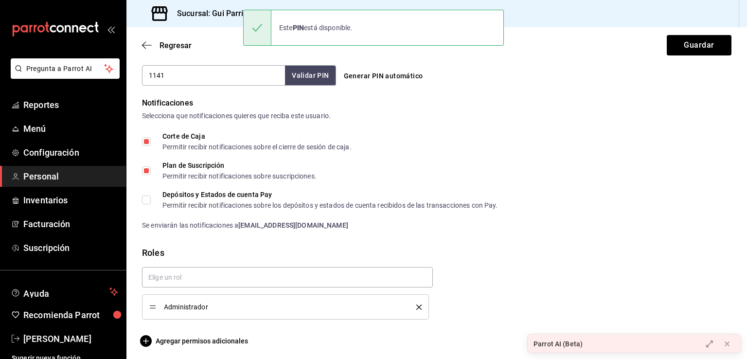
scroll to position [472, 0]
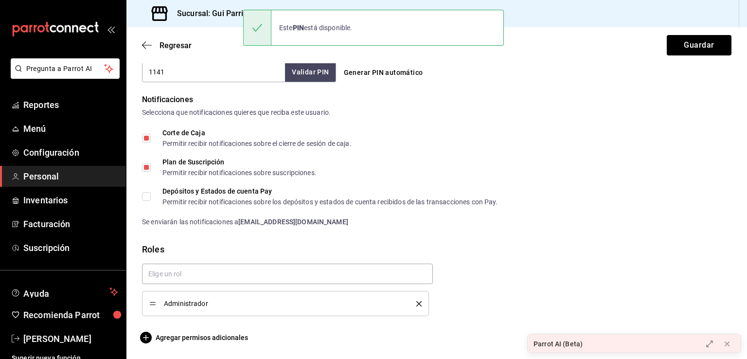
drag, startPoint x: 532, startPoint y: 254, endPoint x: 533, endPoint y: 209, distance: 45.3
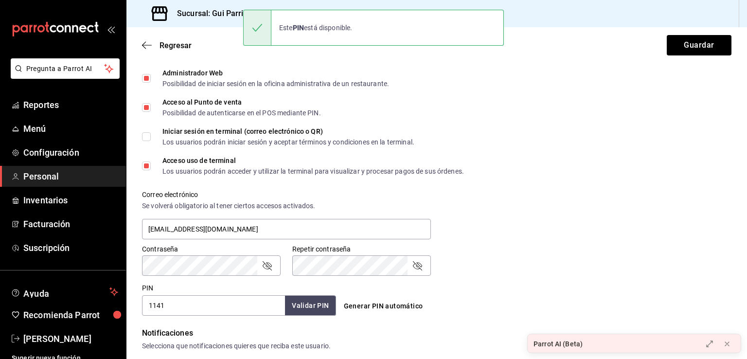
scroll to position [146, 0]
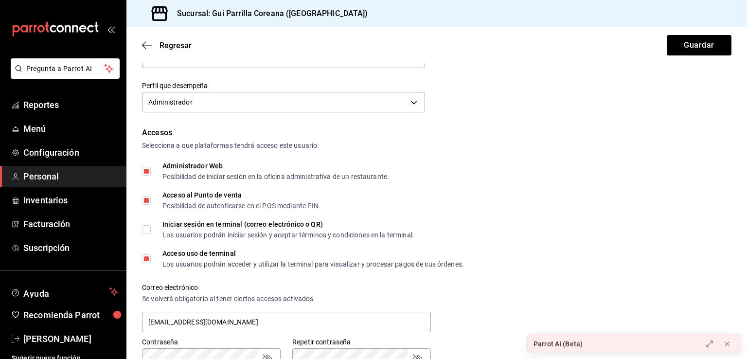
drag, startPoint x: 535, startPoint y: 217, endPoint x: 543, endPoint y: 190, distance: 28.3
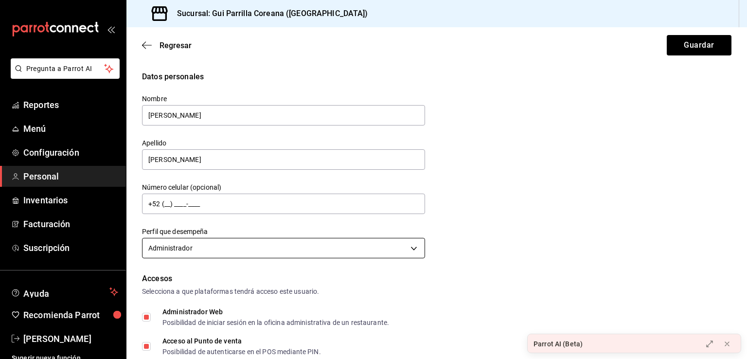
scroll to position [0, 0]
click at [330, 249] on body "Pregunta a Parrot AI Reportes Menú Configuración Personal Inventarios Facturaci…" at bounding box center [373, 179] width 747 height 359
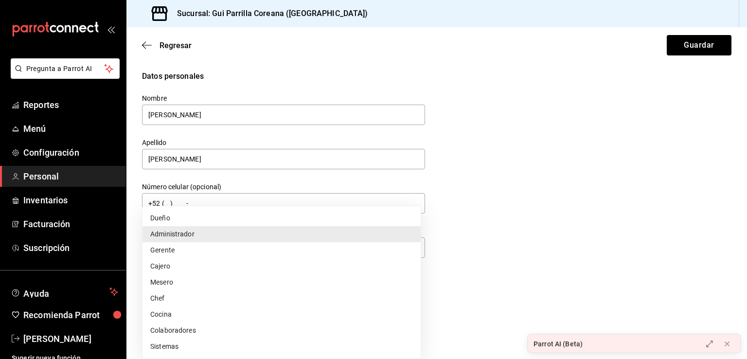
click at [519, 224] on div at bounding box center [373, 179] width 747 height 359
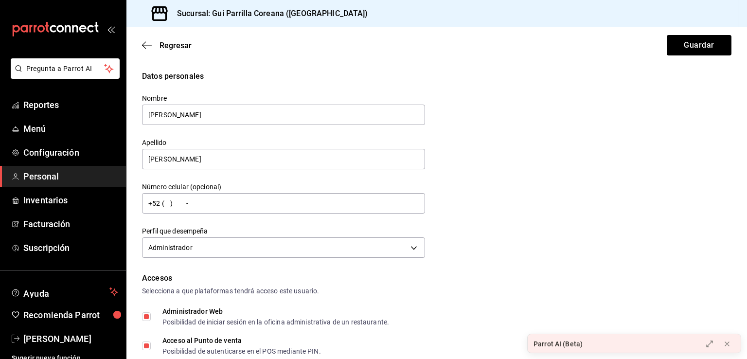
drag, startPoint x: 518, startPoint y: 184, endPoint x: 519, endPoint y: 195, distance: 11.3
drag, startPoint x: 513, startPoint y: 278, endPoint x: 512, endPoint y: 286, distance: 7.3
drag, startPoint x: 512, startPoint y: 286, endPoint x: 460, endPoint y: 224, distance: 80.7
click at [460, 224] on div "Datos personales Nombre Arnold Apellido Salcedo Número celular (opcional) +52 (…" at bounding box center [437, 166] width 590 height 190
click at [378, 249] on body "Pregunta a Parrot AI Reportes Menú Configuración Personal Inventarios Facturaci…" at bounding box center [373, 179] width 747 height 359
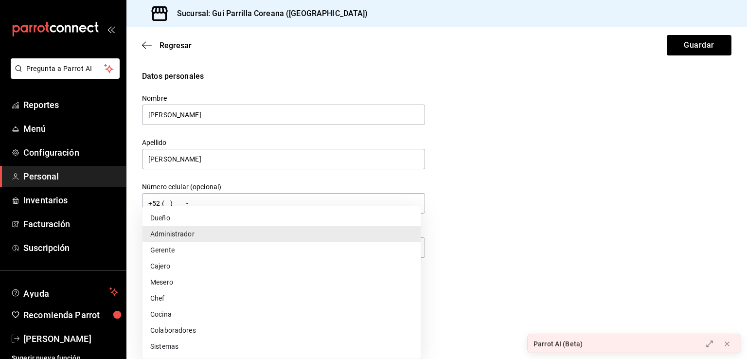
click at [192, 254] on li "Gerente" at bounding box center [282, 250] width 278 height 16
type input "MANAGER"
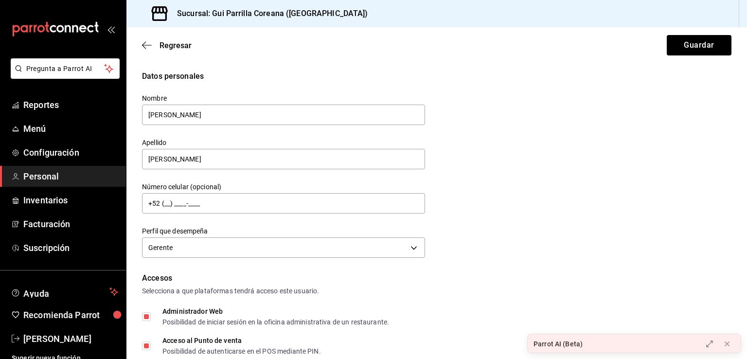
click at [529, 189] on div "Datos personales Nombre Arnold Apellido Salcedo Número celular (opcional) +52 (…" at bounding box center [437, 166] width 590 height 190
drag, startPoint x: 533, startPoint y: 183, endPoint x: 535, endPoint y: 189, distance: 6.2
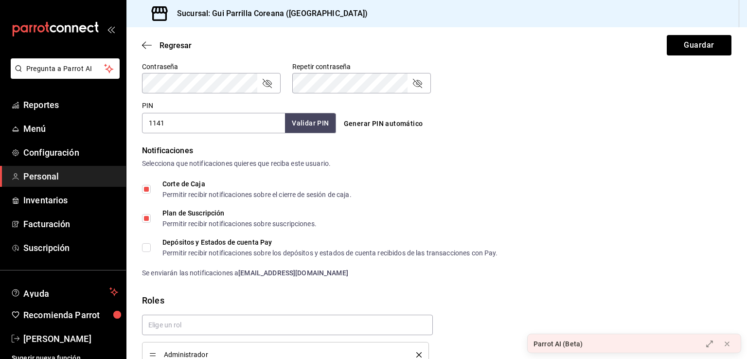
scroll to position [472, 0]
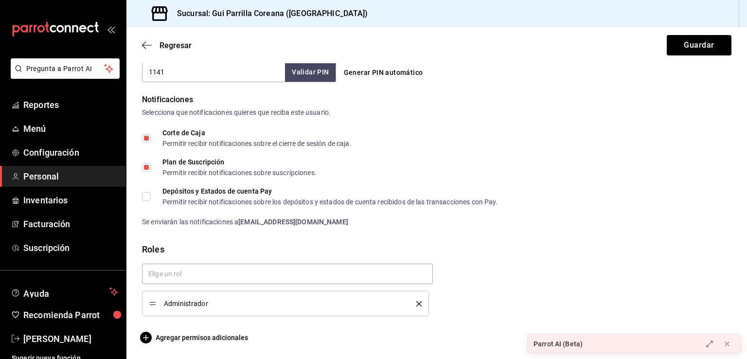
click at [261, 312] on li "Administrador" at bounding box center [285, 303] width 287 height 25
click at [234, 301] on span "Administrador" at bounding box center [283, 303] width 238 height 7
click at [415, 308] on li "Administrador" at bounding box center [285, 303] width 287 height 25
click at [412, 302] on button "delete" at bounding box center [416, 303] width 12 height 5
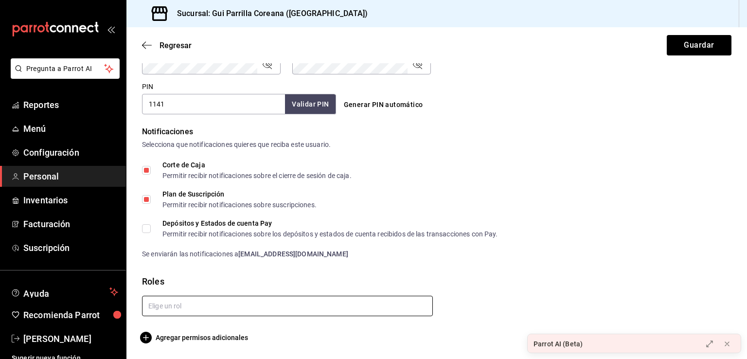
scroll to position [440, 0]
click at [193, 332] on span "Agregar permisos adicionales" at bounding box center [195, 338] width 106 height 12
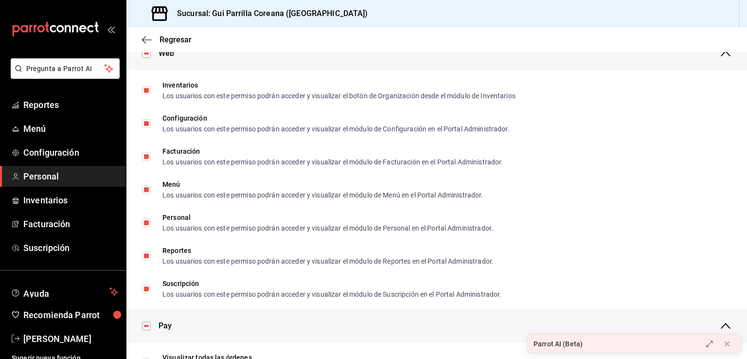
drag, startPoint x: 150, startPoint y: 40, endPoint x: 152, endPoint y: 47, distance: 6.6
click at [149, 40] on span "Regresar" at bounding box center [167, 39] width 50 height 9
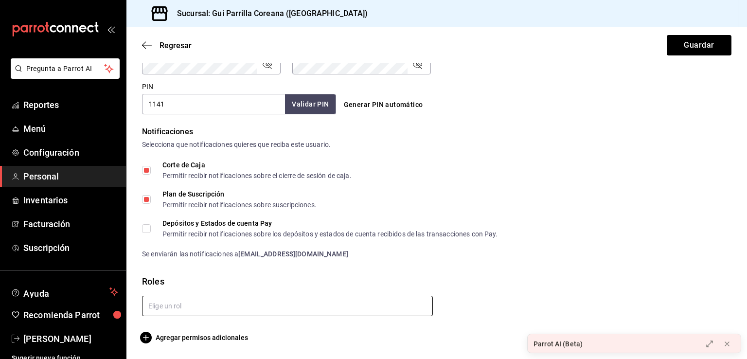
click at [181, 301] on input "text" at bounding box center [287, 306] width 291 height 20
click at [207, 342] on li "Administrador" at bounding box center [285, 344] width 287 height 16
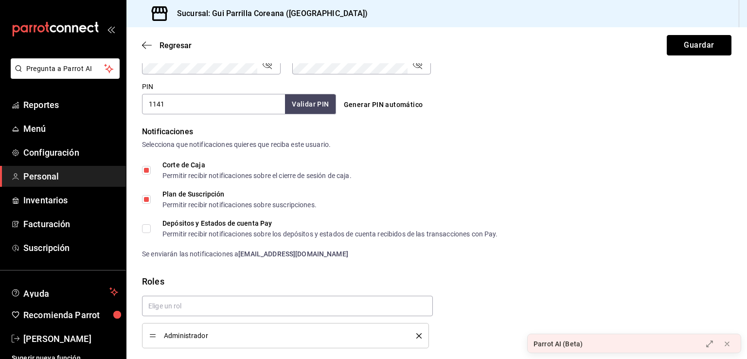
drag, startPoint x: 695, startPoint y: 49, endPoint x: 687, endPoint y: 69, distance: 22.0
click at [695, 47] on button "Guardar" at bounding box center [699, 45] width 65 height 20
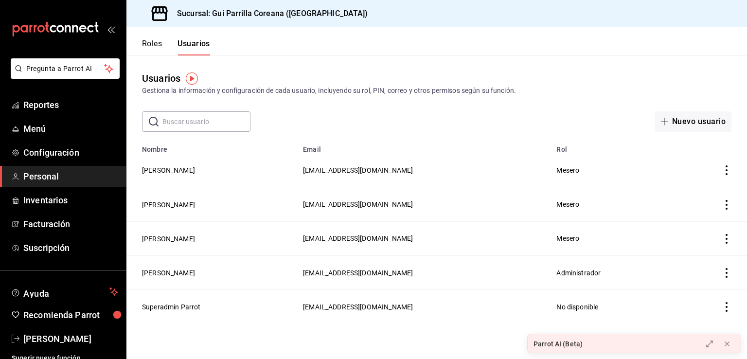
click at [150, 42] on button "Roles" at bounding box center [152, 47] width 20 height 17
